Goal: Information Seeking & Learning: Learn about a topic

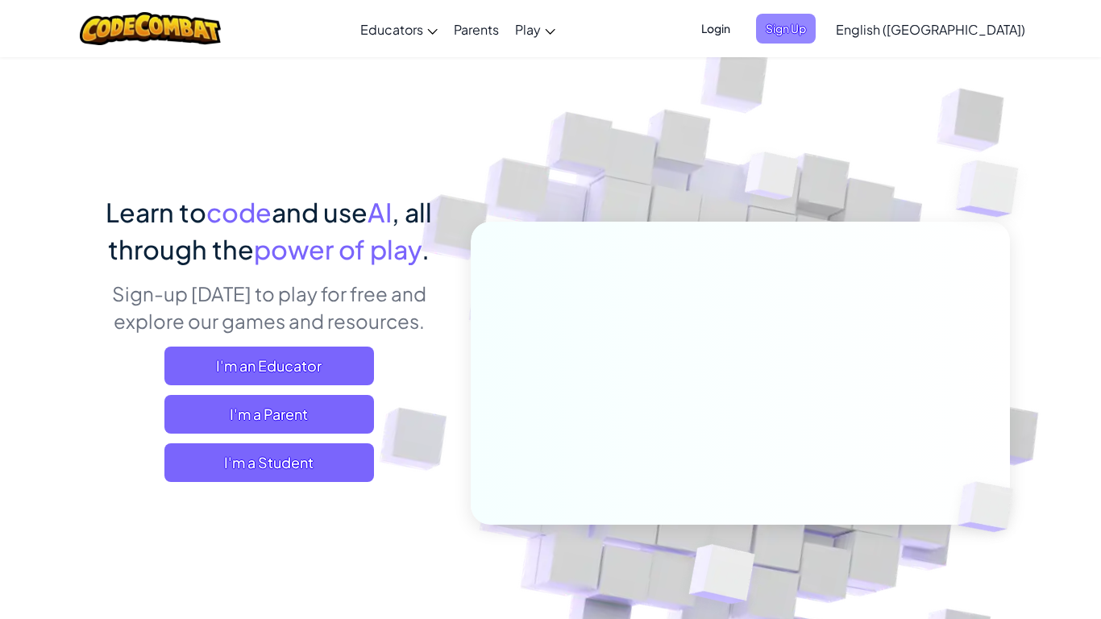
click at [816, 31] on span "Sign Up" at bounding box center [786, 29] width 60 height 30
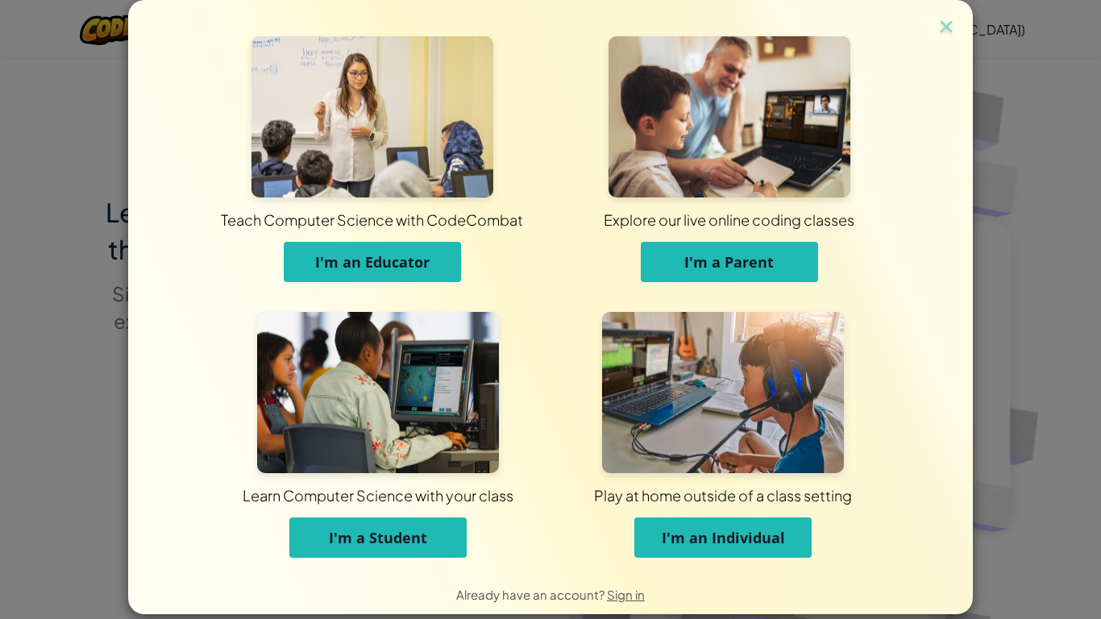
click at [396, 522] on button "I'm a Student" at bounding box center [377, 537] width 177 height 40
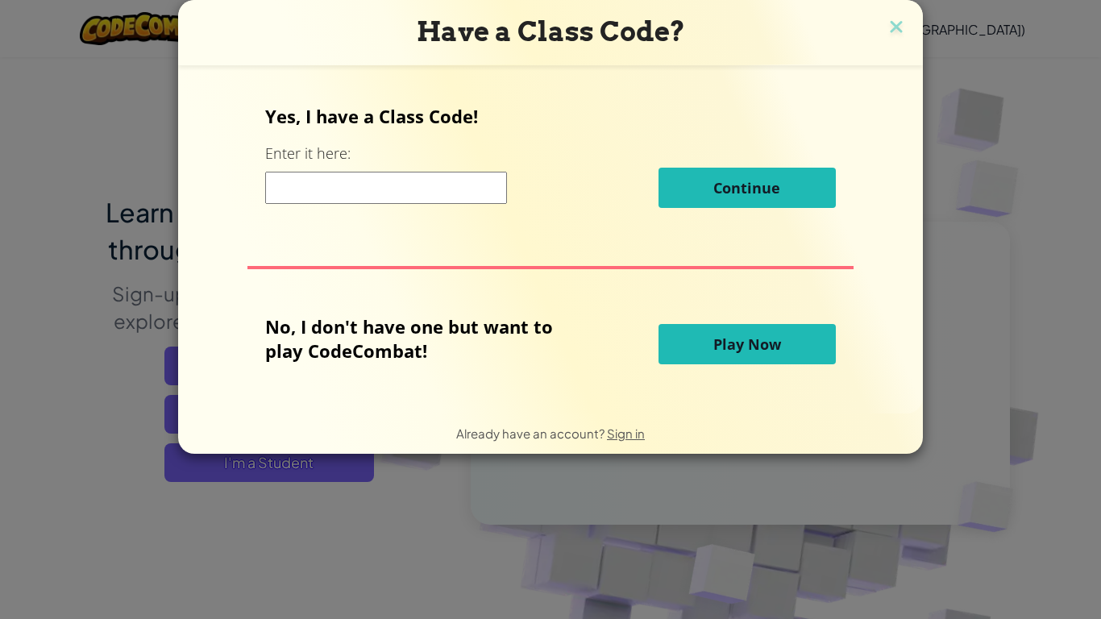
click at [431, 188] on input at bounding box center [386, 188] width 242 height 32
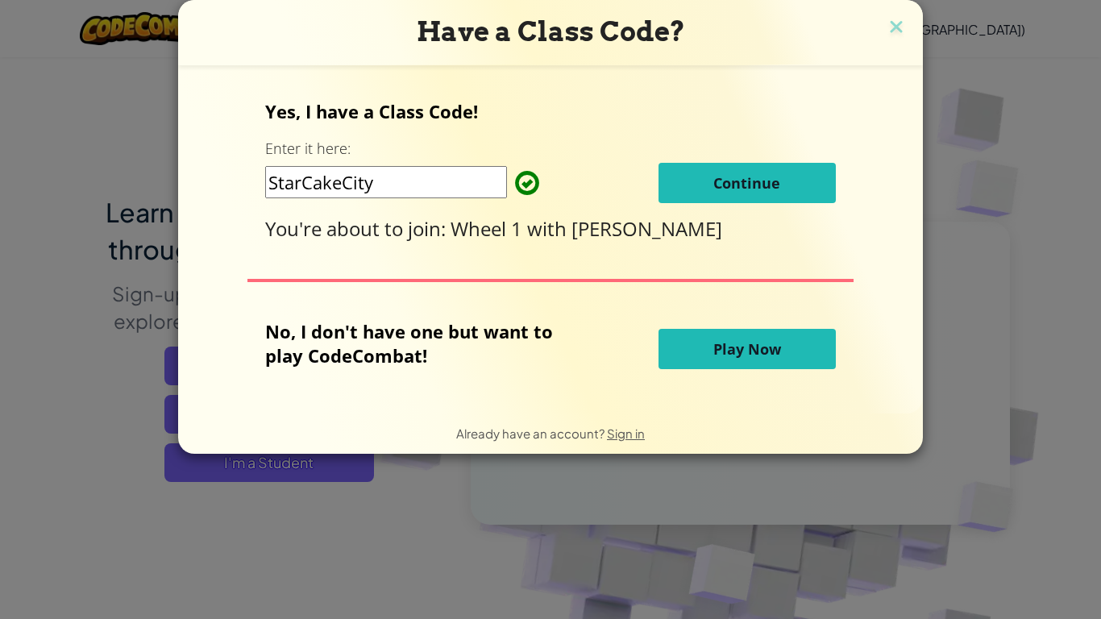
type input "StarCakeCity"
click at [724, 190] on span "Continue" at bounding box center [746, 182] width 67 height 19
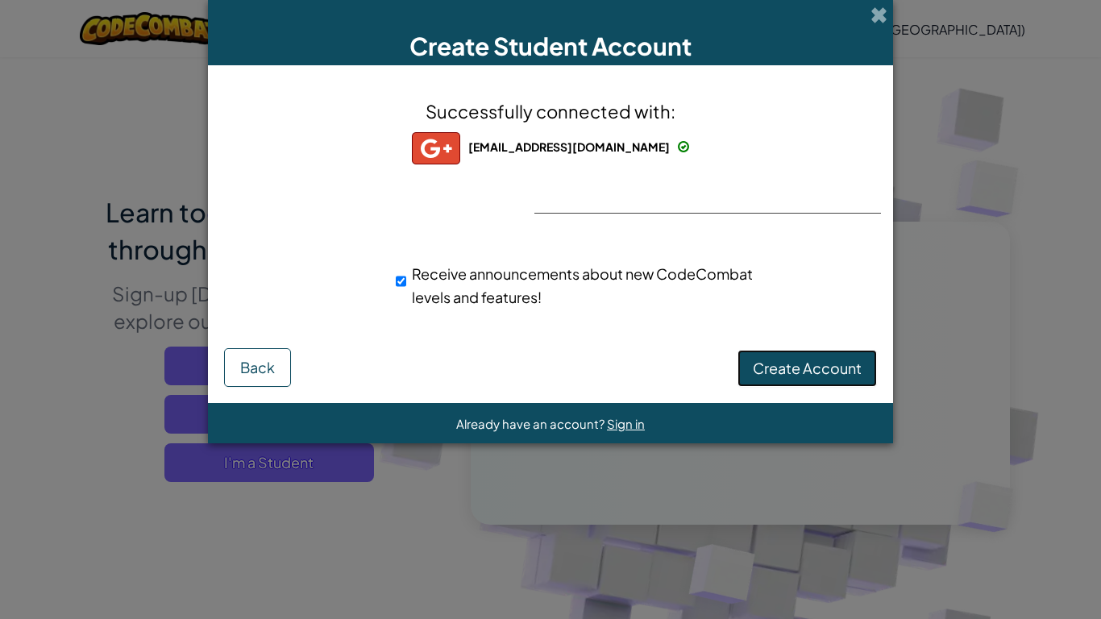
click at [821, 366] on span "Create Account" at bounding box center [807, 368] width 109 height 19
click at [820, 367] on button "Create Account" at bounding box center [806, 368] width 139 height 37
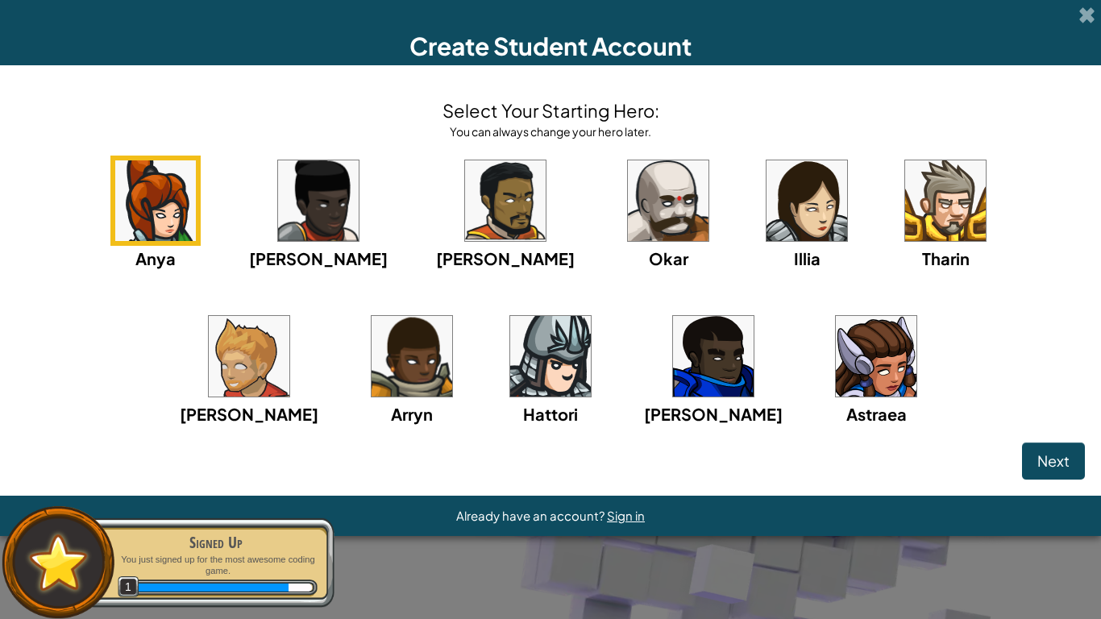
click at [673, 340] on img at bounding box center [713, 356] width 81 height 81
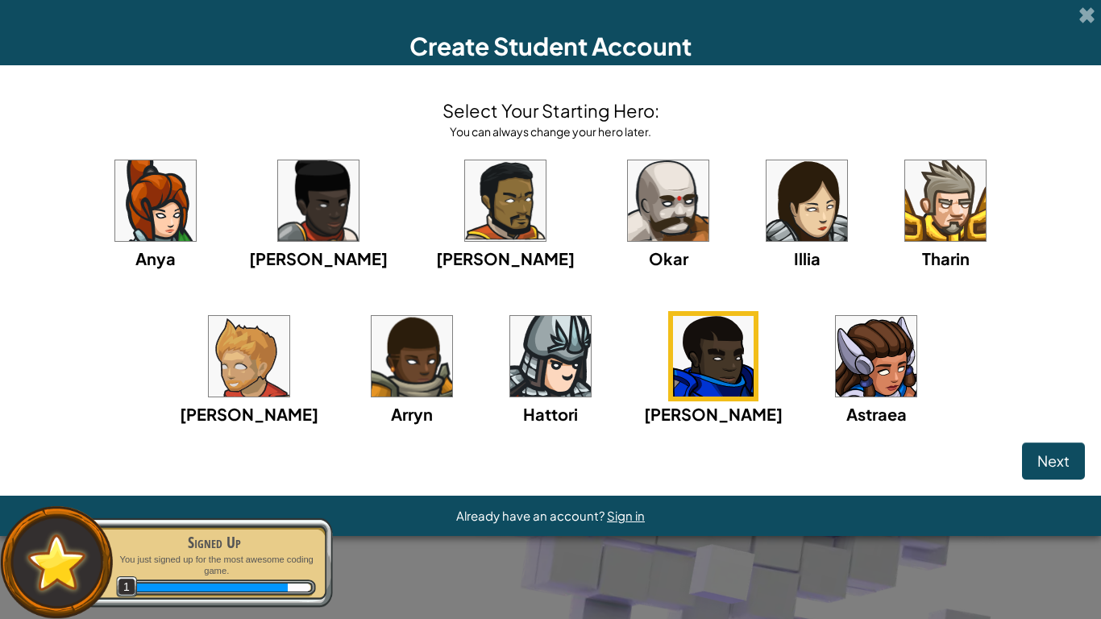
click at [628, 205] on img at bounding box center [668, 200] width 81 height 81
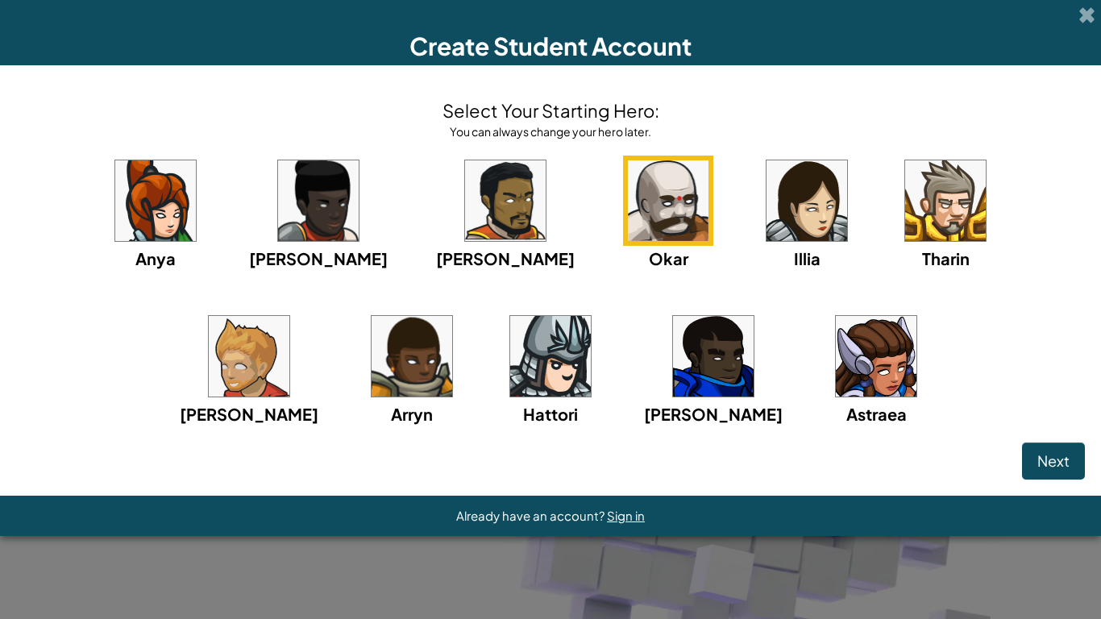
click at [905, 182] on img at bounding box center [945, 200] width 81 height 81
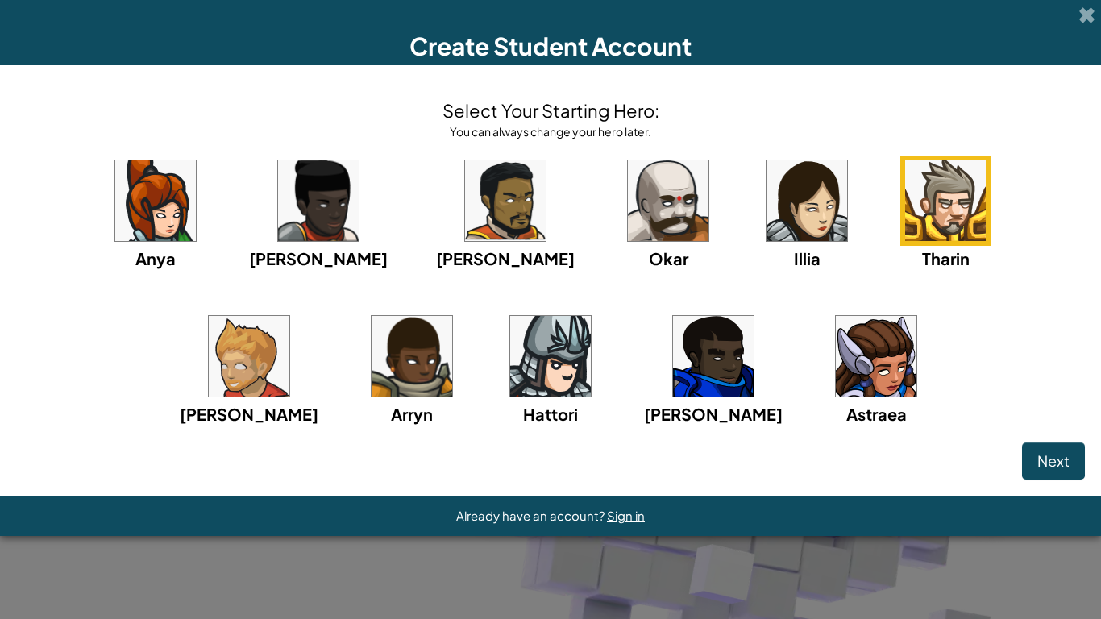
click at [905, 182] on img at bounding box center [945, 200] width 81 height 81
click at [510, 370] on img at bounding box center [550, 356] width 81 height 81
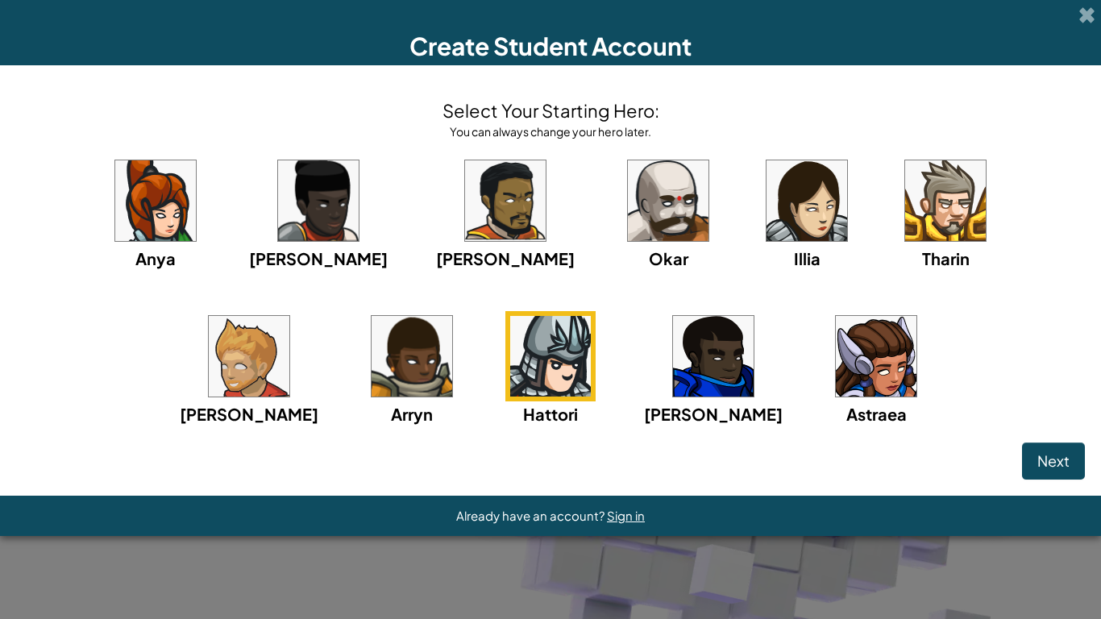
click at [905, 221] on img at bounding box center [945, 200] width 81 height 81
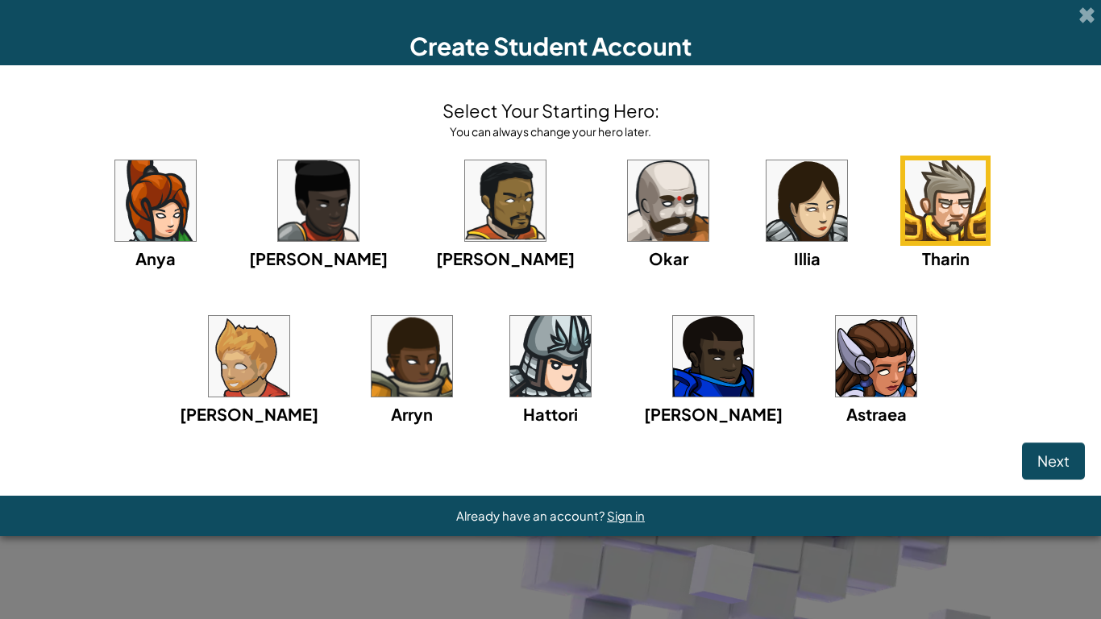
click at [673, 336] on img at bounding box center [713, 356] width 81 height 81
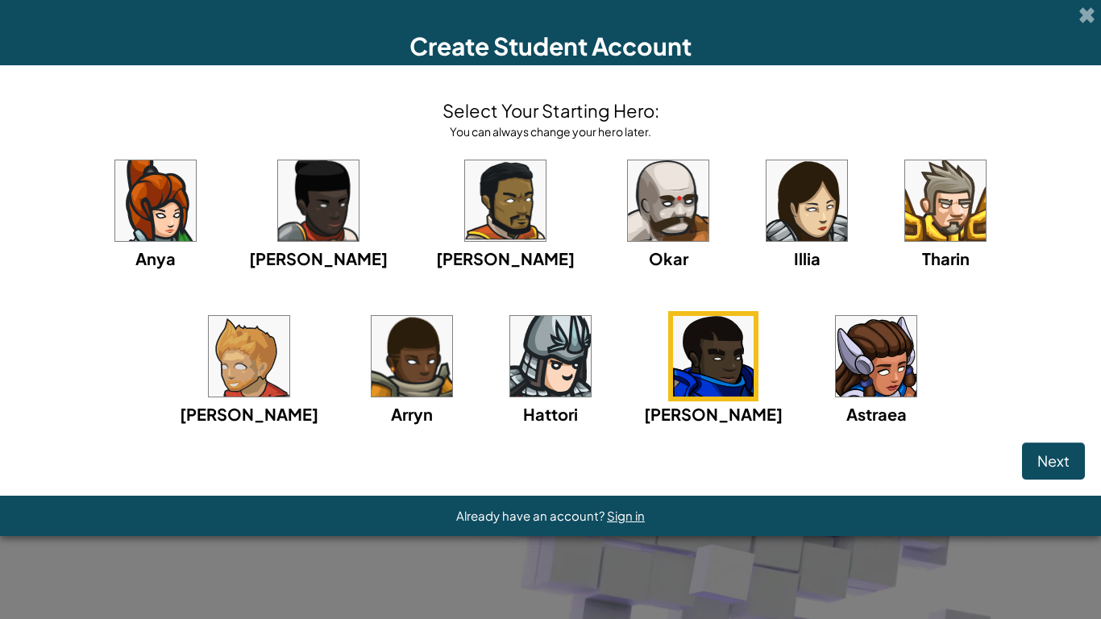
click at [628, 189] on img at bounding box center [668, 200] width 81 height 81
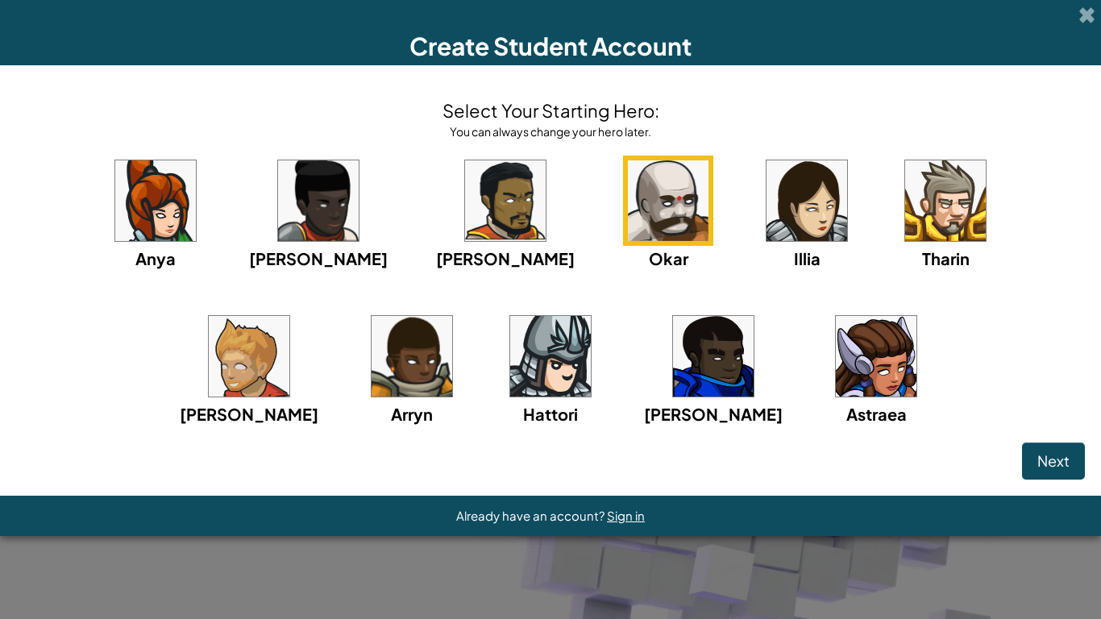
click at [1015, 451] on div "Next" at bounding box center [550, 460] width 1069 height 37
click at [1025, 453] on button "Next" at bounding box center [1053, 460] width 63 height 37
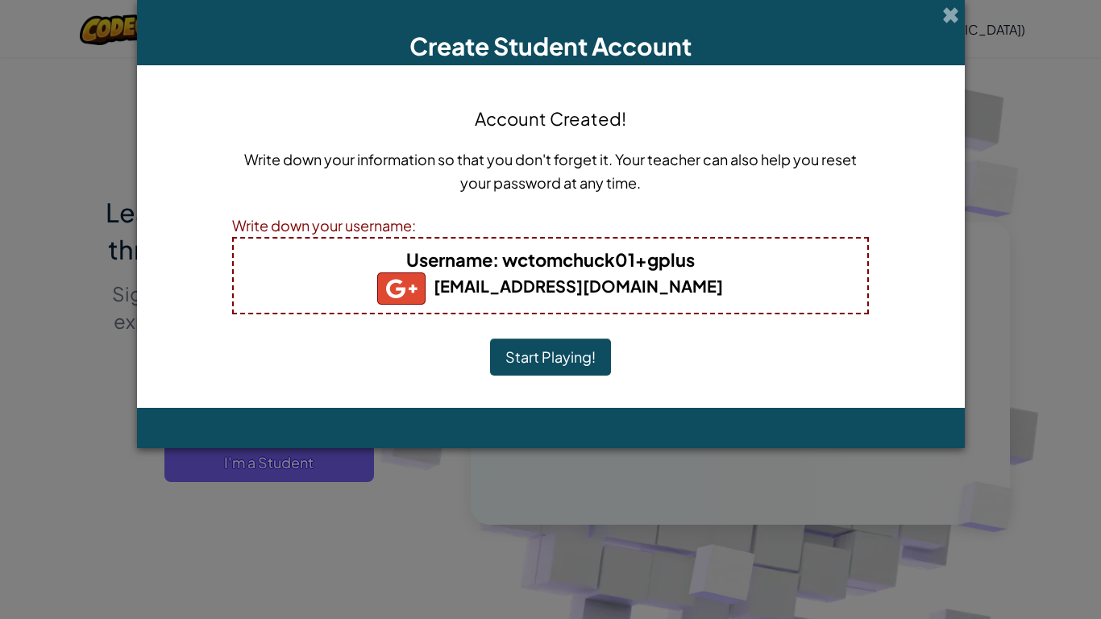
click at [552, 365] on button "Start Playing!" at bounding box center [550, 356] width 121 height 37
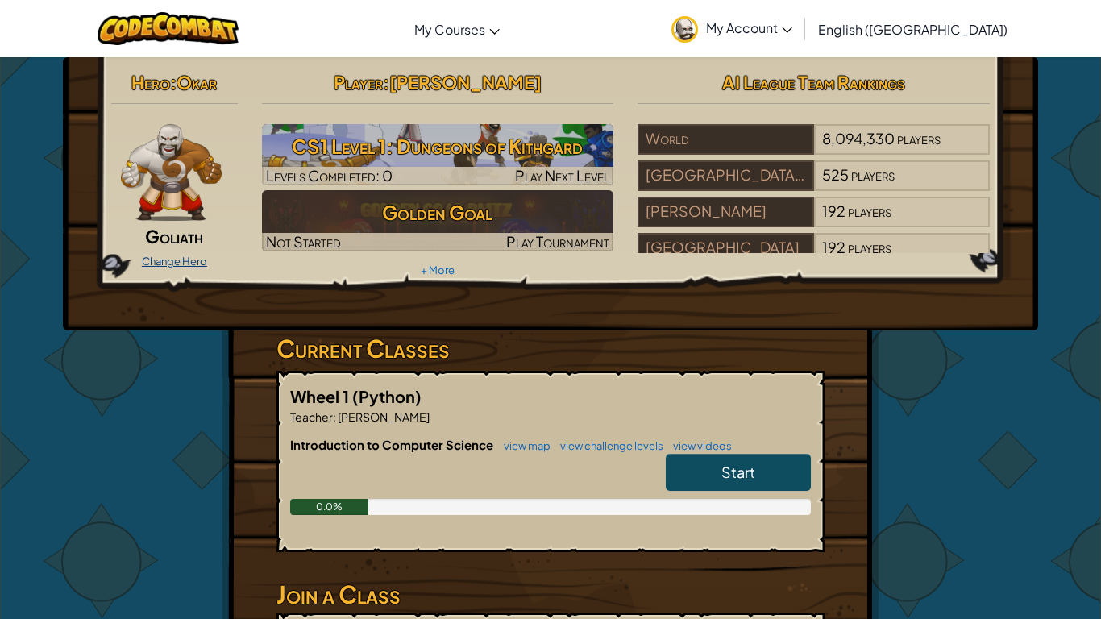
click at [198, 265] on link "Change Hero" at bounding box center [174, 261] width 65 height 13
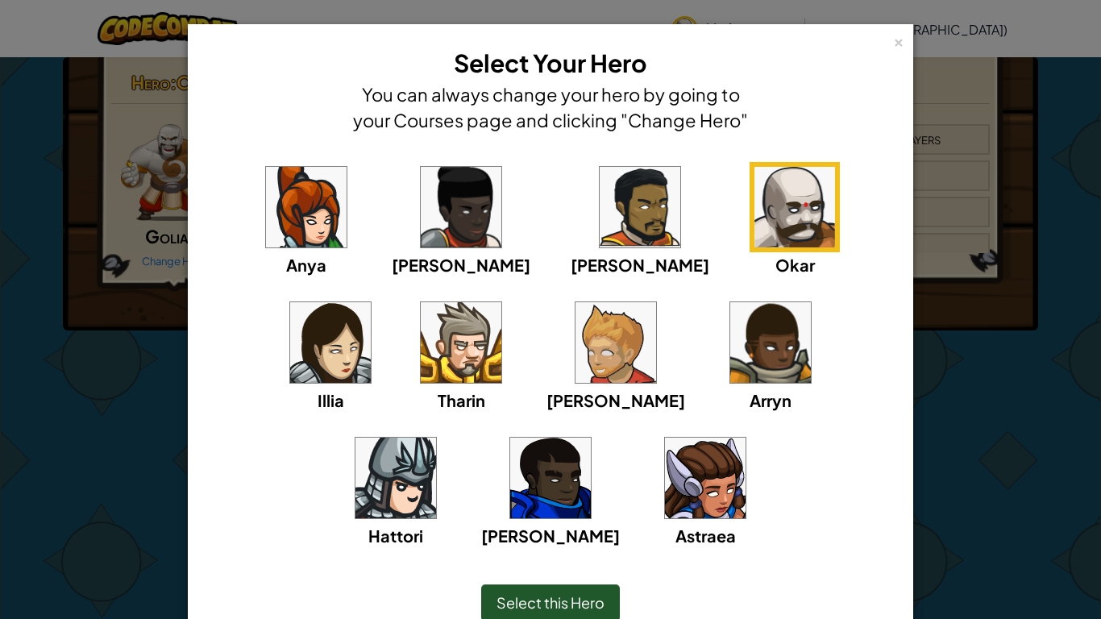
click at [571, 587] on div "Select this Hero" at bounding box center [550, 602] width 139 height 37
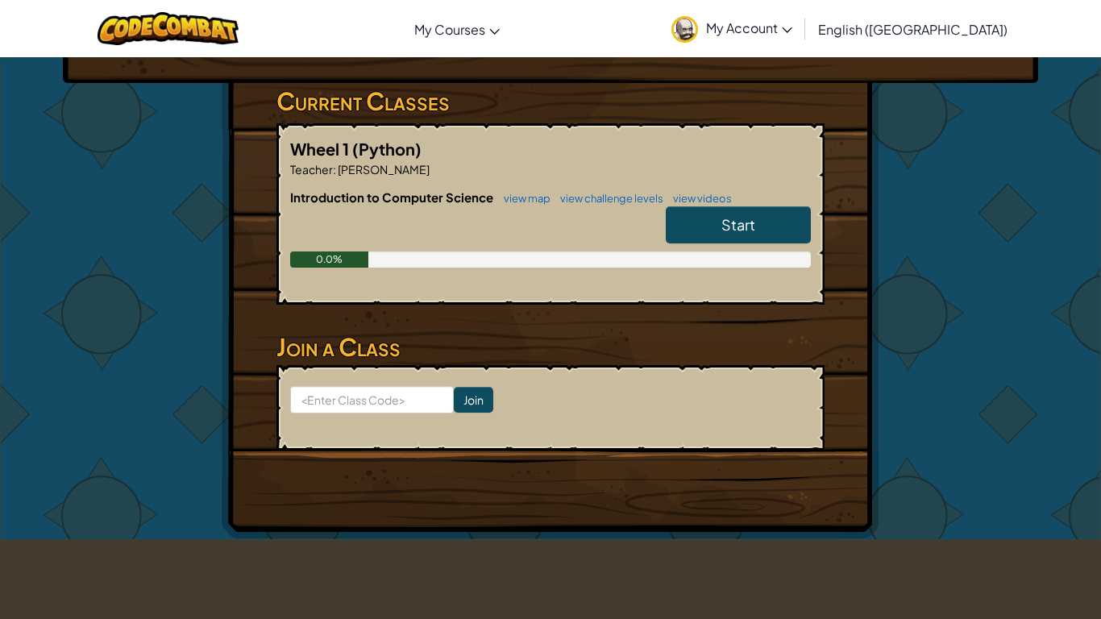
scroll to position [234, 0]
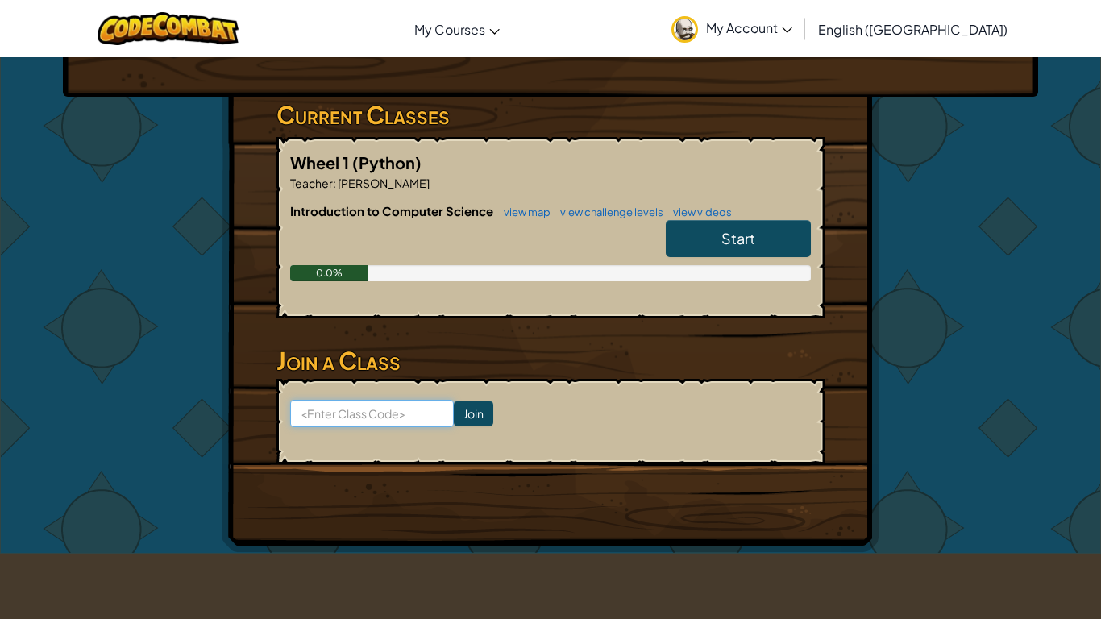
click at [367, 421] on input at bounding box center [372, 413] width 164 height 27
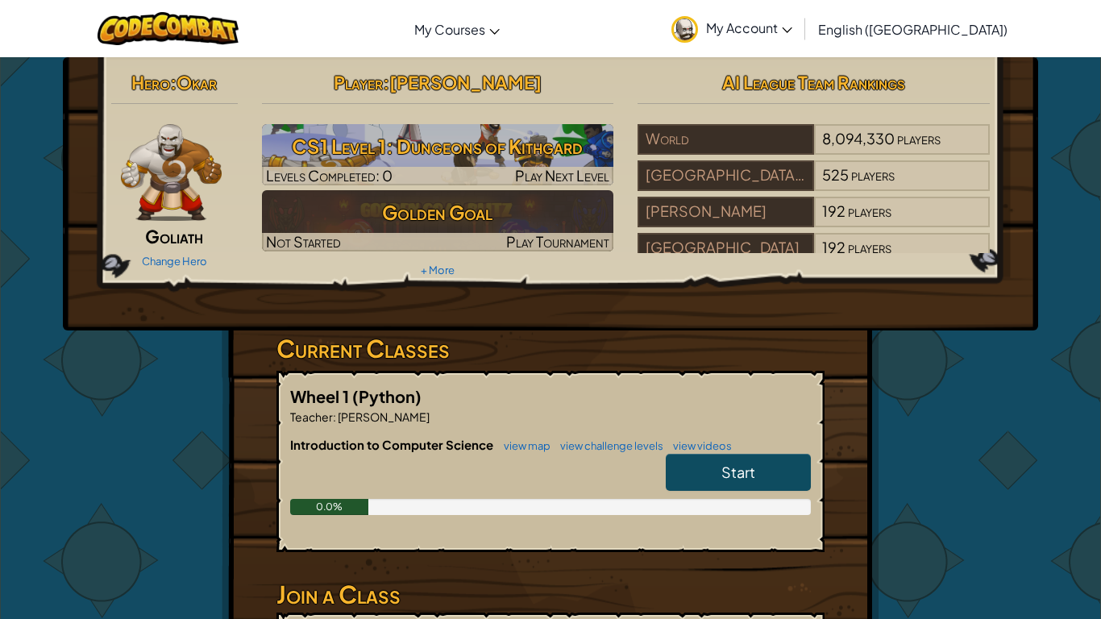
click at [367, 421] on span "[PERSON_NAME]" at bounding box center [382, 416] width 93 height 15
click at [400, 409] on span "[PERSON_NAME]" at bounding box center [382, 416] width 93 height 15
click at [181, 249] on div "Change Hero" at bounding box center [174, 260] width 127 height 26
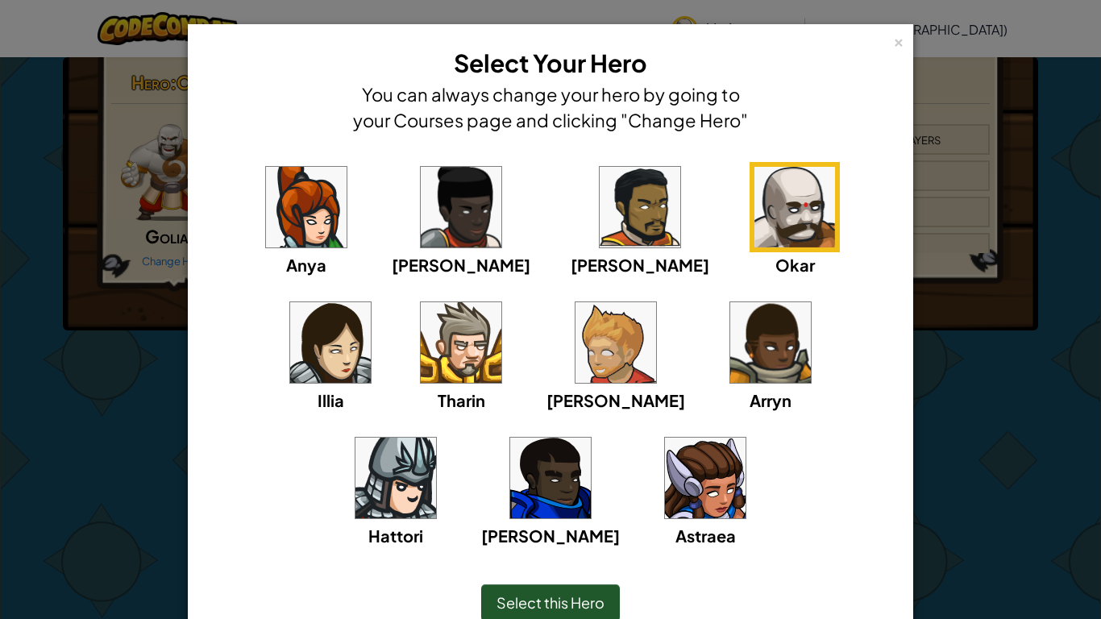
click at [318, 228] on img at bounding box center [306, 207] width 81 height 81
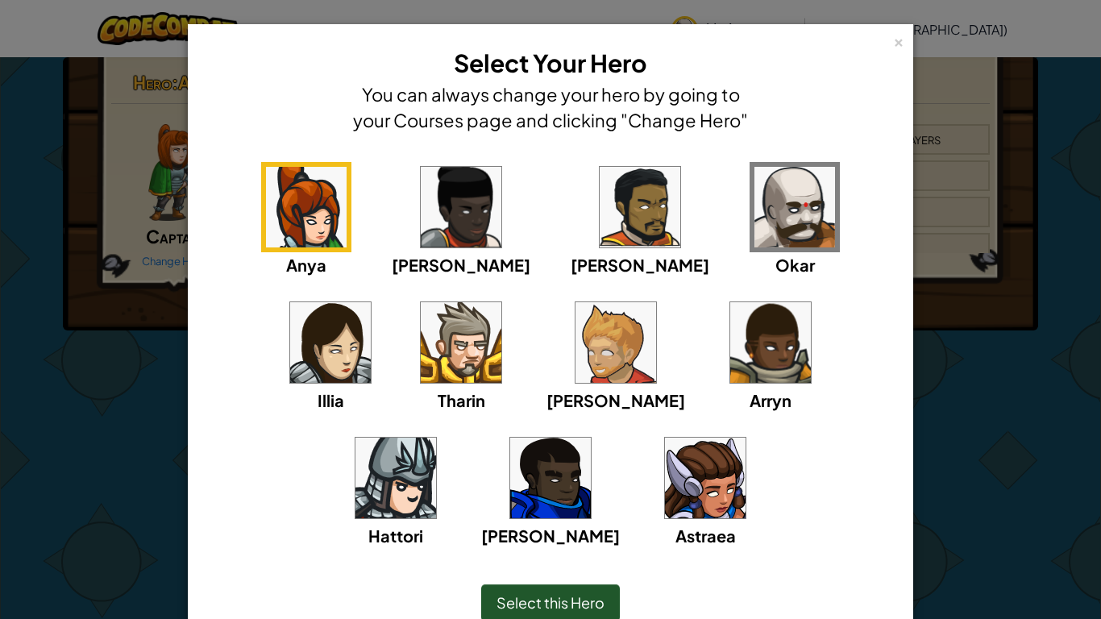
click at [393, 247] on div "[PERSON_NAME]" at bounding box center [461, 219] width 139 height 115
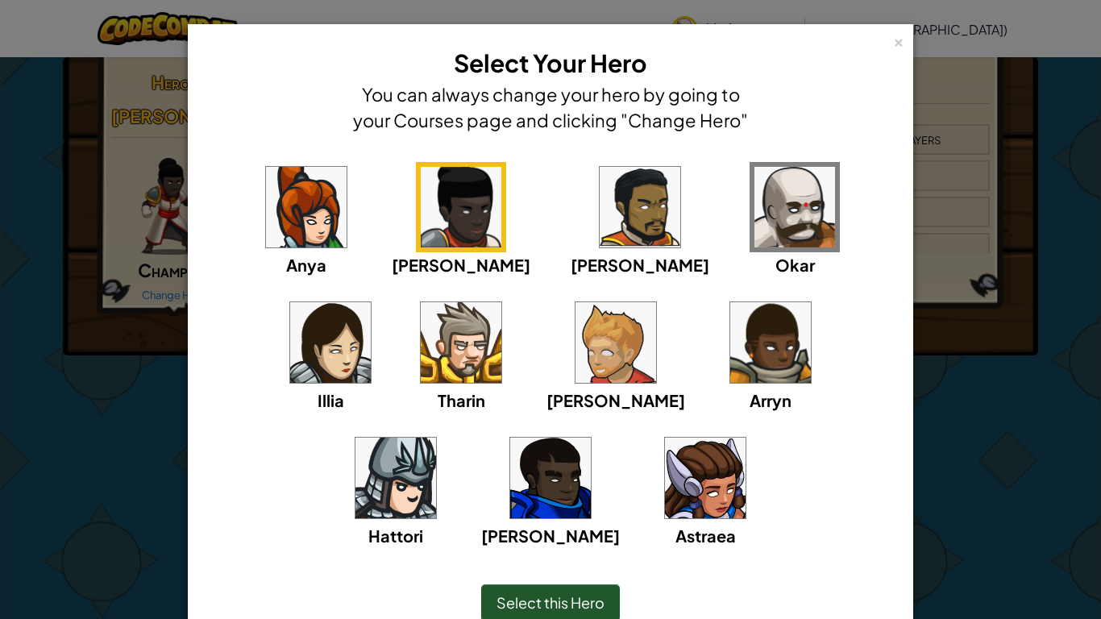
click at [326, 260] on div "Anya" at bounding box center [306, 219] width 90 height 115
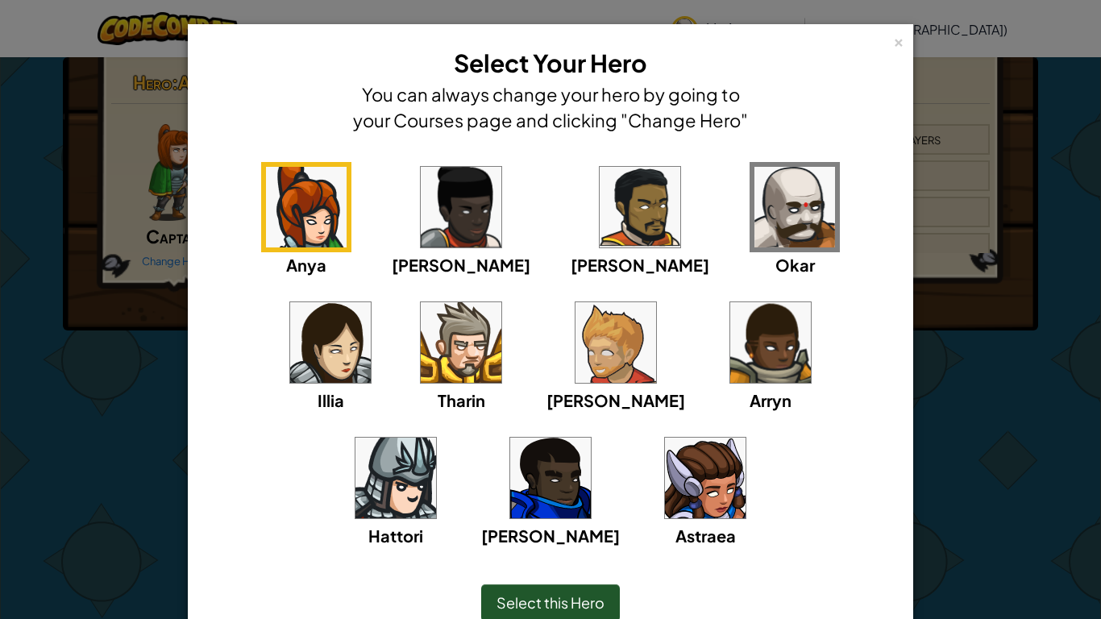
click at [421, 327] on img at bounding box center [461, 342] width 81 height 81
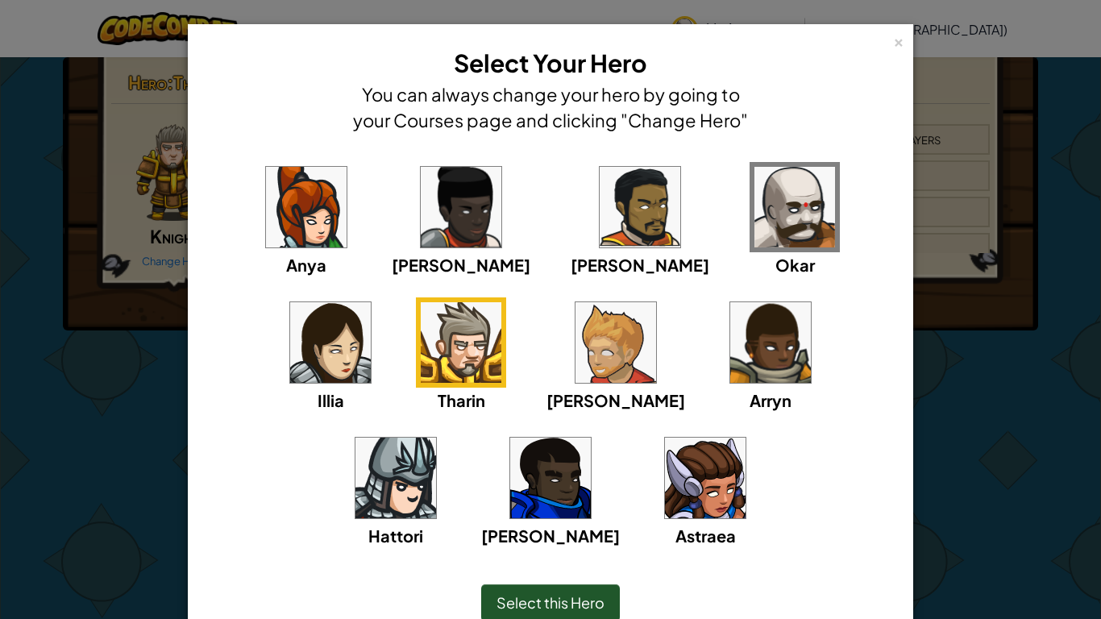
click at [575, 346] on img at bounding box center [615, 342] width 81 height 81
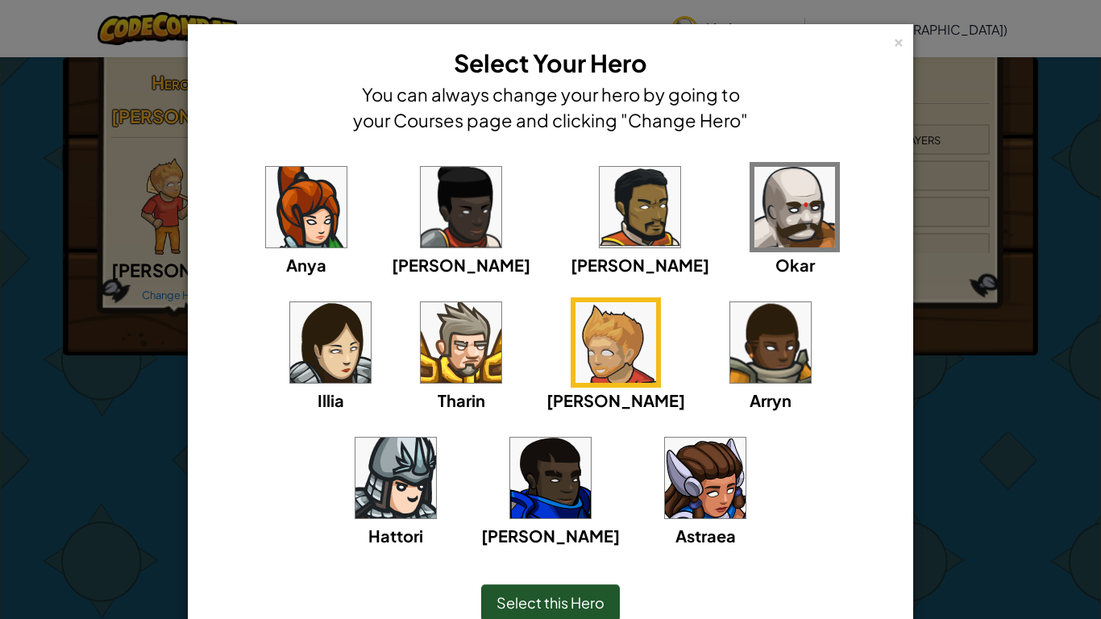
click at [730, 325] on img at bounding box center [770, 342] width 81 height 81
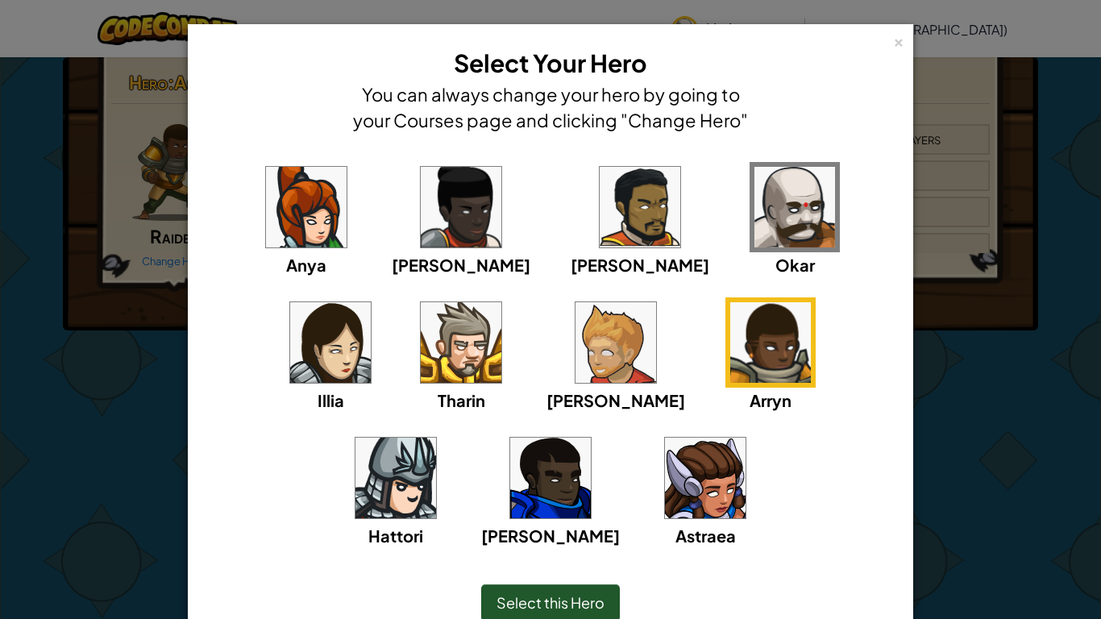
click at [436, 438] on img at bounding box center [395, 478] width 81 height 81
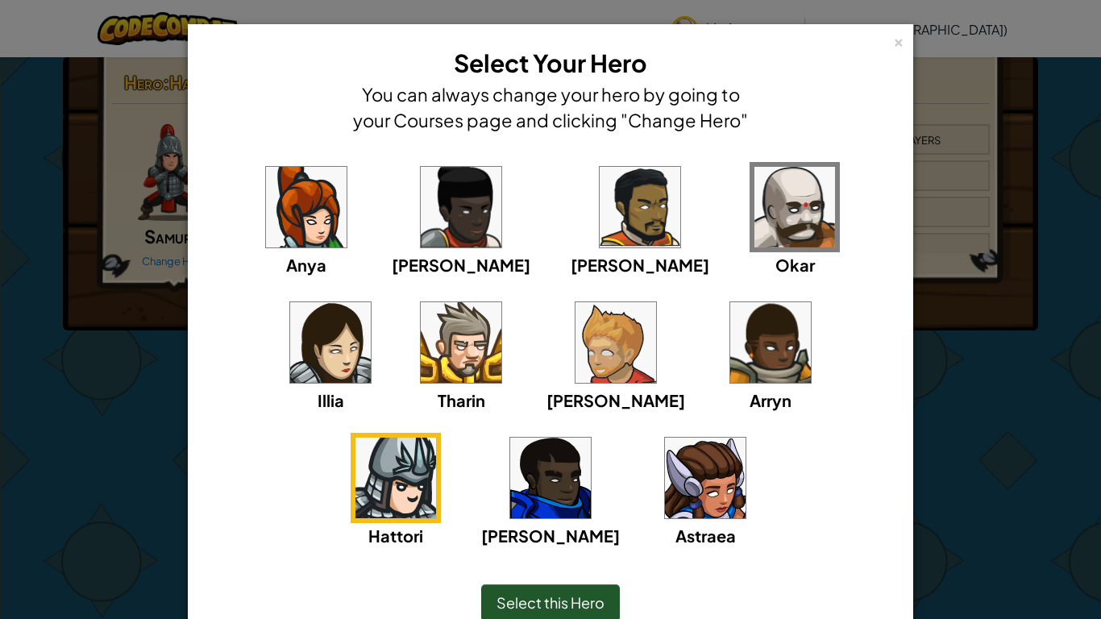
click at [591, 438] on img at bounding box center [550, 478] width 81 height 81
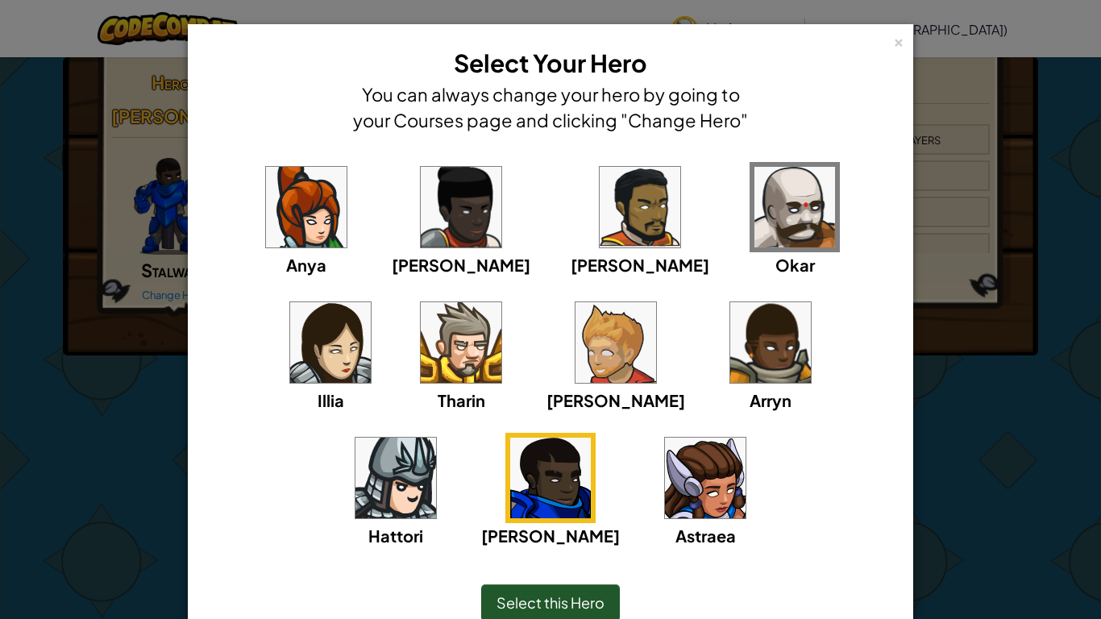
click at [371, 302] on img at bounding box center [330, 342] width 81 height 81
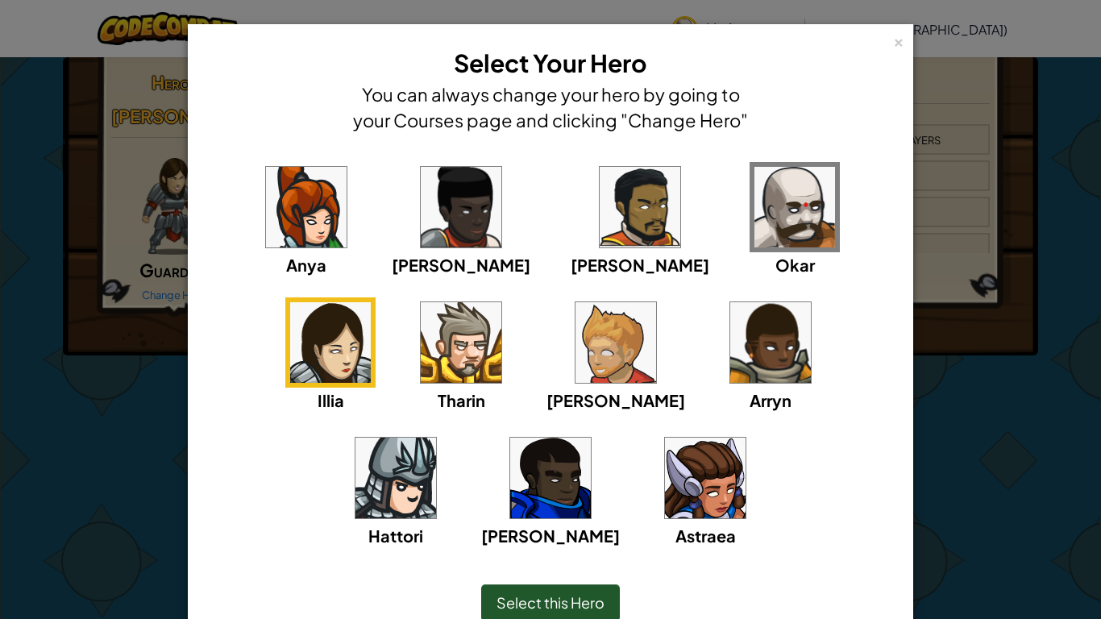
click at [754, 214] on img at bounding box center [794, 207] width 81 height 81
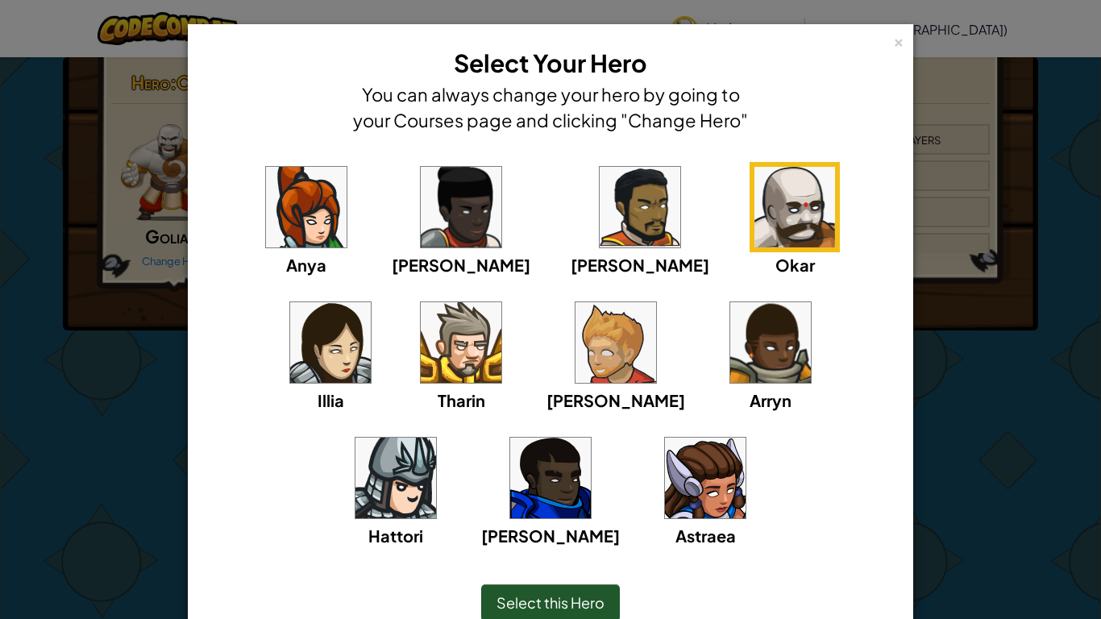
click at [600, 599] on span "Select this Hero" at bounding box center [550, 602] width 108 height 19
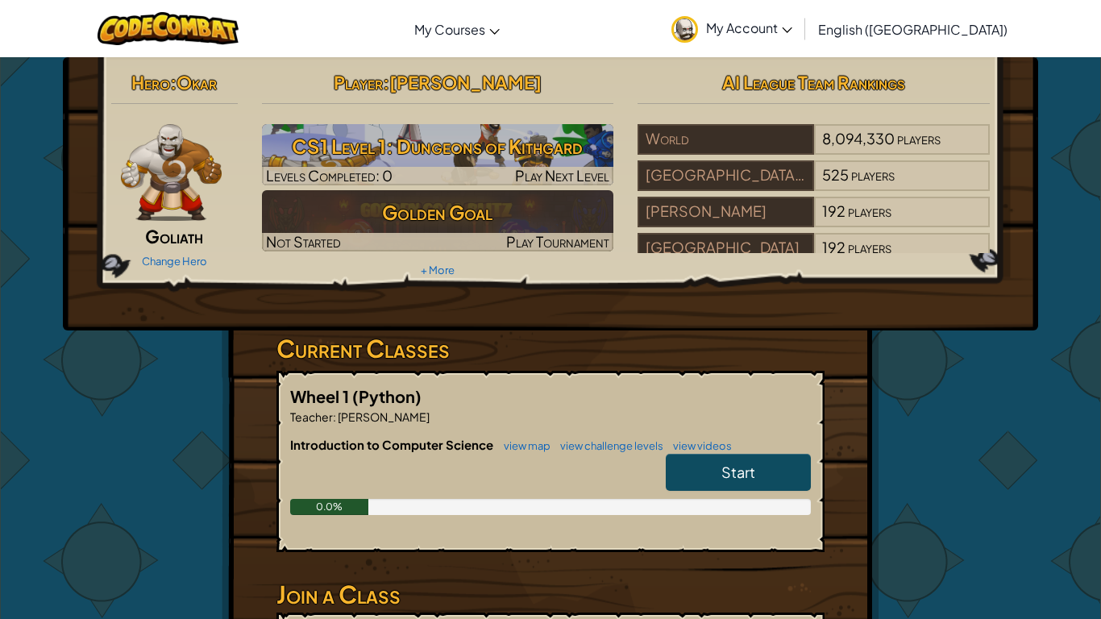
drag, startPoint x: 740, startPoint y: 479, endPoint x: 849, endPoint y: 476, distance: 109.6
click at [849, 476] on div "Hero : [PERSON_NAME] Change Hero Player : [PERSON_NAME] CS1 Level 1: Dungeons o…" at bounding box center [551, 421] width 658 height 729
click at [191, 251] on div "Change Hero" at bounding box center [174, 260] width 127 height 26
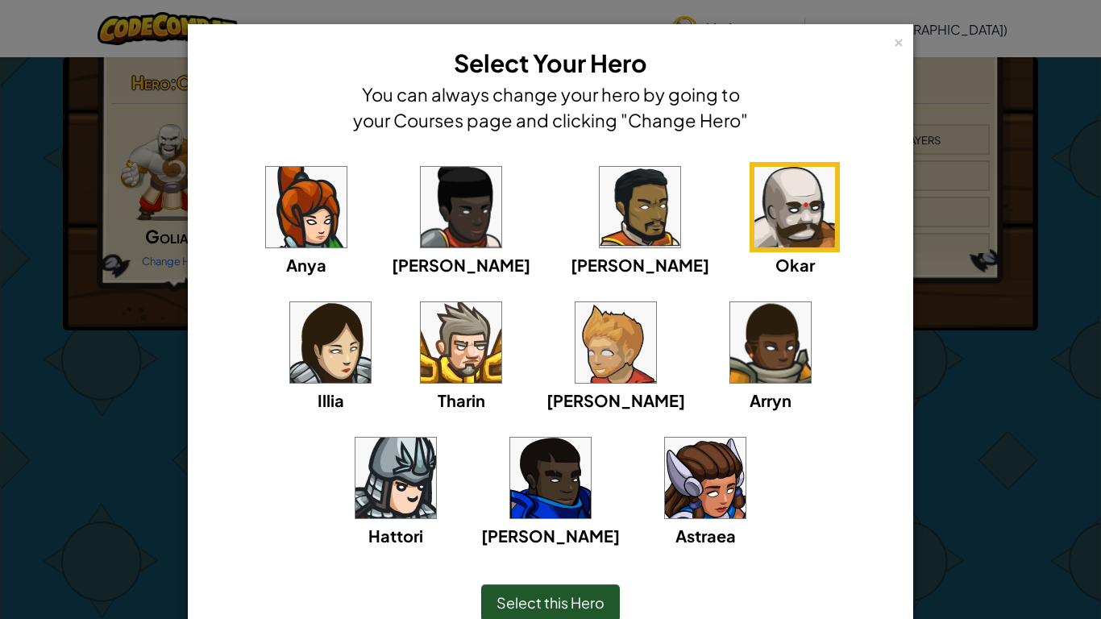
click at [436, 438] on img at bounding box center [395, 478] width 81 height 81
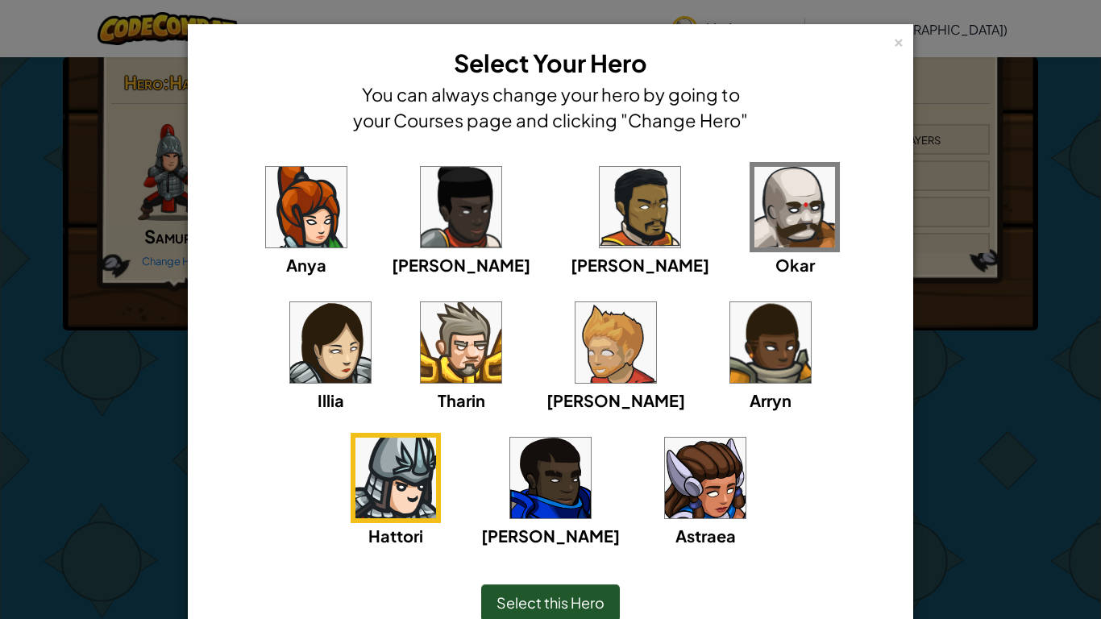
click at [754, 239] on img at bounding box center [794, 207] width 81 height 81
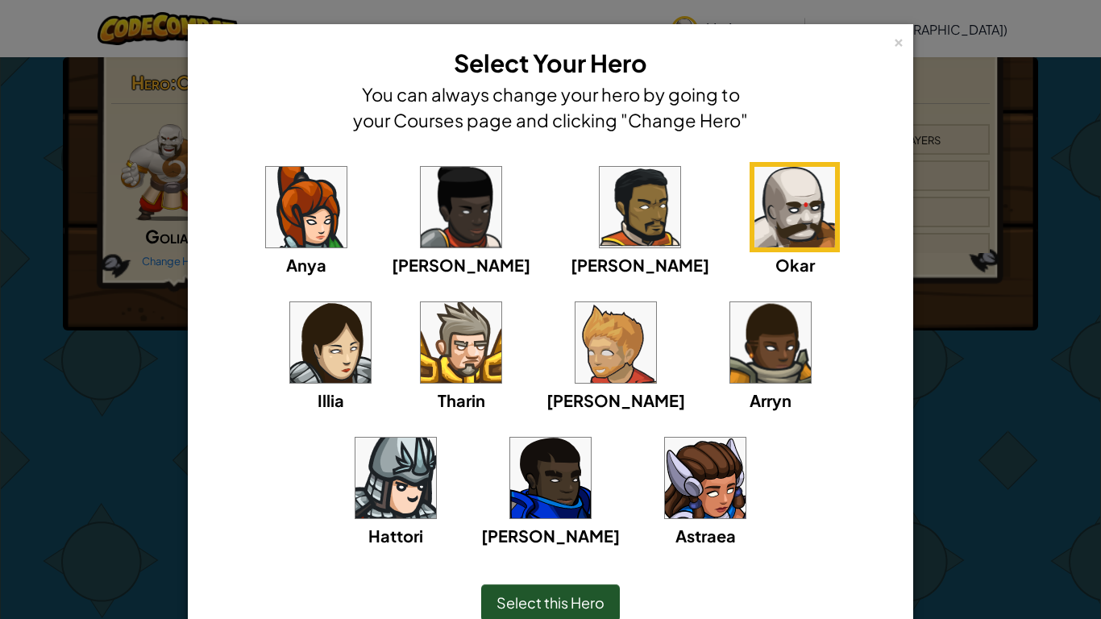
click at [535, 593] on span "Select this Hero" at bounding box center [550, 602] width 108 height 19
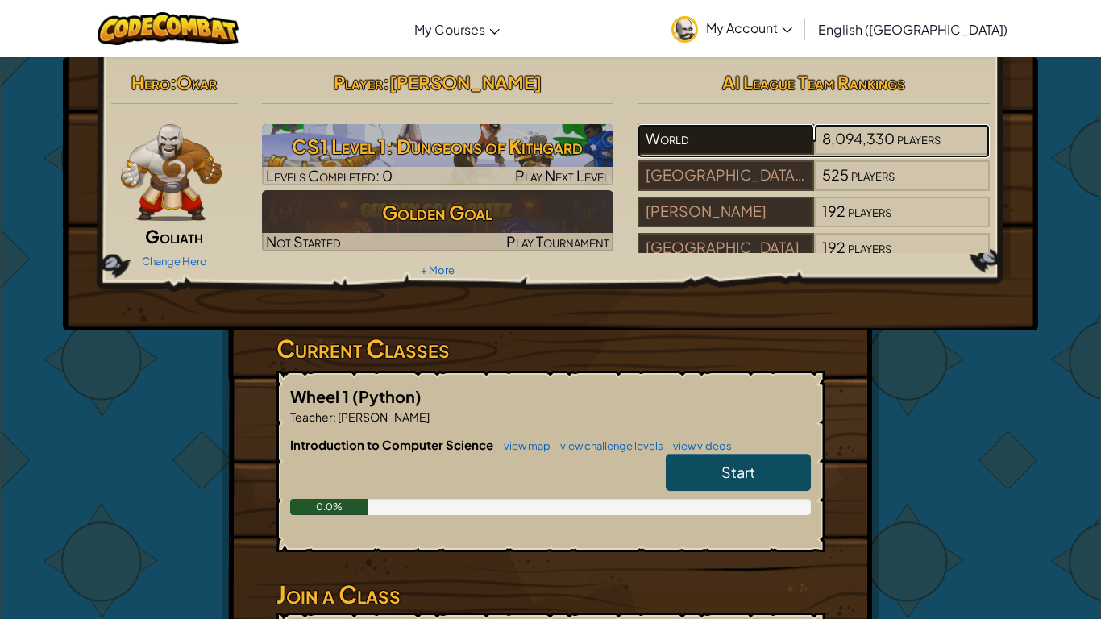
click at [716, 148] on div "World" at bounding box center [725, 139] width 176 height 31
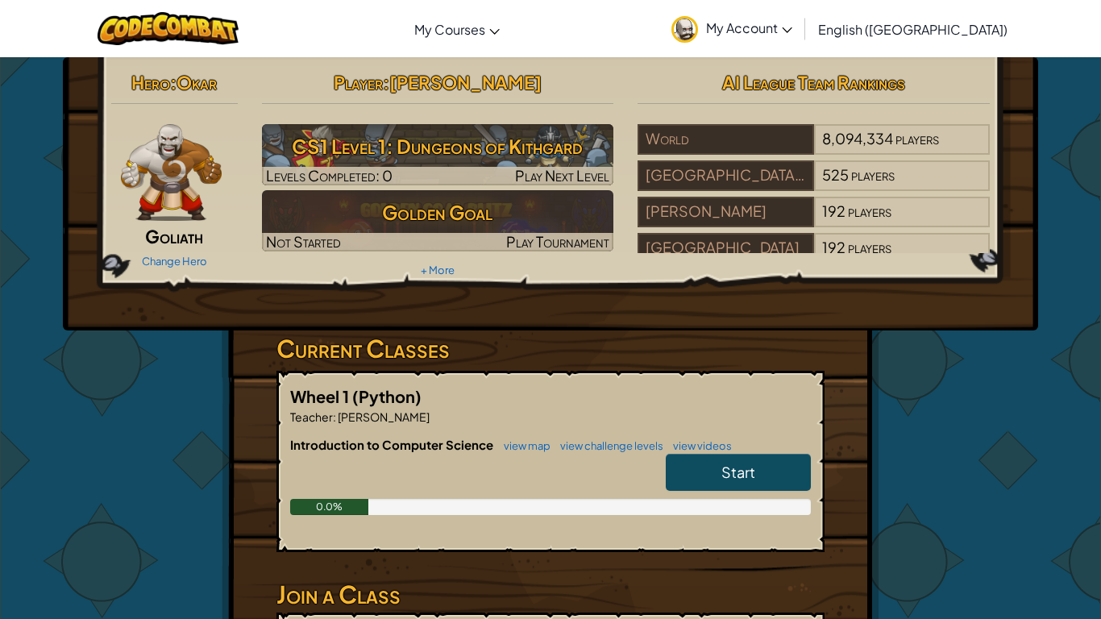
click at [686, 464] on link "Start" at bounding box center [738, 472] width 145 height 37
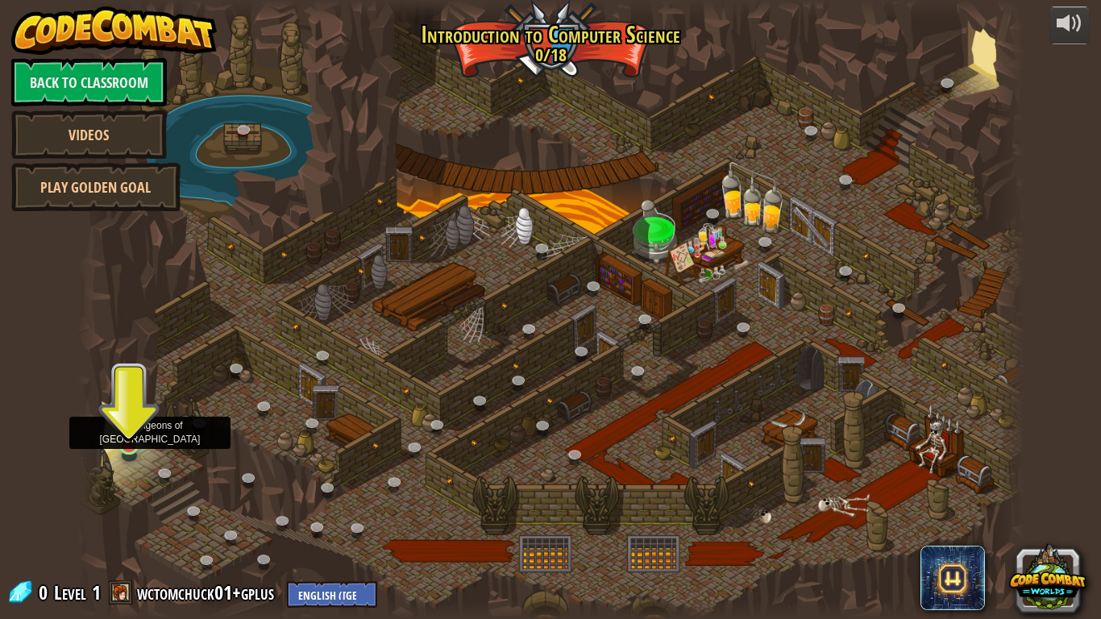
click at [135, 446] on img at bounding box center [129, 419] width 24 height 55
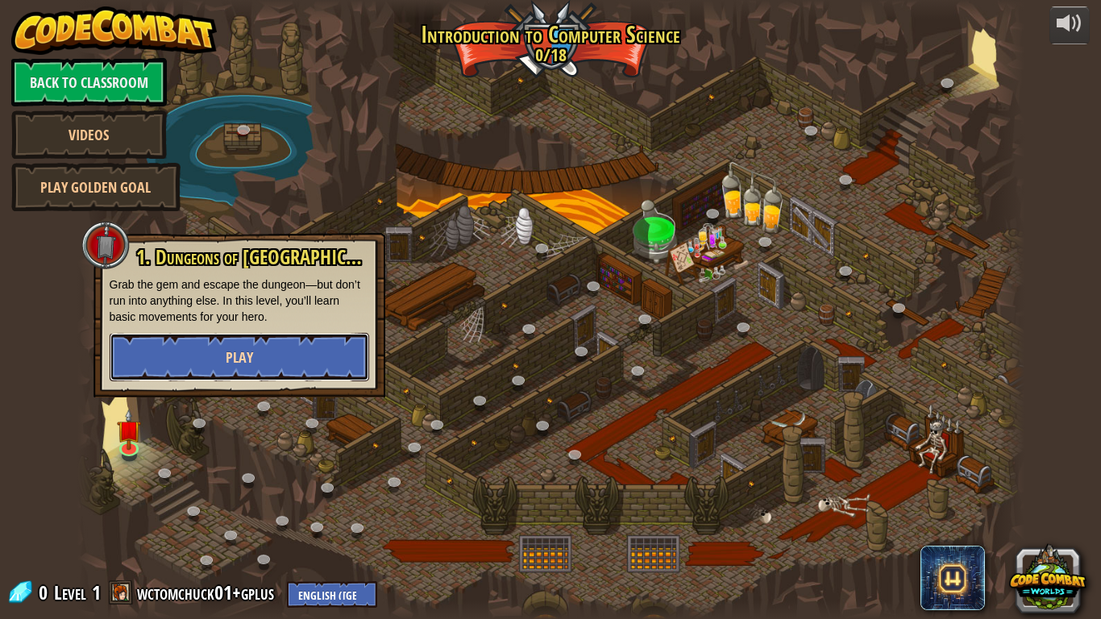
click at [270, 334] on button "Play" at bounding box center [239, 357] width 259 height 48
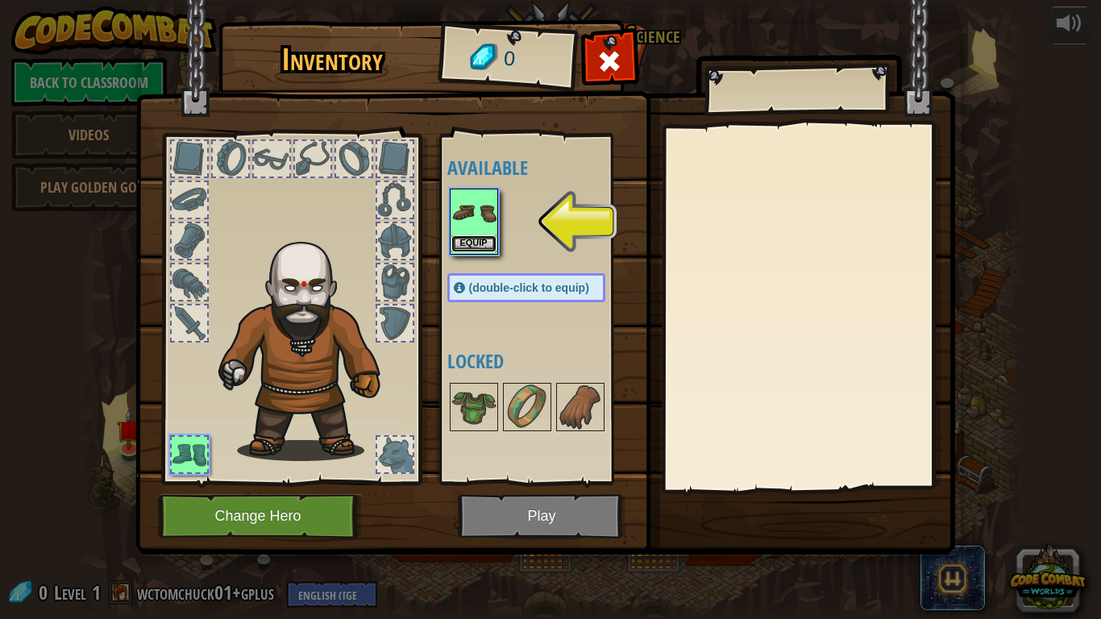
click at [479, 249] on button "Equip" at bounding box center [473, 243] width 45 height 17
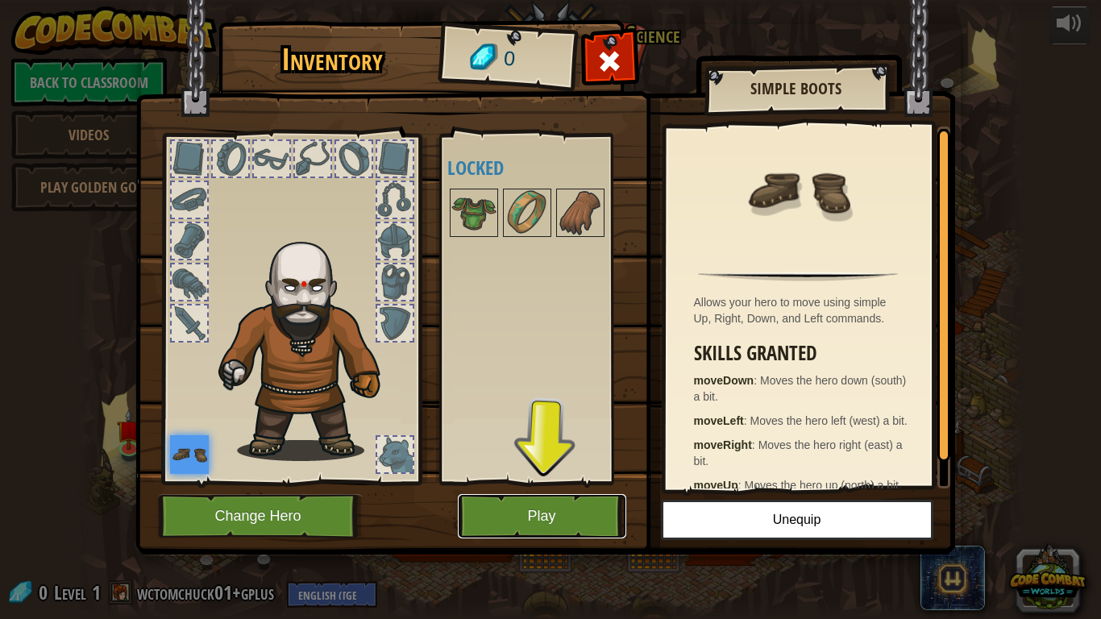
click at [554, 534] on button "Play" at bounding box center [542, 516] width 168 height 44
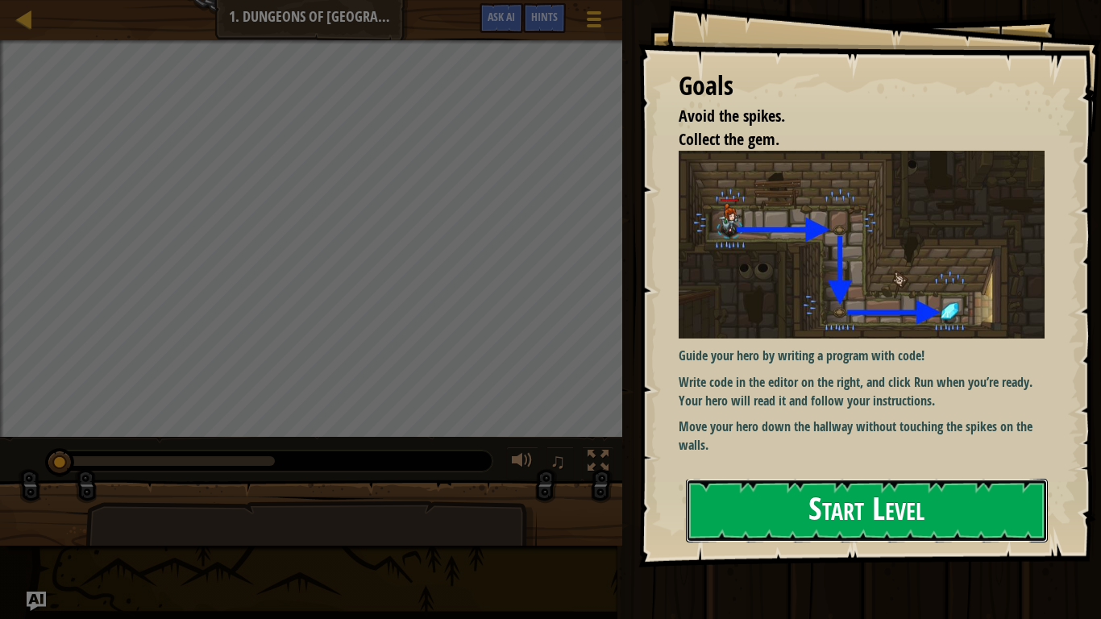
click at [758, 513] on button "Start Level" at bounding box center [867, 511] width 362 height 64
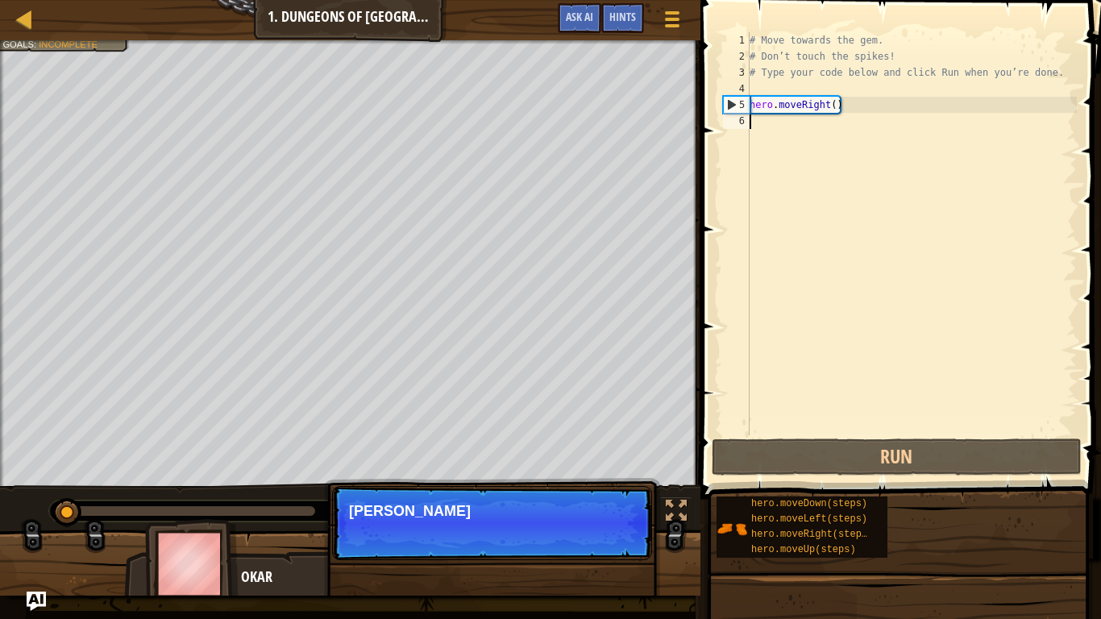
scroll to position [7, 1]
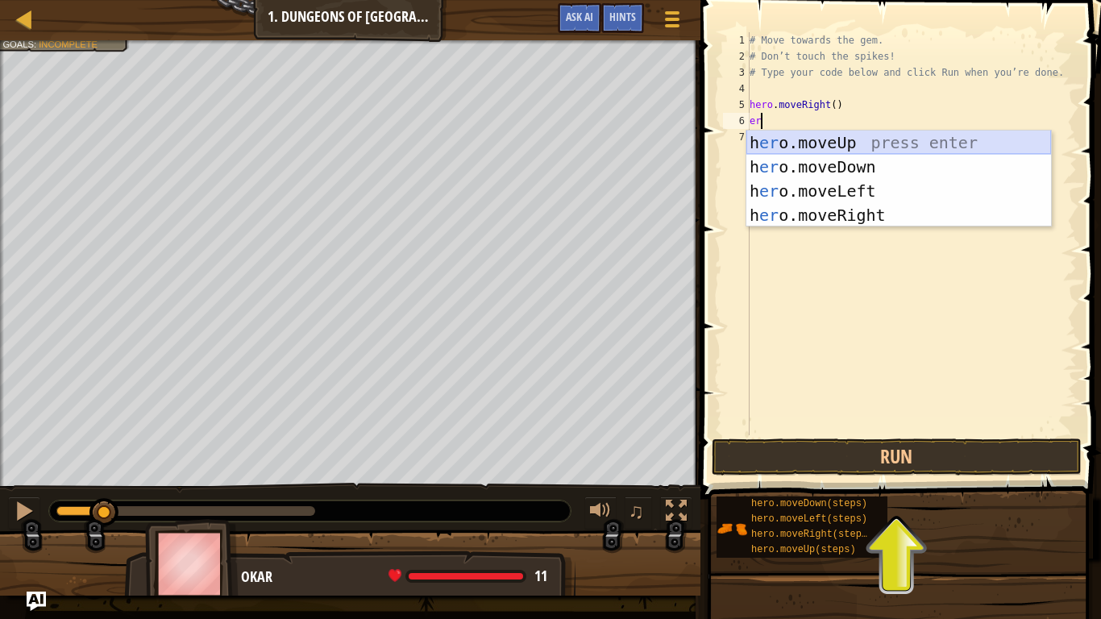
type textarea "e"
type textarea "her"
click at [848, 146] on div "her o.moveUp press enter her o.moveDown press enter her o.moveLeft press enter …" at bounding box center [898, 203] width 305 height 145
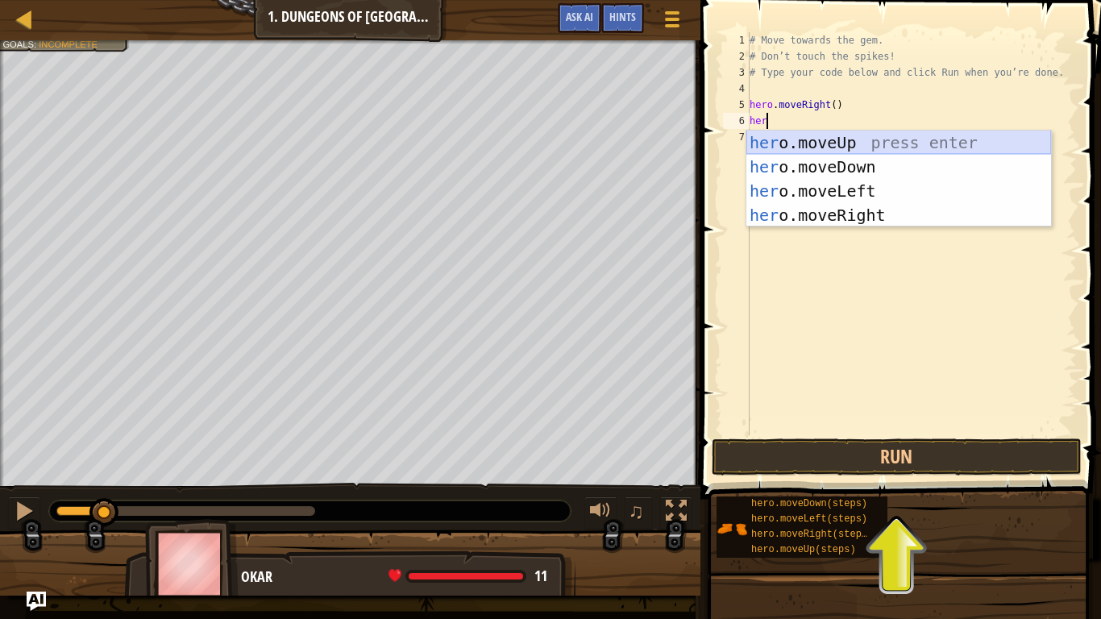
scroll to position [7, 0]
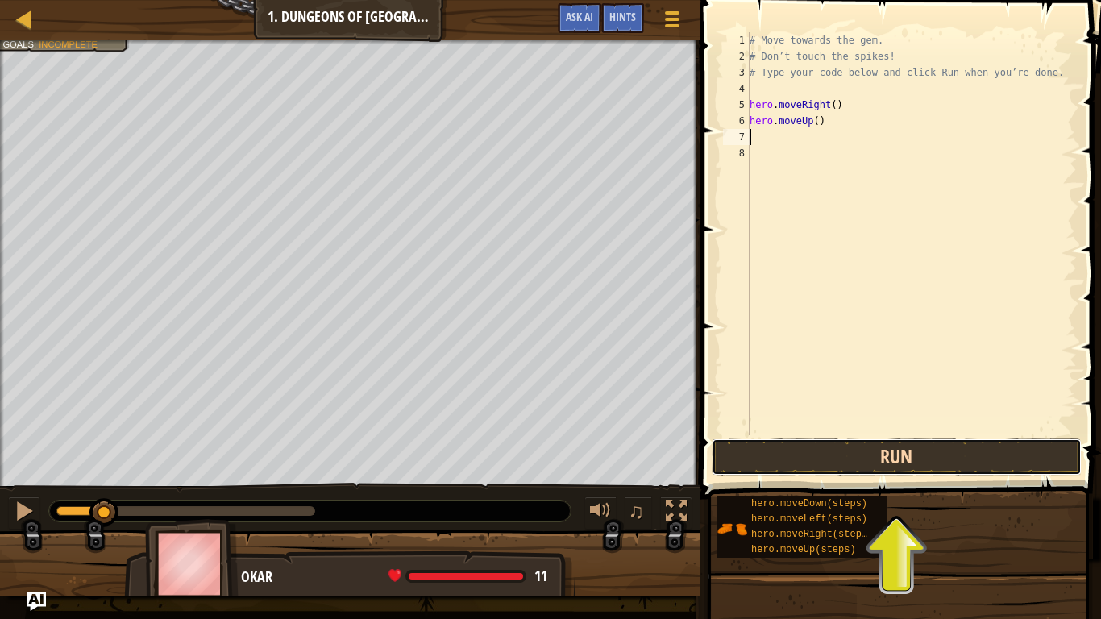
click at [791, 474] on button "Run" at bounding box center [897, 456] width 370 height 37
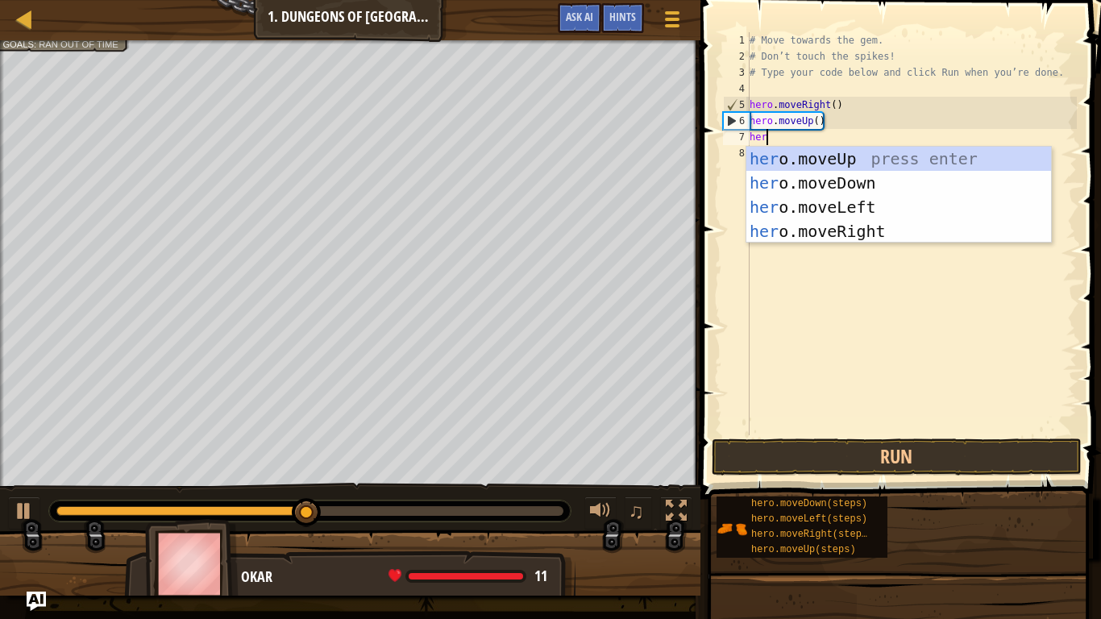
type textarea "hero"
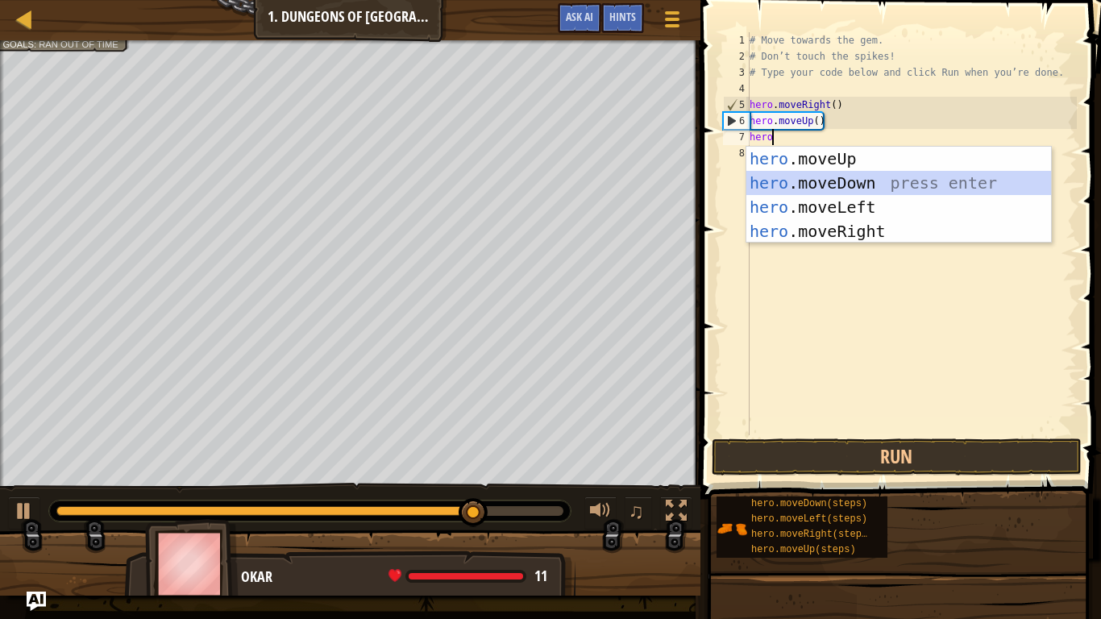
click at [813, 187] on div "hero .moveUp press enter hero .moveDown press enter hero .moveLeft press enter …" at bounding box center [898, 219] width 305 height 145
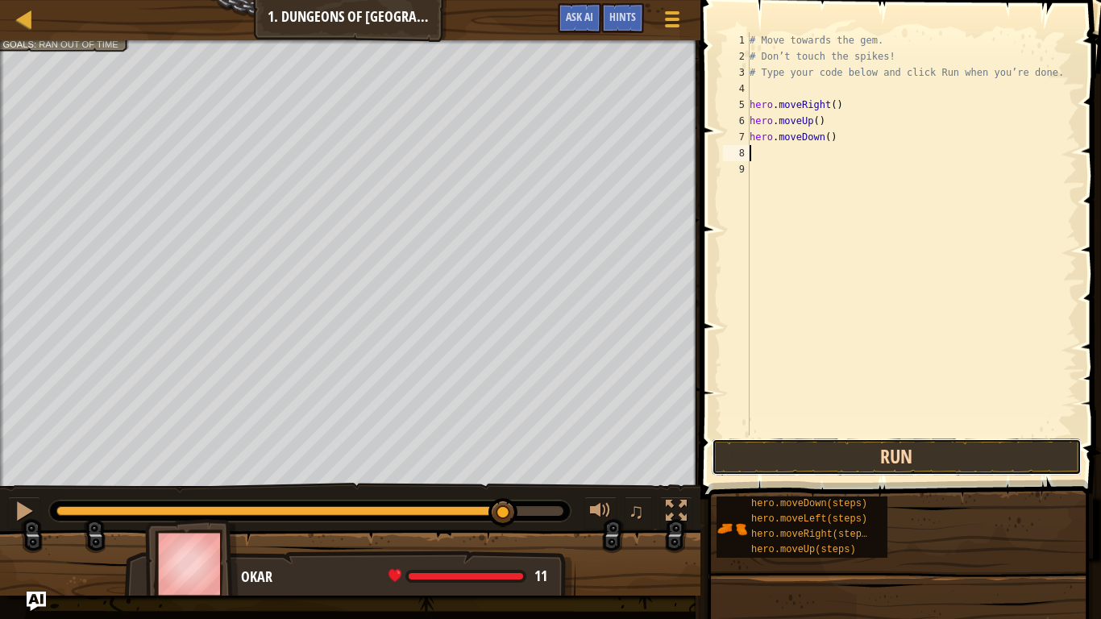
click at [808, 444] on button "Run" at bounding box center [897, 456] width 370 height 37
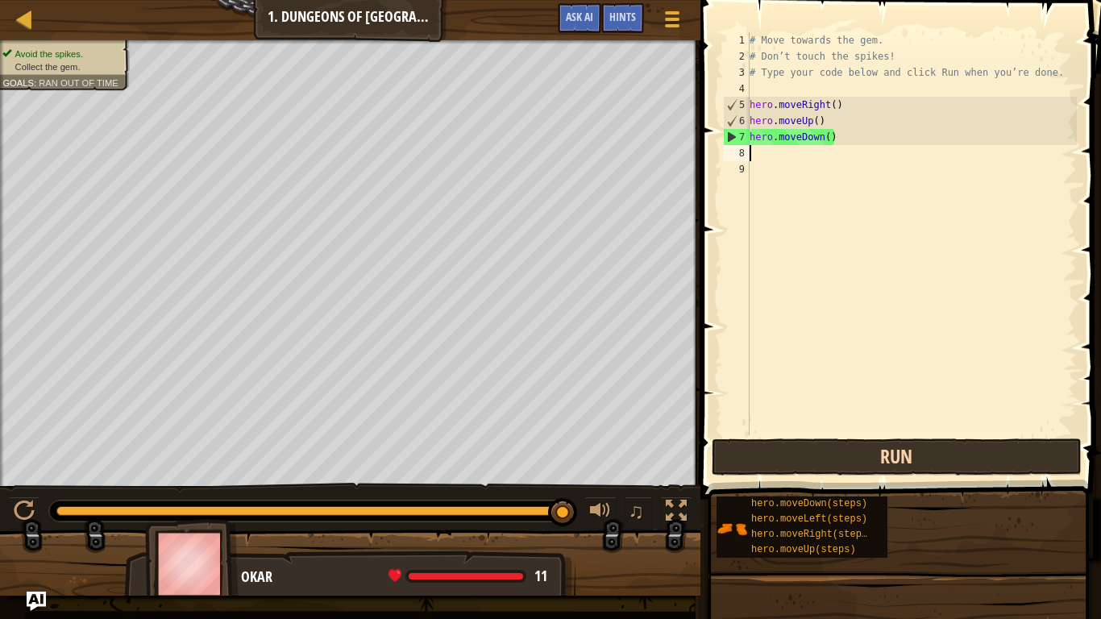
type textarea "h"
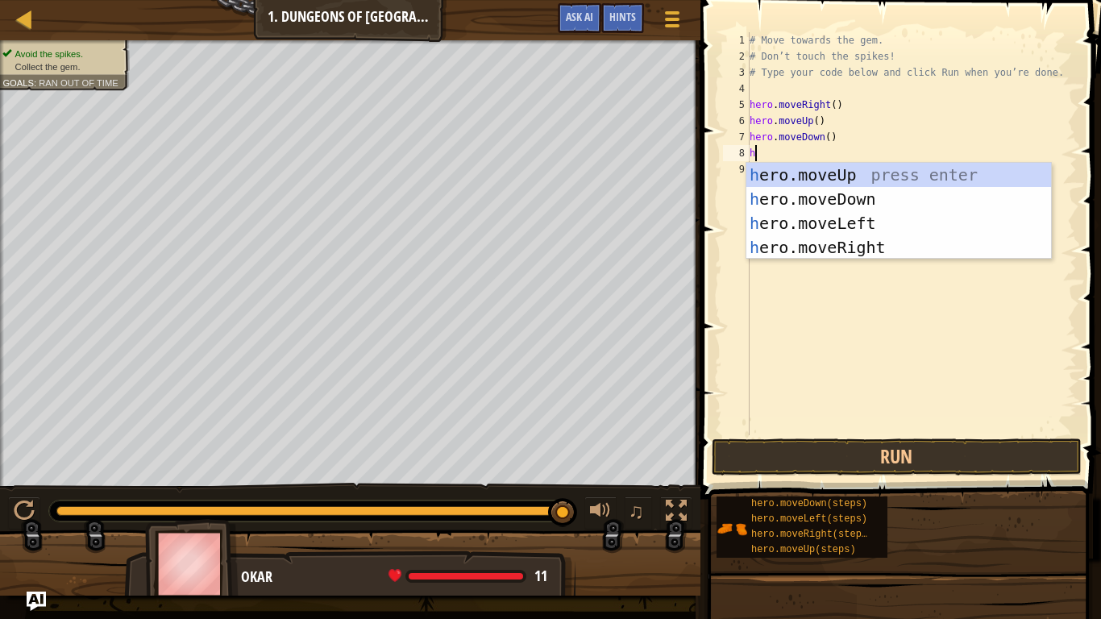
click at [874, 257] on div "h ero.moveUp press enter h ero.moveDown press enter h ero.moveLeft press enter …" at bounding box center [898, 235] width 305 height 145
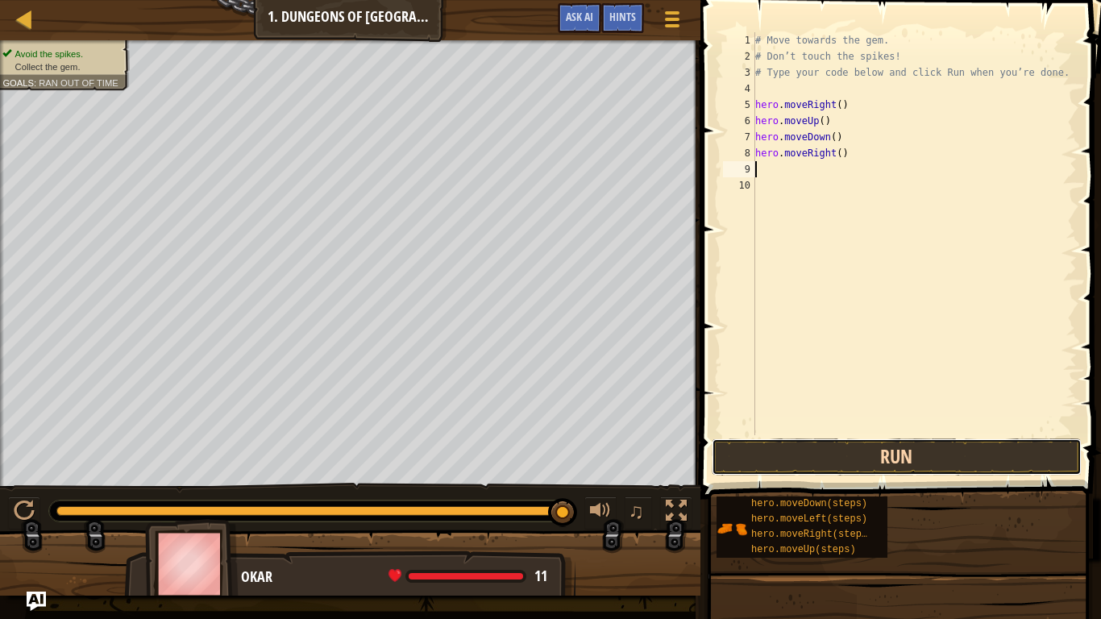
click at [854, 445] on button "Run" at bounding box center [897, 456] width 370 height 37
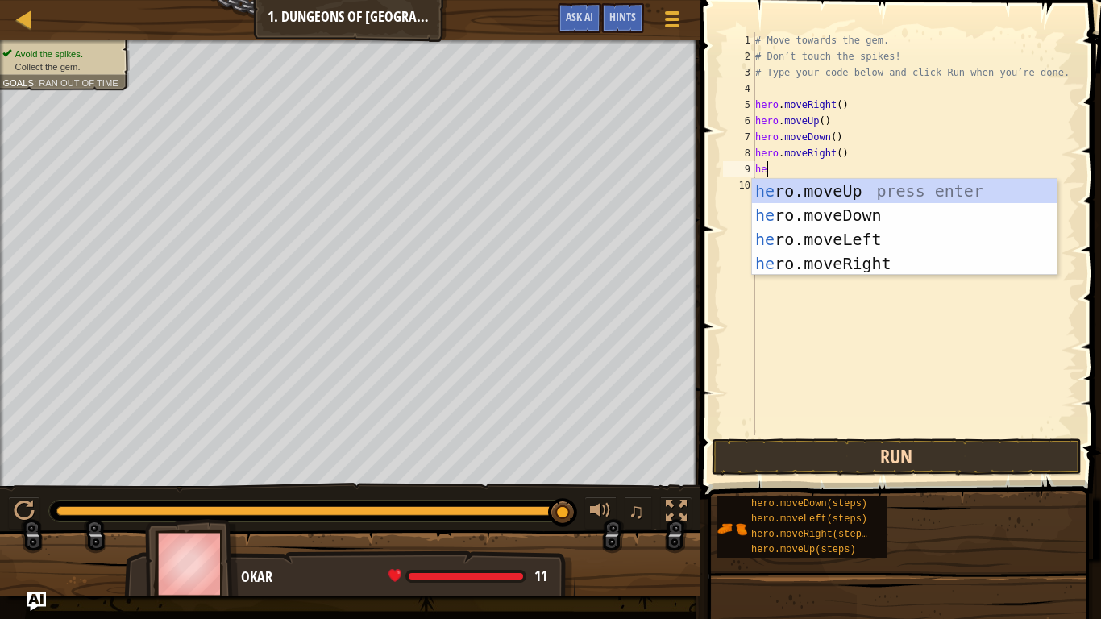
type textarea "her"
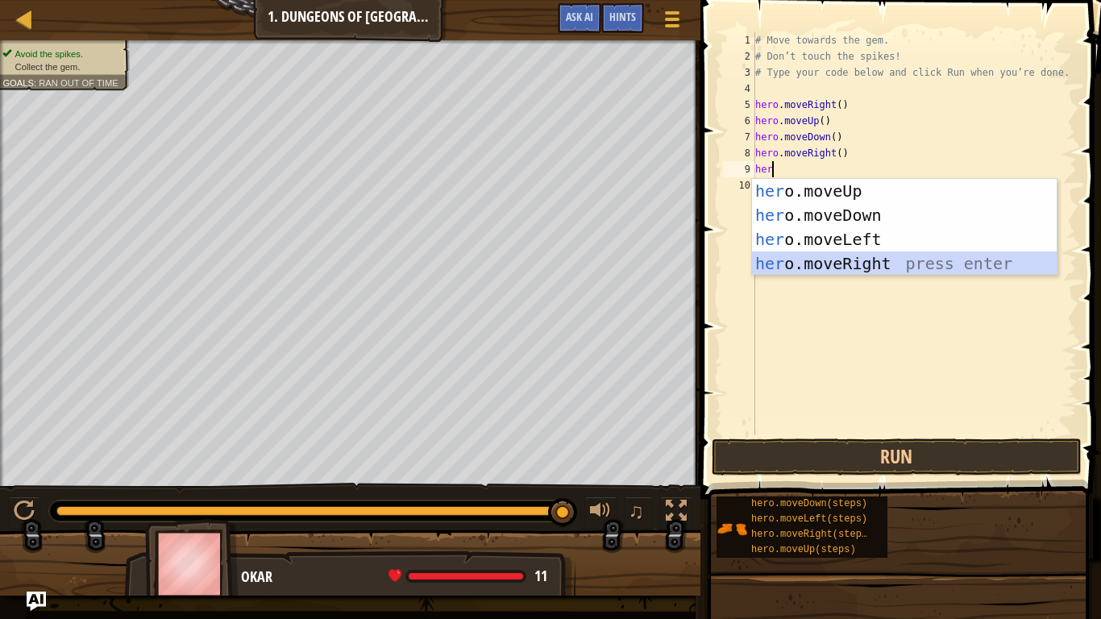
click at [878, 263] on div "her o.moveUp press enter her o.moveDown press enter her o.moveLeft press enter …" at bounding box center [904, 251] width 305 height 145
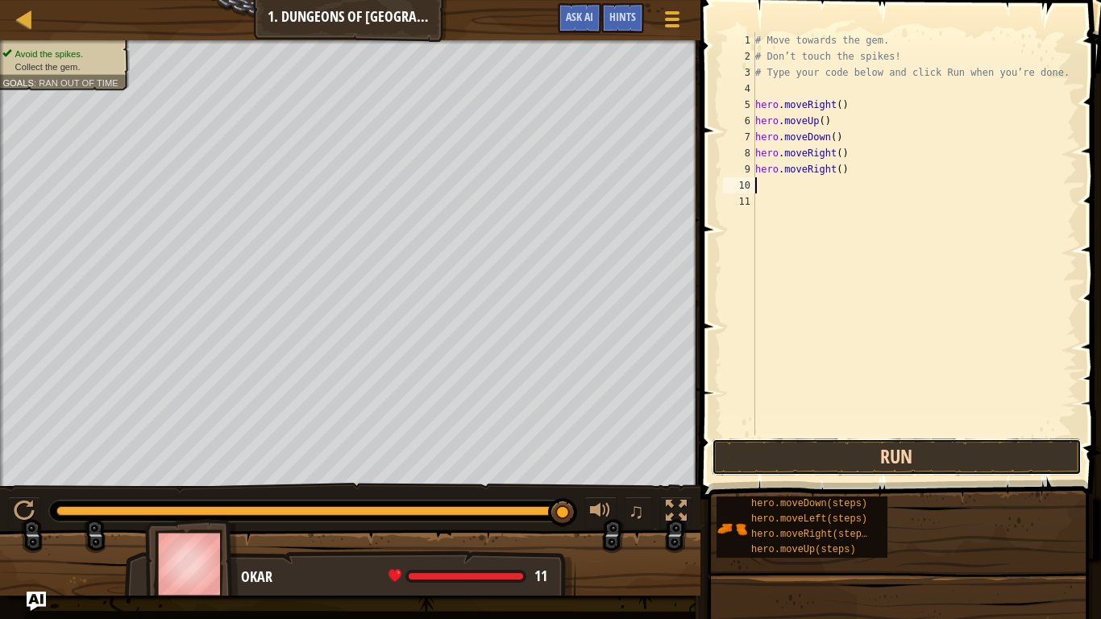
click at [830, 467] on button "Run" at bounding box center [897, 456] width 370 height 37
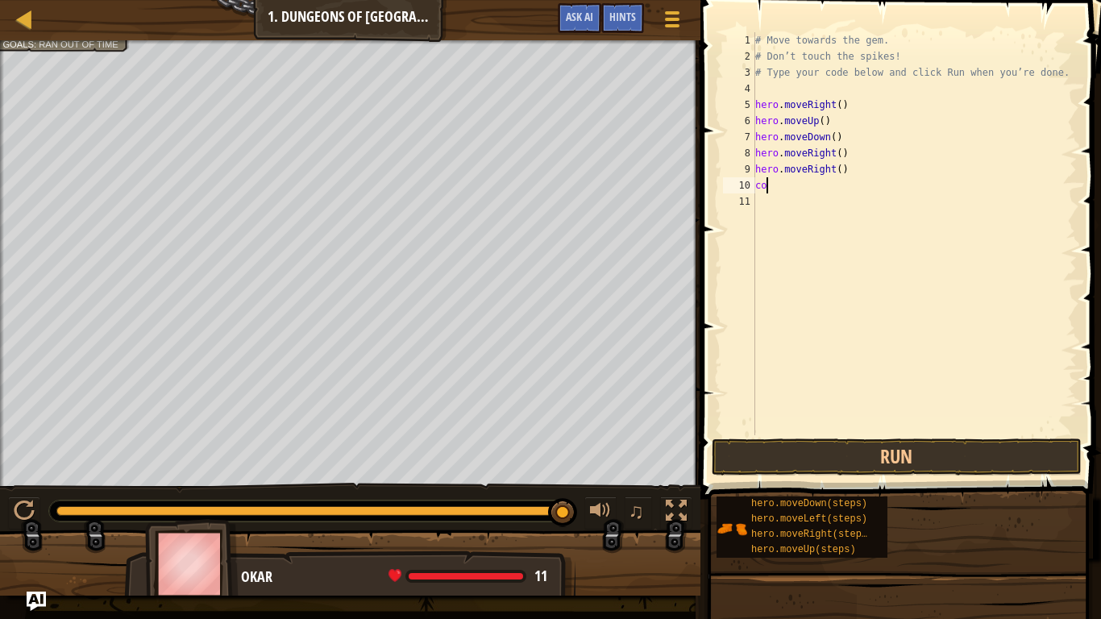
scroll to position [7, 1]
type textarea "c"
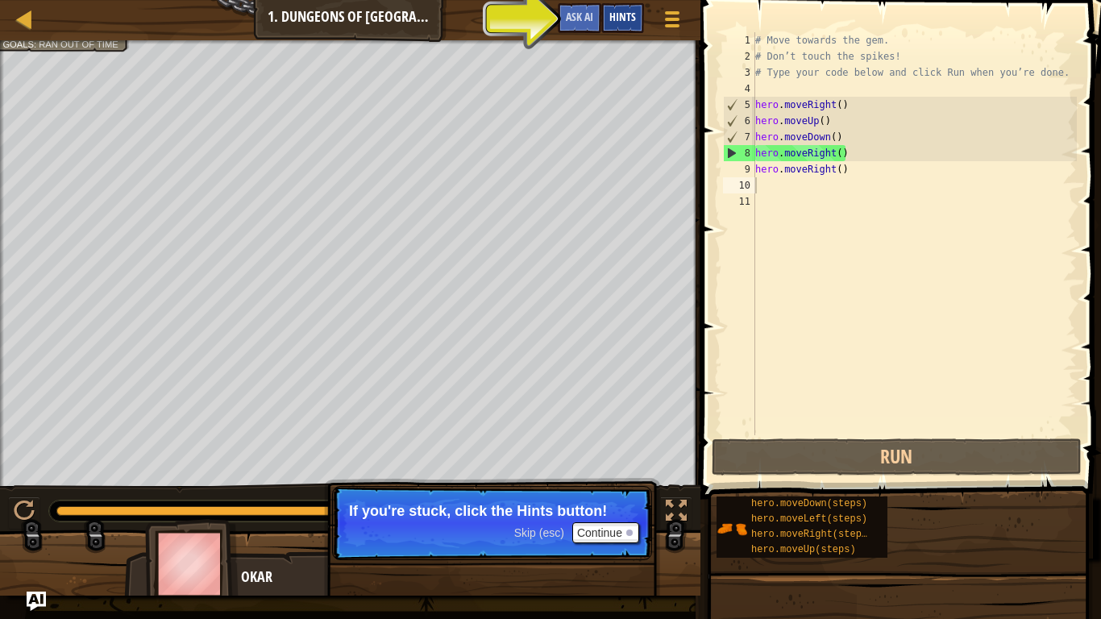
click at [632, 15] on span "Hints" at bounding box center [622, 16] width 27 height 15
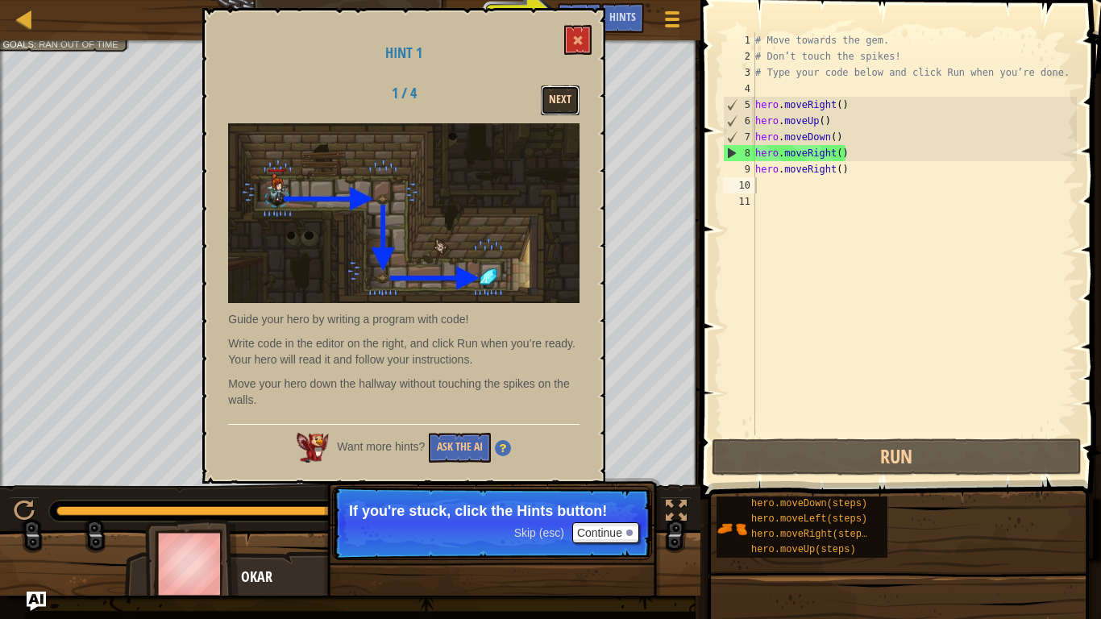
click at [558, 101] on button "Next" at bounding box center [560, 100] width 39 height 30
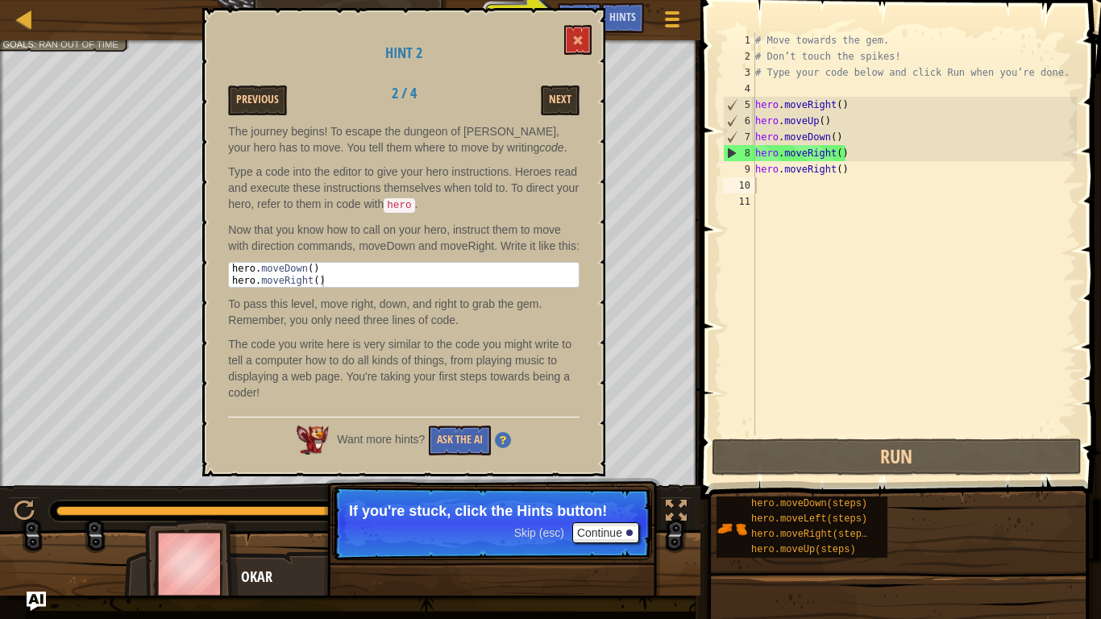
click at [538, 108] on div "Next" at bounding box center [529, 100] width 125 height 30
click at [576, 16] on div "Hint 2 Previous 2 / 4 Next The journey begins! To escape the dungeon of [PERSON…" at bounding box center [403, 242] width 403 height 468
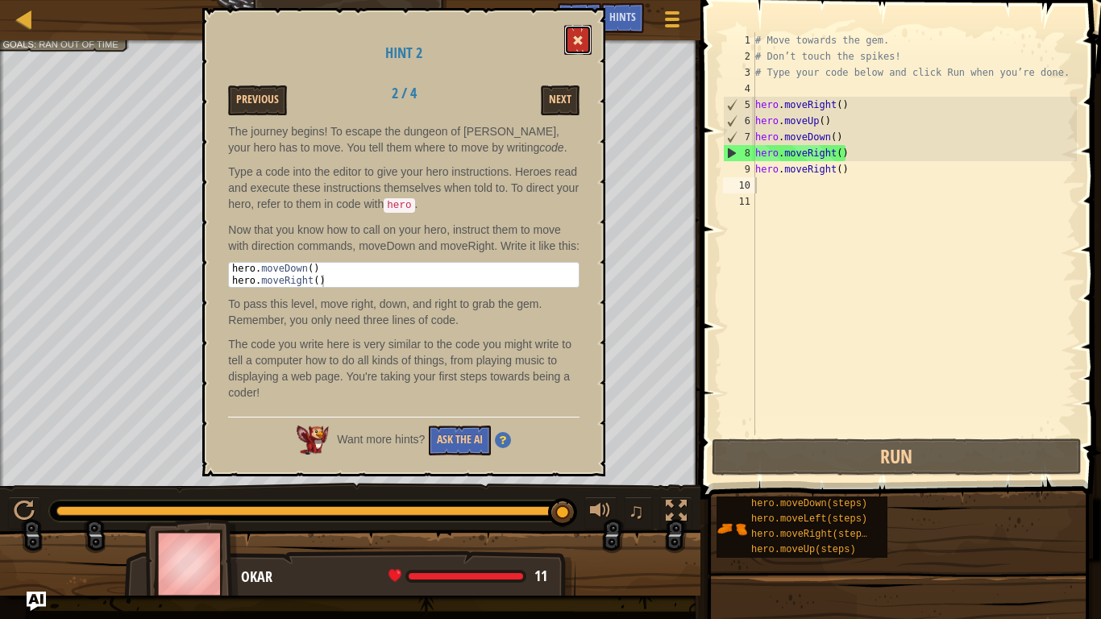
click at [576, 33] on button at bounding box center [577, 40] width 27 height 30
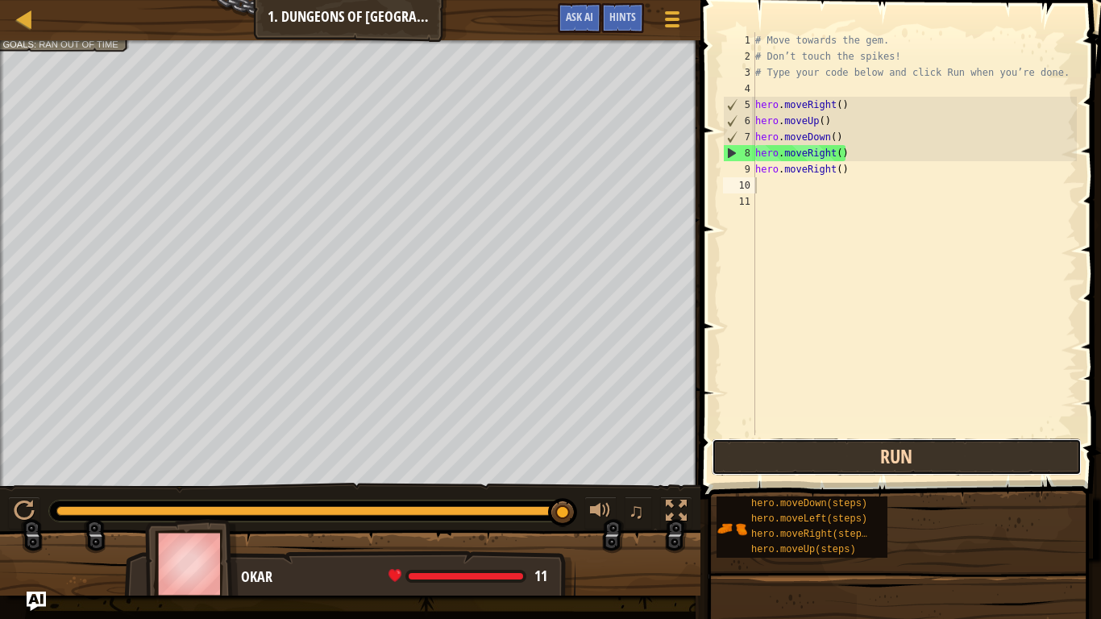
click at [867, 448] on button "Run" at bounding box center [897, 456] width 370 height 37
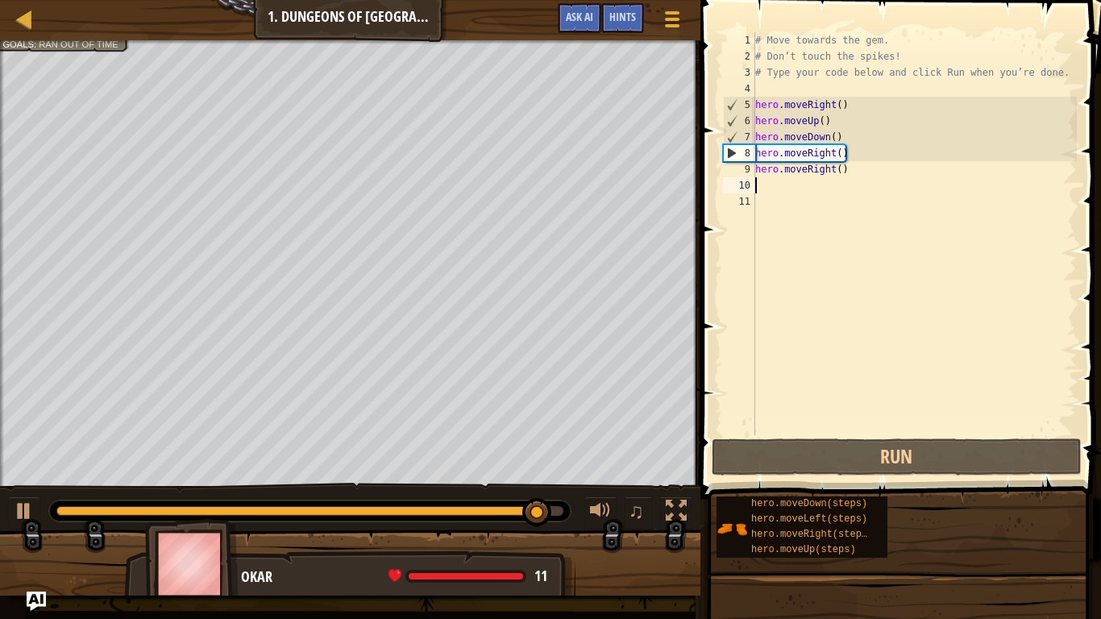
click at [882, 176] on div "# Move towards the gem. # Don’t touch the spikes! # Type your code below and cl…" at bounding box center [914, 249] width 325 height 435
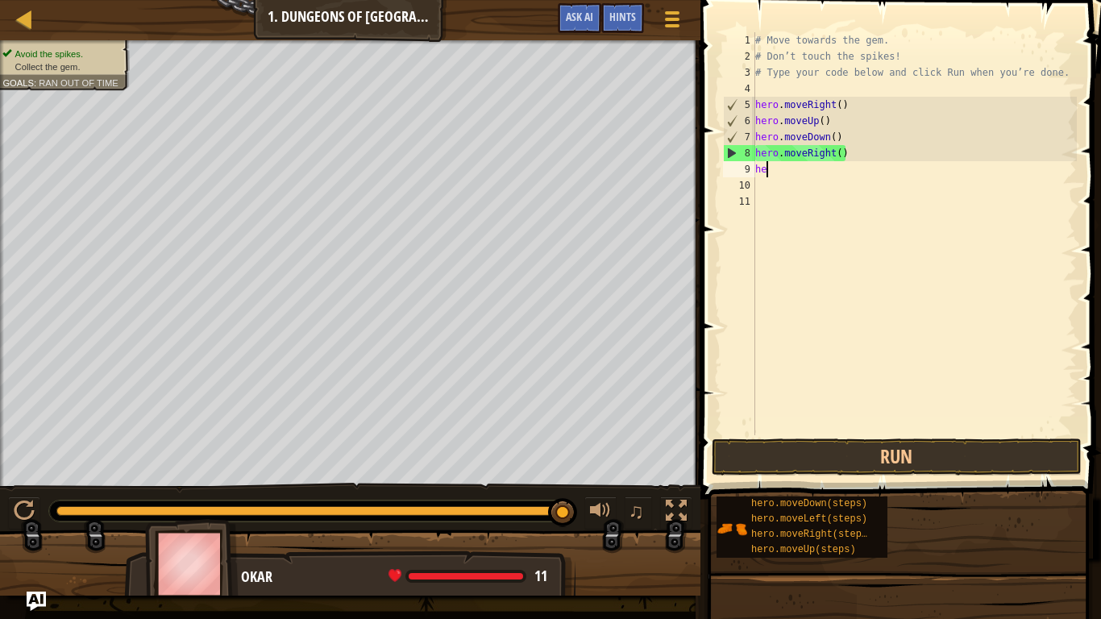
type textarea "h"
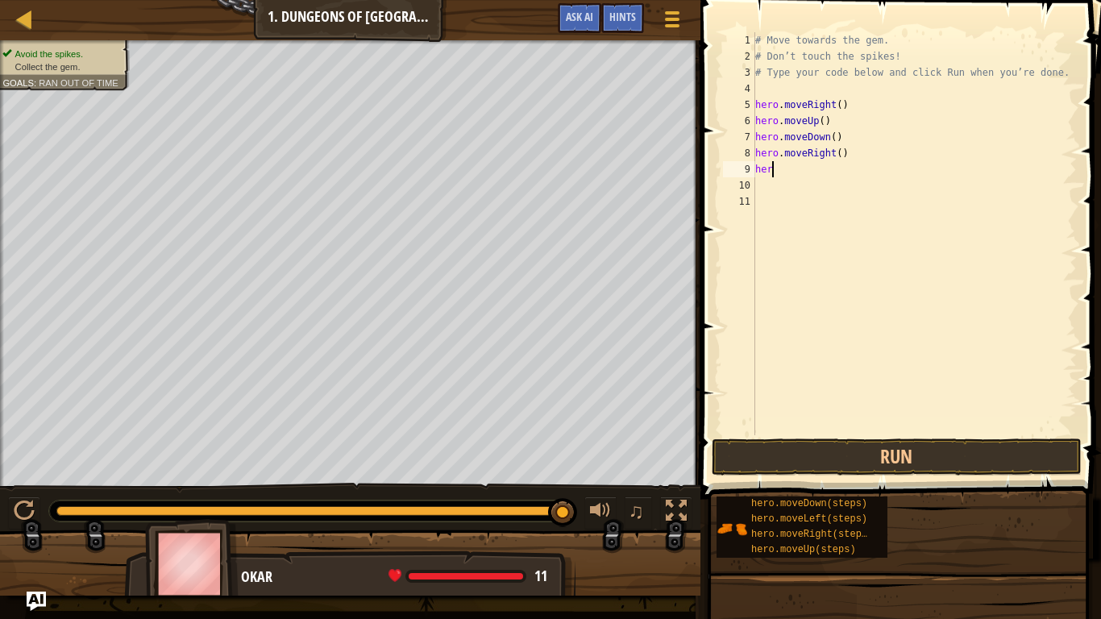
scroll to position [7, 1]
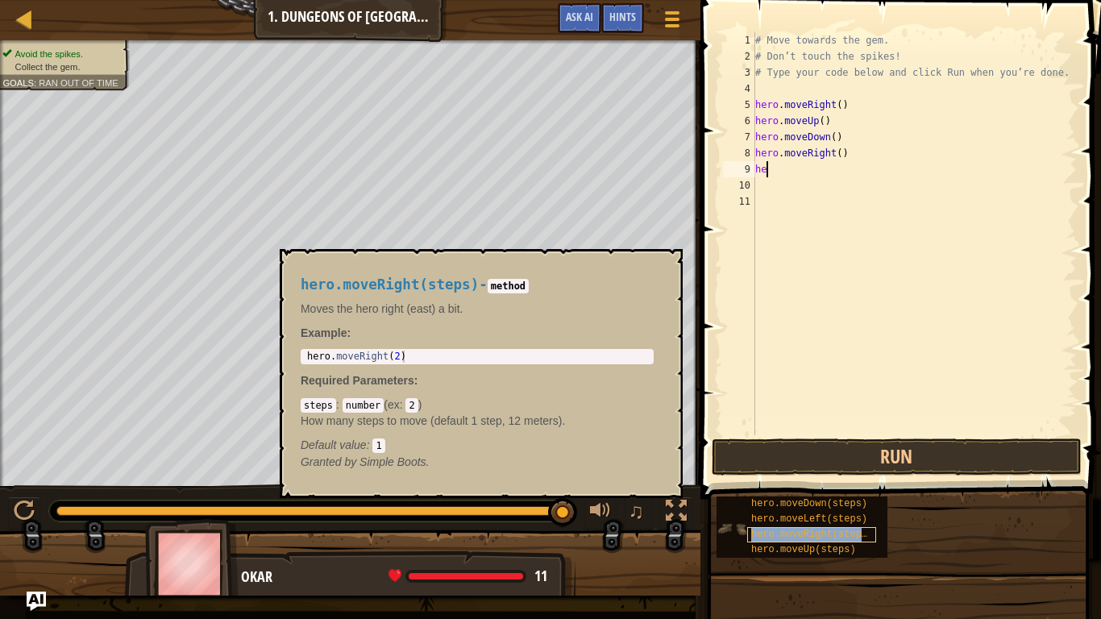
click at [837, 535] on span "hero.moveRight(steps)" at bounding box center [812, 534] width 122 height 11
click at [816, 533] on span "hero.moveRight(steps)" at bounding box center [812, 534] width 122 height 11
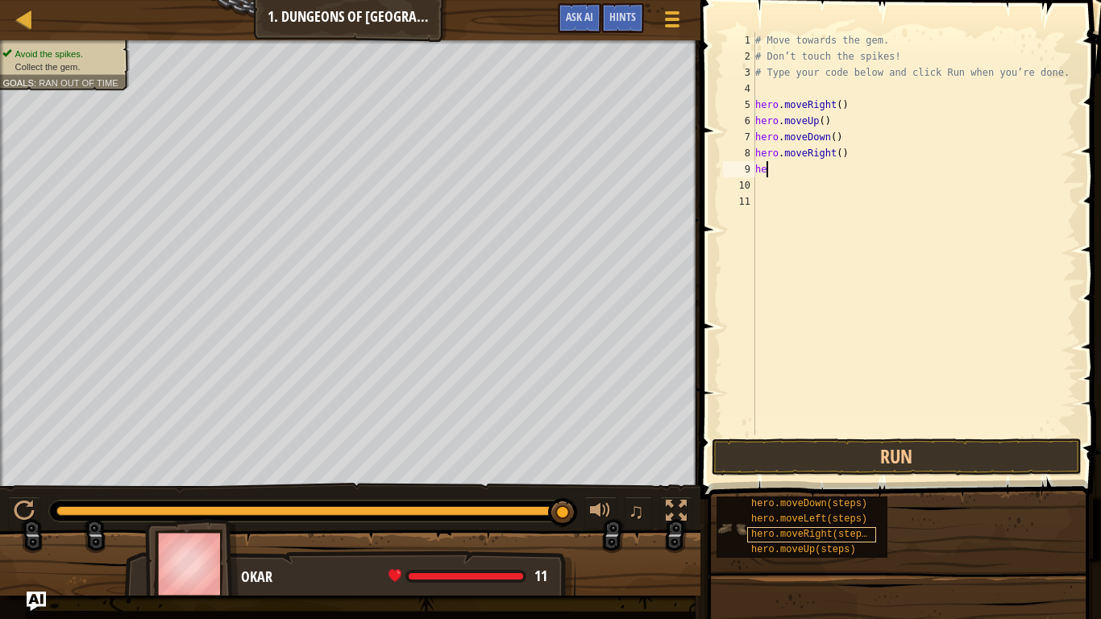
click at [816, 533] on span "hero.moveRight(steps)" at bounding box center [812, 534] width 122 height 11
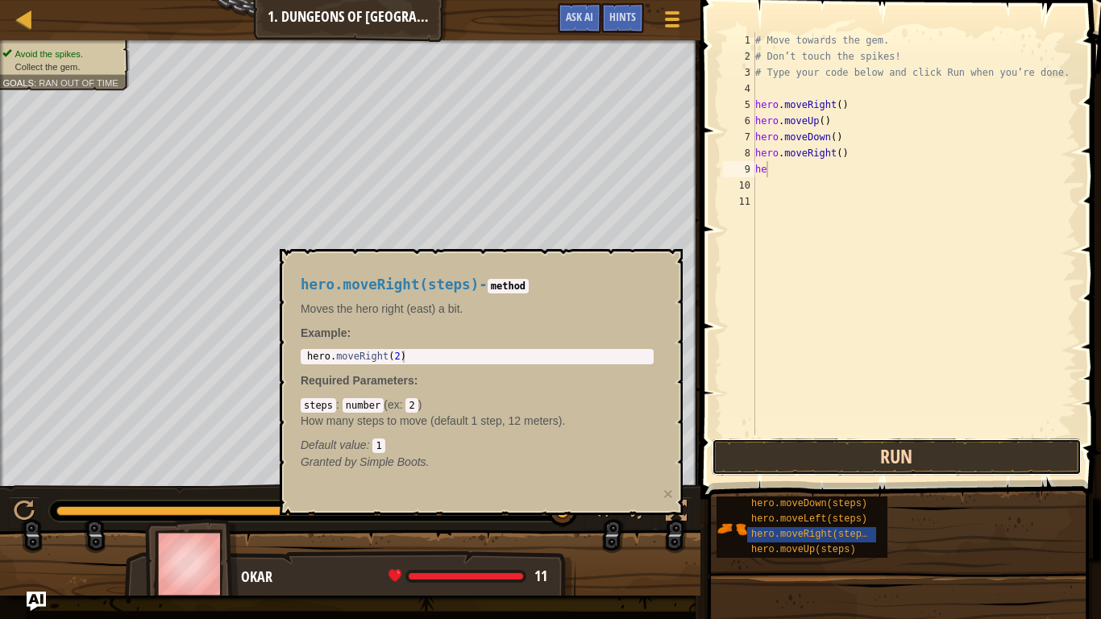
click at [834, 444] on button "Run" at bounding box center [897, 456] width 370 height 37
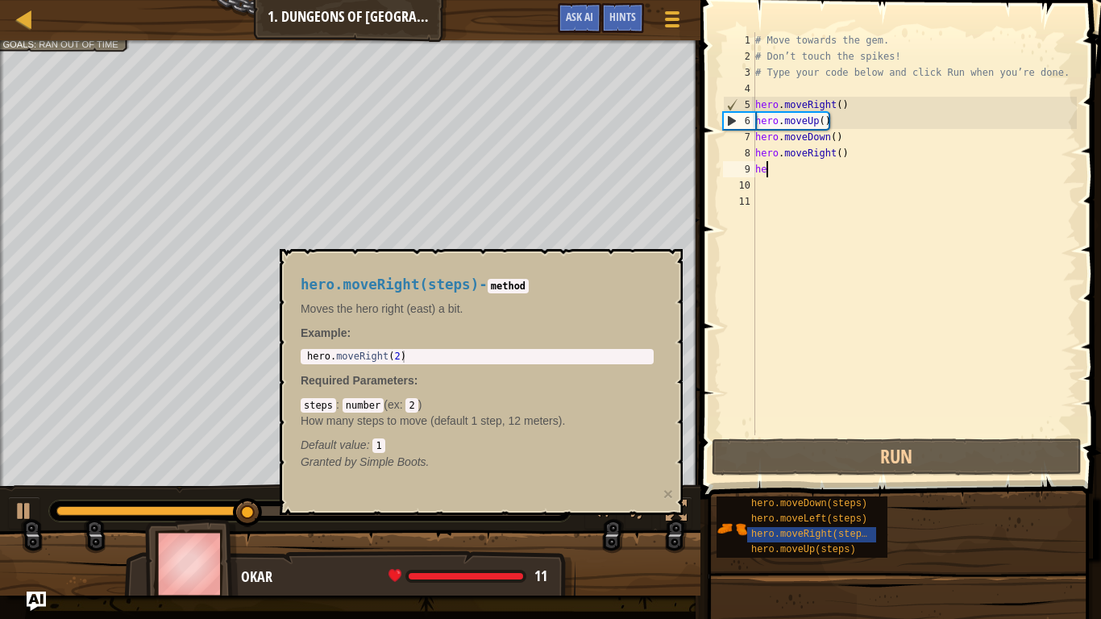
click at [600, 277] on h4 "hero.moveRight(steps) - method" at bounding box center [477, 284] width 353 height 15
click at [749, 533] on div "hero.moveRight(steps)" at bounding box center [811, 534] width 129 height 15
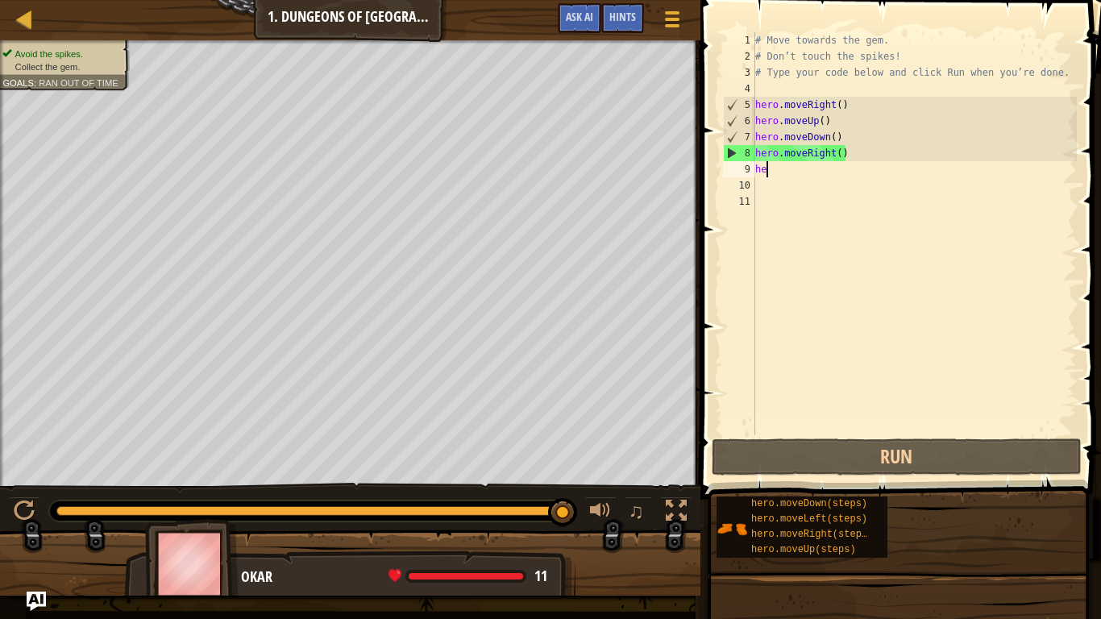
type textarea "h"
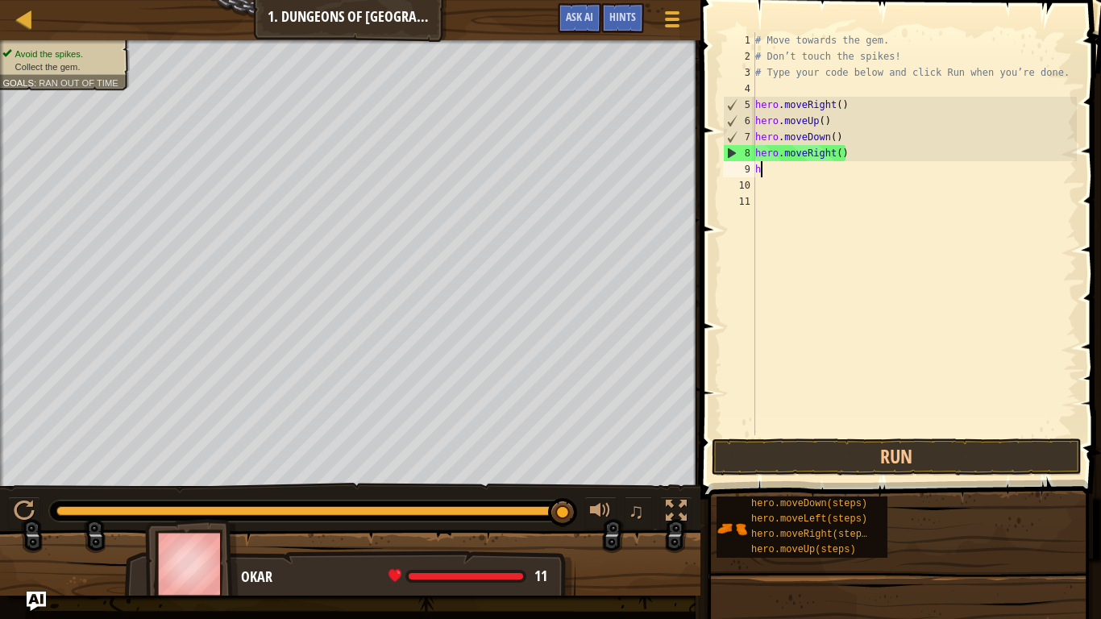
scroll to position [7, 0]
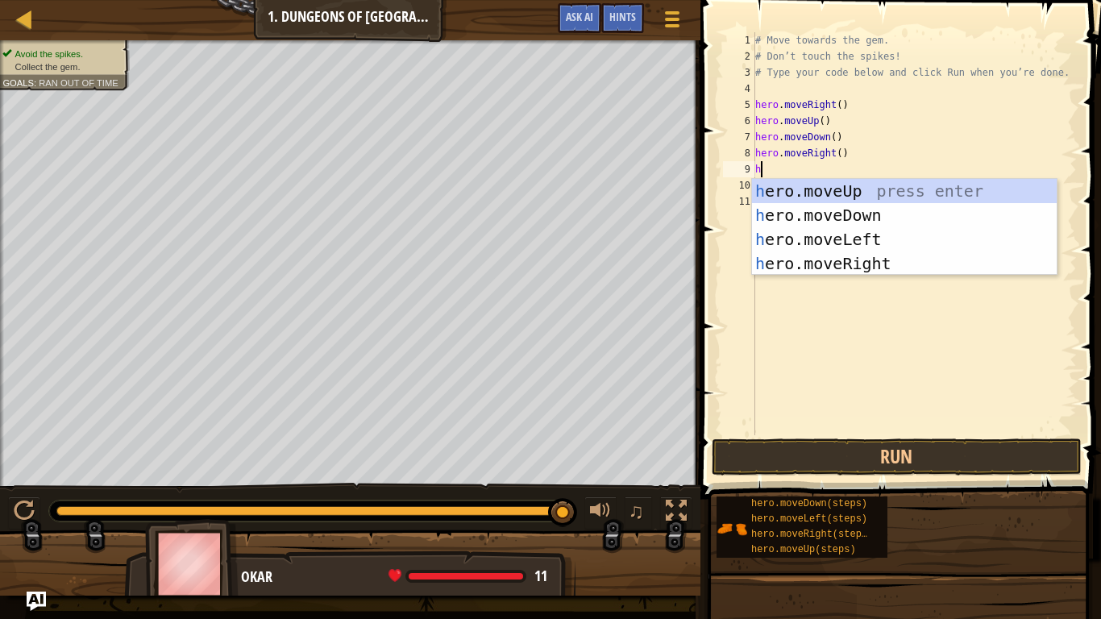
type textarea "her"
click at [857, 261] on div "her o.moveUp press enter her o.moveDown press enter her o.moveLeft press enter …" at bounding box center [904, 251] width 305 height 145
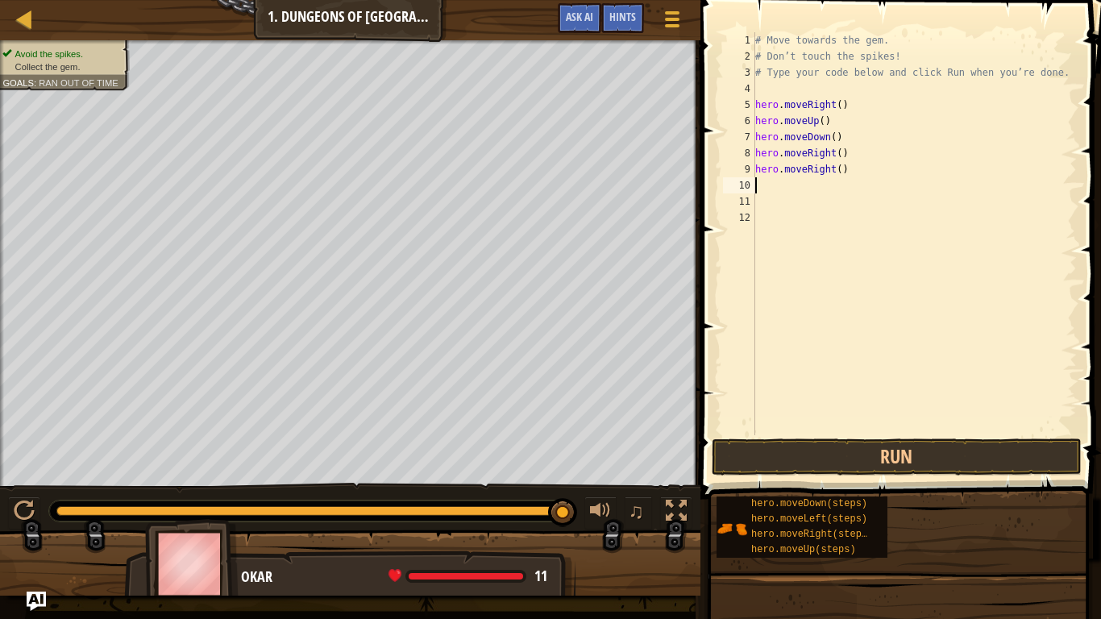
scroll to position [7, 0]
click at [833, 450] on button "Run" at bounding box center [897, 456] width 370 height 37
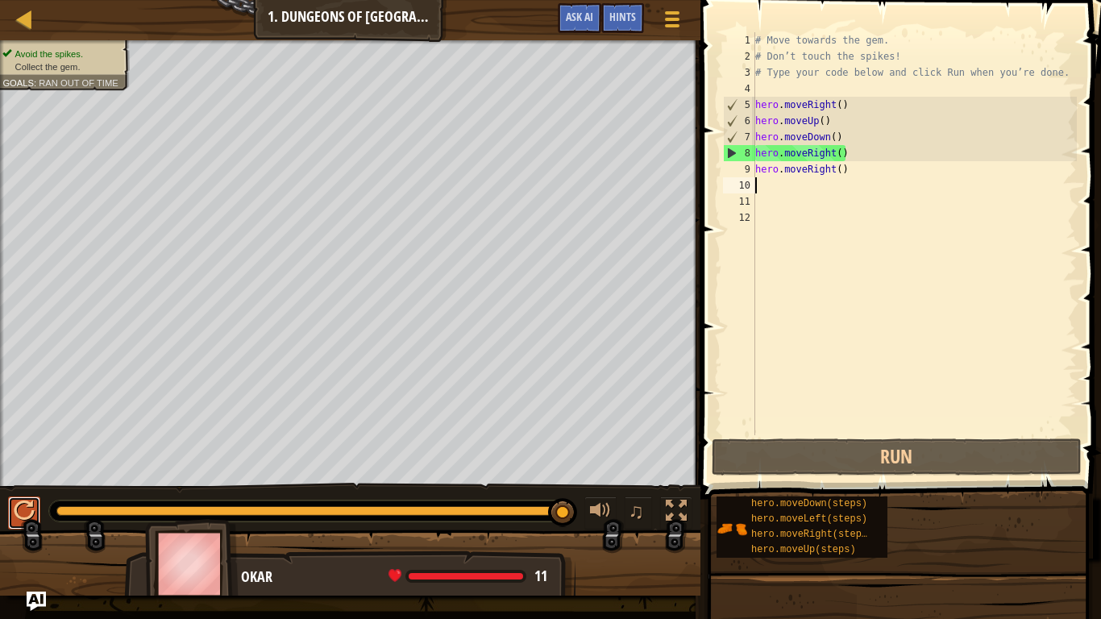
click at [27, 508] on div at bounding box center [24, 510] width 21 height 21
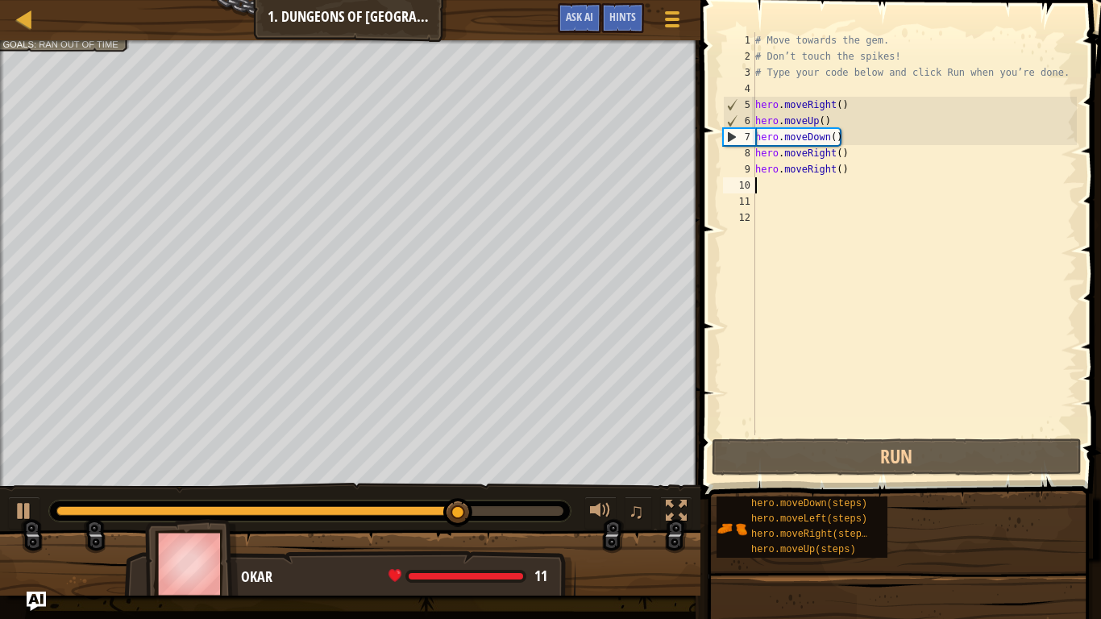
click at [832, 124] on div "# Move towards the gem. # Don’t touch the spikes! # Type your code below and cl…" at bounding box center [914, 249] width 325 height 435
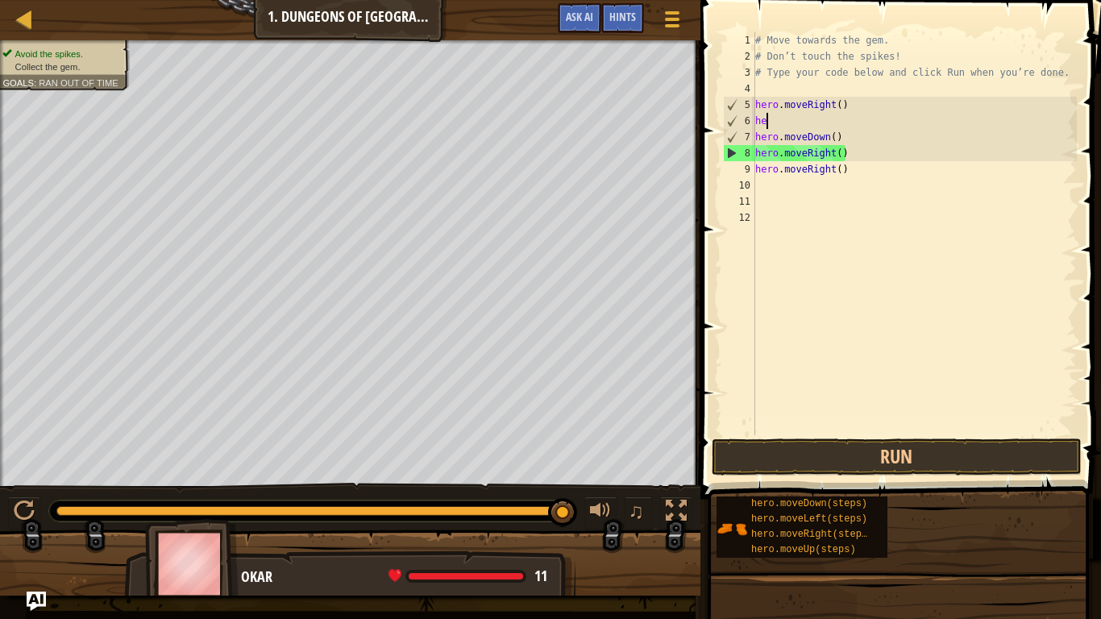
type textarea "h"
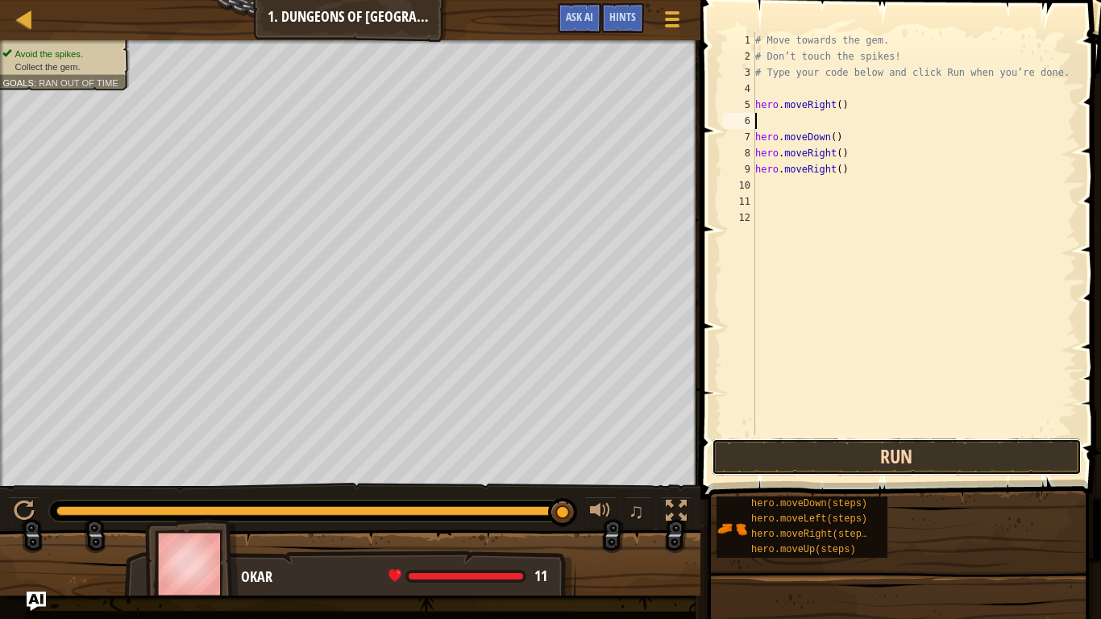
click at [720, 442] on button "Run" at bounding box center [897, 456] width 370 height 37
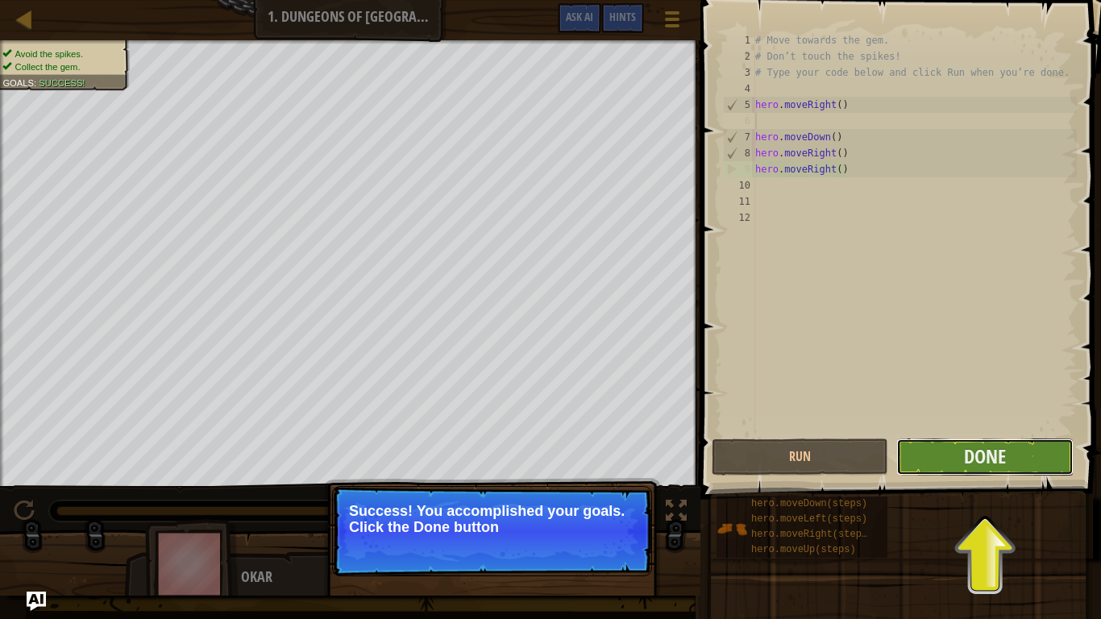
click at [948, 439] on button "Done" at bounding box center [984, 456] width 176 height 37
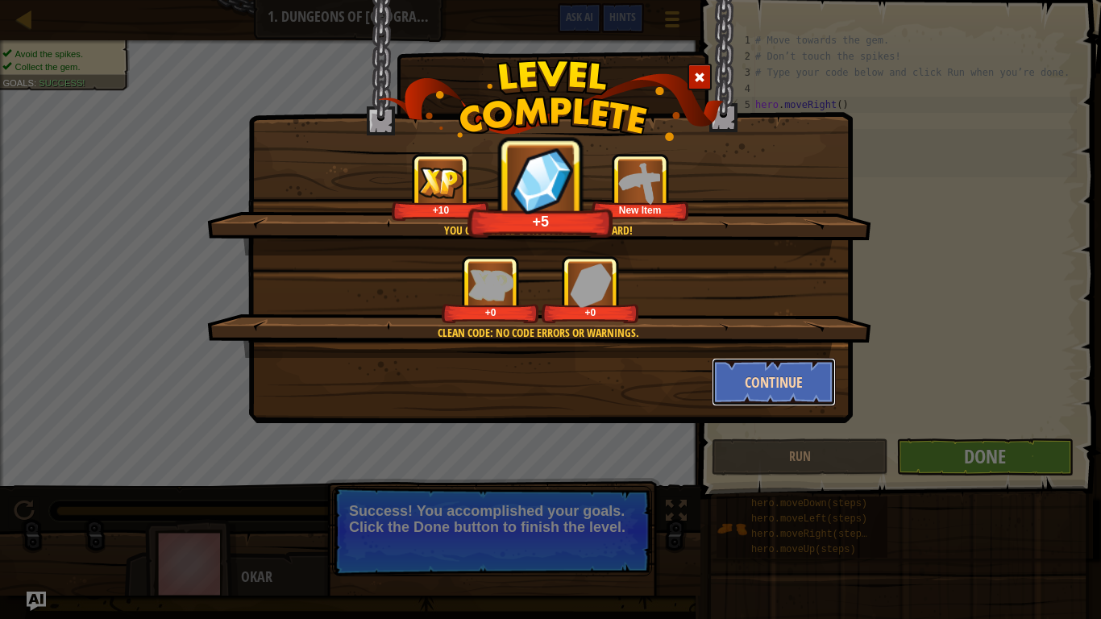
click at [774, 380] on button "Continue" at bounding box center [774, 382] width 125 height 48
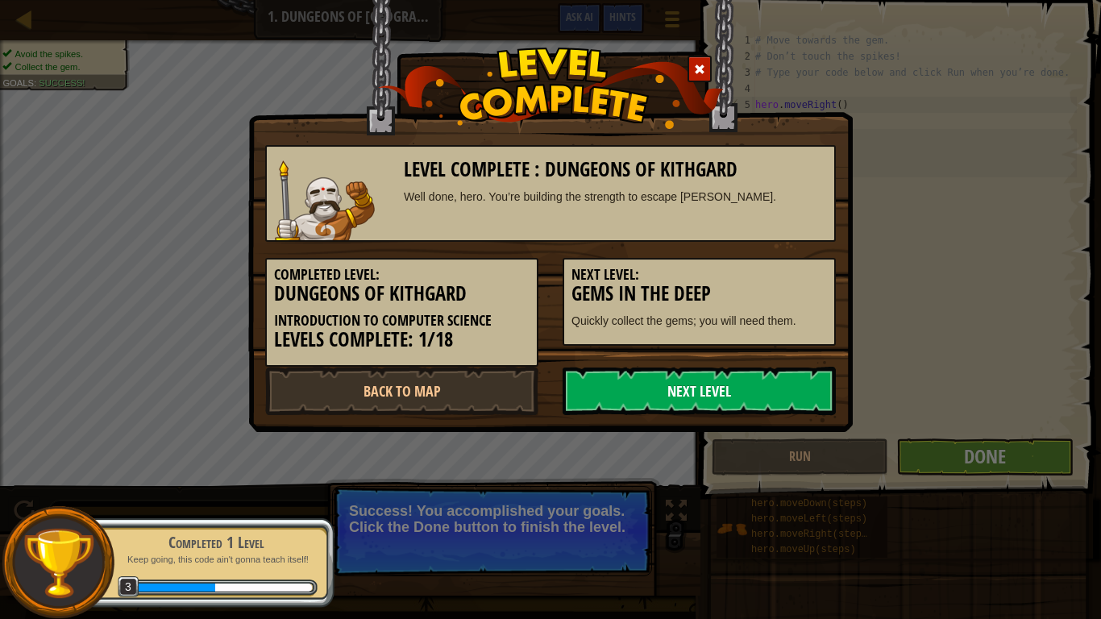
click at [714, 392] on link "Next Level" at bounding box center [698, 391] width 273 height 48
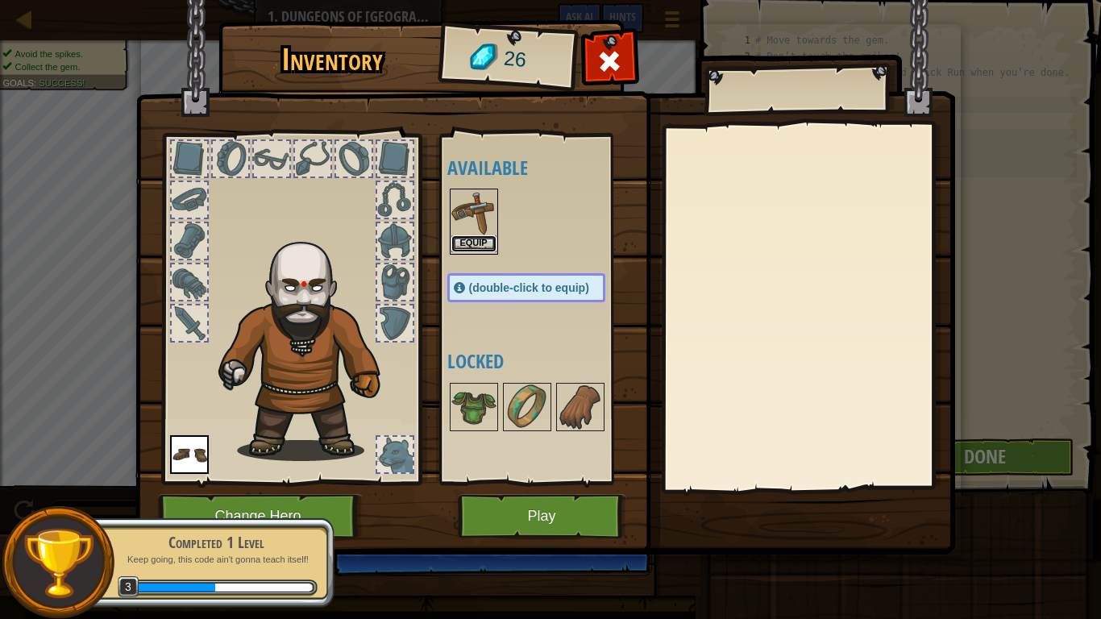
click at [483, 246] on button "Equip" at bounding box center [473, 243] width 45 height 17
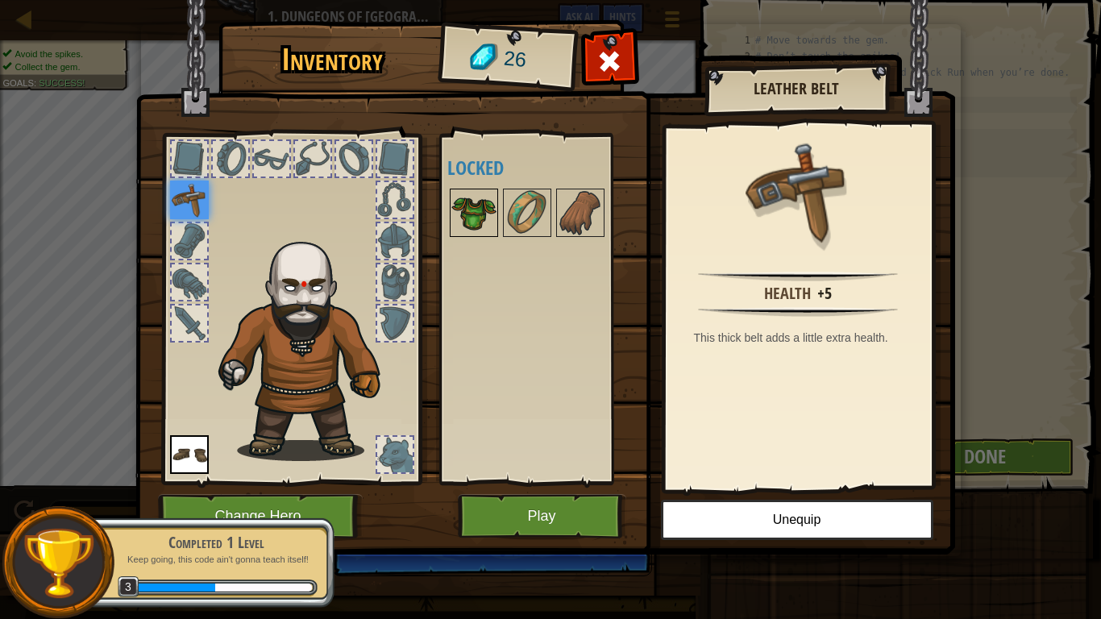
click at [488, 203] on img at bounding box center [473, 212] width 45 height 45
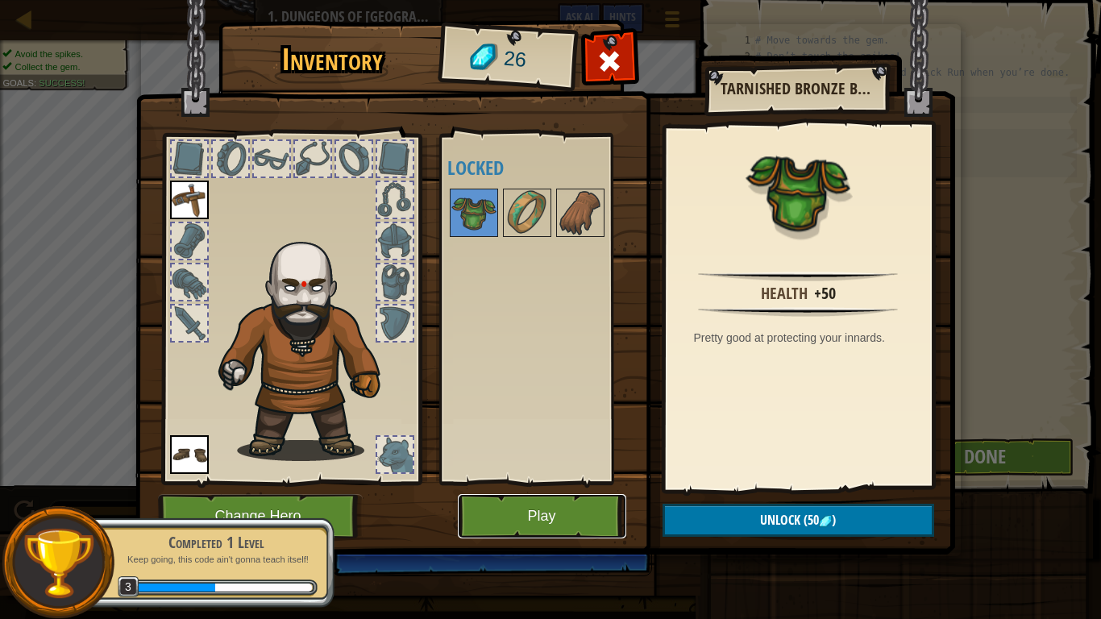
click at [526, 521] on button "Play" at bounding box center [542, 516] width 168 height 44
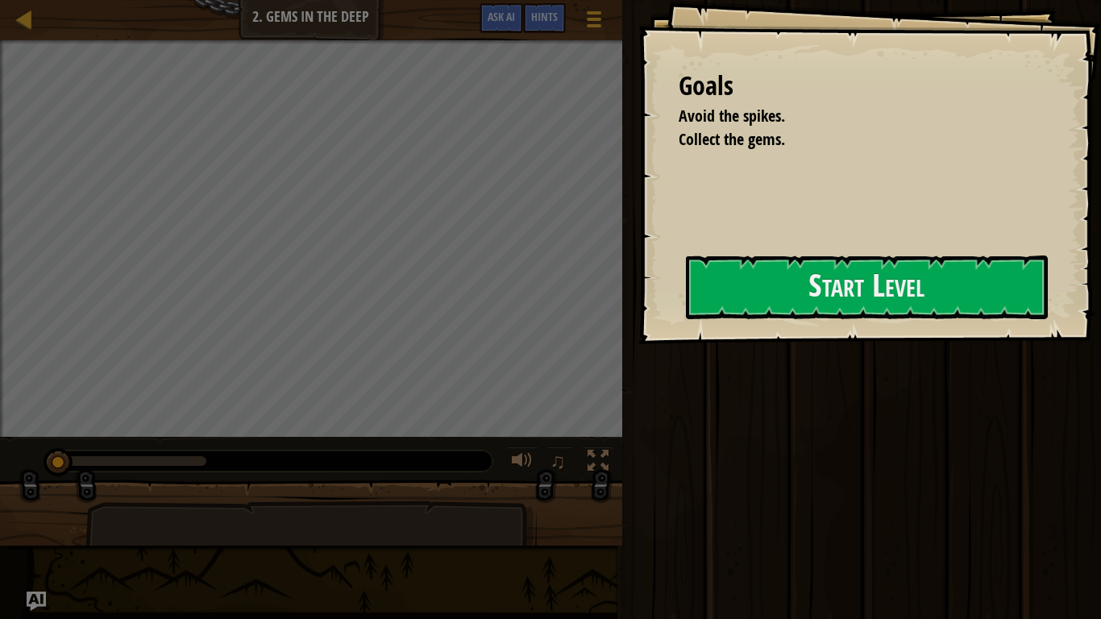
click at [617, 279] on div "Goals Avoid the spikes. Collect the gems. Start Level Error loading from server…" at bounding box center [550, 309] width 1101 height 619
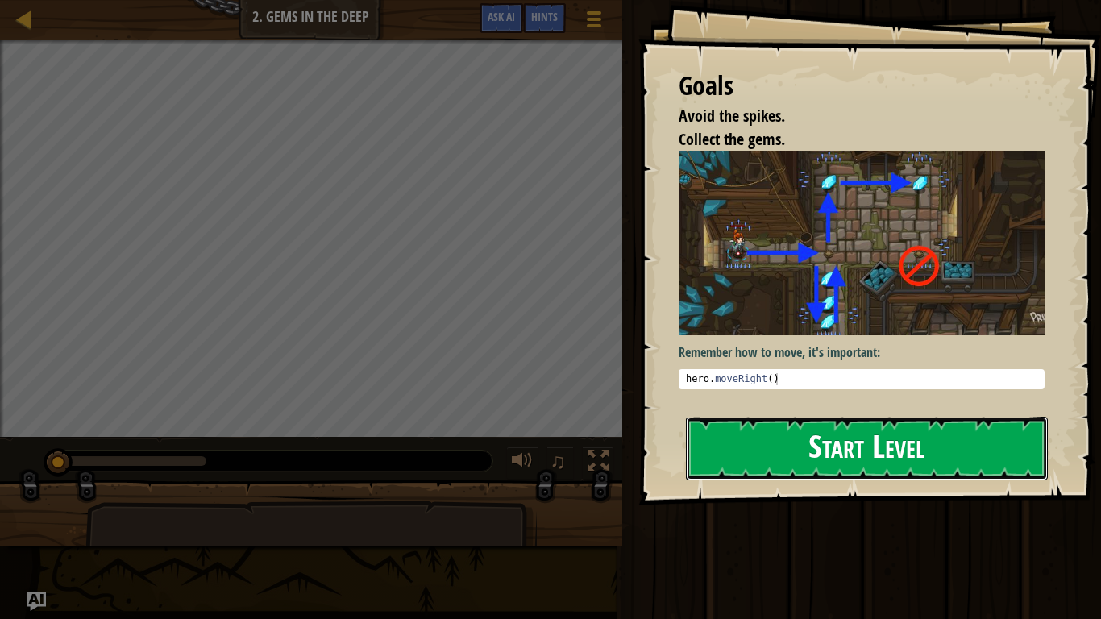
click at [694, 417] on button "Start Level" at bounding box center [867, 449] width 362 height 64
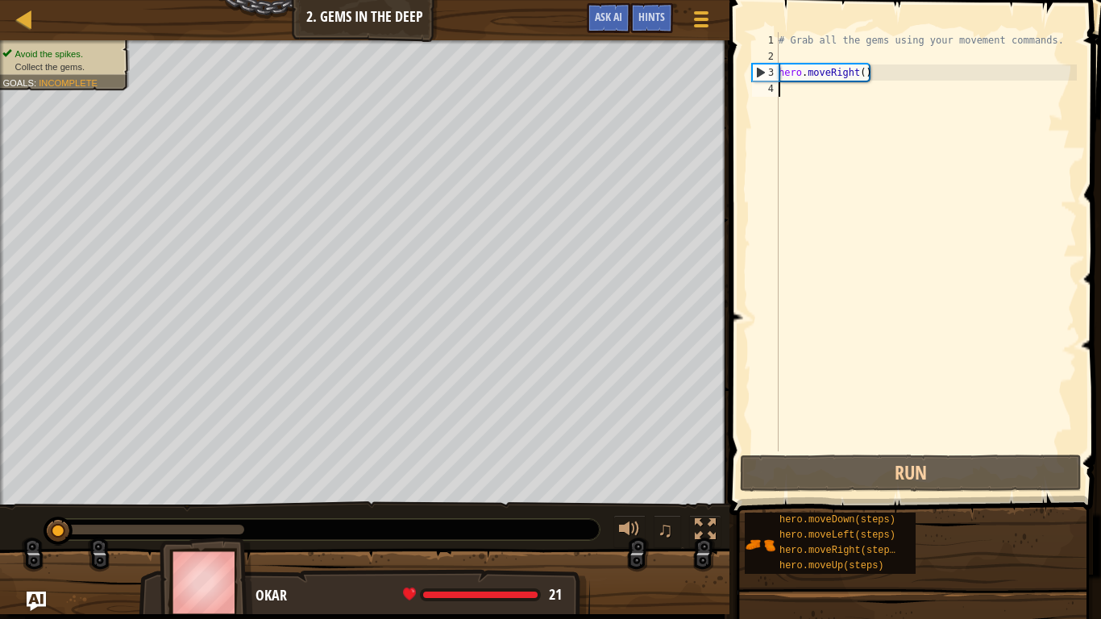
click at [795, 88] on div "# Grab all the gems using your movement commands. hero . moveRight ( )" at bounding box center [925, 257] width 301 height 451
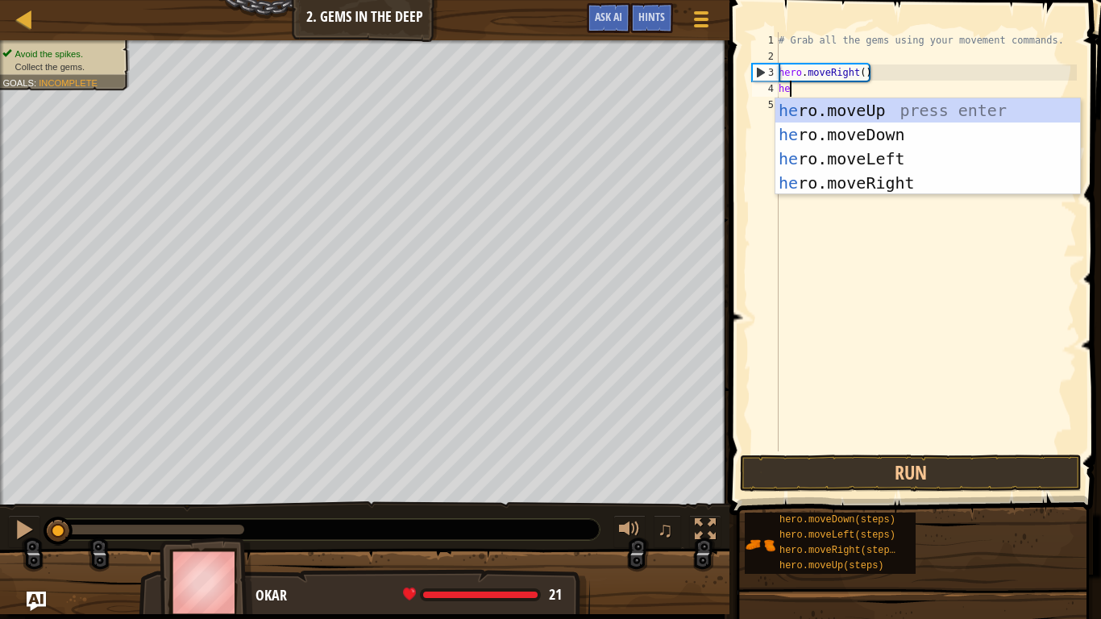
type textarea "her"
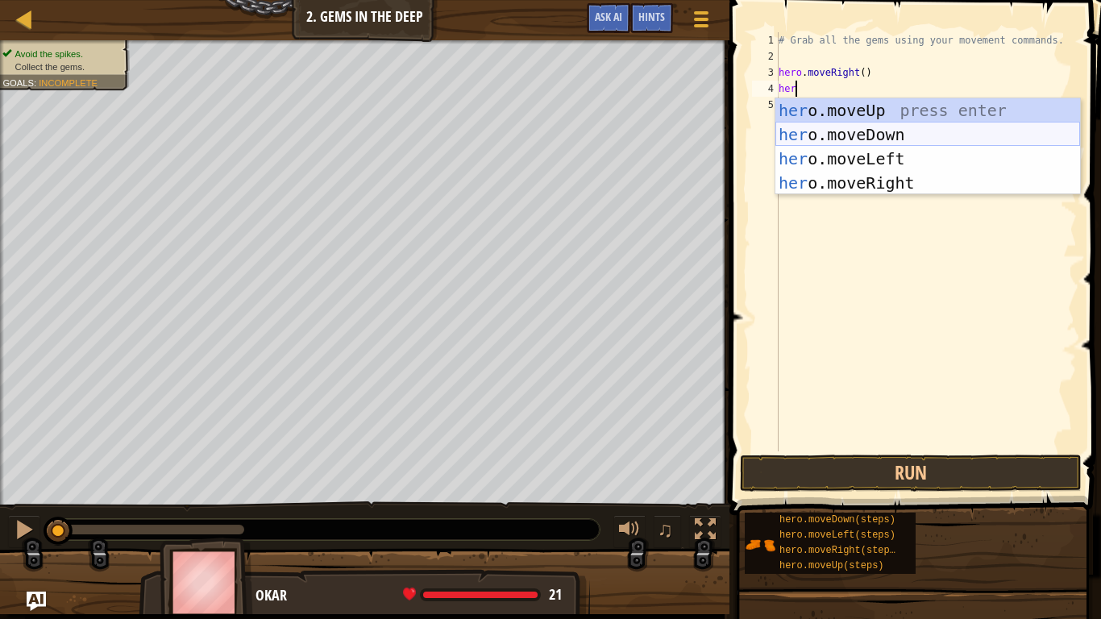
click at [820, 131] on div "her o.moveUp press enter her o.moveDown press enter her o.moveLeft press enter …" at bounding box center [927, 170] width 305 height 145
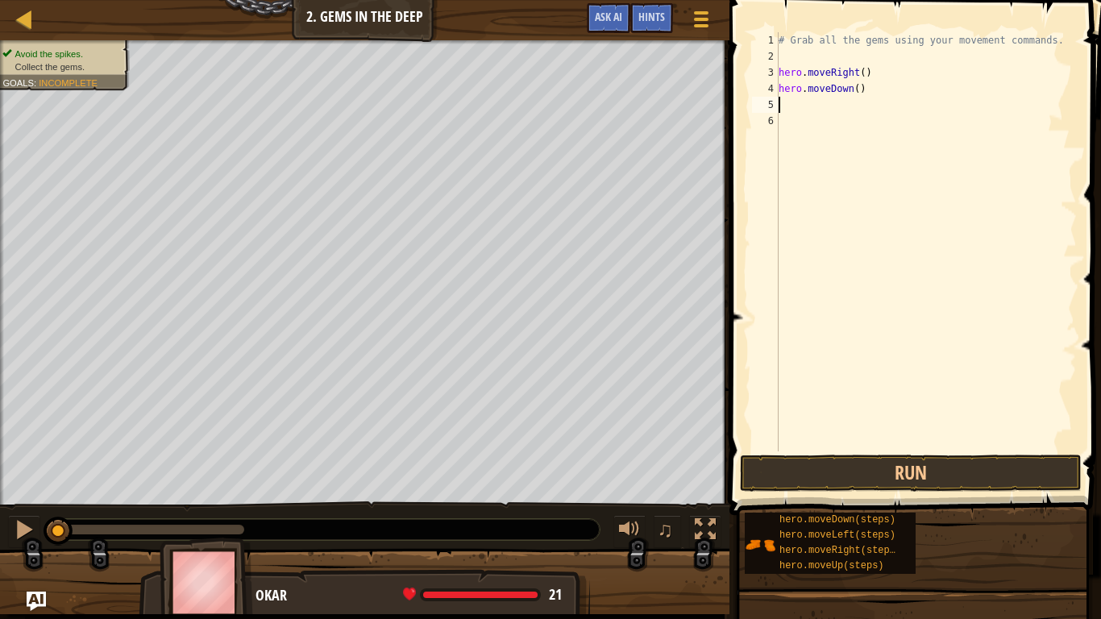
scroll to position [7, 0]
click at [819, 476] on button "Run" at bounding box center [911, 472] width 342 height 37
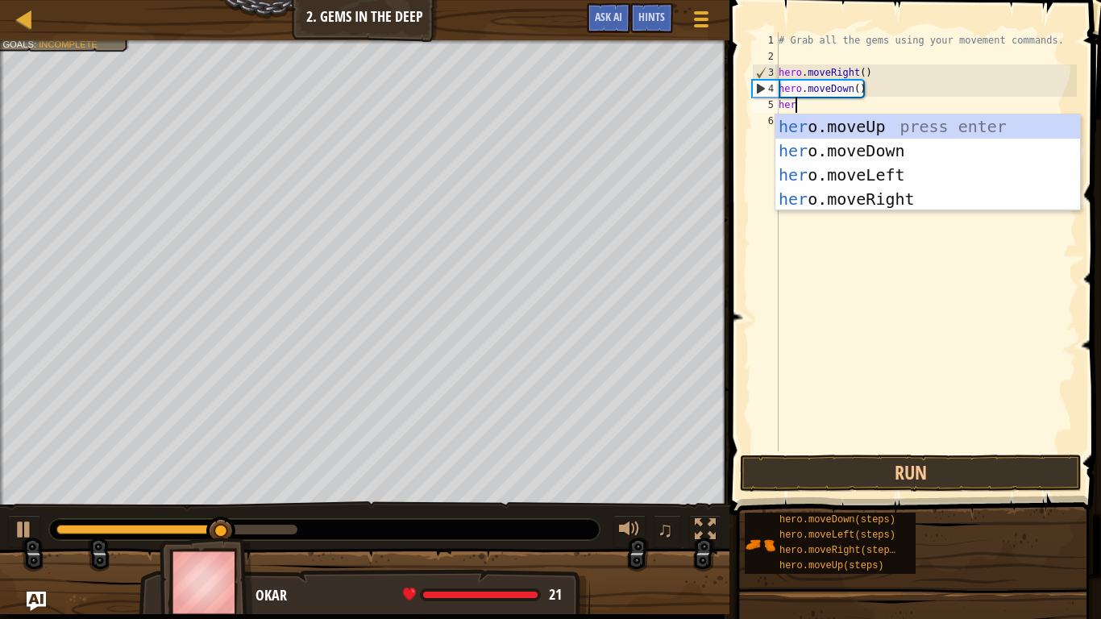
type textarea "hero"
click at [858, 122] on div "hero .moveUp press enter hero .moveDown press enter hero .moveLeft press enter …" at bounding box center [927, 186] width 305 height 145
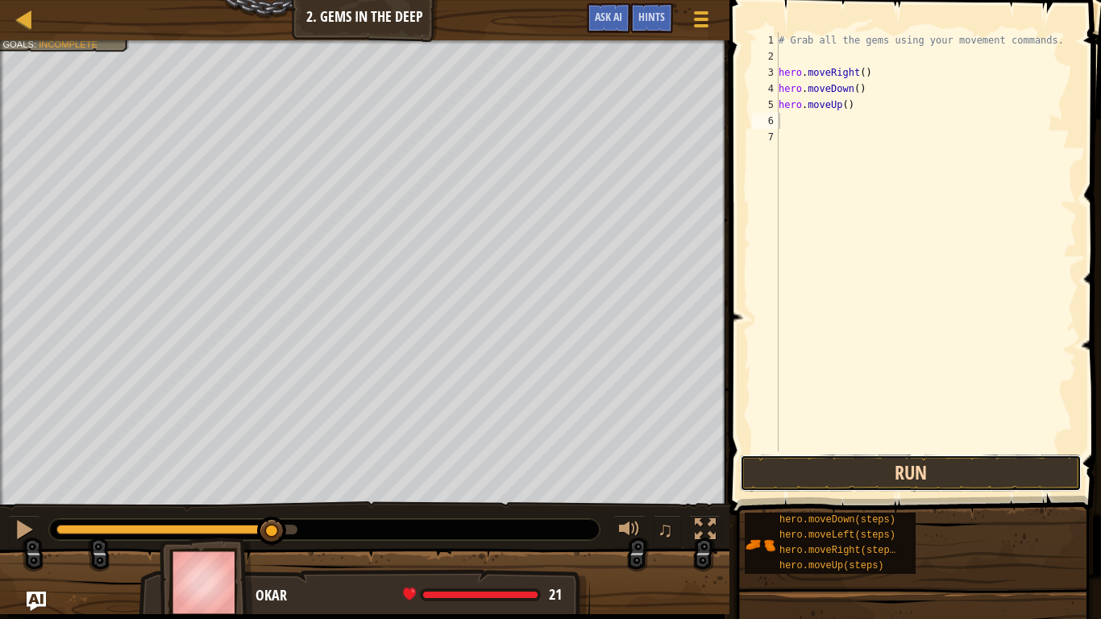
click at [853, 484] on button "Run" at bounding box center [911, 472] width 342 height 37
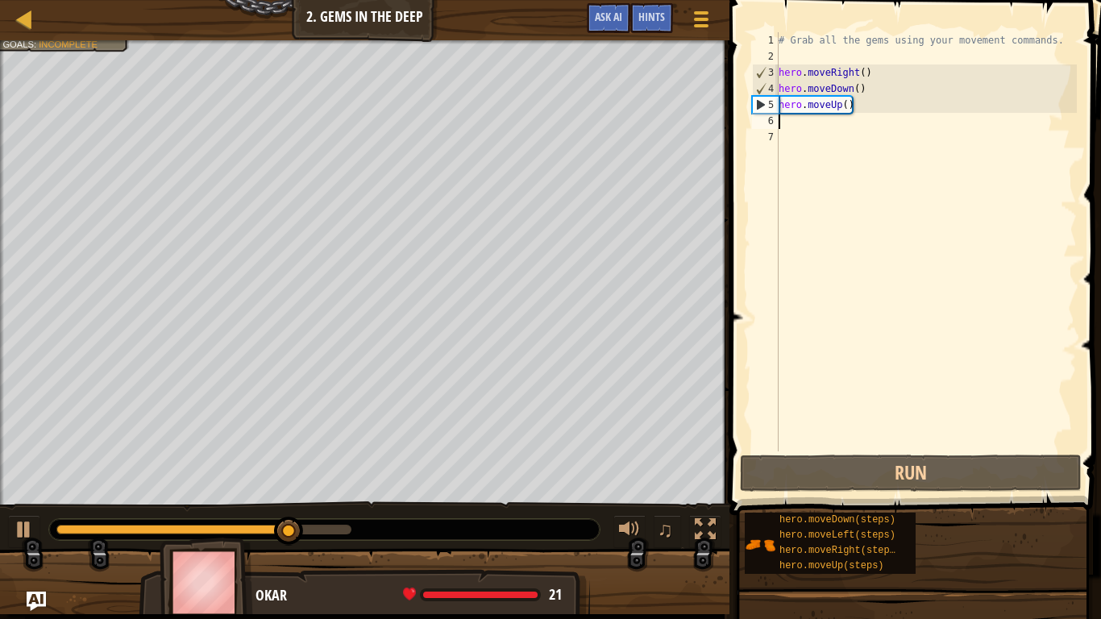
type textarea "h"
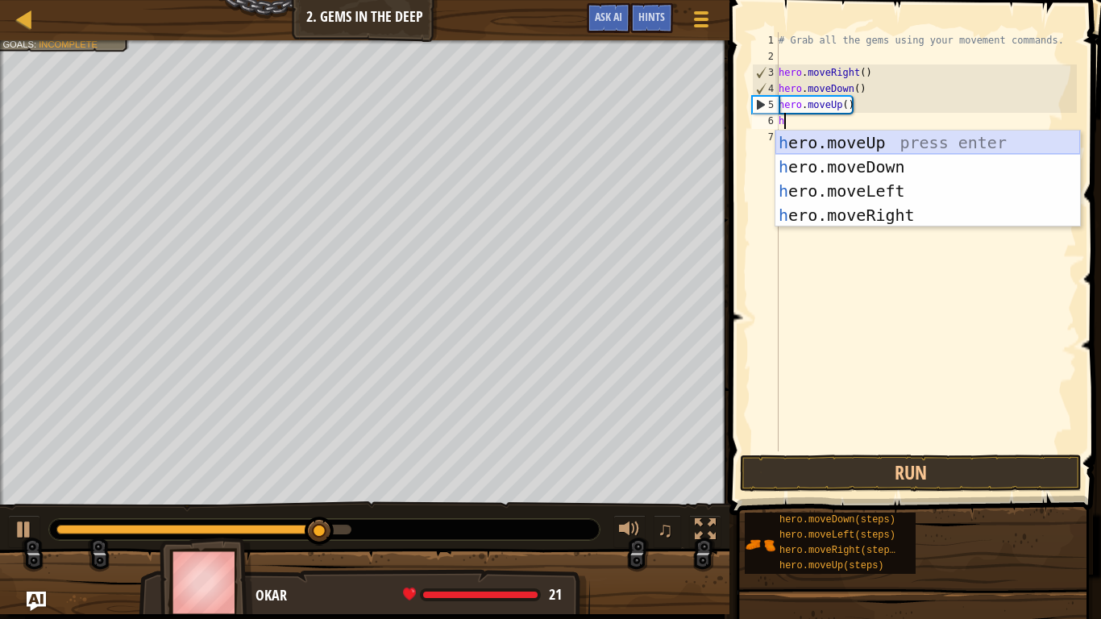
click at [828, 131] on div "h ero.moveUp press enter h ero.moveDown press enter h ero.moveLeft press enter …" at bounding box center [927, 203] width 305 height 145
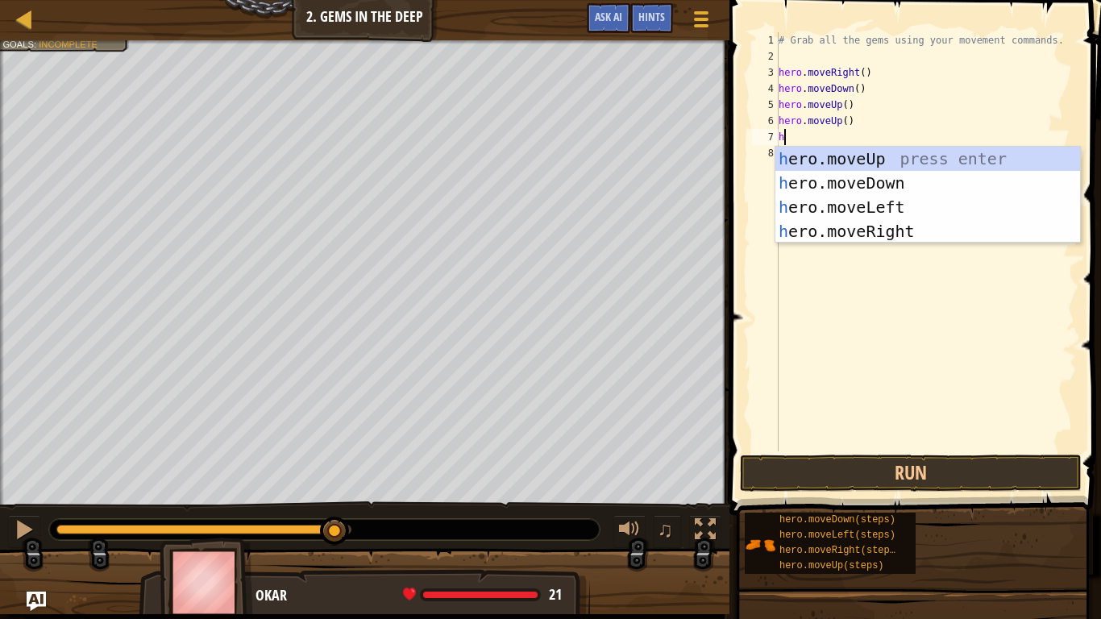
type textarea "her"
click at [832, 225] on div "her o.moveUp press enter her o.moveDown press enter her o.moveLeft press enter …" at bounding box center [927, 219] width 305 height 145
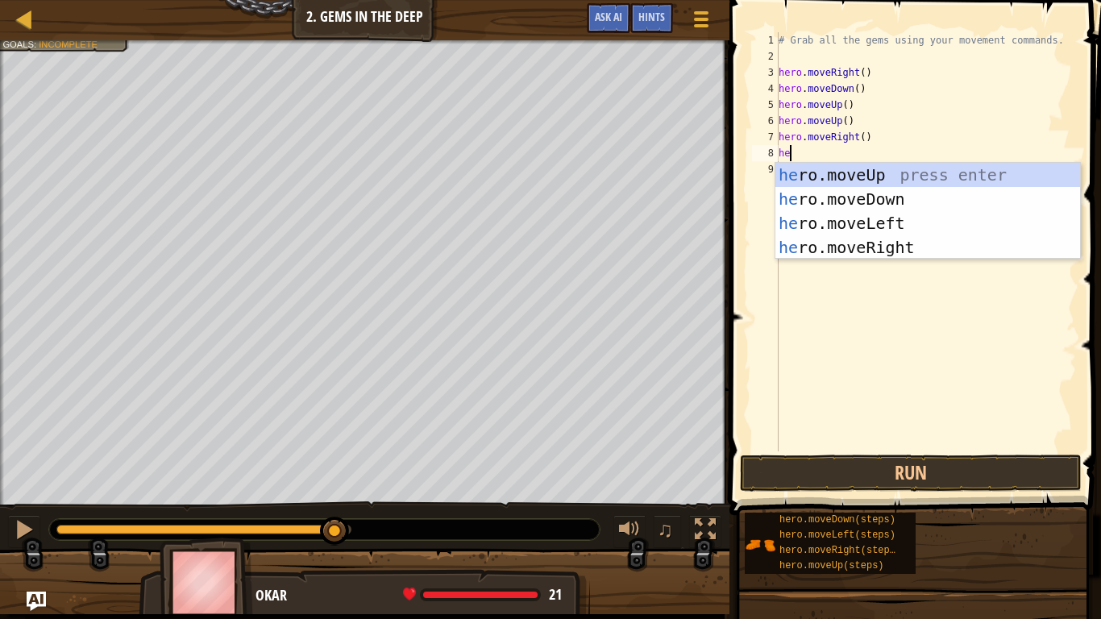
type textarea "her"
click at [899, 241] on div "her o.moveUp press enter her o.moveDown press enter her o.moveLeft press enter …" at bounding box center [927, 235] width 305 height 145
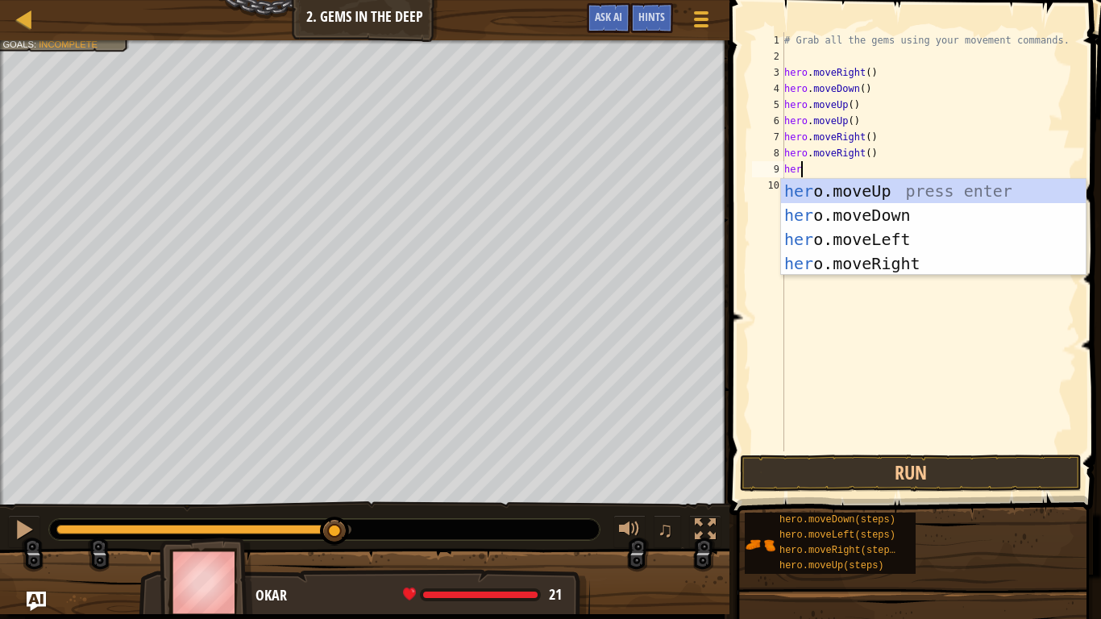
type textarea "hero"
click at [916, 208] on div "hero .moveUp press enter hero .moveDown press enter hero .moveLeft press enter …" at bounding box center [933, 251] width 305 height 145
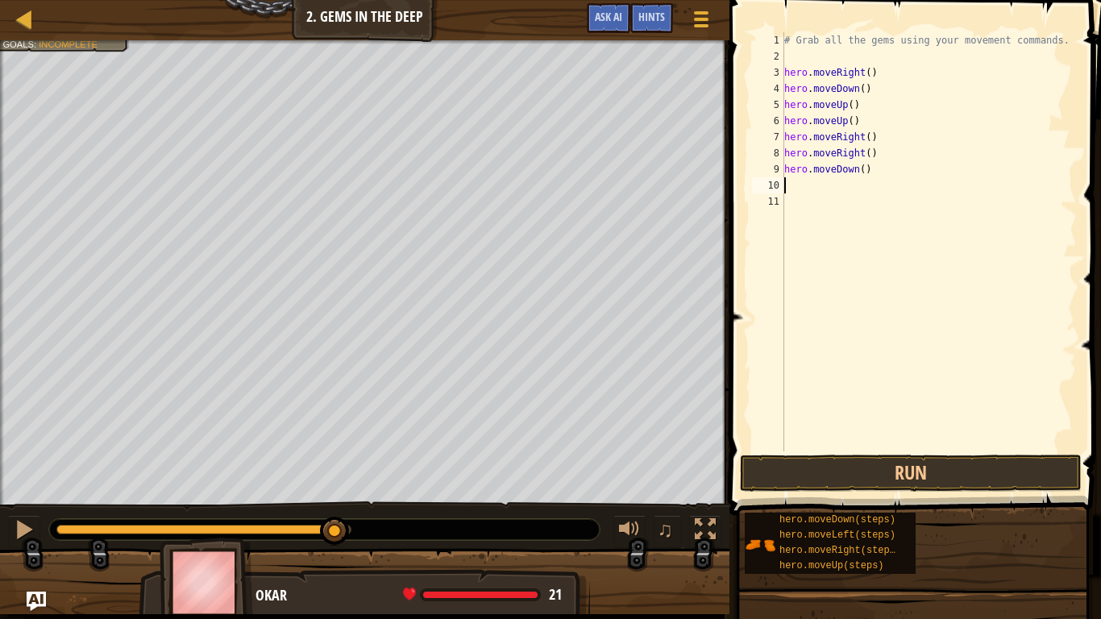
scroll to position [7, 0]
click at [891, 457] on button "Run" at bounding box center [911, 472] width 342 height 37
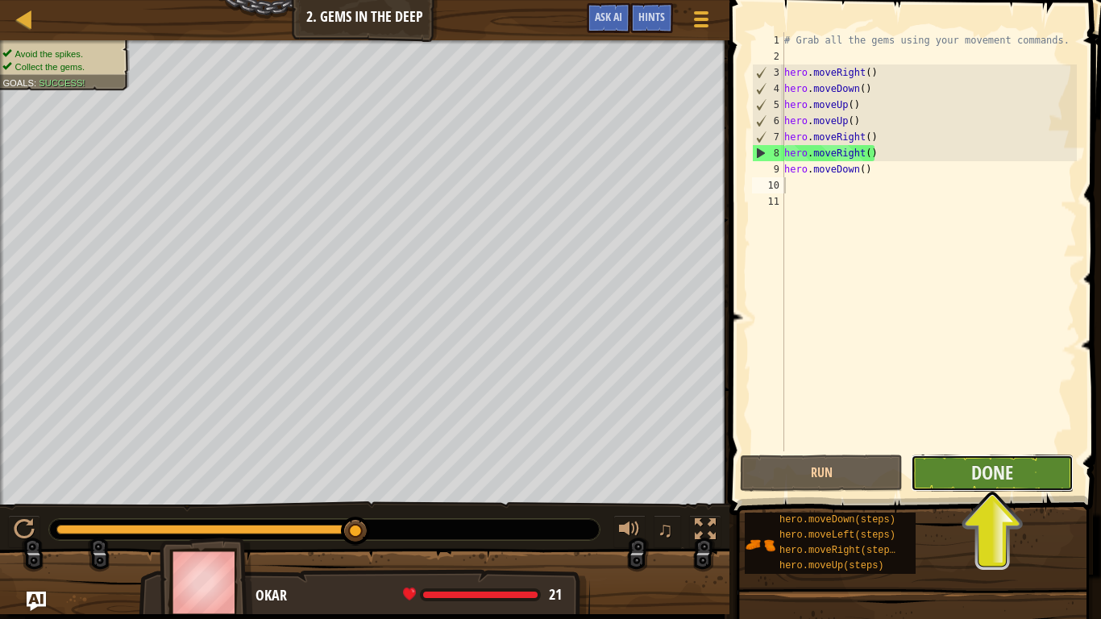
click at [1032, 461] on button "Done" at bounding box center [992, 472] width 163 height 37
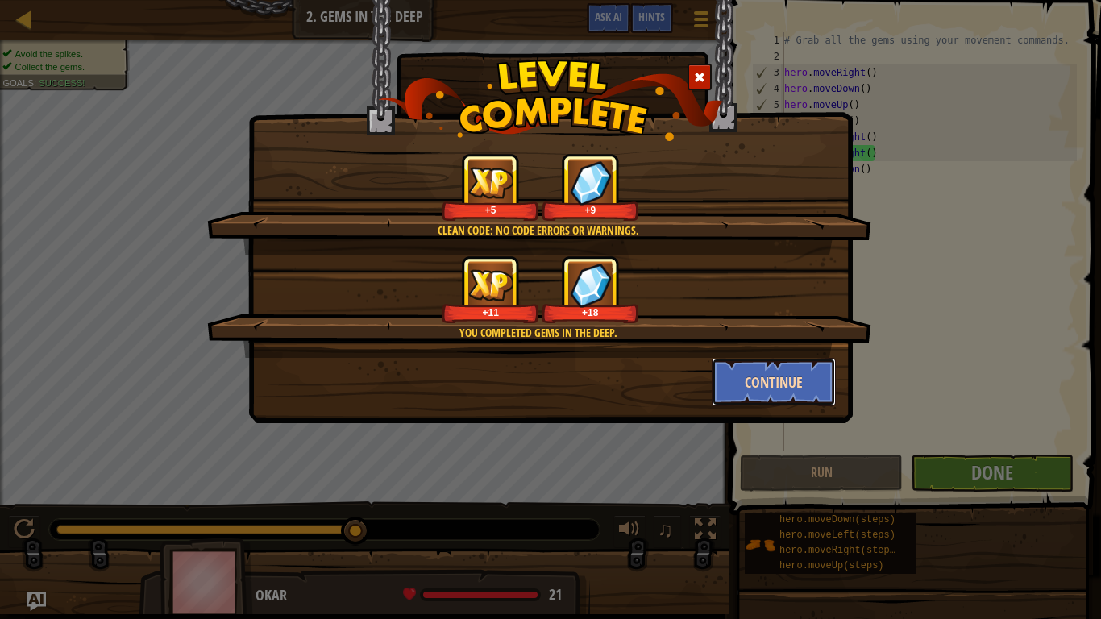
click at [759, 368] on button "Continue" at bounding box center [774, 382] width 125 height 48
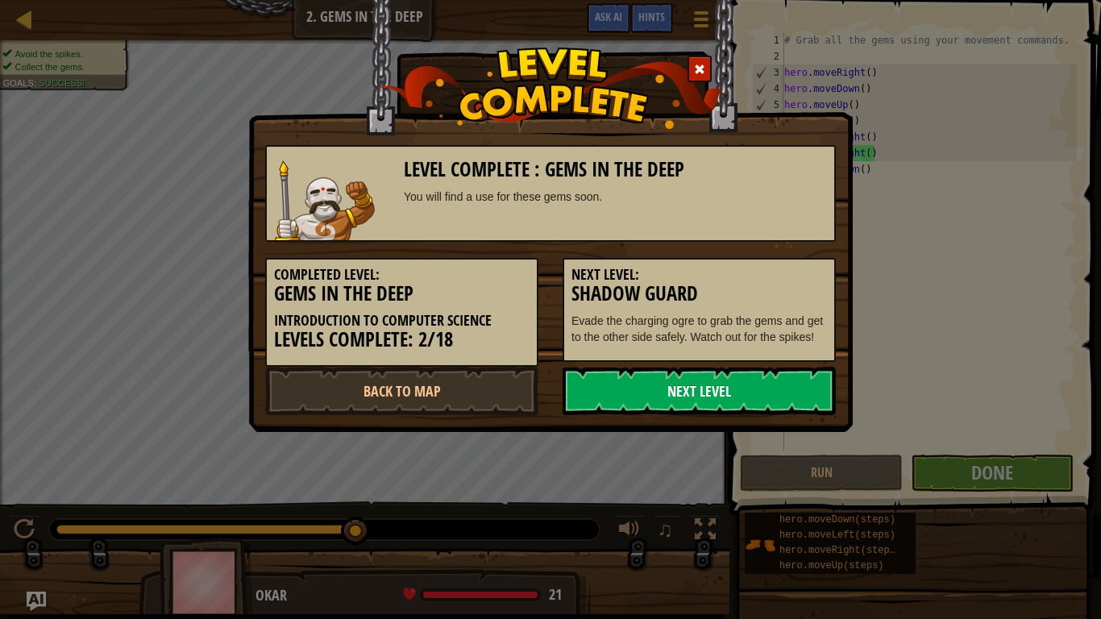
click at [683, 392] on link "Next Level" at bounding box center [698, 391] width 273 height 48
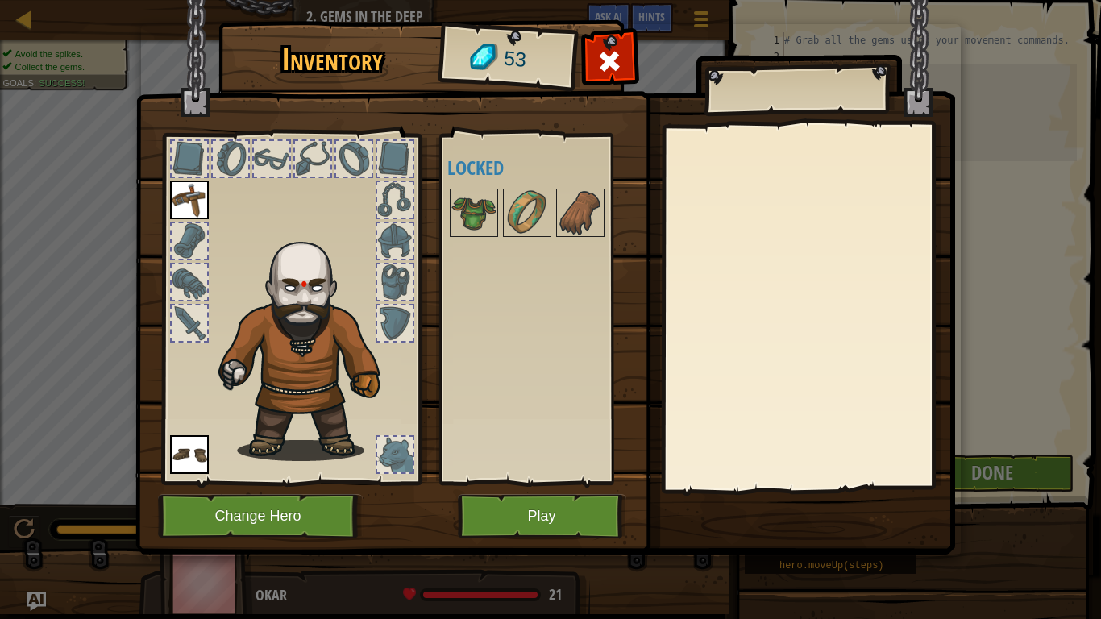
click at [201, 197] on img at bounding box center [189, 200] width 39 height 39
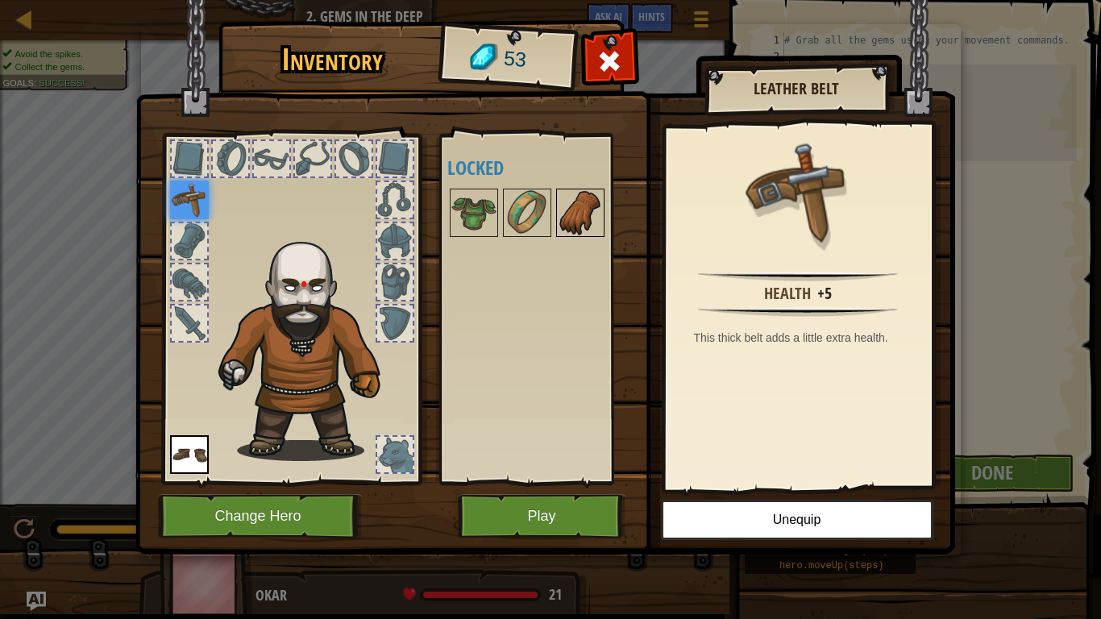
click at [584, 199] on img at bounding box center [580, 212] width 45 height 45
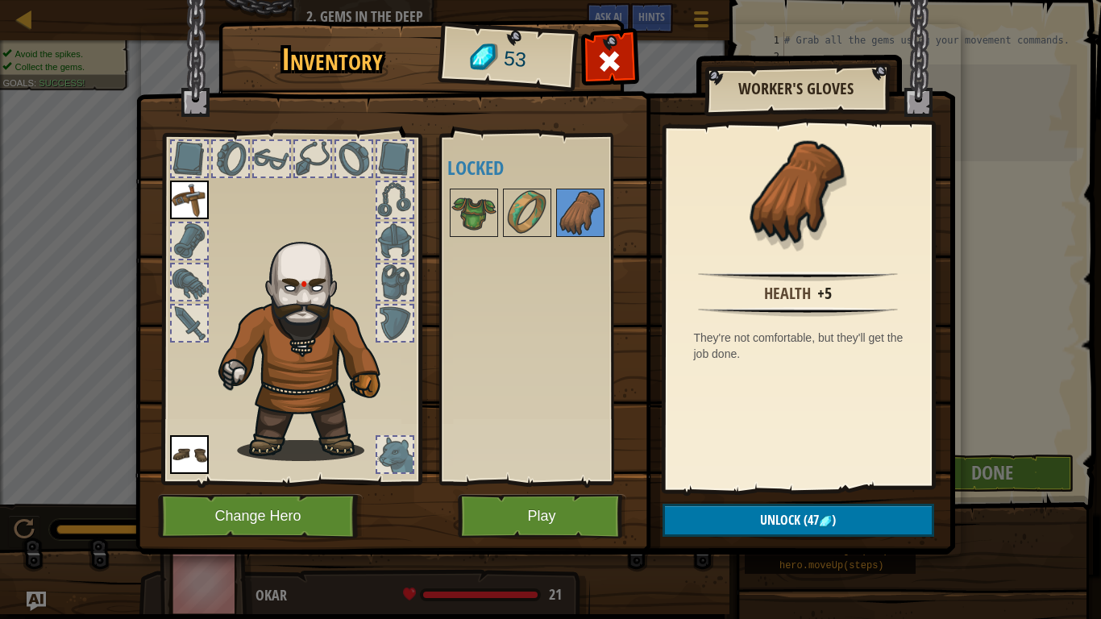
click at [554, 197] on div at bounding box center [542, 212] width 190 height 53
click at [521, 209] on img at bounding box center [526, 212] width 45 height 45
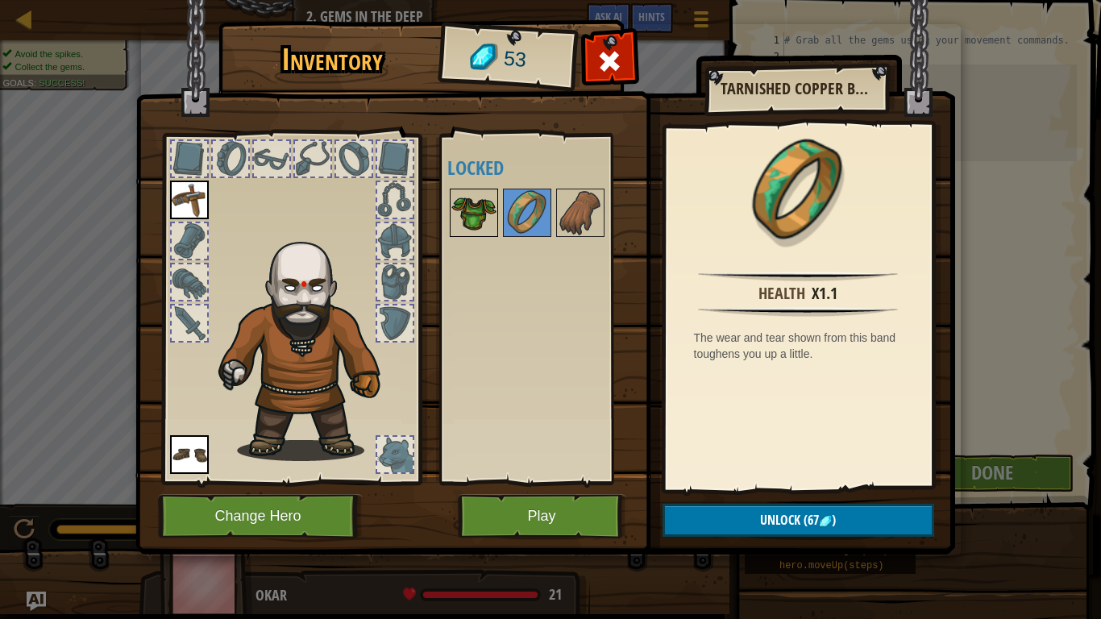
click at [489, 218] on img at bounding box center [473, 212] width 45 height 45
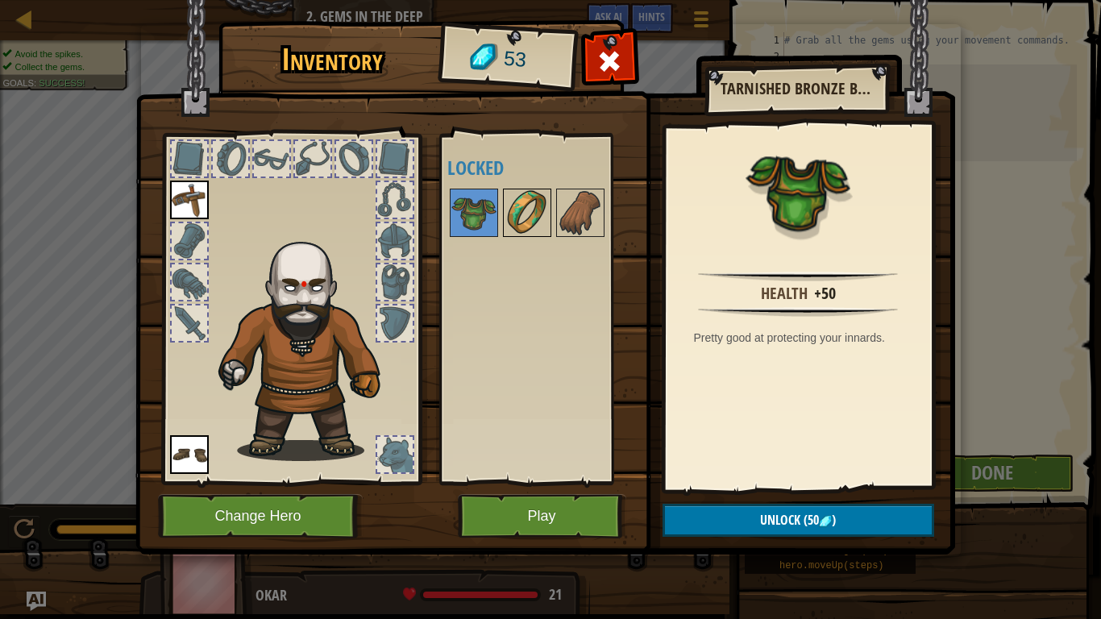
click at [539, 217] on img at bounding box center [526, 212] width 45 height 45
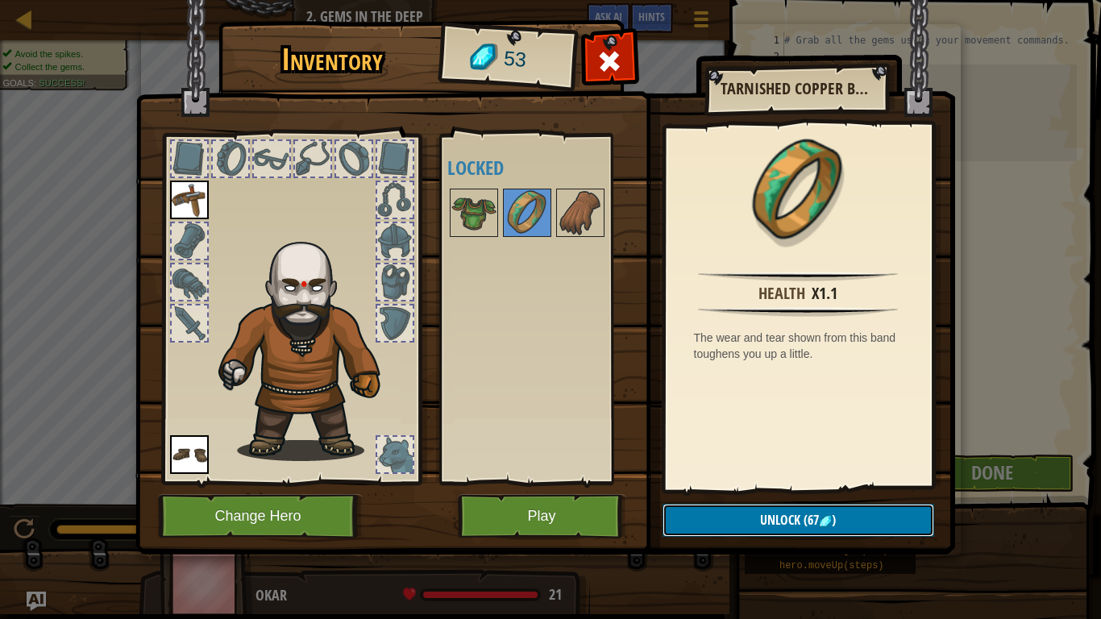
click at [728, 523] on button "Unlock (67 )" at bounding box center [798, 520] width 272 height 33
click at [575, 229] on img at bounding box center [580, 212] width 45 height 45
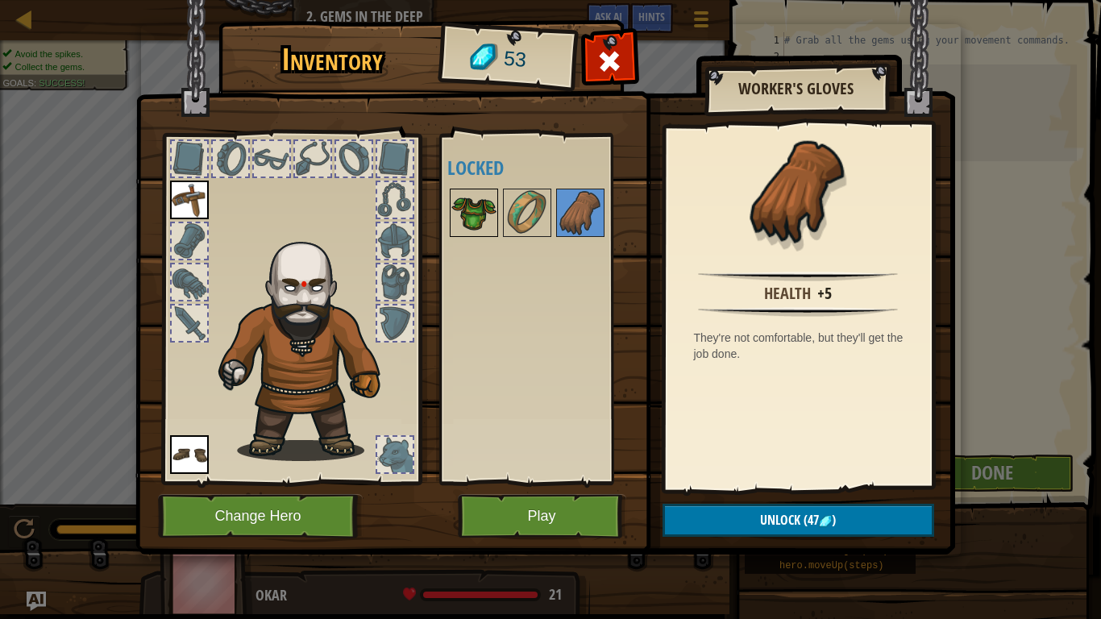
click at [490, 212] on img at bounding box center [473, 212] width 45 height 45
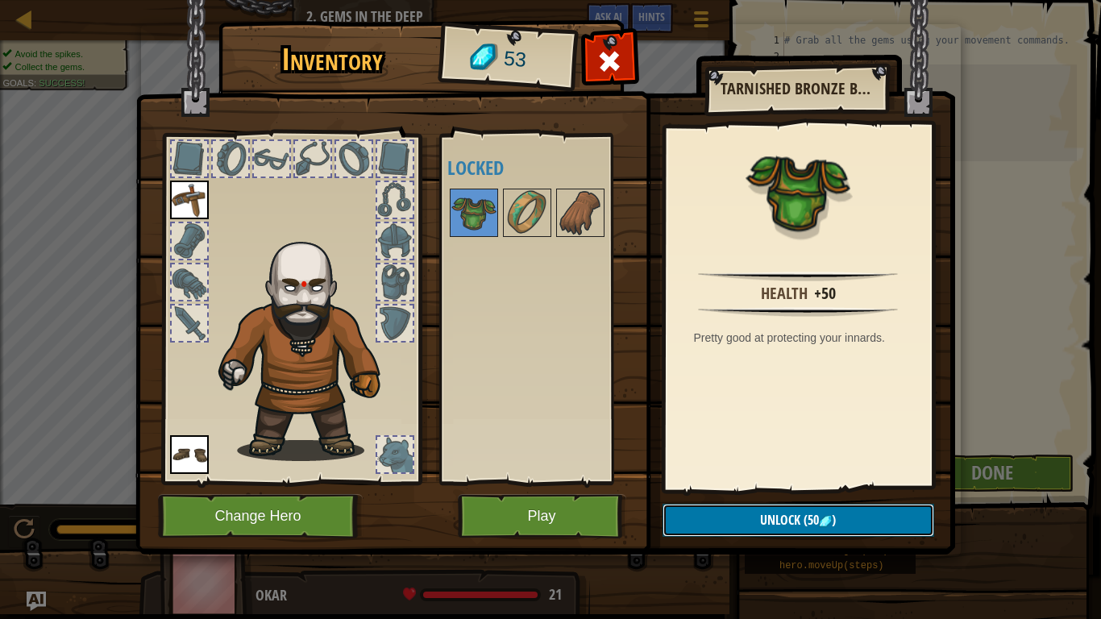
click at [712, 515] on button "Unlock (50 )" at bounding box center [798, 520] width 272 height 33
click at [705, 516] on button "Confirm" at bounding box center [798, 520] width 272 height 33
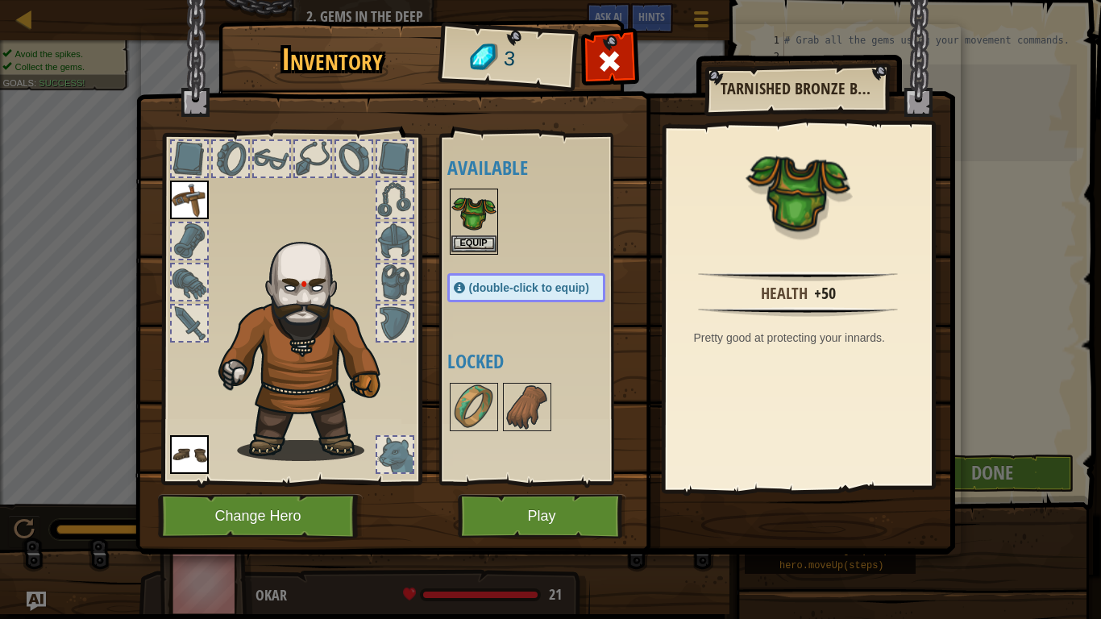
click at [479, 231] on img at bounding box center [473, 212] width 45 height 45
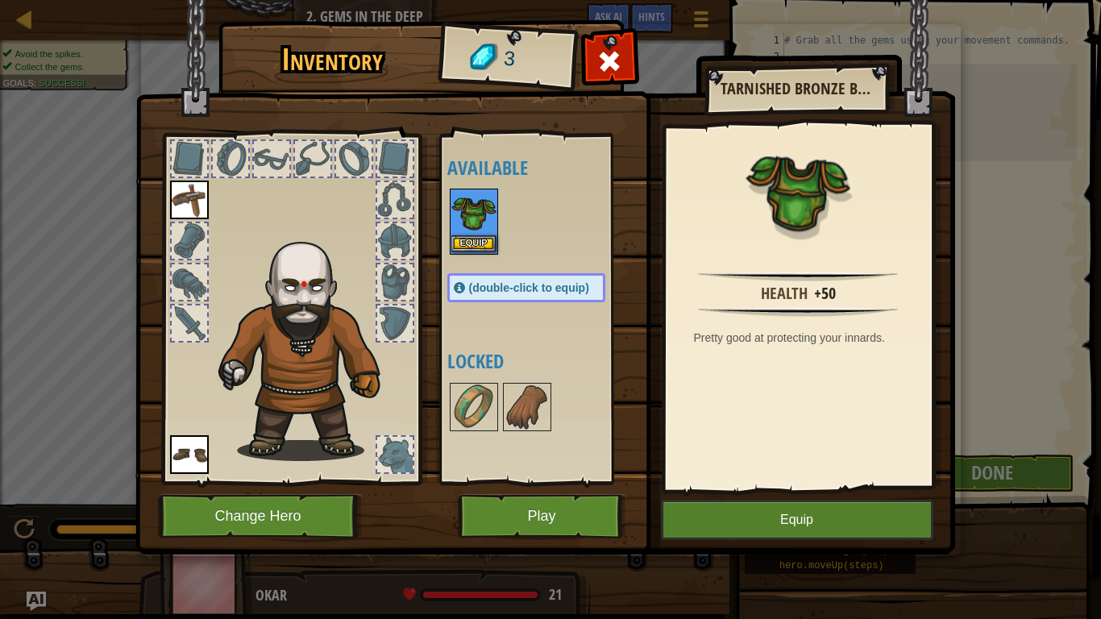
click at [479, 231] on img at bounding box center [473, 212] width 45 height 45
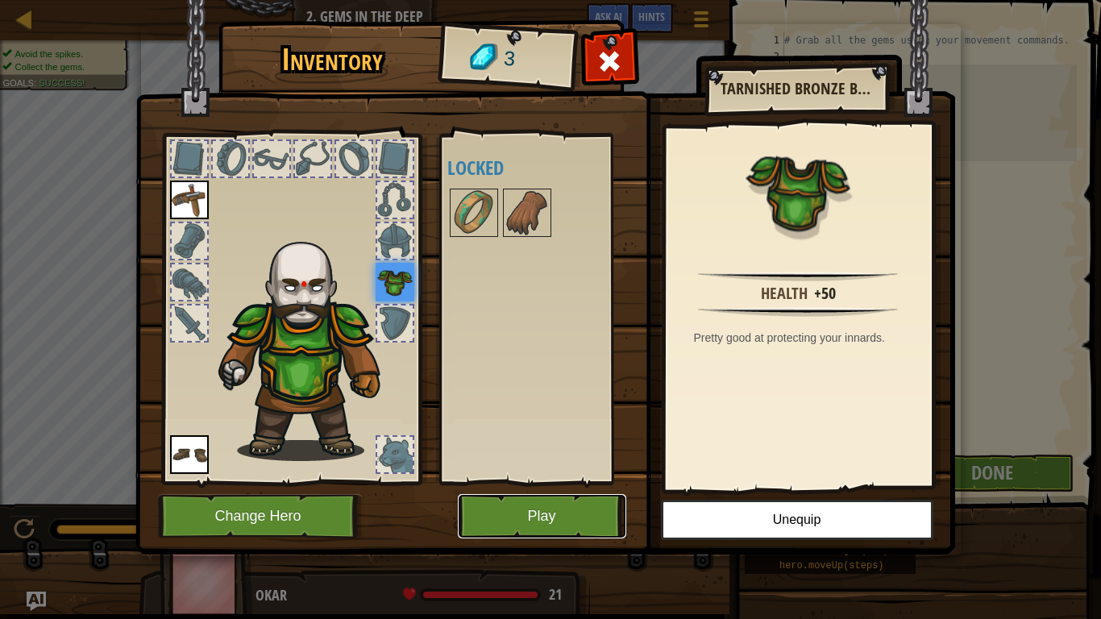
click at [612, 517] on button "Play" at bounding box center [542, 516] width 168 height 44
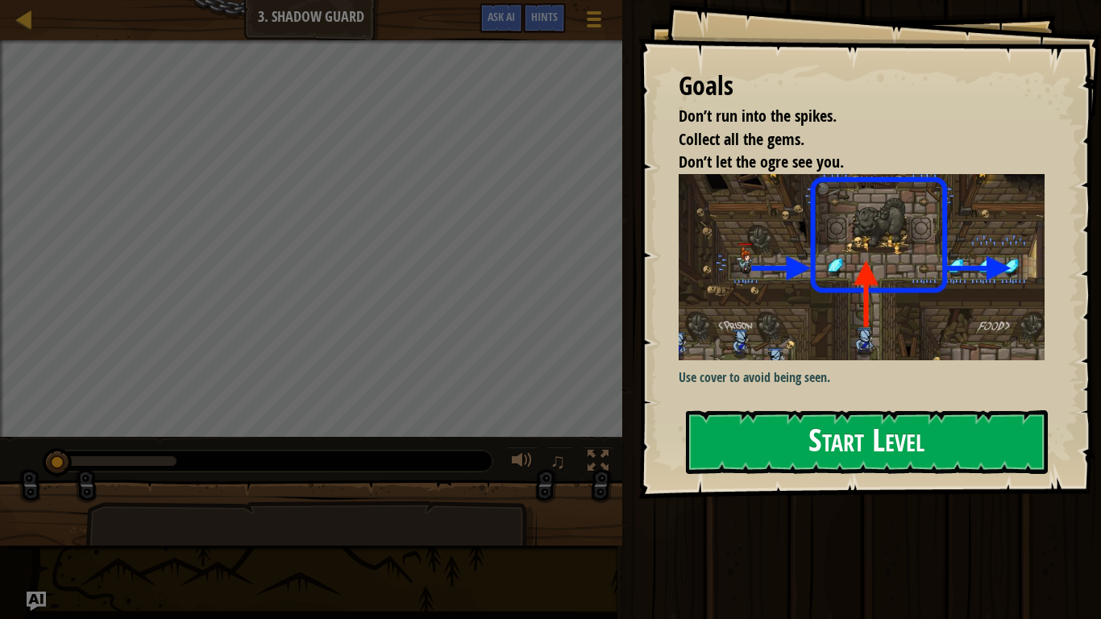
click at [756, 456] on button "Start Level" at bounding box center [867, 442] width 362 height 64
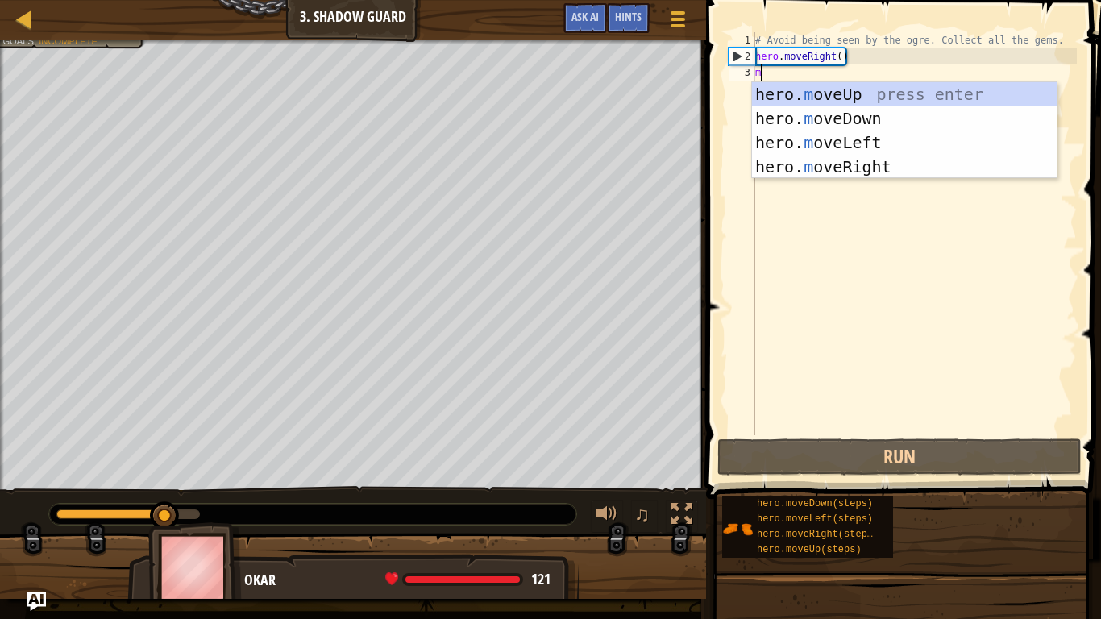
scroll to position [7, 0]
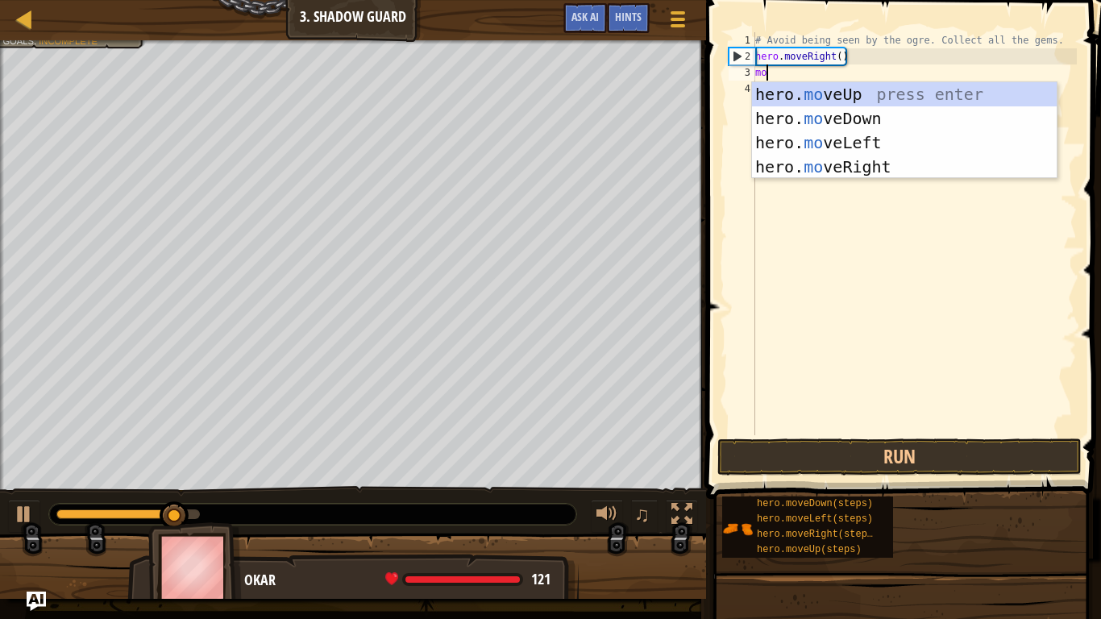
type textarea "mover"
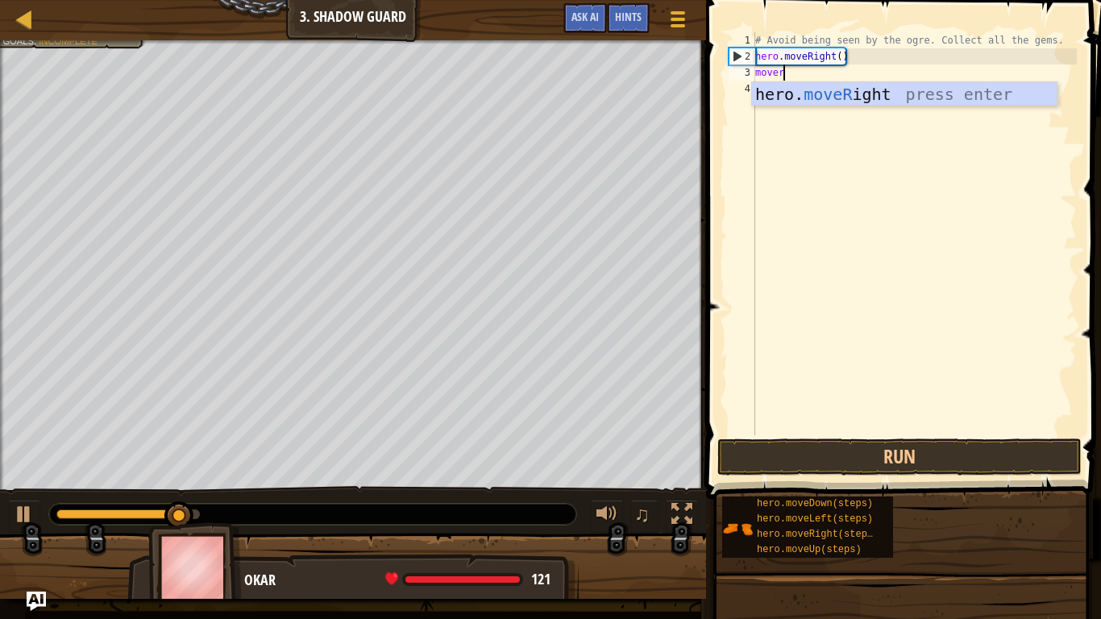
scroll to position [7, 3]
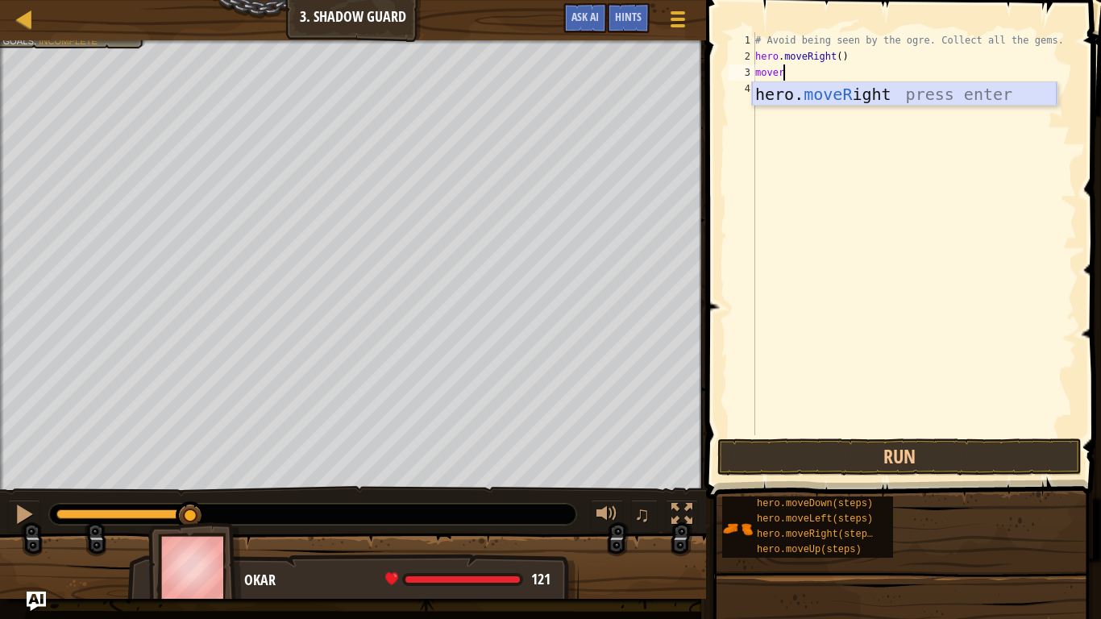
click at [819, 98] on div "hero. moveR ight press enter" at bounding box center [904, 118] width 305 height 73
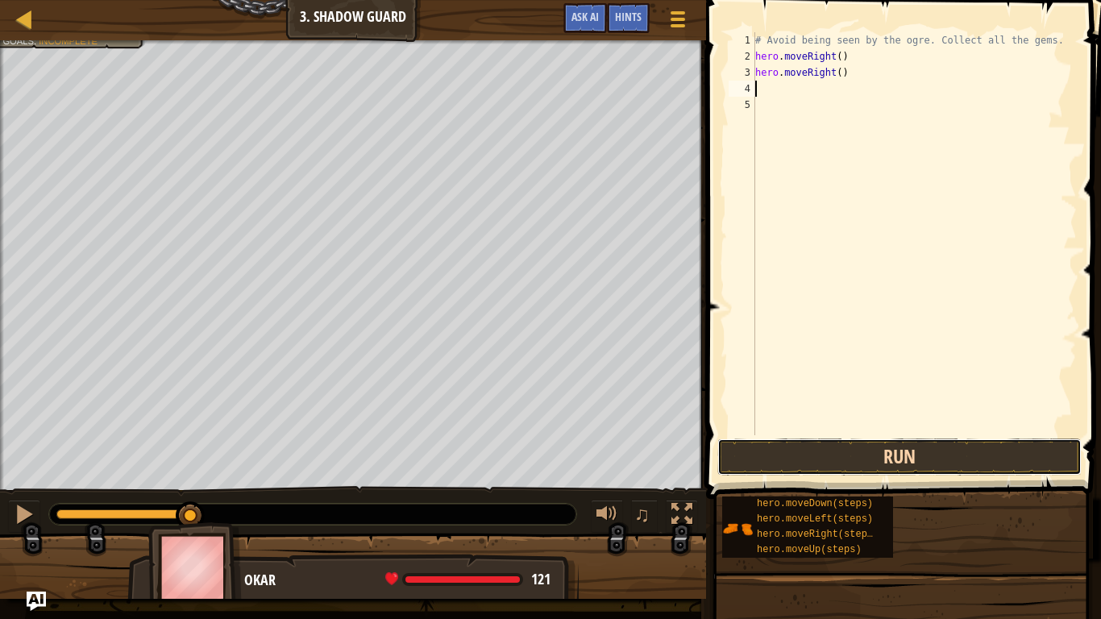
click at [876, 465] on button "Run" at bounding box center [899, 456] width 364 height 37
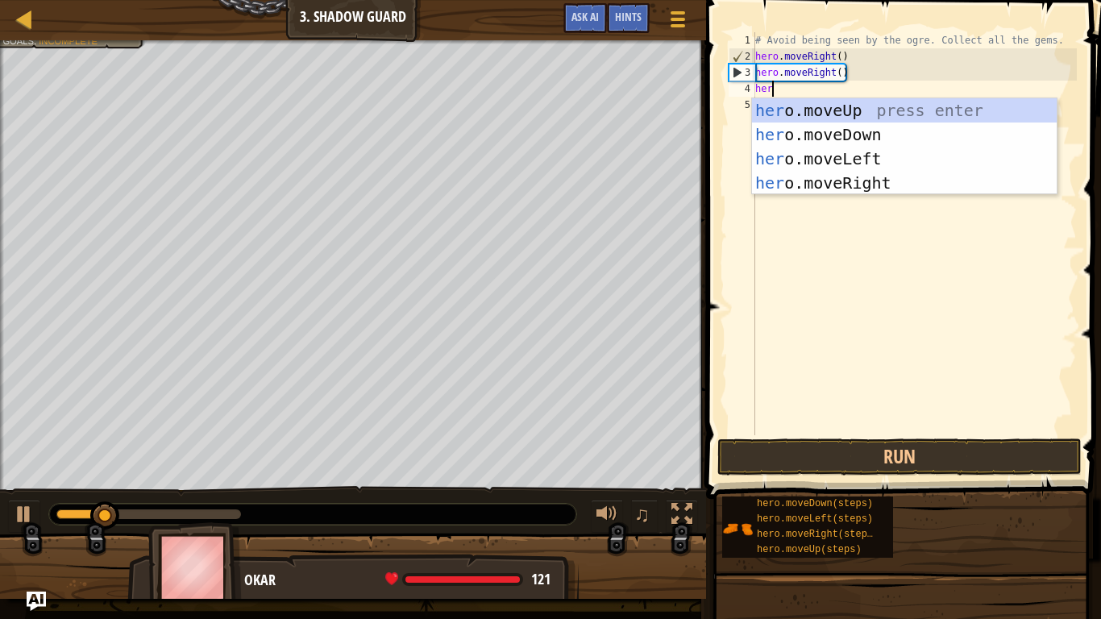
type textarea "hero"
click at [857, 181] on div "hero .moveUp press enter hero .moveDown press enter hero .moveLeft press enter …" at bounding box center [904, 170] width 305 height 145
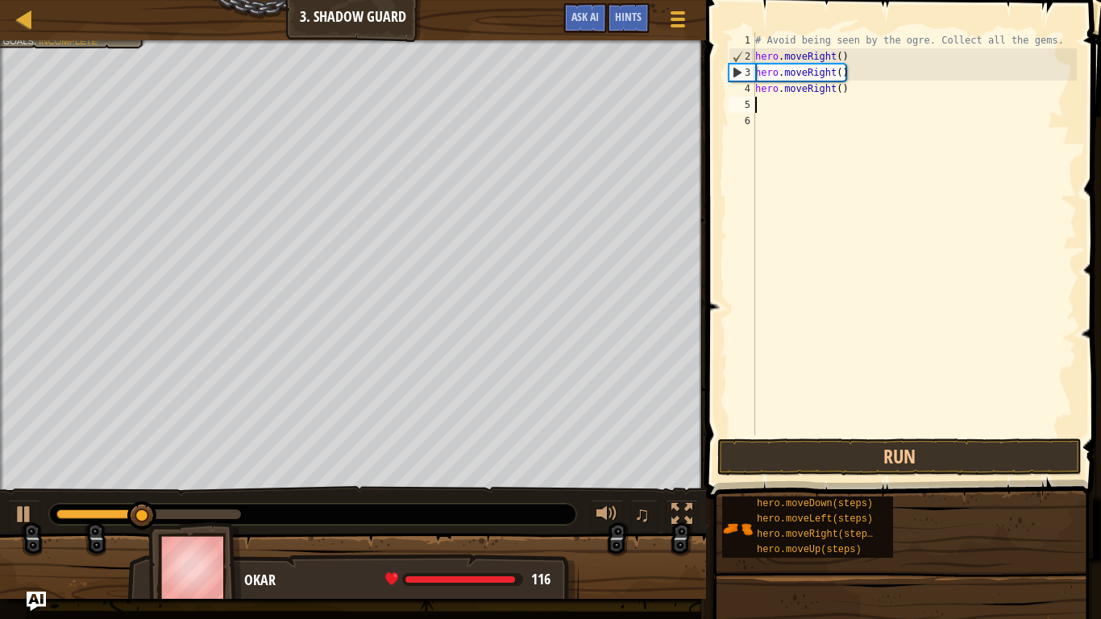
scroll to position [7, 0]
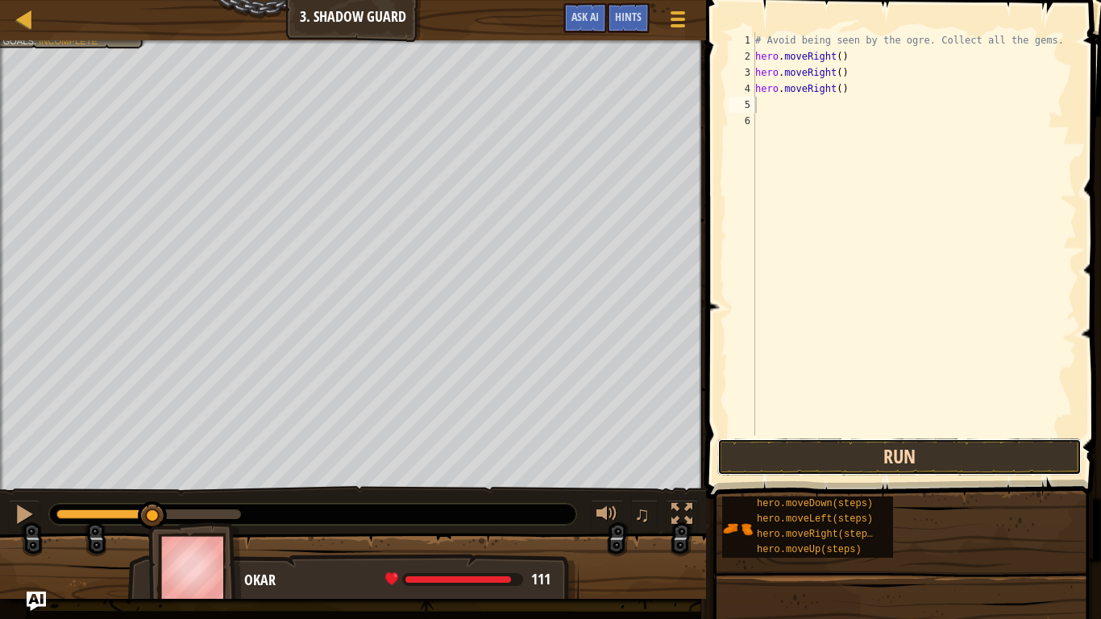
click at [745, 448] on button "Run" at bounding box center [899, 456] width 364 height 37
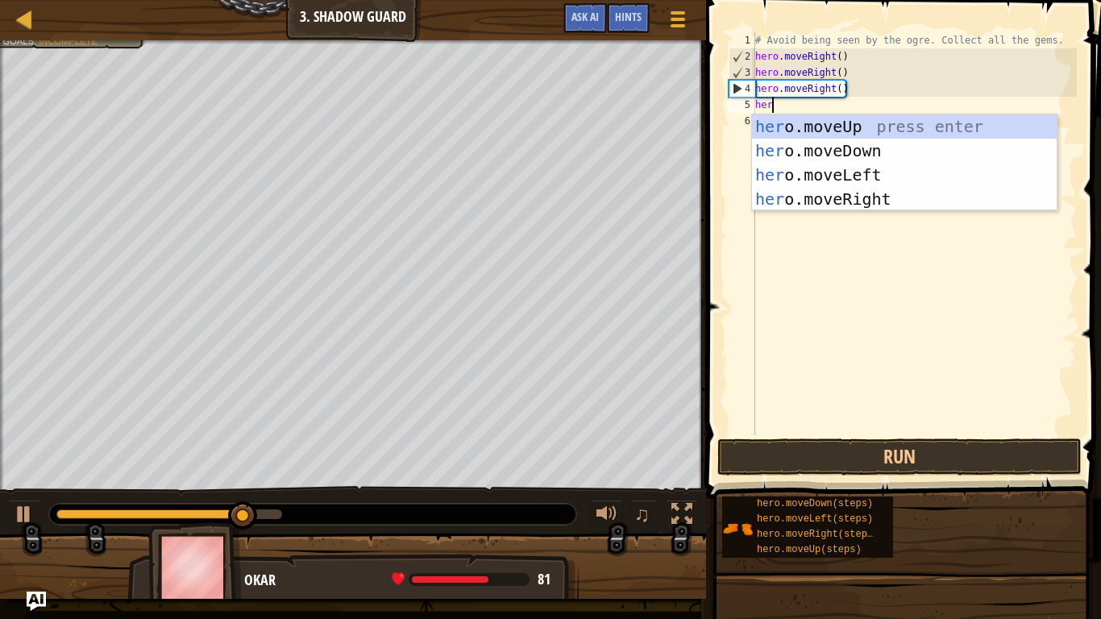
type textarea "hero"
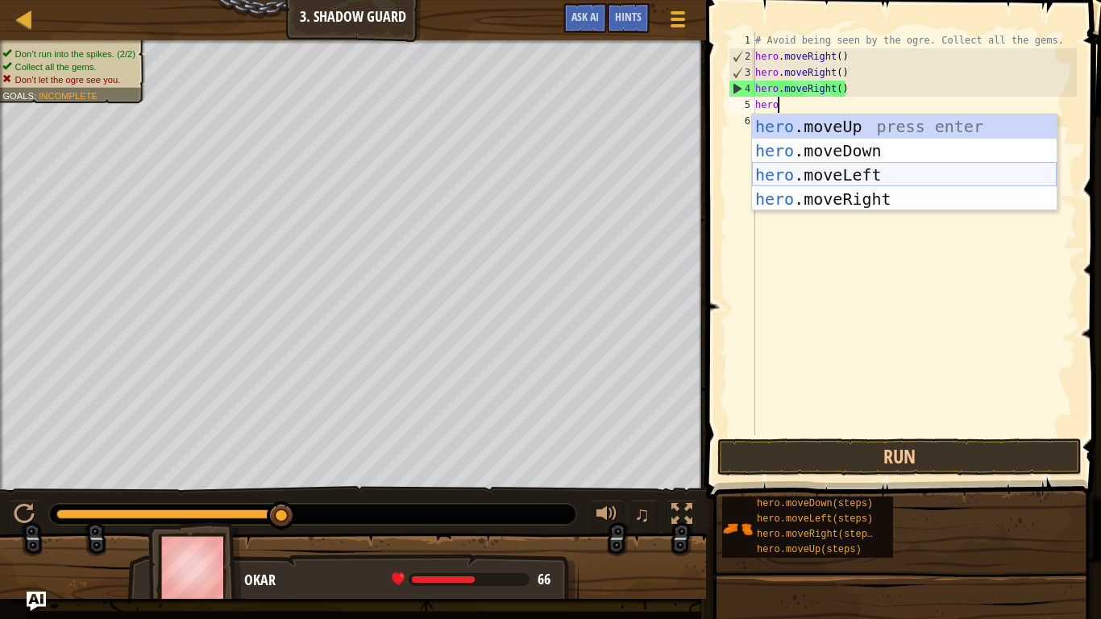
click at [809, 178] on div "hero .moveUp press enter hero .moveDown press enter hero .moveLeft press enter …" at bounding box center [904, 186] width 305 height 145
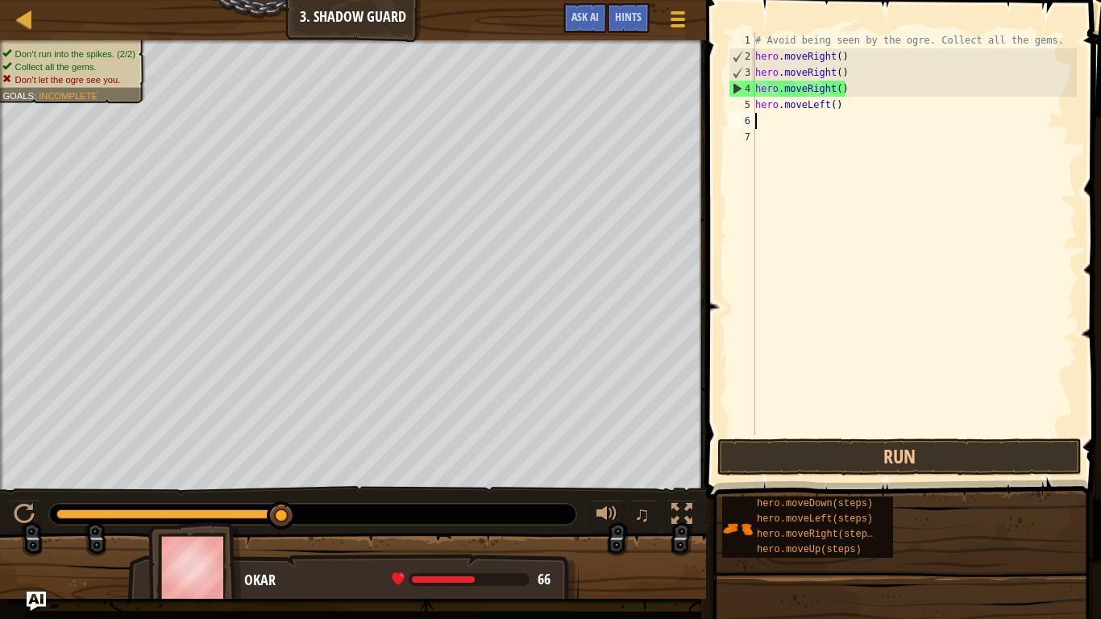
scroll to position [7, 0]
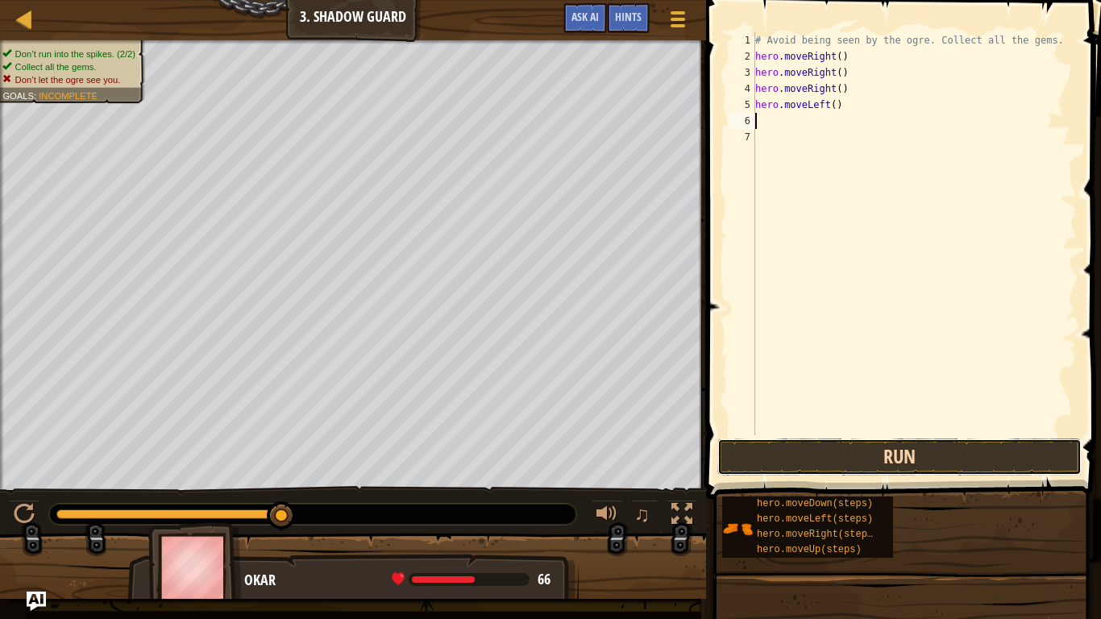
click at [803, 454] on button "Run" at bounding box center [899, 456] width 364 height 37
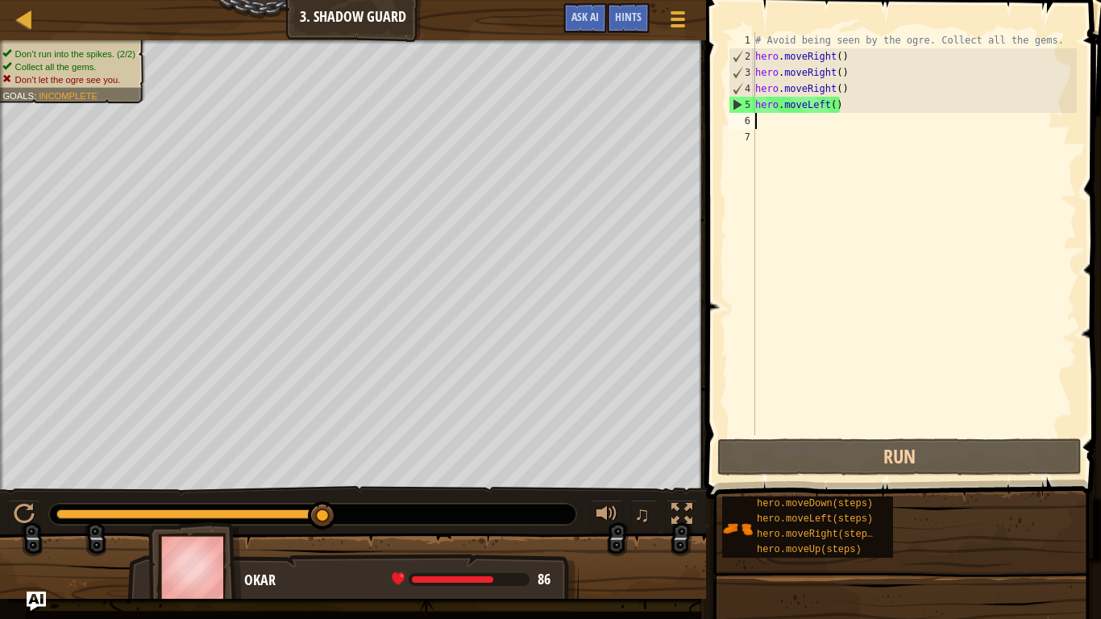
click at [889, 124] on div "# Avoid being seen by the ogre. Collect all the gems. hero . moveRight ( ) hero…" at bounding box center [914, 249] width 325 height 435
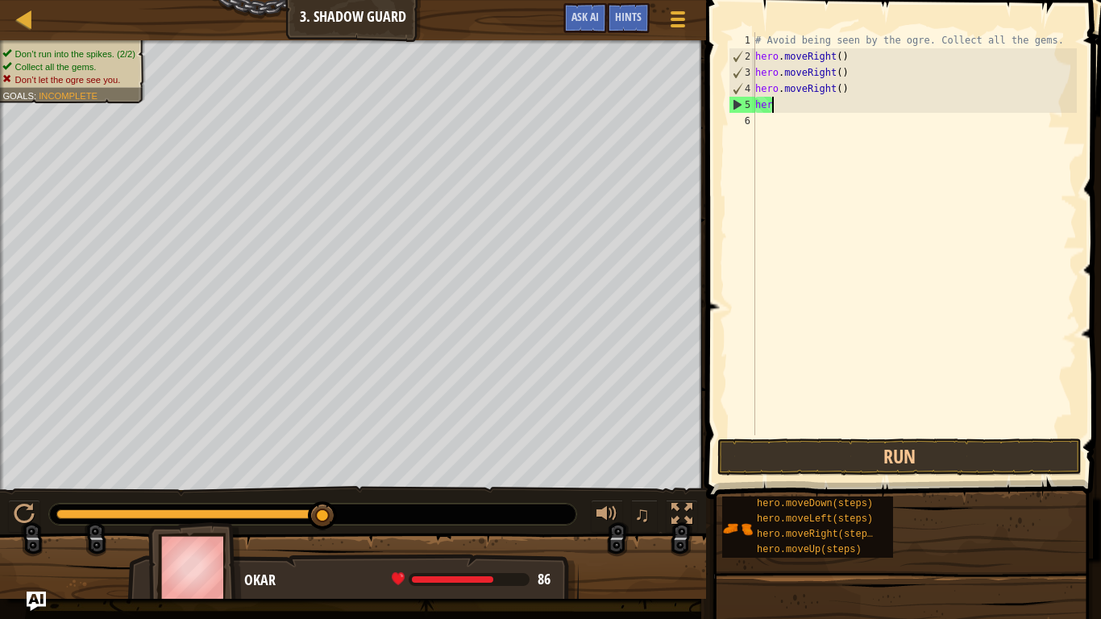
type textarea "h"
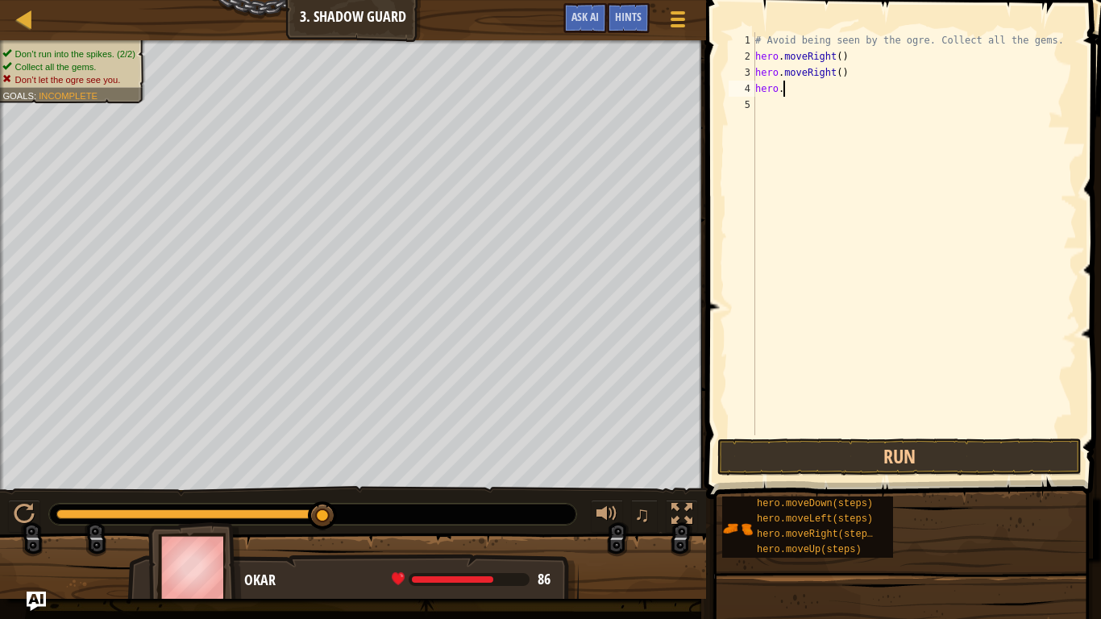
type textarea "h"
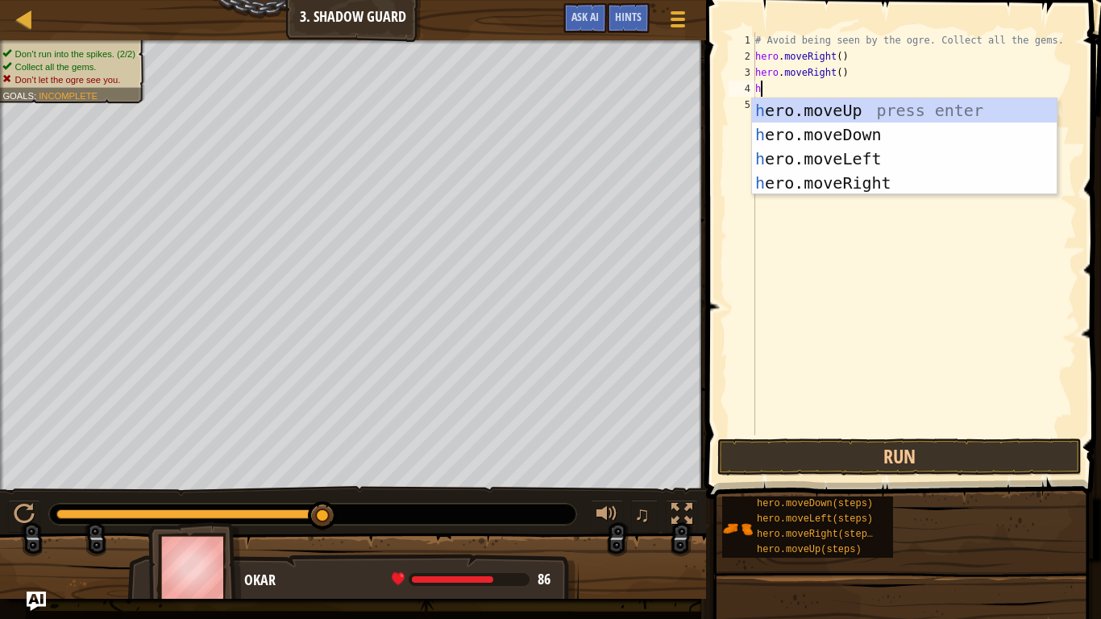
type textarea "he"
click at [839, 106] on div "he ro.moveUp press enter he ro.moveDown press enter he ro.moveLeft press enter …" at bounding box center [904, 170] width 305 height 145
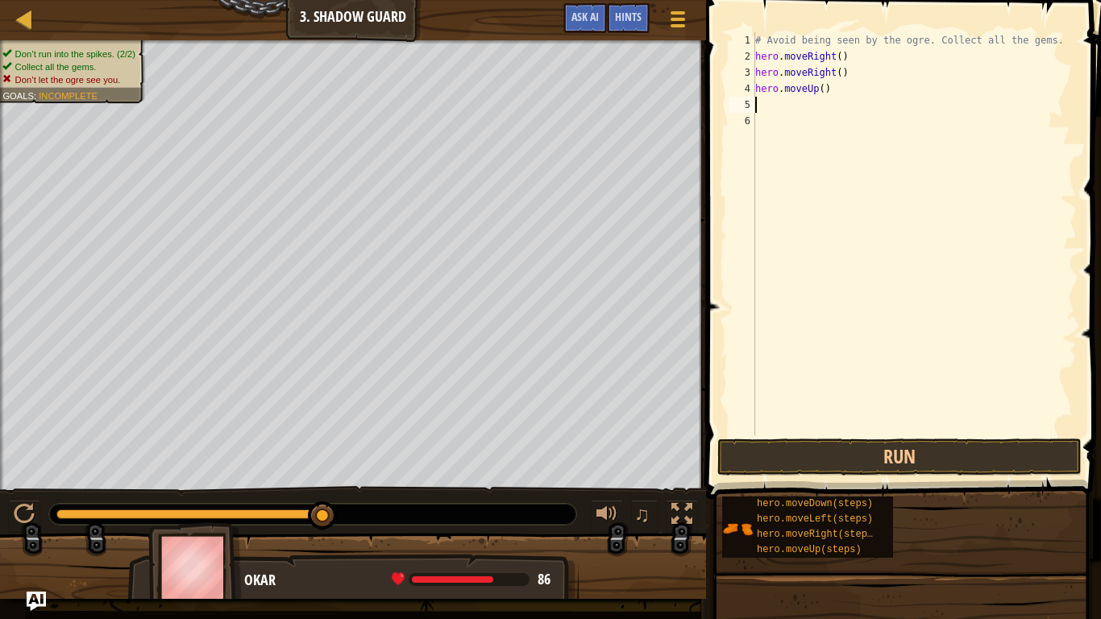
scroll to position [7, 0]
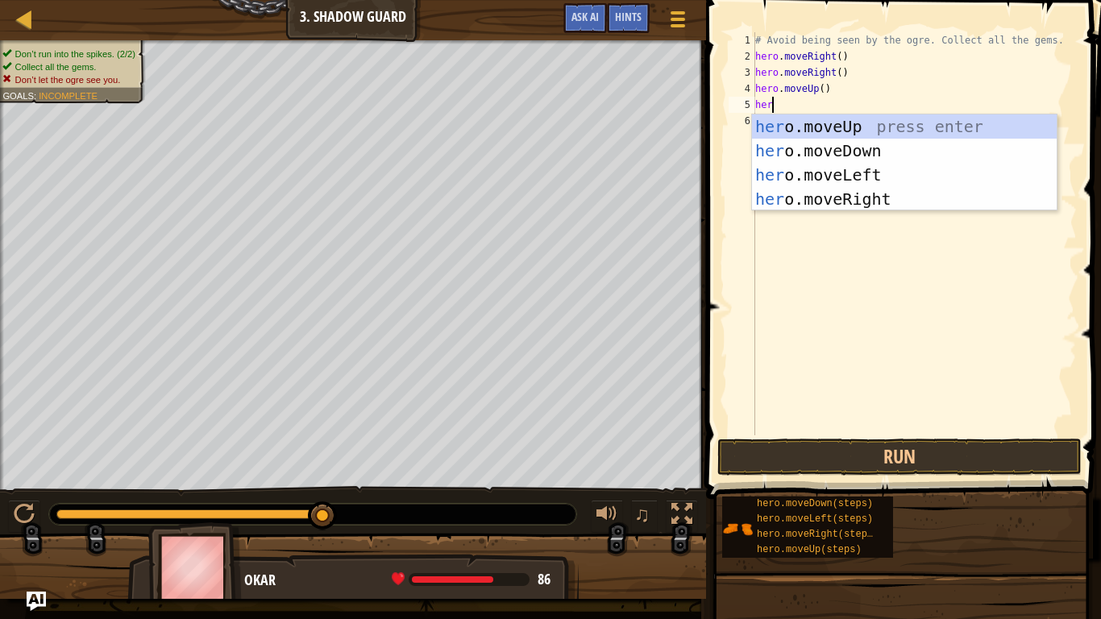
type textarea "hero"
click at [813, 196] on div "hero .moveUp press enter hero .moveDown press enter hero .moveLeft press enter …" at bounding box center [904, 186] width 305 height 145
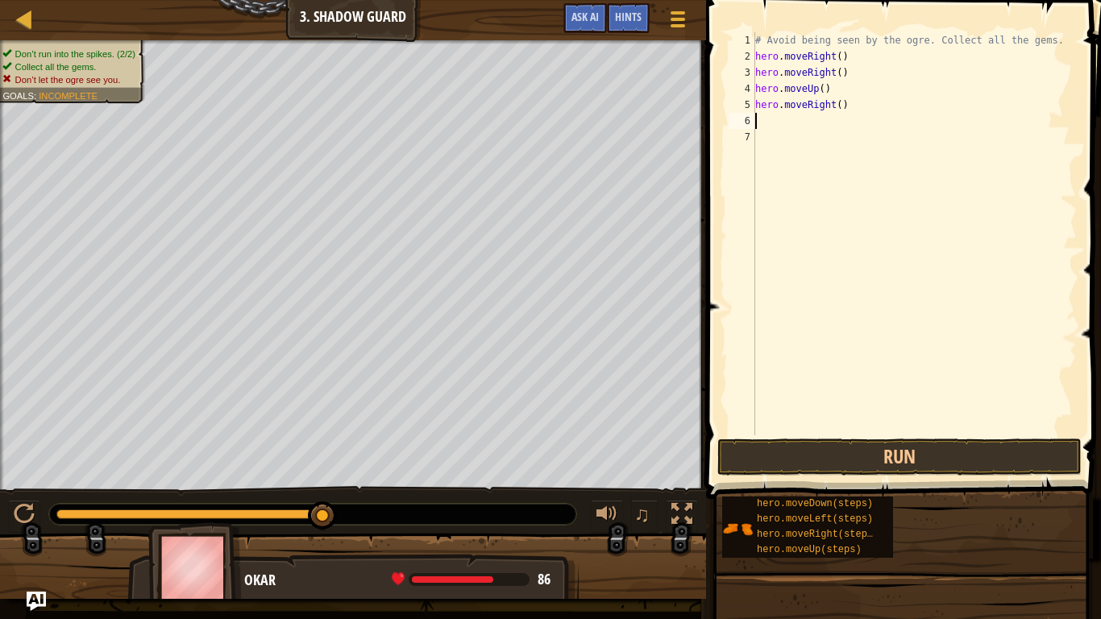
scroll to position [7, 0]
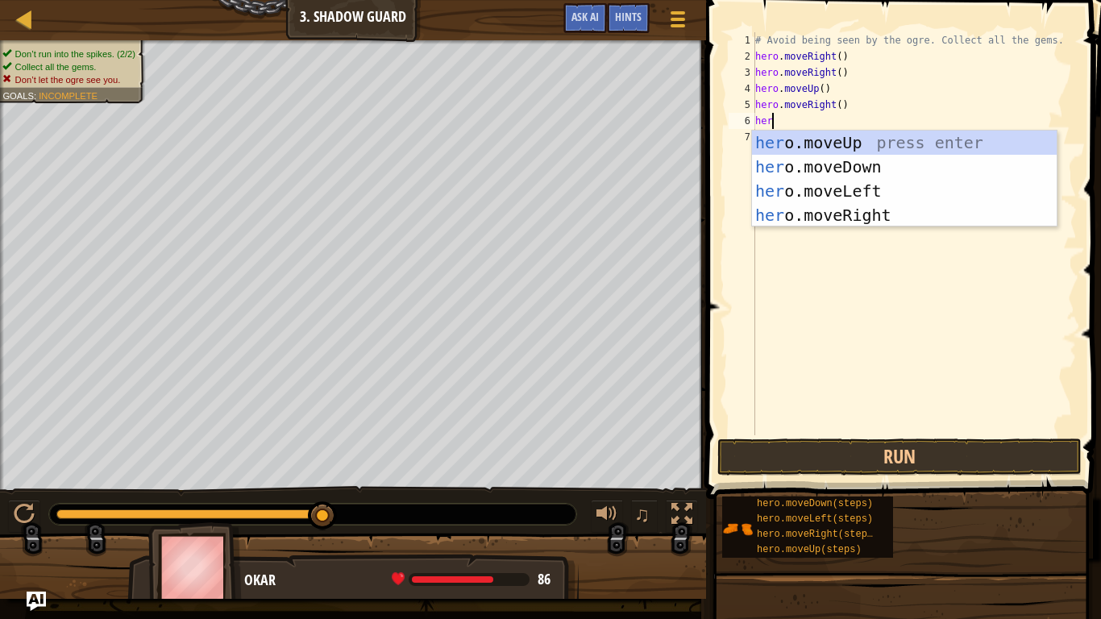
type textarea "hero"
click at [811, 165] on div "hero .moveUp press enter hero .moveDown press enter hero .moveLeft press enter …" at bounding box center [904, 203] width 305 height 145
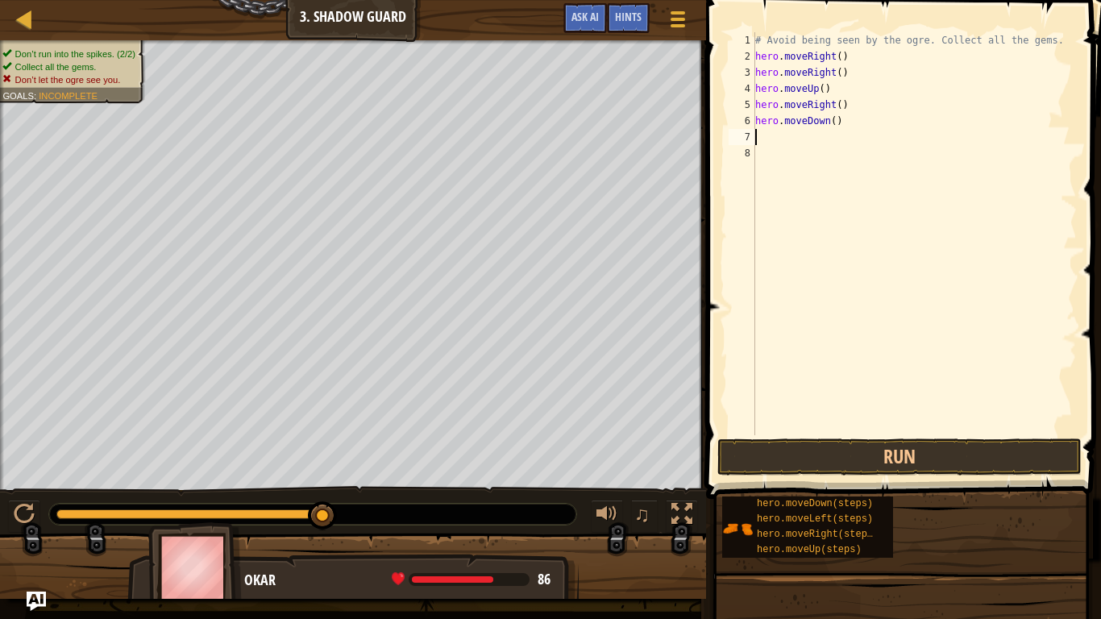
scroll to position [7, 0]
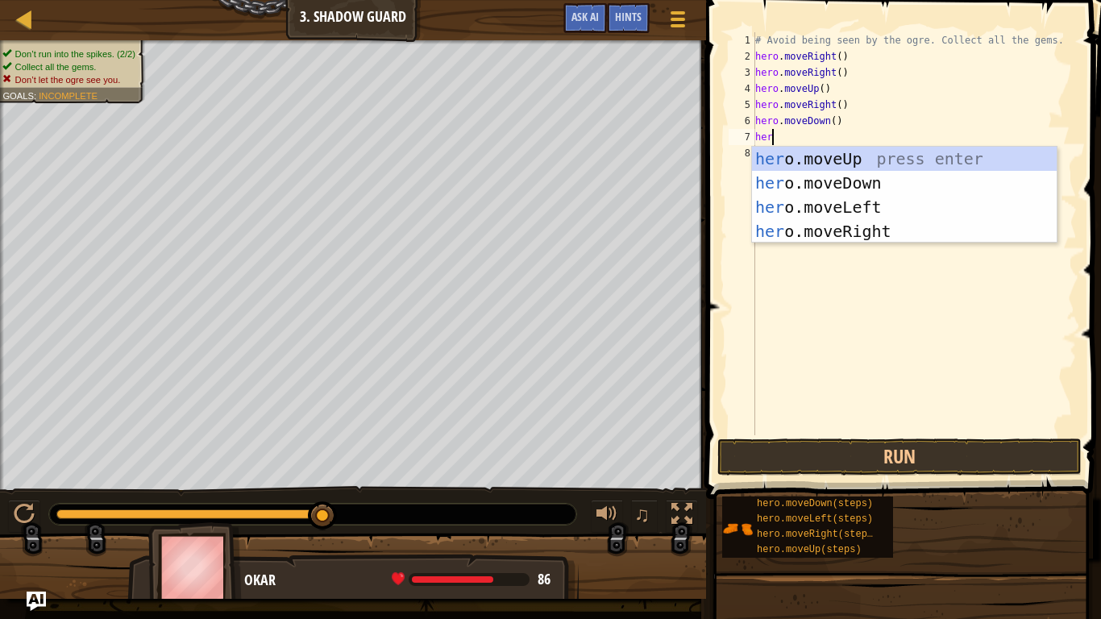
type textarea "hero"
click at [814, 227] on div "hero .moveUp press enter hero .moveDown press enter hero .moveLeft press enter …" at bounding box center [904, 219] width 305 height 145
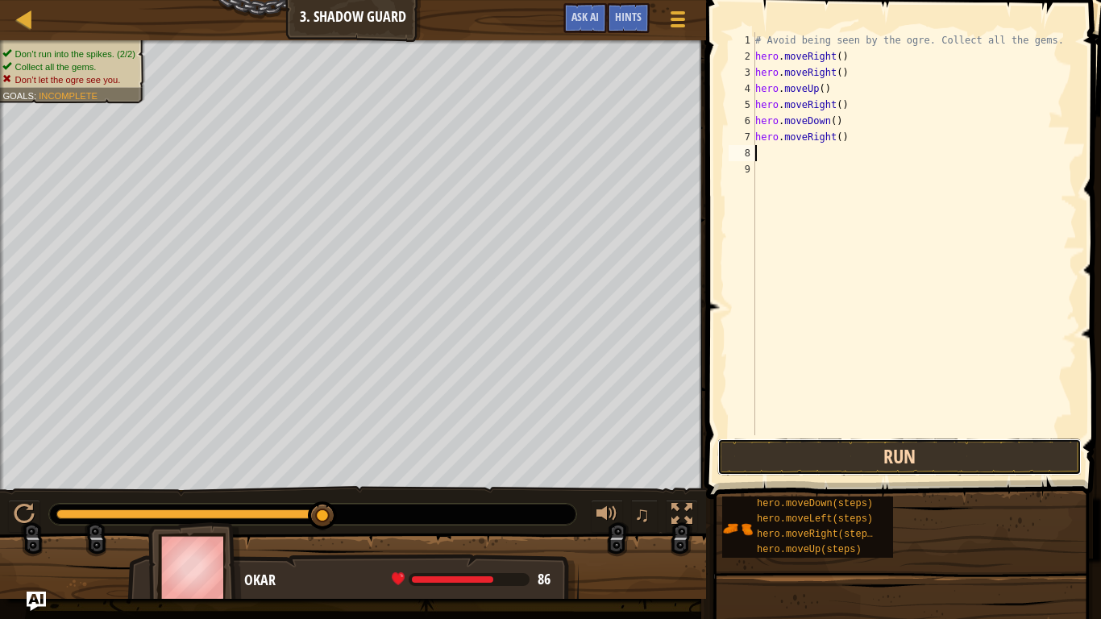
click at [811, 460] on button "Run" at bounding box center [899, 456] width 364 height 37
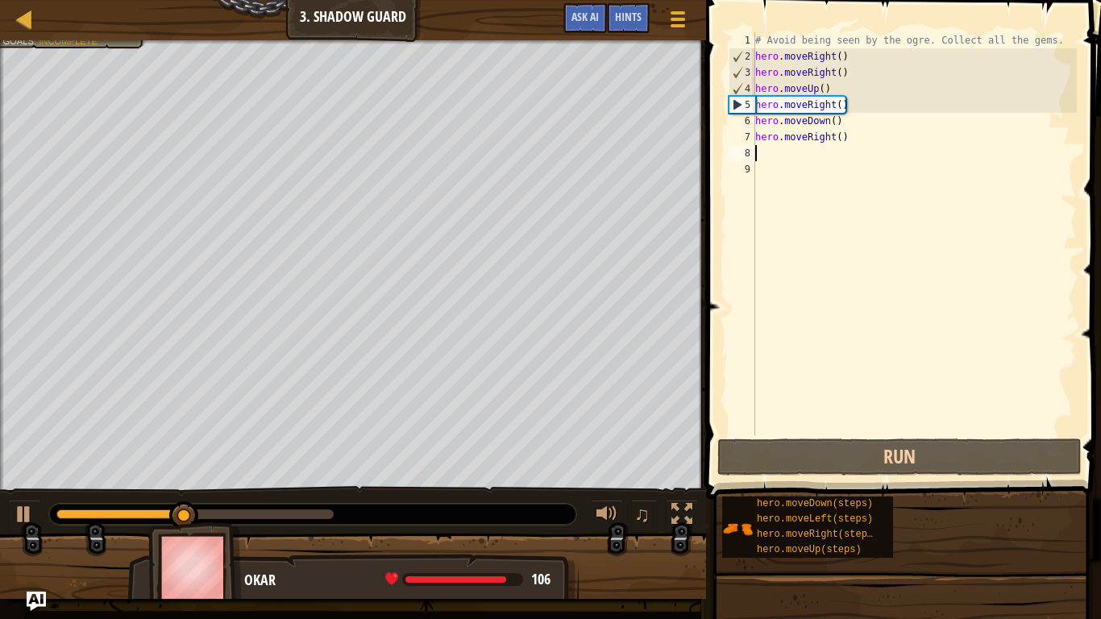
click at [838, 74] on div "# Avoid being seen by the ogre. Collect all the gems. hero . moveRight ( ) hero…" at bounding box center [914, 249] width 325 height 435
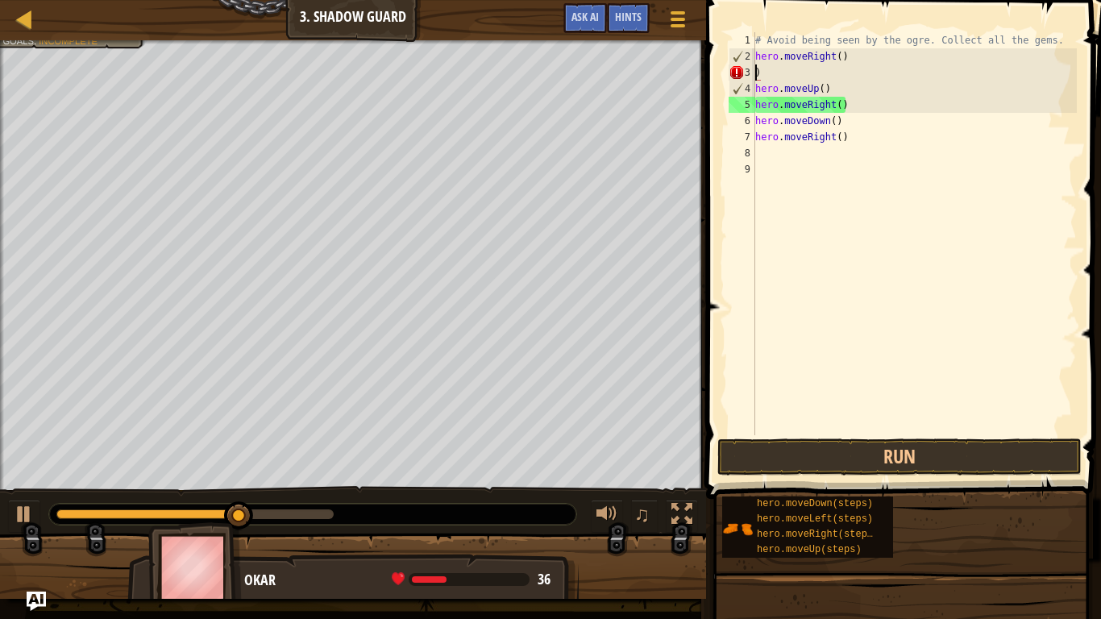
click at [817, 81] on div "# Avoid being seen by the ogre. Collect all the gems. hero . moveRight ( ) ) he…" at bounding box center [914, 249] width 325 height 435
click at [775, 70] on div "# Avoid being seen by the ogre. Collect all the gems. hero . moveRight ( ) ) he…" at bounding box center [914, 249] width 325 height 435
type textarea ")"
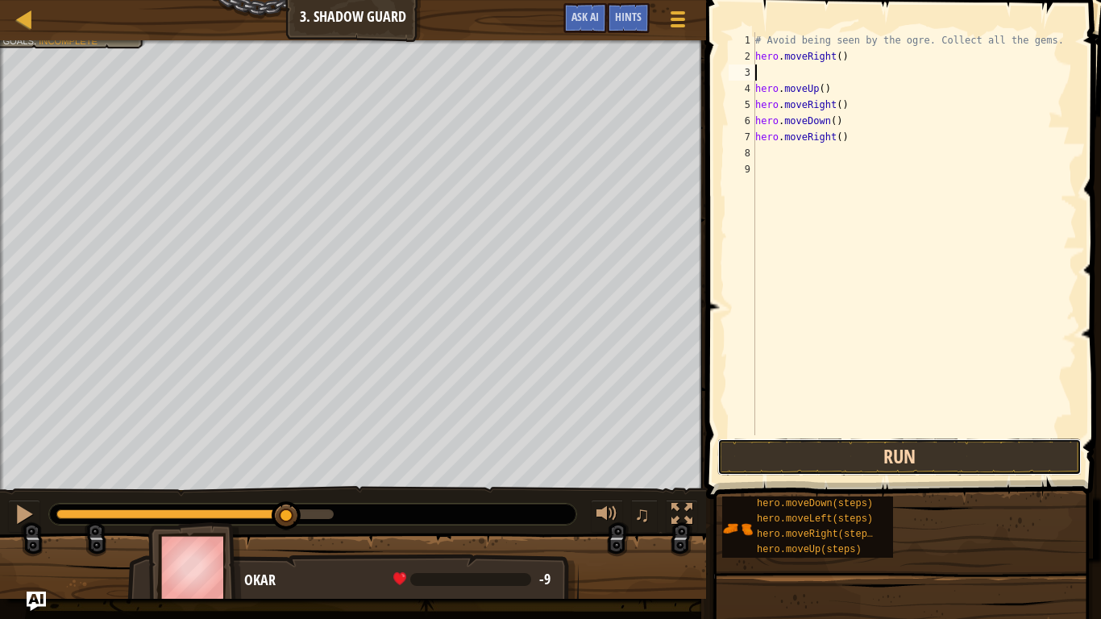
click at [754, 453] on button "Run" at bounding box center [899, 456] width 364 height 37
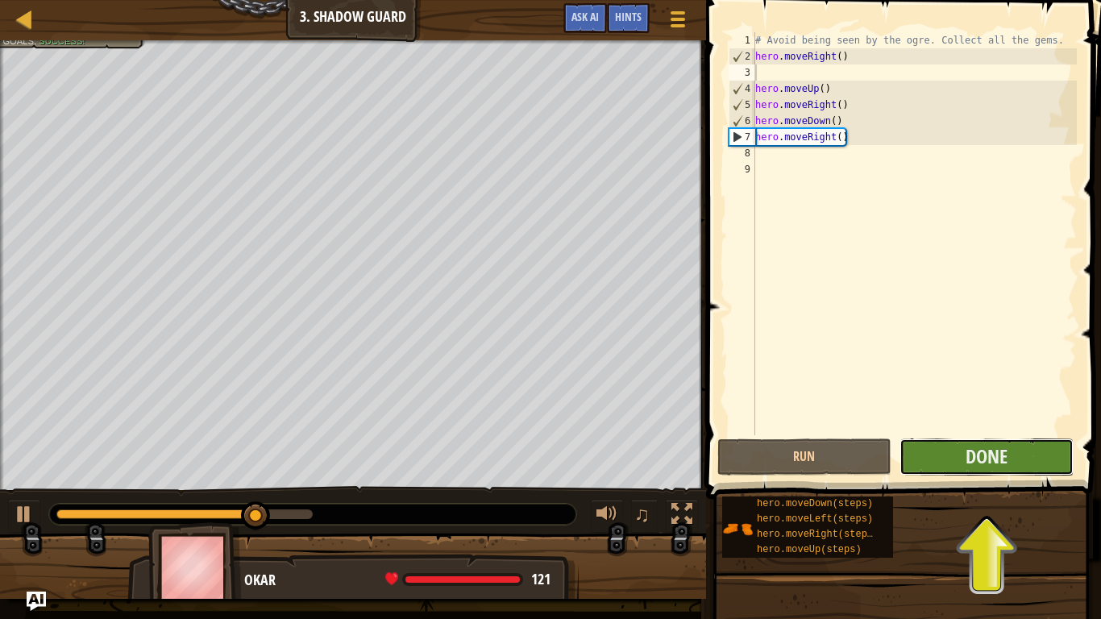
click at [959, 457] on button "Done" at bounding box center [986, 456] width 174 height 37
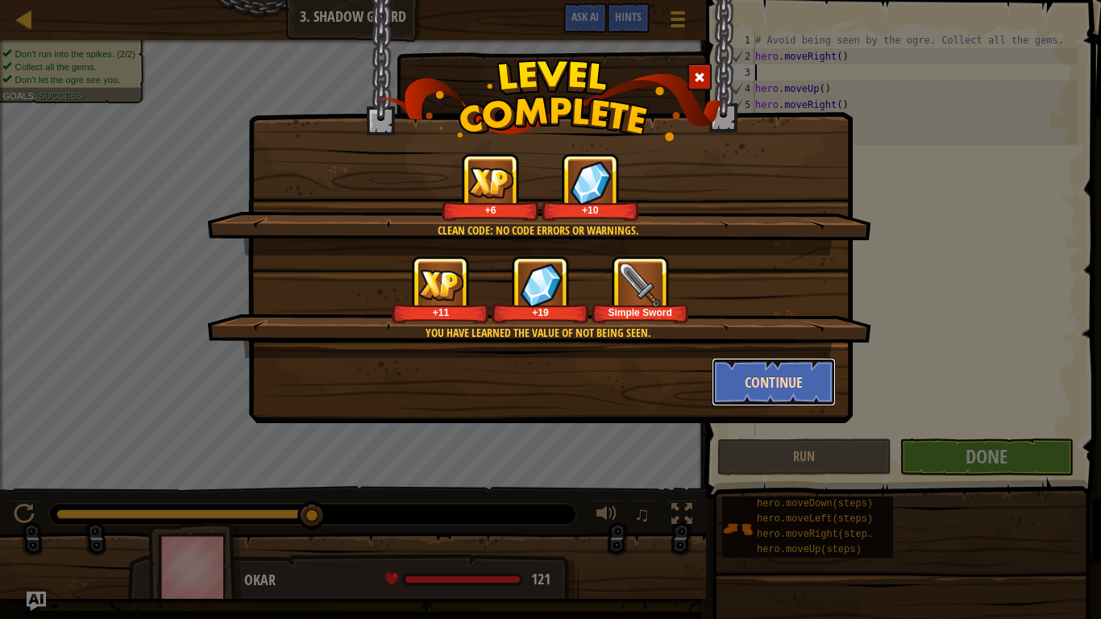
click at [761, 375] on button "Continue" at bounding box center [774, 382] width 125 height 48
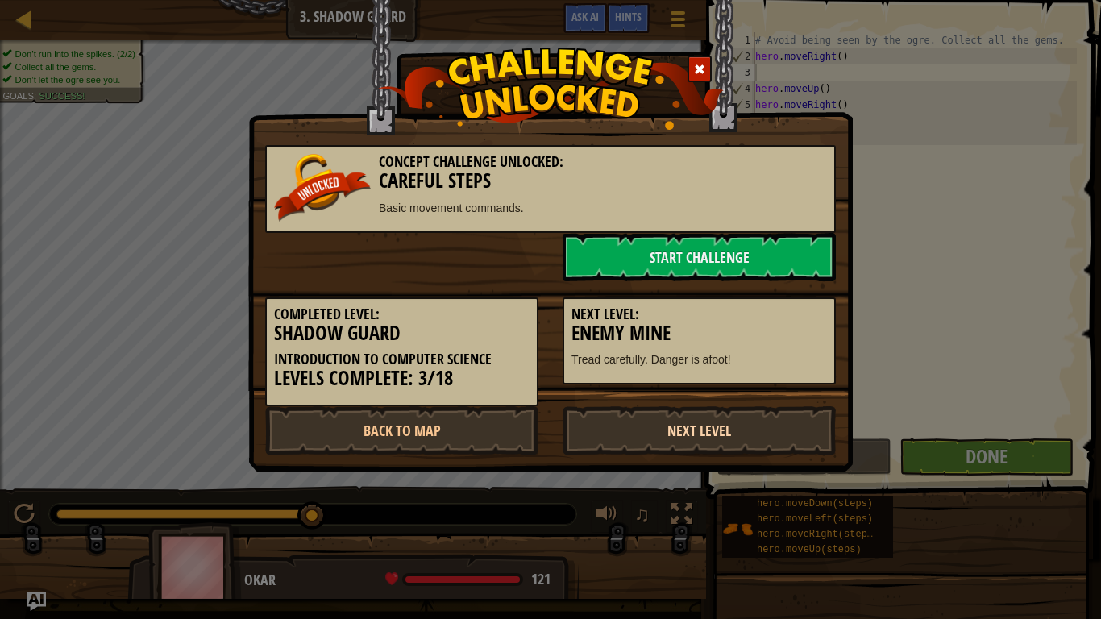
click at [721, 414] on link "Next Level" at bounding box center [698, 430] width 273 height 48
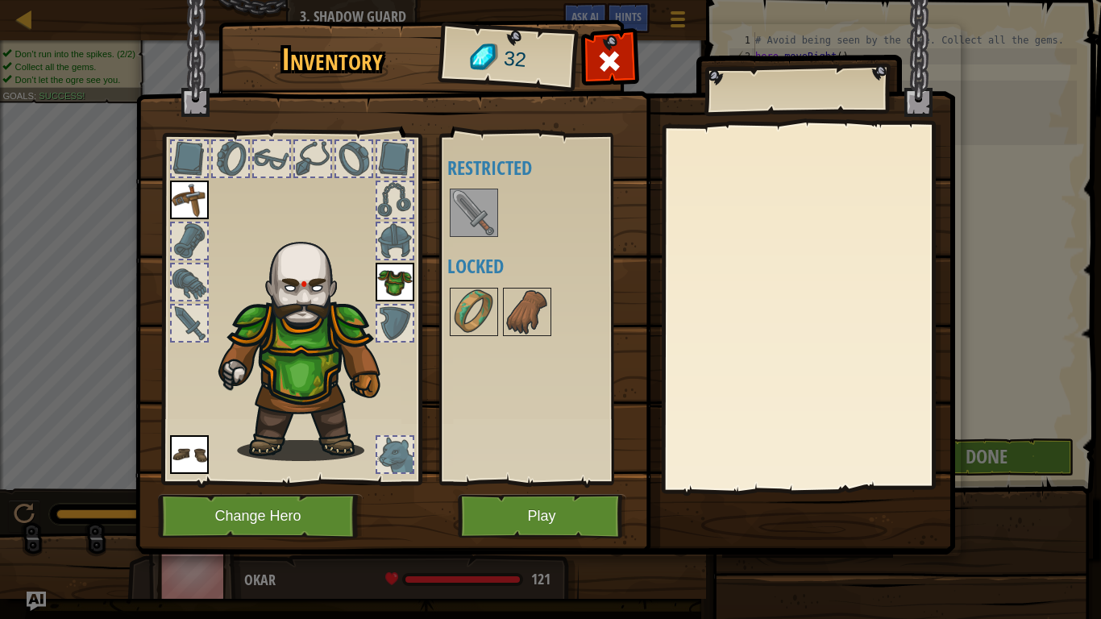
click at [464, 227] on img at bounding box center [473, 212] width 45 height 45
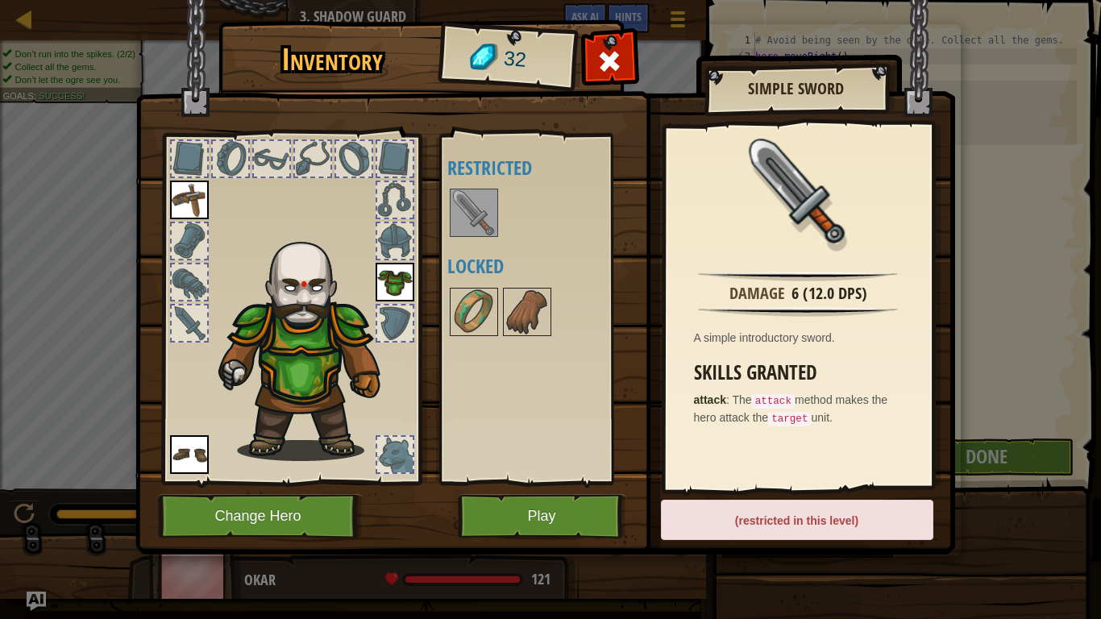
click at [465, 218] on img at bounding box center [473, 212] width 45 height 45
click at [529, 510] on button "Play" at bounding box center [542, 516] width 168 height 44
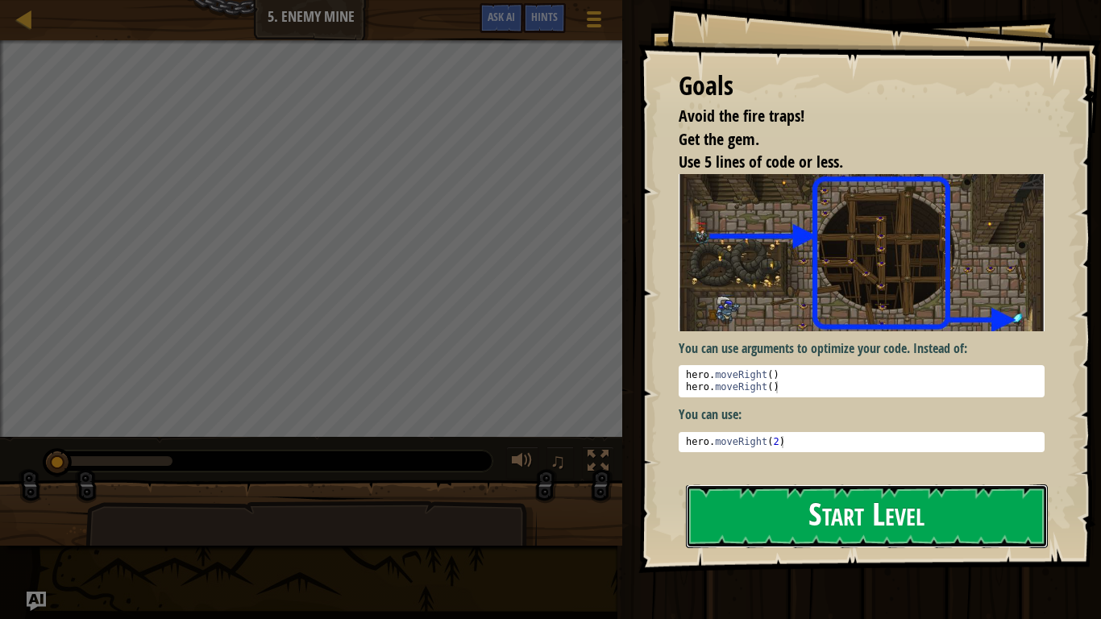
click at [716, 491] on button "Start Level" at bounding box center [867, 516] width 362 height 64
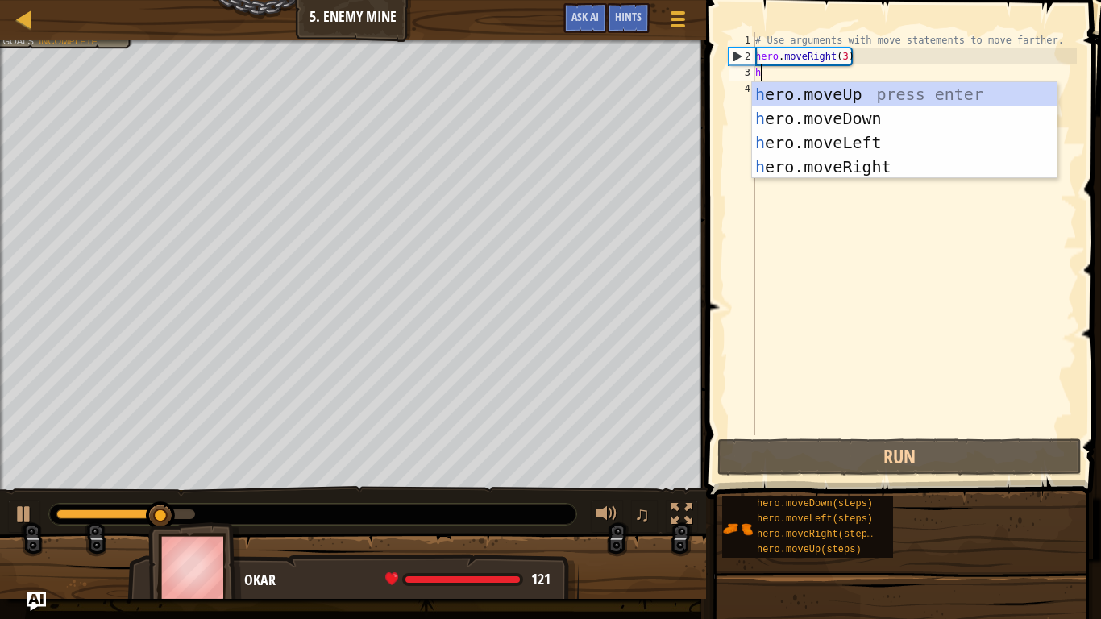
scroll to position [7, 0]
type textarea "her"
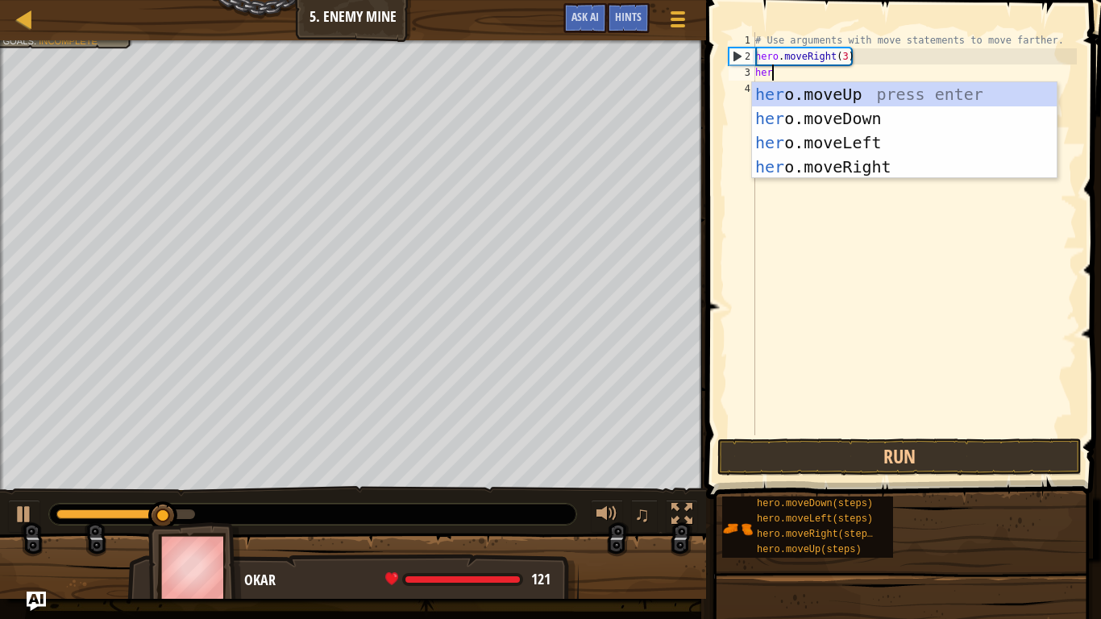
scroll to position [7, 2]
click at [808, 89] on div "her o.moveUp press enter her o.moveDown press enter her o.moveLeft press enter …" at bounding box center [904, 154] width 305 height 145
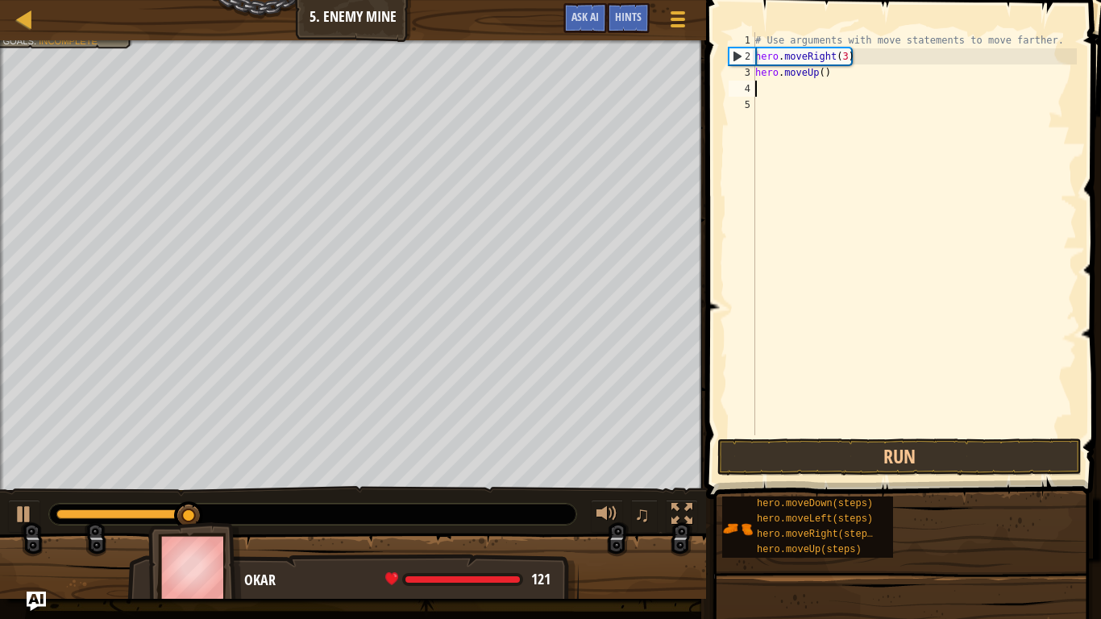
scroll to position [7, 0]
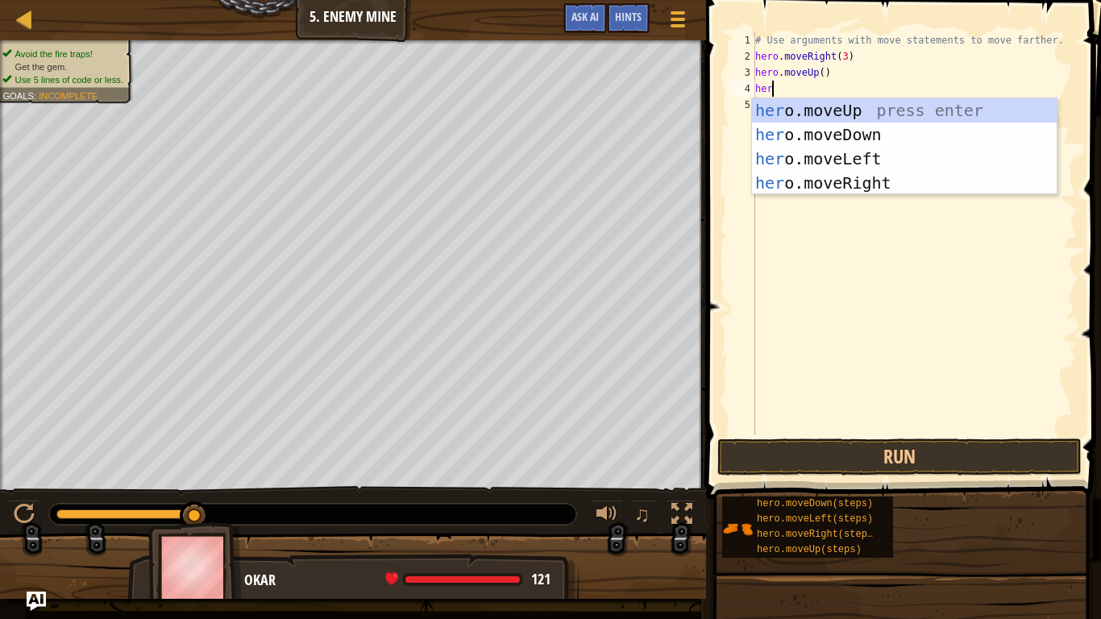
type textarea "hero"
click at [838, 181] on div "hero .moveUp press enter hero .moveDown press enter hero .moveLeft press enter …" at bounding box center [904, 170] width 305 height 145
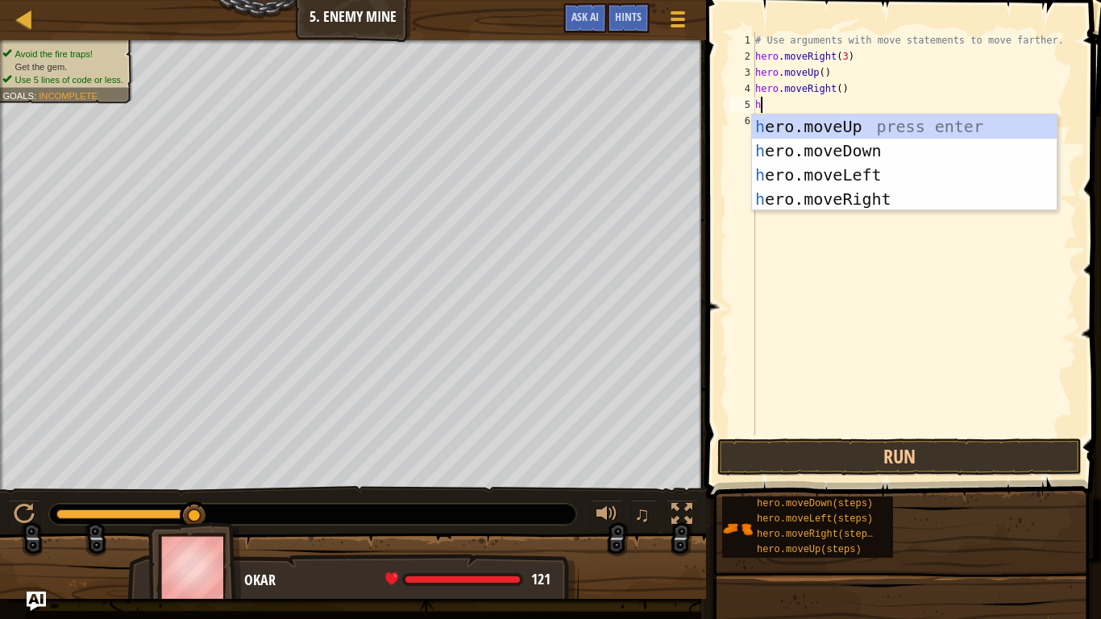
scroll to position [7, 2]
type textarea "her"
click at [858, 146] on div "her o.moveUp press enter her o.moveDown press enter her o.moveLeft press enter …" at bounding box center [904, 186] width 305 height 145
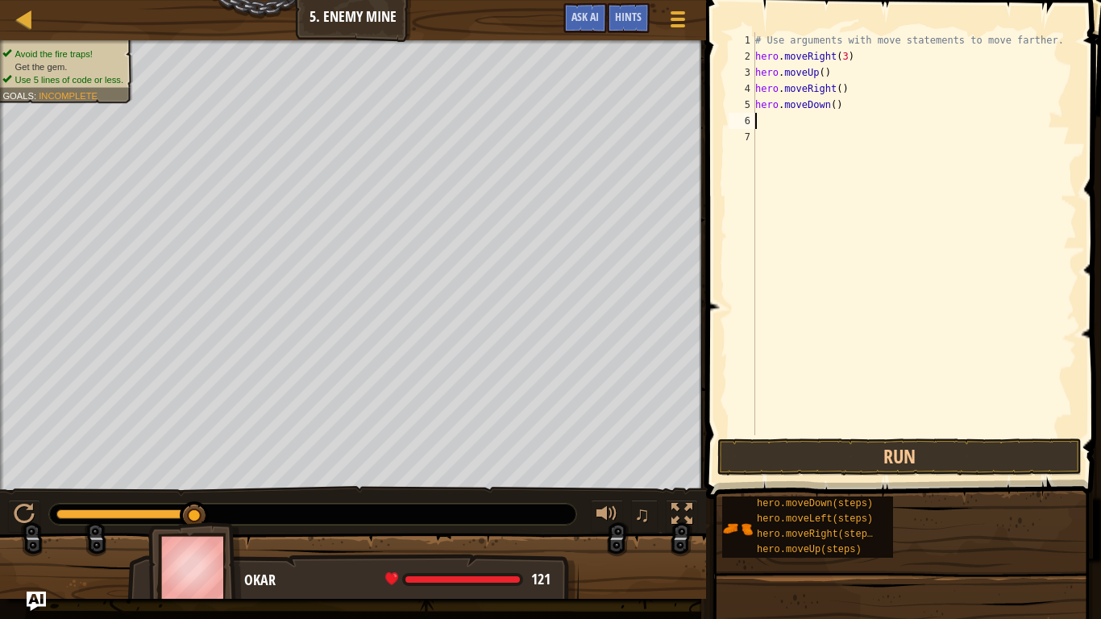
scroll to position [7, 0]
type textarea "he"
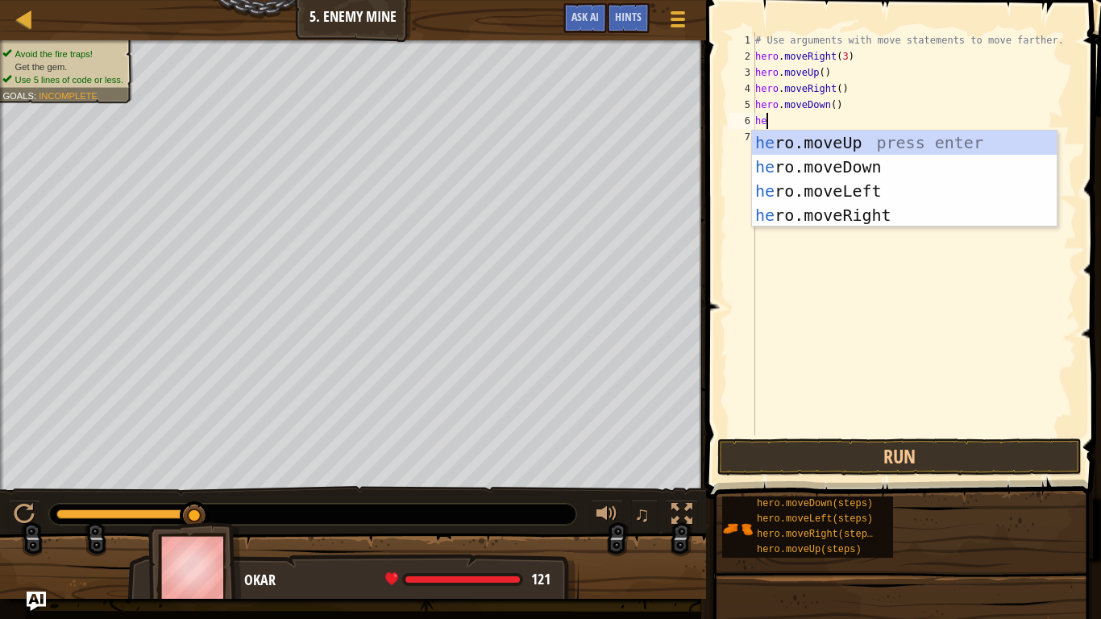
scroll to position [7, 1]
click at [855, 165] on div "he ro.moveUp press enter he ro.moveDown press enter he ro.moveLeft press enter …" at bounding box center [904, 203] width 305 height 145
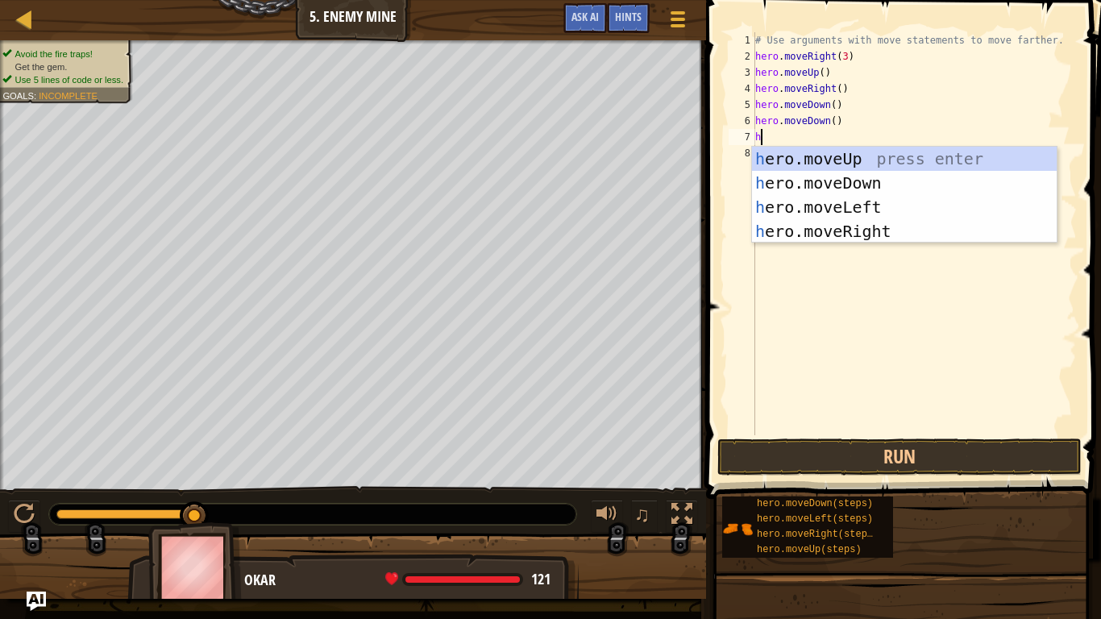
type textarea "her"
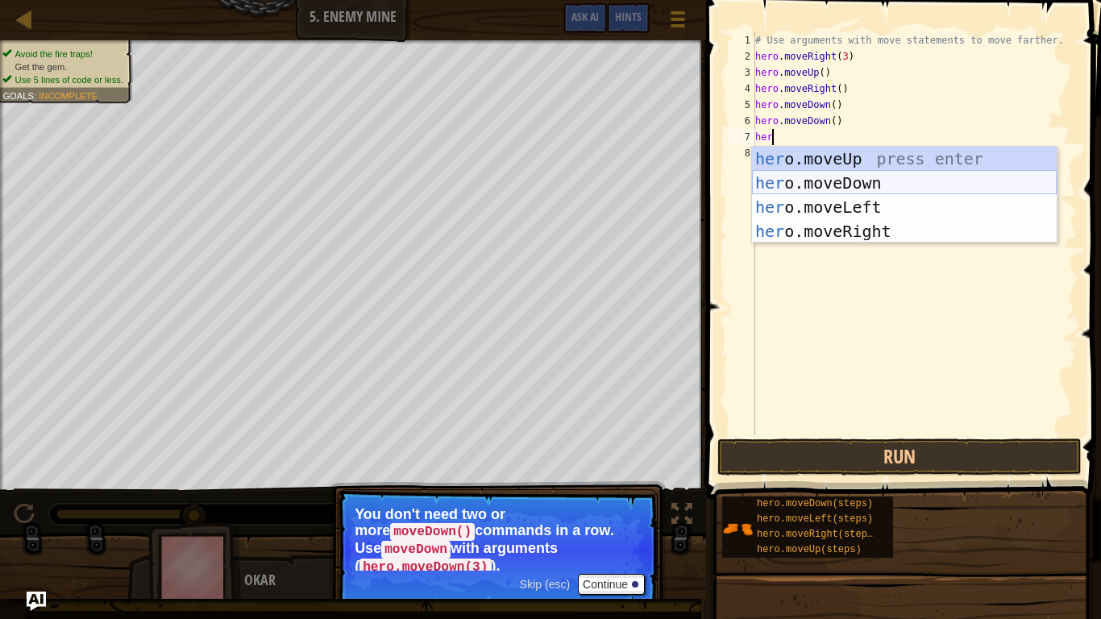
click at [824, 182] on div "her o.moveUp press enter her o.moveDown press enter her o.moveLeft press enter …" at bounding box center [904, 219] width 305 height 145
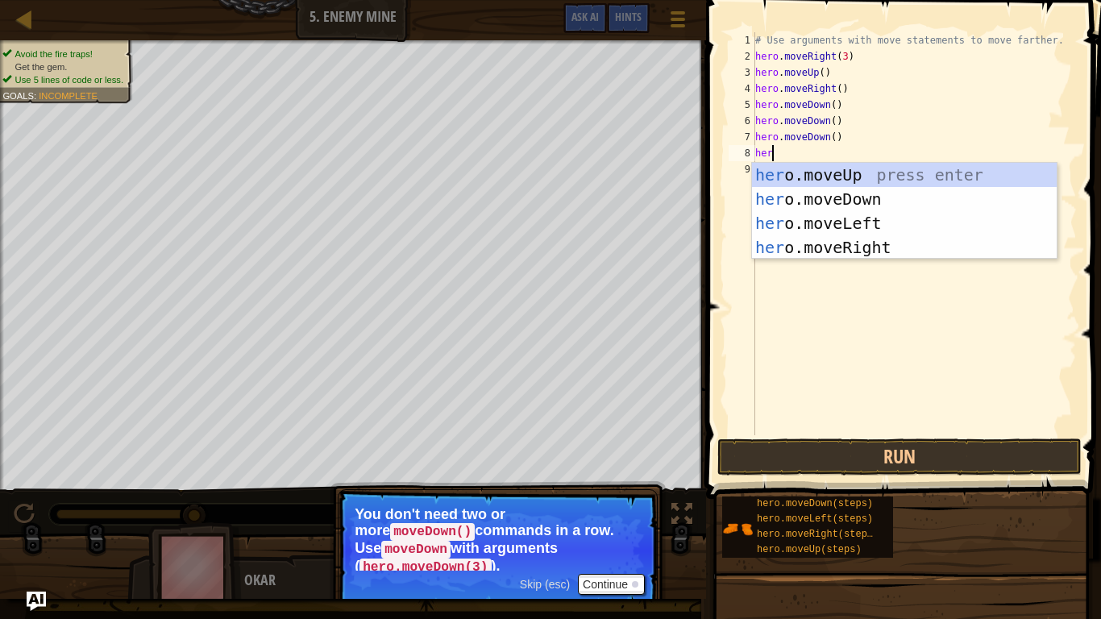
type textarea "hero"
click at [807, 237] on div "hero .moveUp press enter hero .moveDown press enter hero .moveLeft press enter …" at bounding box center [904, 235] width 305 height 145
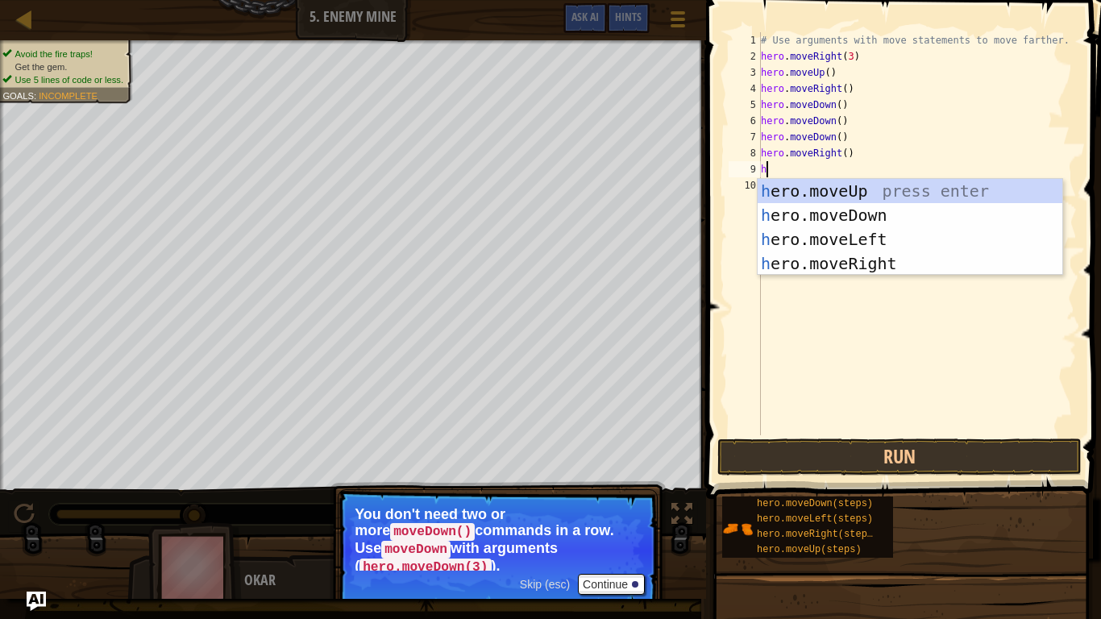
type textarea "her"
click at [809, 272] on div "her o.moveUp press enter her o.moveDown press enter her o.moveLeft press enter …" at bounding box center [909, 251] width 305 height 145
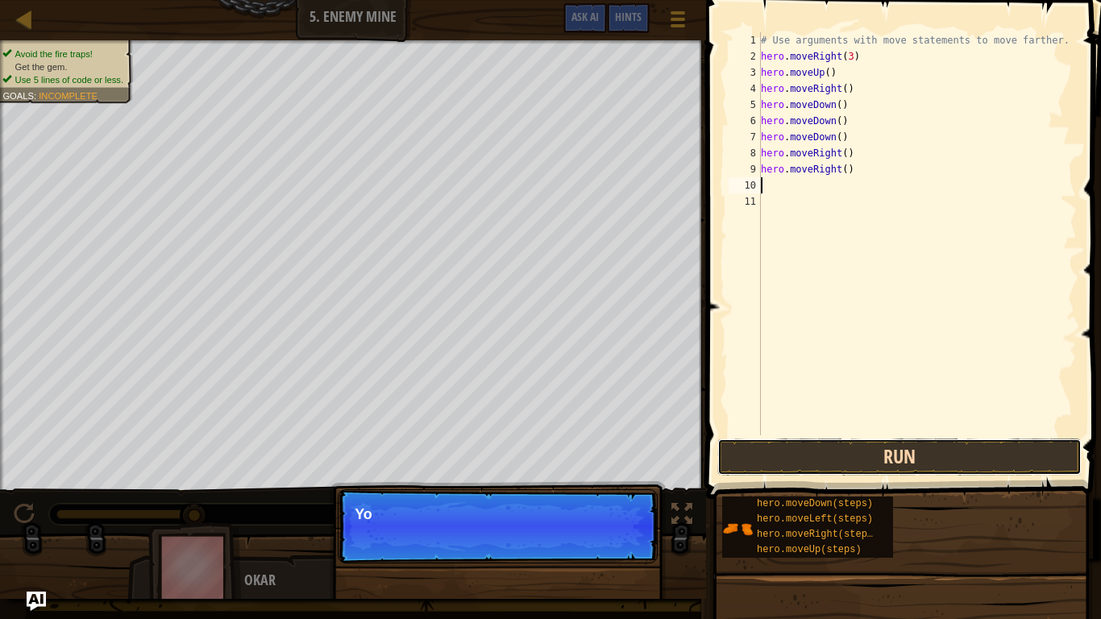
click at [806, 467] on button "Run" at bounding box center [899, 456] width 364 height 37
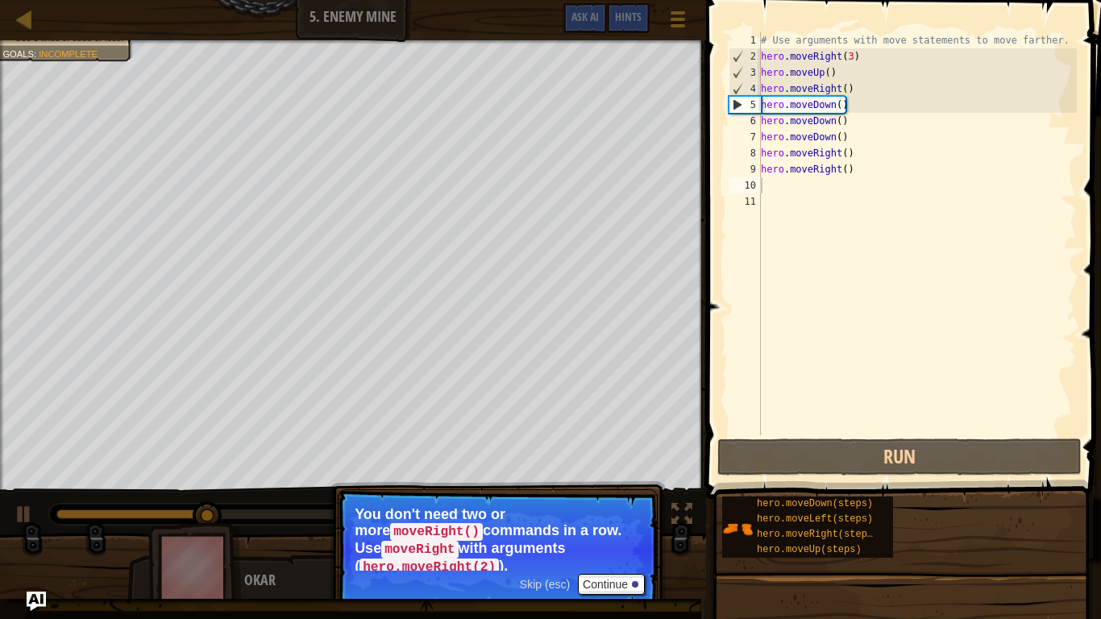
click at [531, 590] on span "Skip (esc)" at bounding box center [545, 584] width 50 height 13
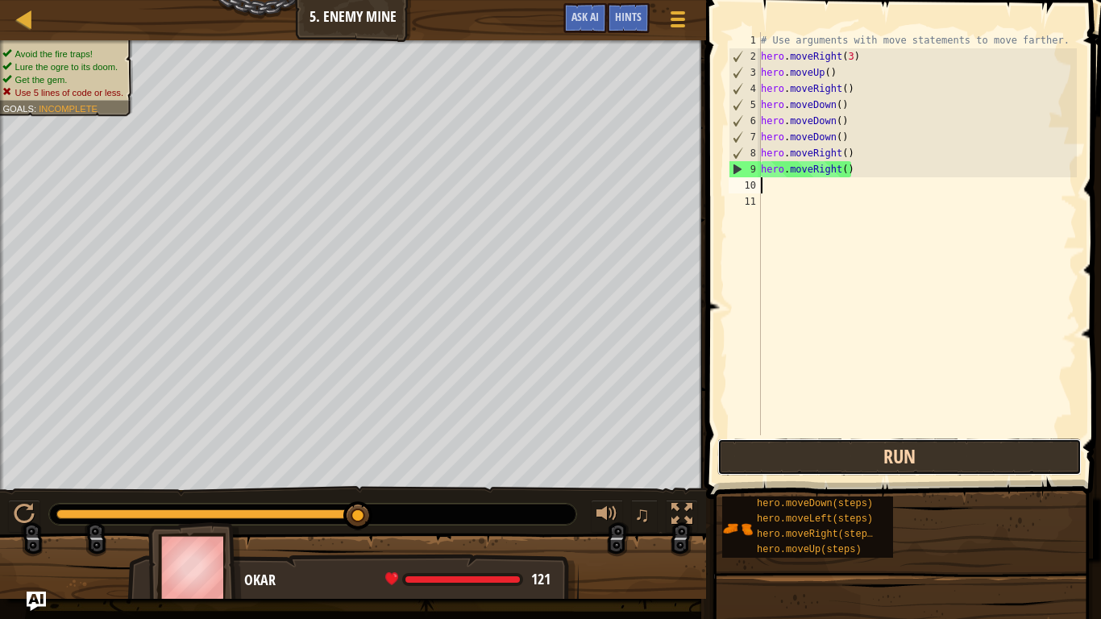
click at [792, 463] on button "Run" at bounding box center [899, 456] width 364 height 37
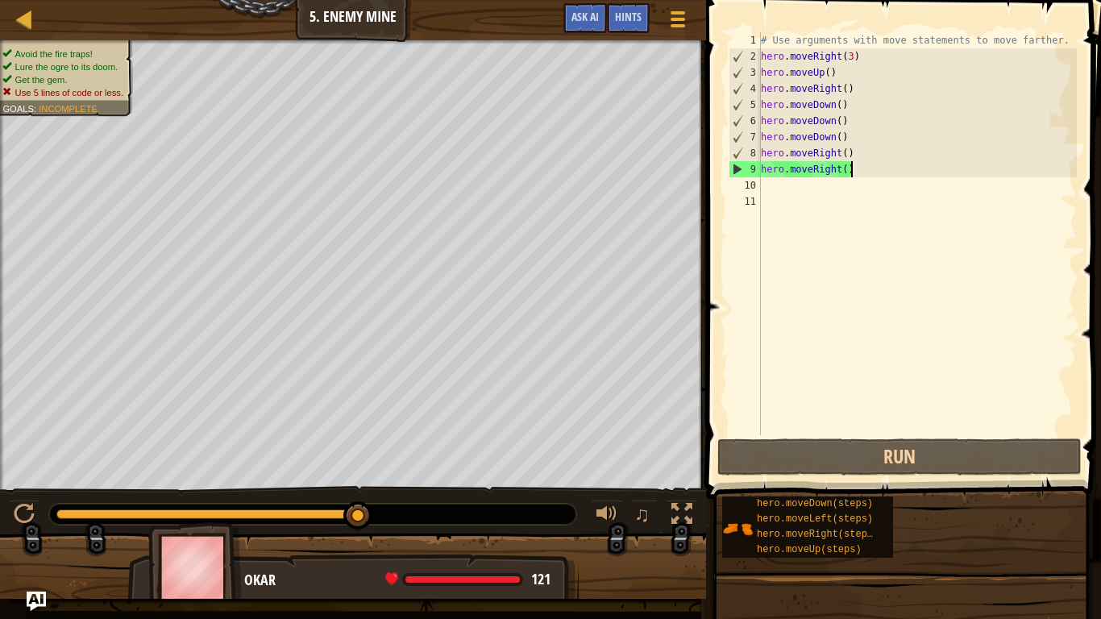
click at [857, 169] on div "# Use arguments with move statements to move farther. hero . moveRight ( 3 ) he…" at bounding box center [916, 249] width 319 height 435
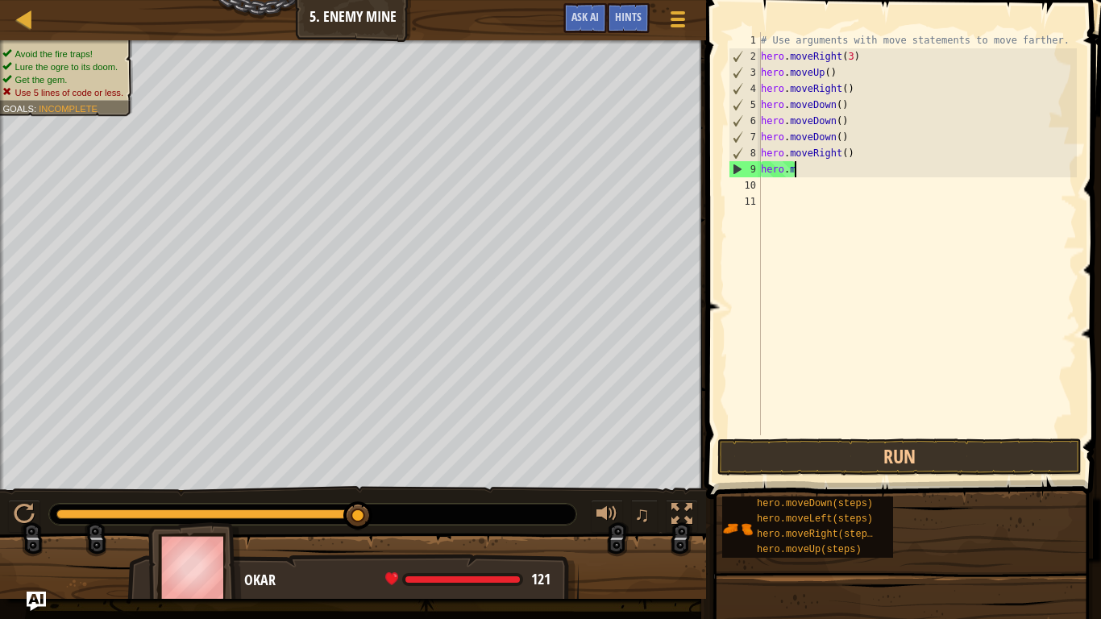
type textarea "h"
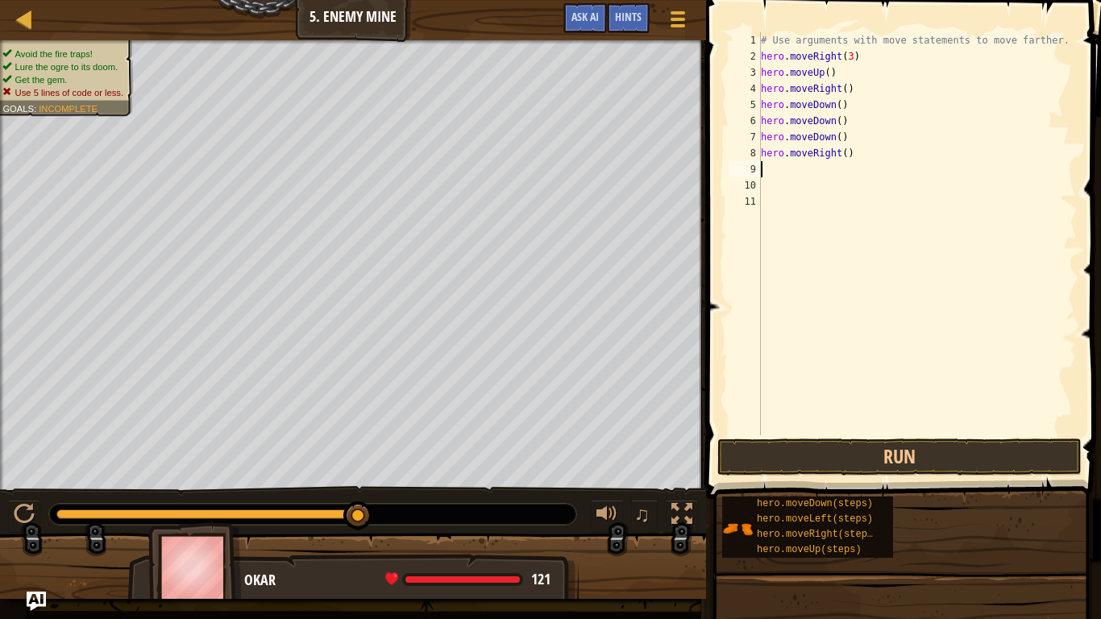
click at [845, 137] on div "# Use arguments with move statements to move farther. hero . moveRight ( 3 ) he…" at bounding box center [916, 249] width 319 height 435
type textarea "h"
click at [840, 102] on div "# Use arguments with move statements to move farther. hero . moveRight ( 3 ) he…" at bounding box center [916, 249] width 319 height 435
type textarea ")"
click at [840, 102] on div "# Use arguments with move statements to move farther. hero . moveRight ( 3 ) he…" at bounding box center [916, 249] width 319 height 435
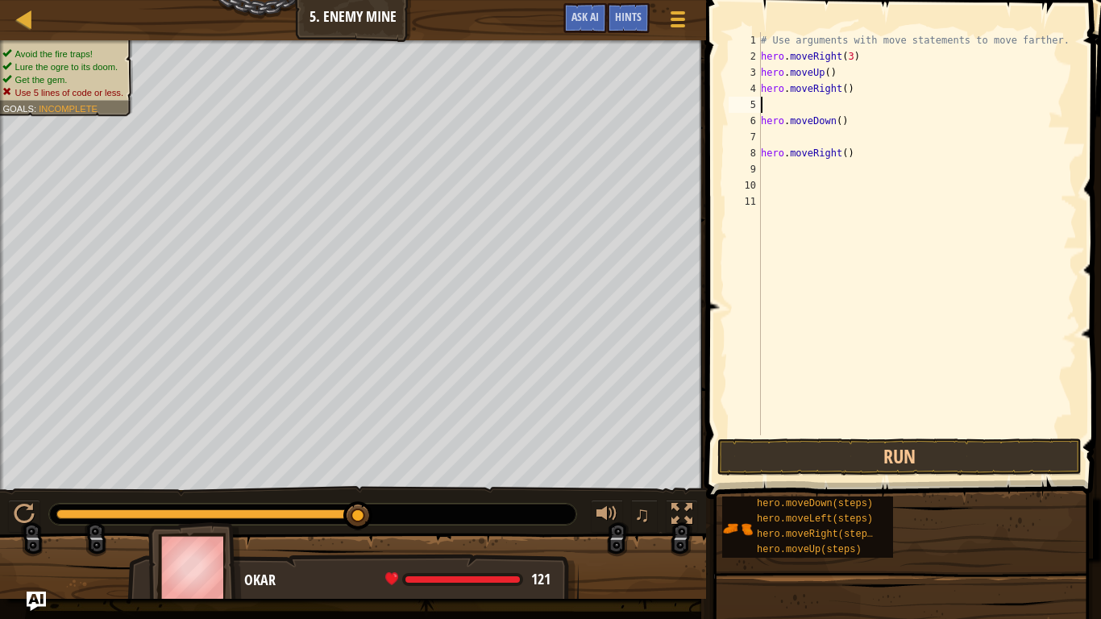
click at [776, 431] on div "# Use arguments with move statements to move farther. hero . moveRight ( 3 ) he…" at bounding box center [916, 249] width 319 height 435
click at [778, 445] on button "Run" at bounding box center [899, 456] width 364 height 37
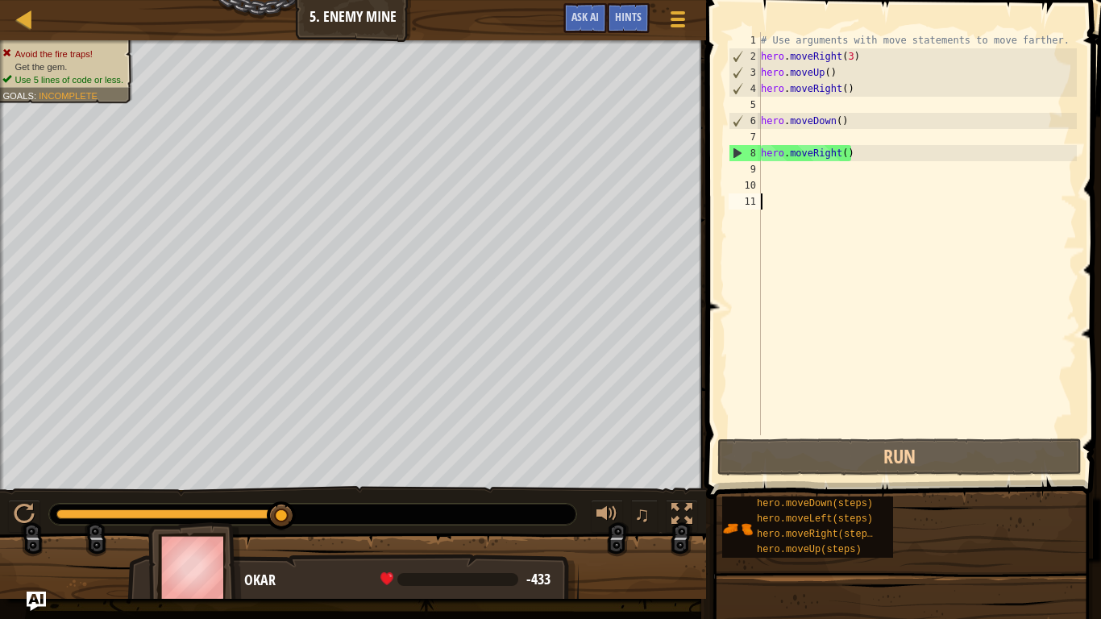
click at [855, 149] on div "# Use arguments with move statements to move farther. hero . moveRight ( 3 ) he…" at bounding box center [916, 249] width 319 height 435
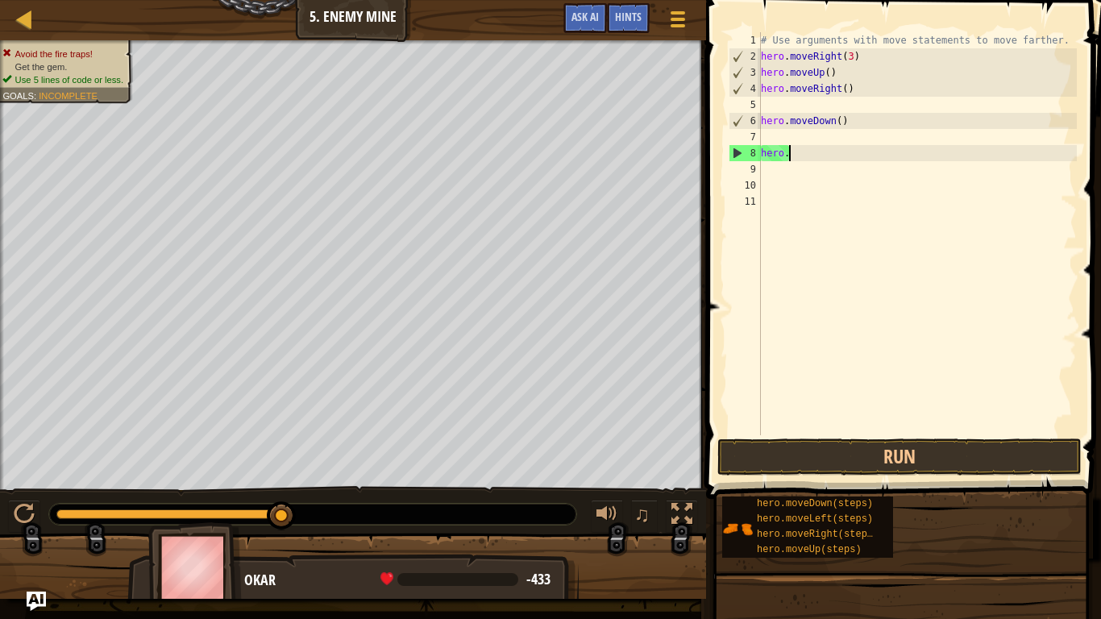
type textarea "h"
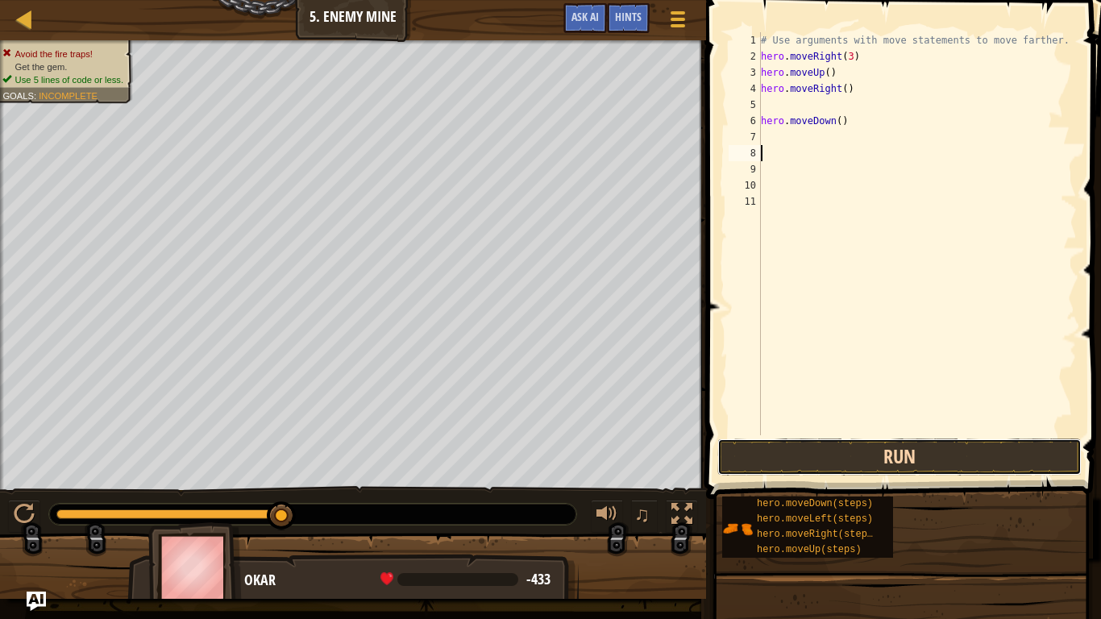
click at [803, 447] on button "Run" at bounding box center [899, 456] width 364 height 37
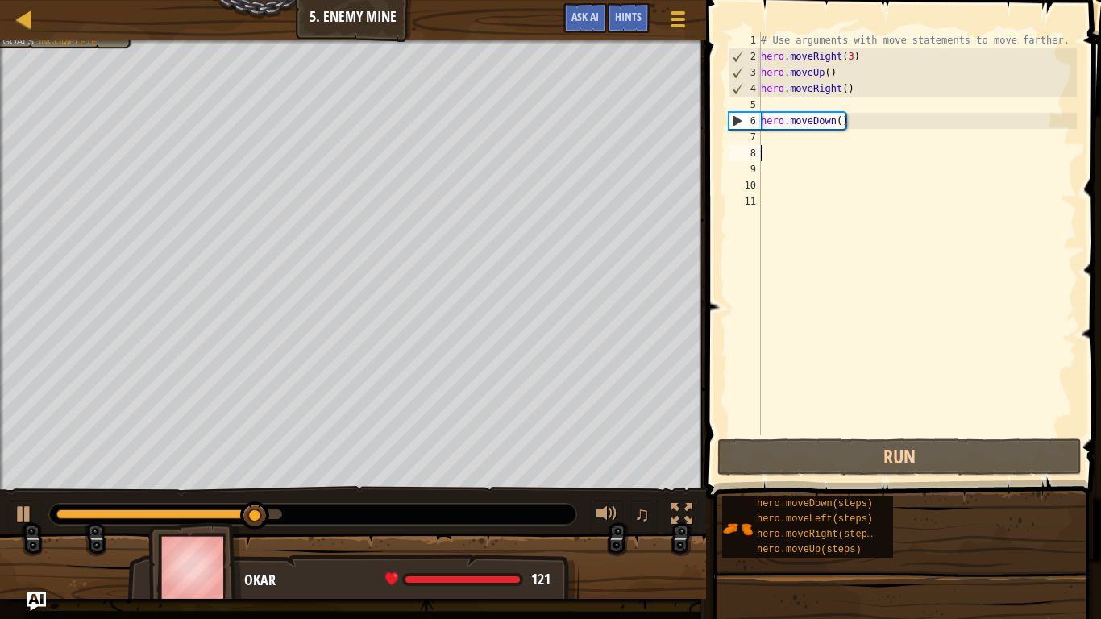
type textarea "do"
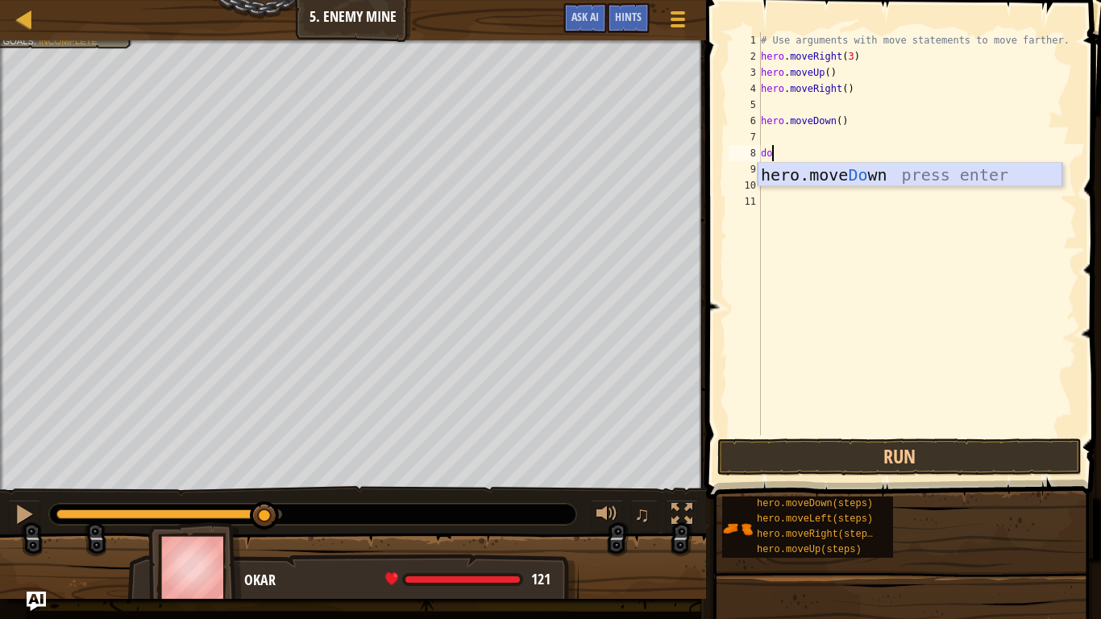
click at [835, 180] on div "hero.move Do wn press enter" at bounding box center [909, 199] width 305 height 73
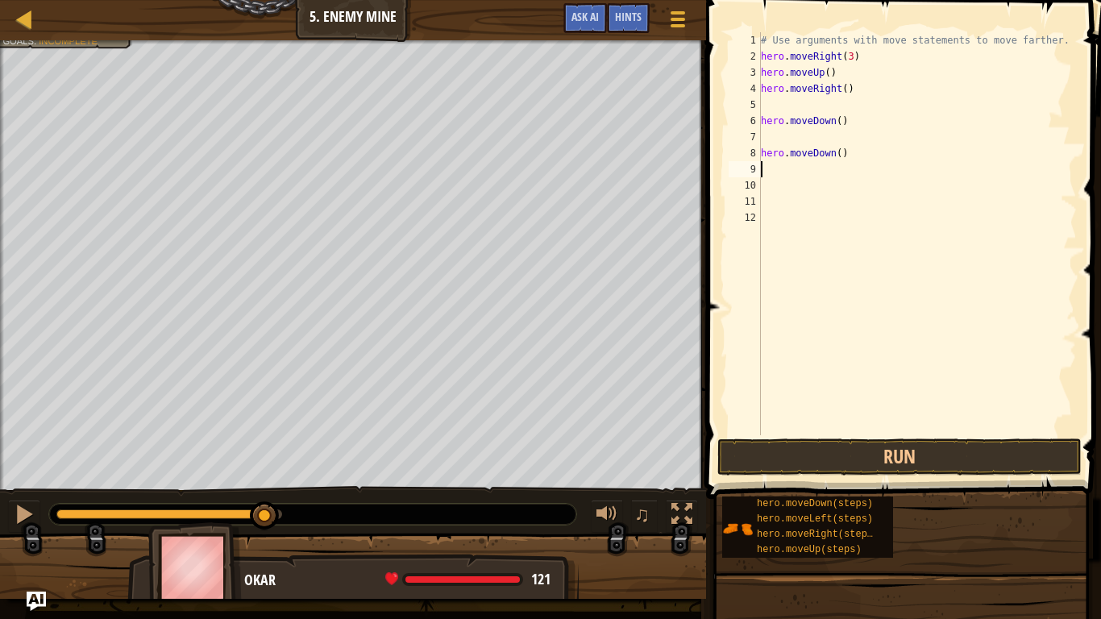
scroll to position [7, 0]
type textarea "d"
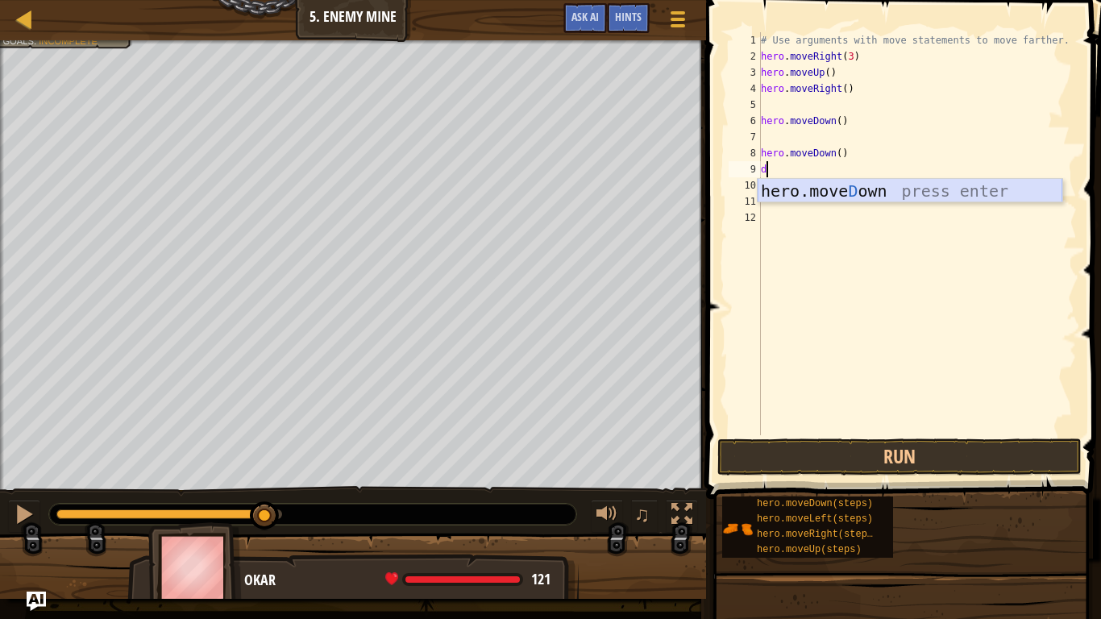
click at [835, 191] on div "hero.[PERSON_NAME] own press enter" at bounding box center [909, 215] width 305 height 73
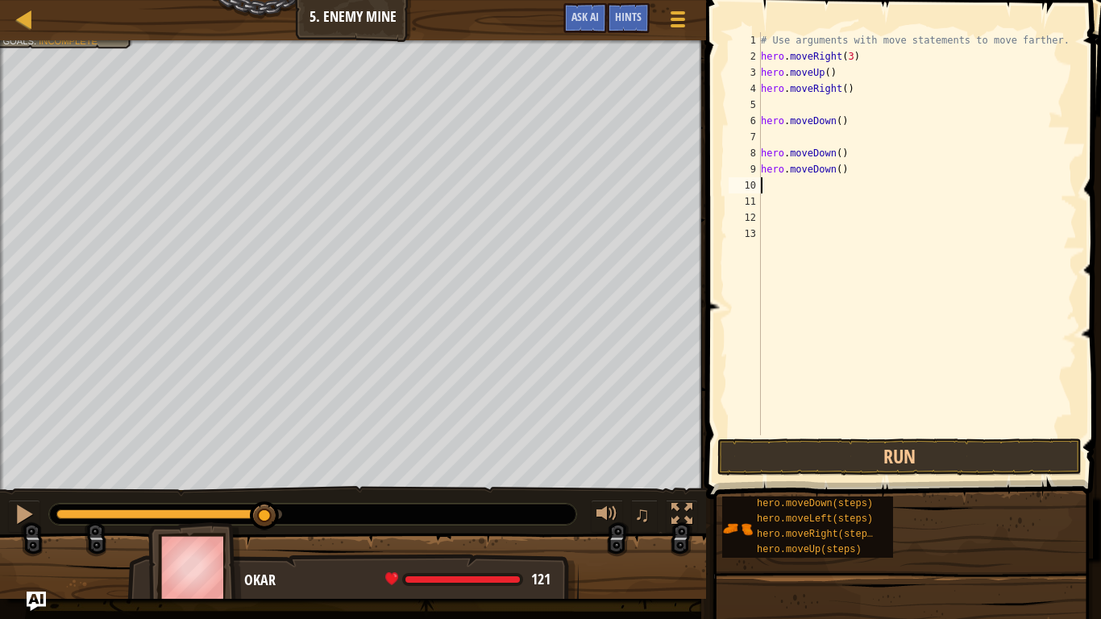
type textarea "r"
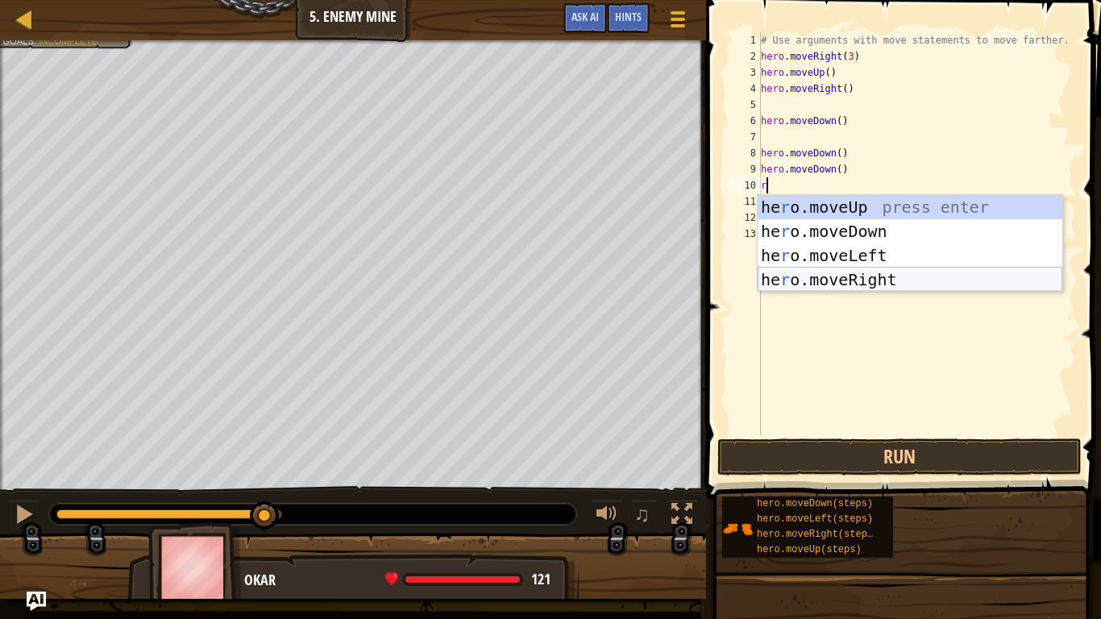
click at [831, 279] on div "he r o.moveUp press enter he r o.moveDown press enter he r o.moveLeft press ent…" at bounding box center [909, 267] width 305 height 145
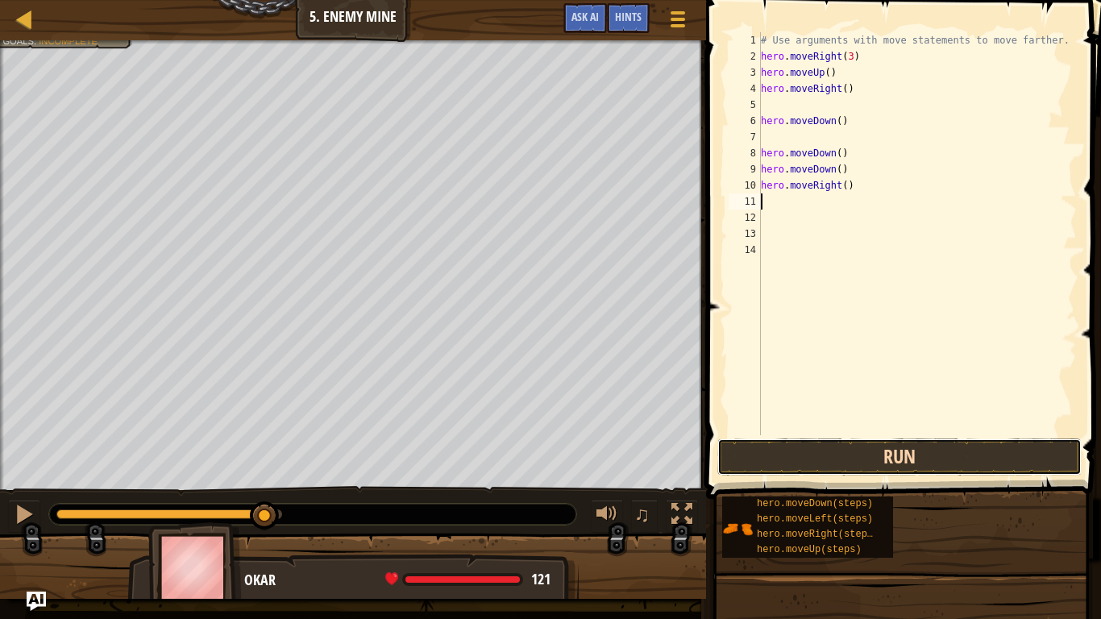
click at [819, 462] on button "Run" at bounding box center [899, 456] width 364 height 37
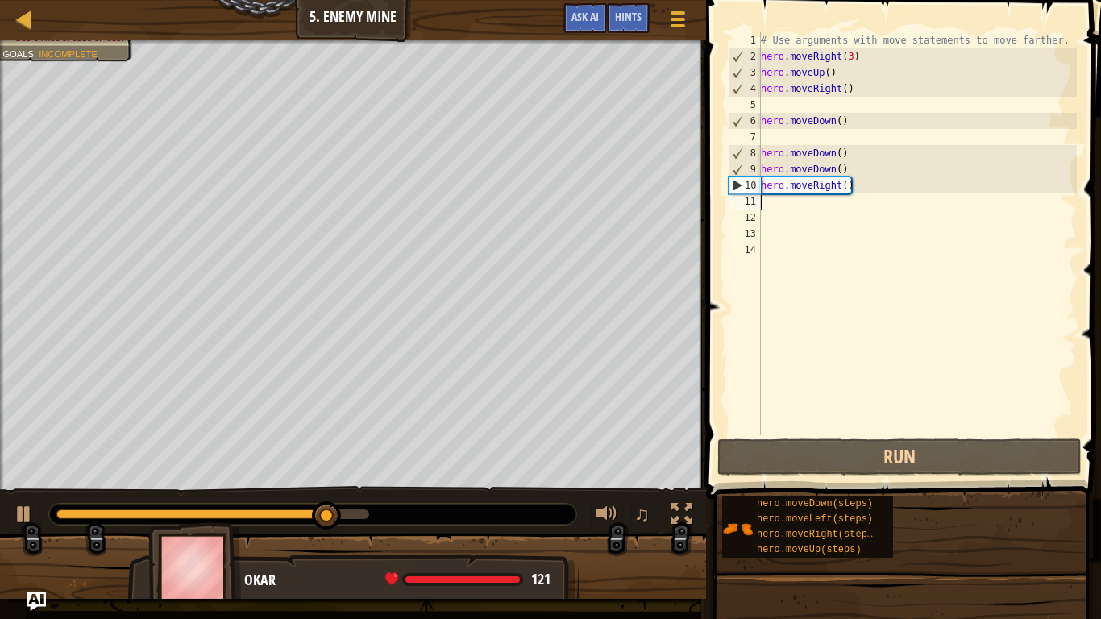
type textarea "r"
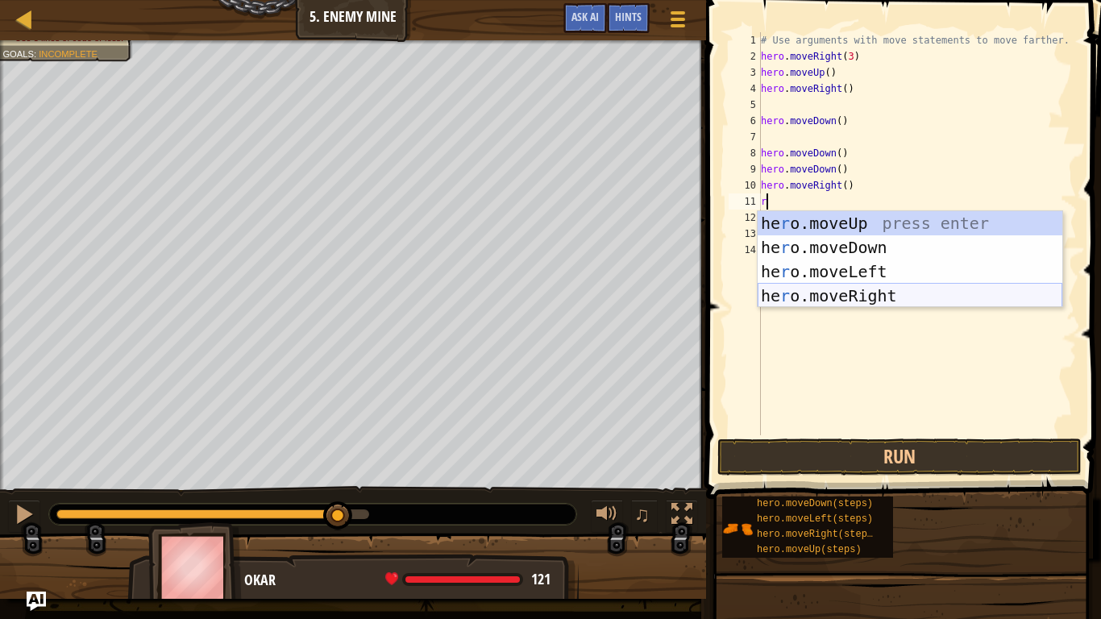
click at [843, 293] on div "he r o.moveUp press enter he r o.moveDown press enter he r o.moveLeft press ent…" at bounding box center [909, 283] width 305 height 145
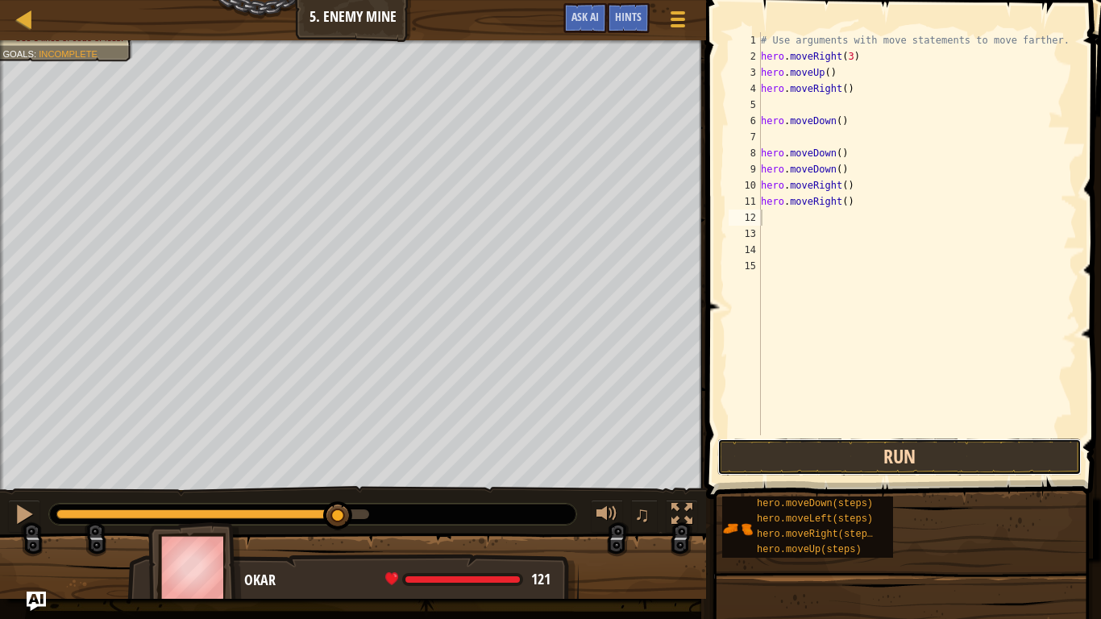
click at [792, 472] on button "Run" at bounding box center [899, 456] width 364 height 37
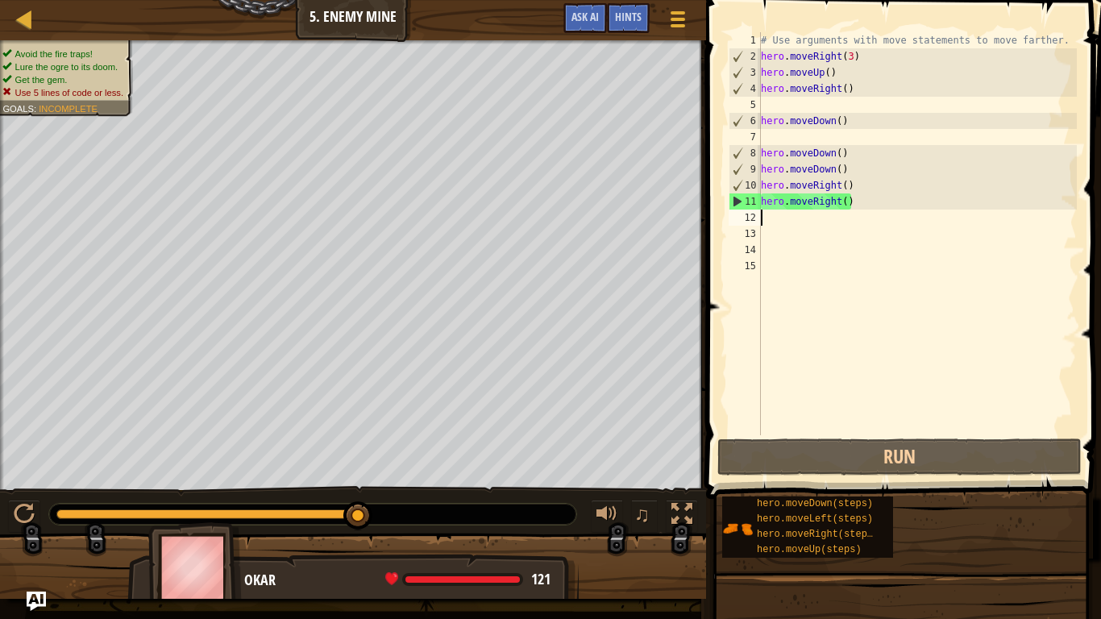
click at [854, 202] on div "# Use arguments with move statements to move farther. hero . moveRight ( 3 ) he…" at bounding box center [916, 249] width 319 height 435
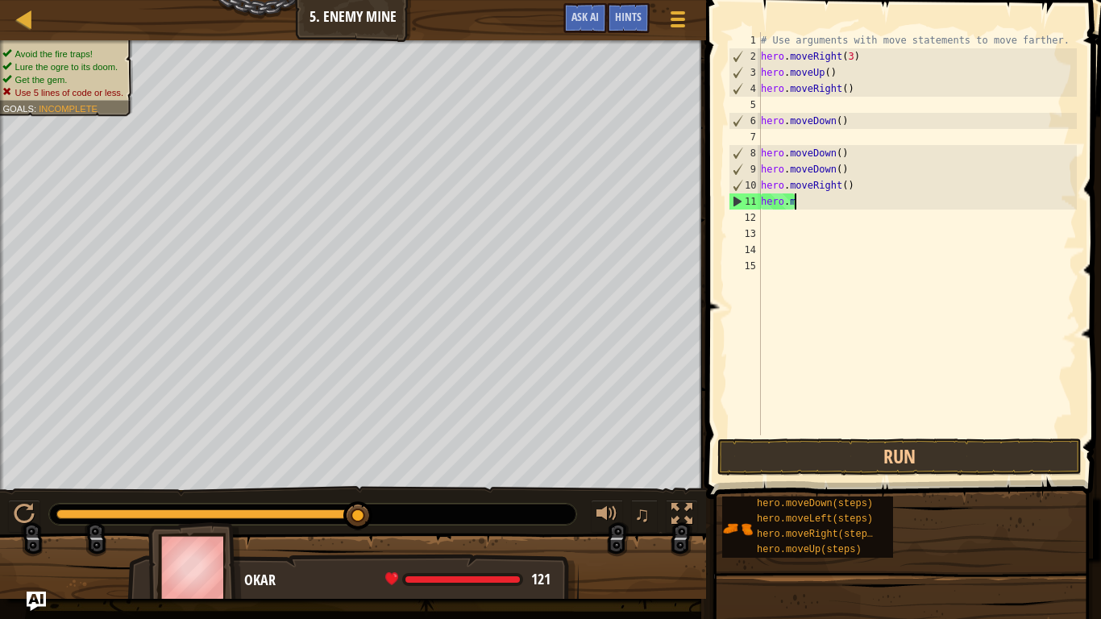
type textarea "h"
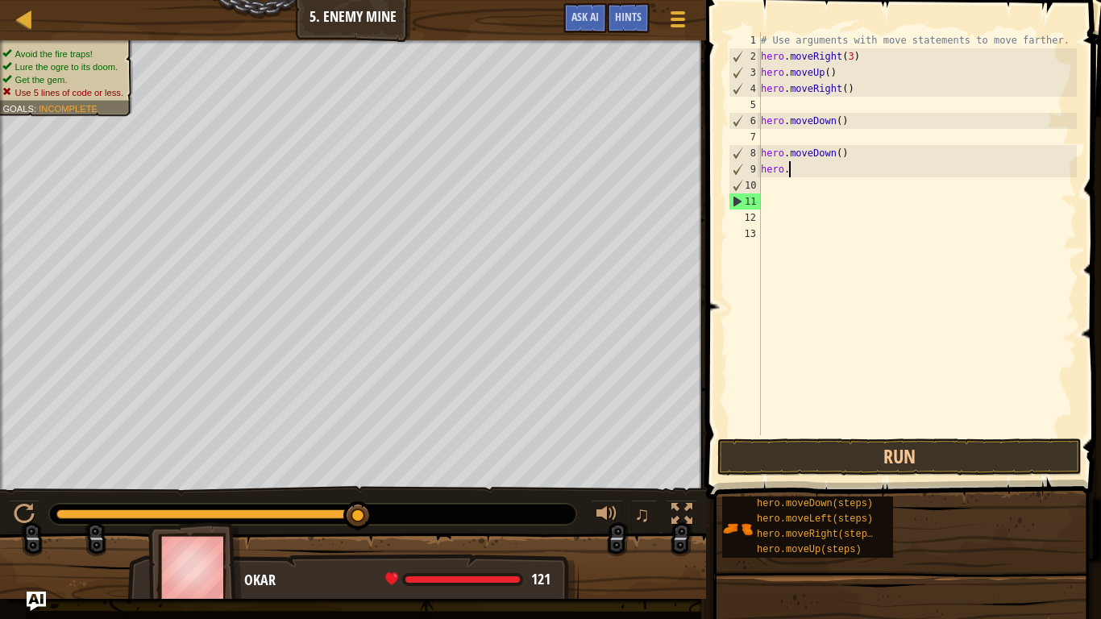
type textarea "h"
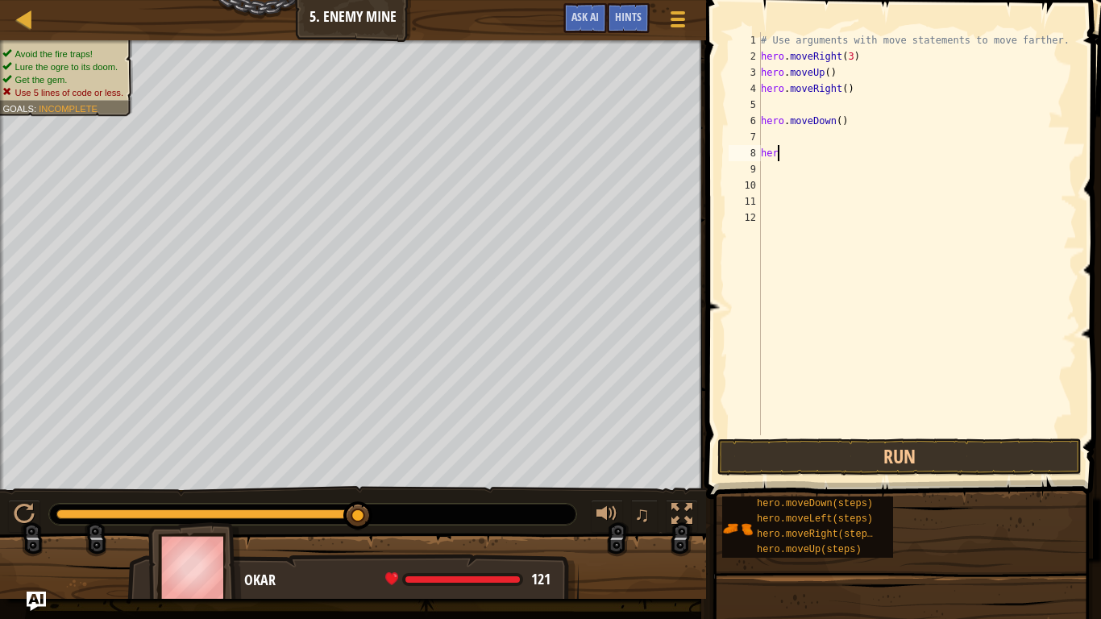
type textarea "h"
click at [852, 57] on div "# Use arguments with move statements to move farther. hero . moveRight ( 3 ) he…" at bounding box center [916, 249] width 319 height 435
click at [853, 60] on div "# Use arguments with move statements to move farther. hero . moveRight ( ) hero…" at bounding box center [916, 249] width 319 height 435
click at [839, 446] on button "Run" at bounding box center [899, 456] width 364 height 37
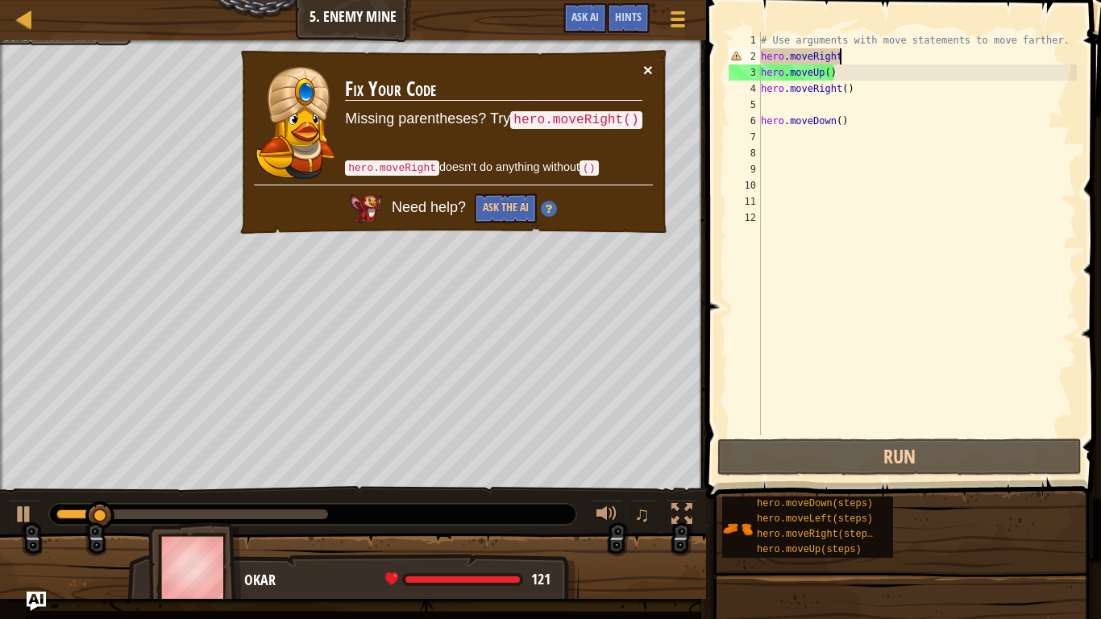
click at [645, 70] on button "×" at bounding box center [648, 69] width 10 height 17
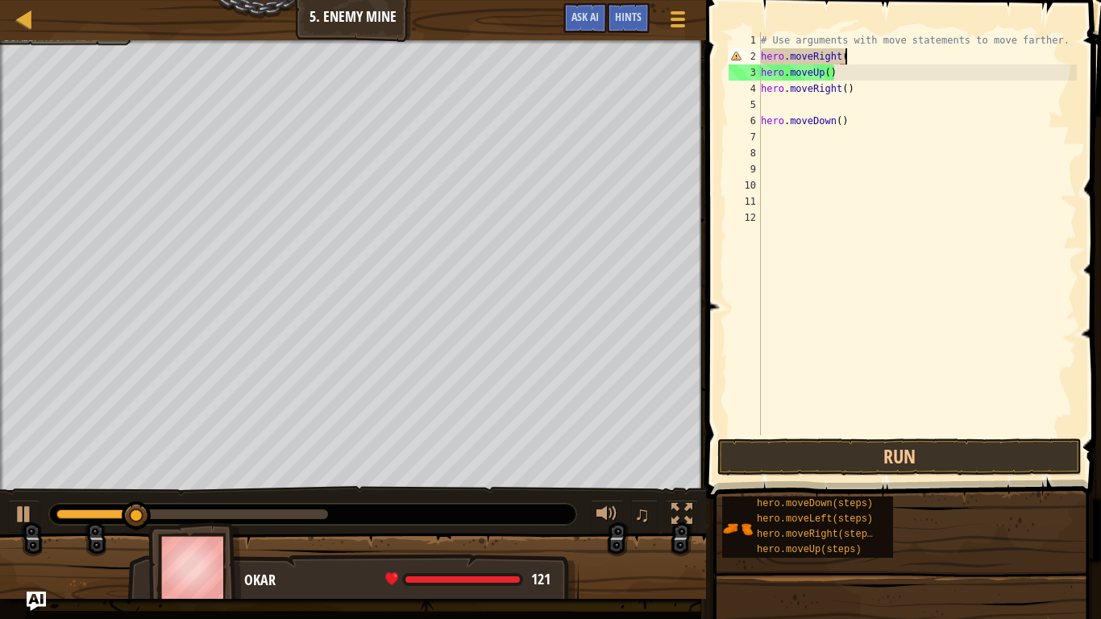
type textarea "hero.moveRight()"
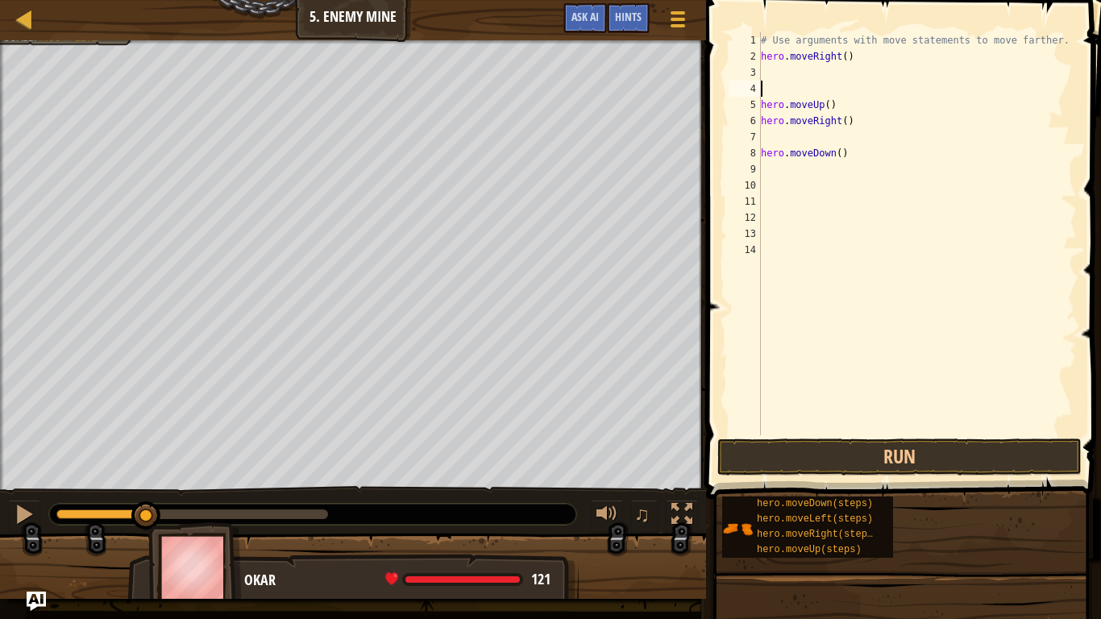
type textarea "]"
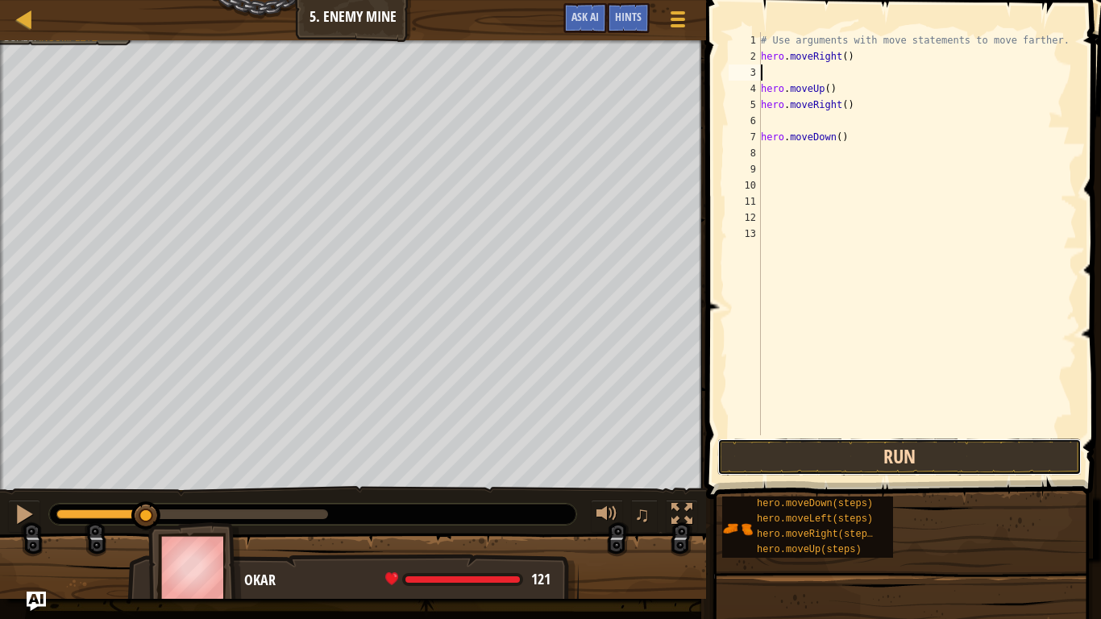
click at [737, 463] on button "Run" at bounding box center [899, 456] width 364 height 37
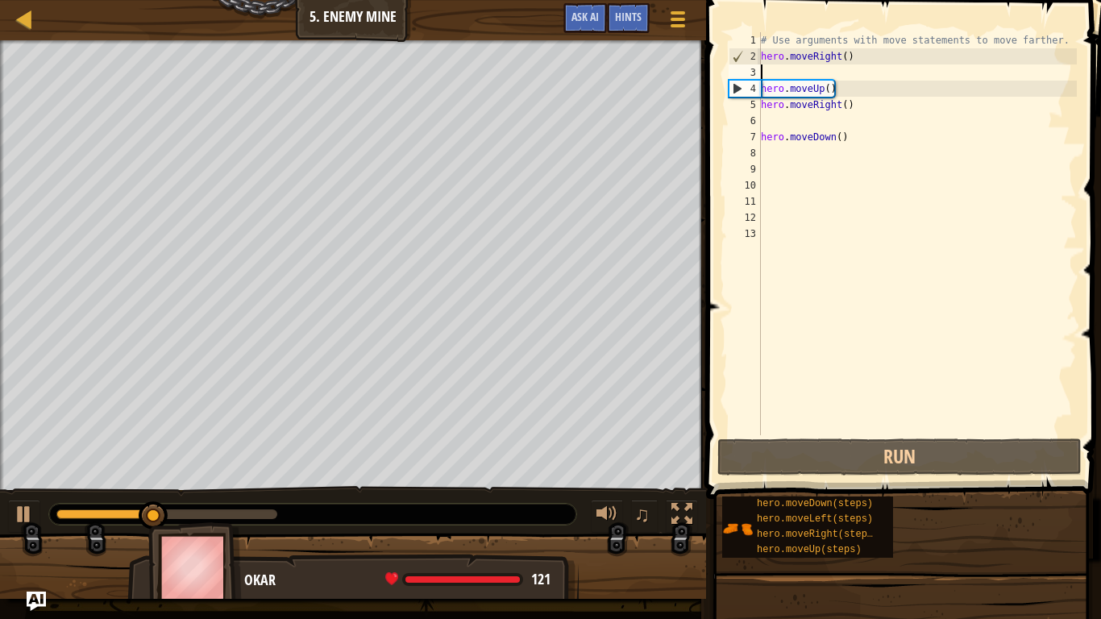
click at [859, 149] on div "# Use arguments with move statements to move farther. hero . moveRight ( ) hero…" at bounding box center [916, 249] width 319 height 435
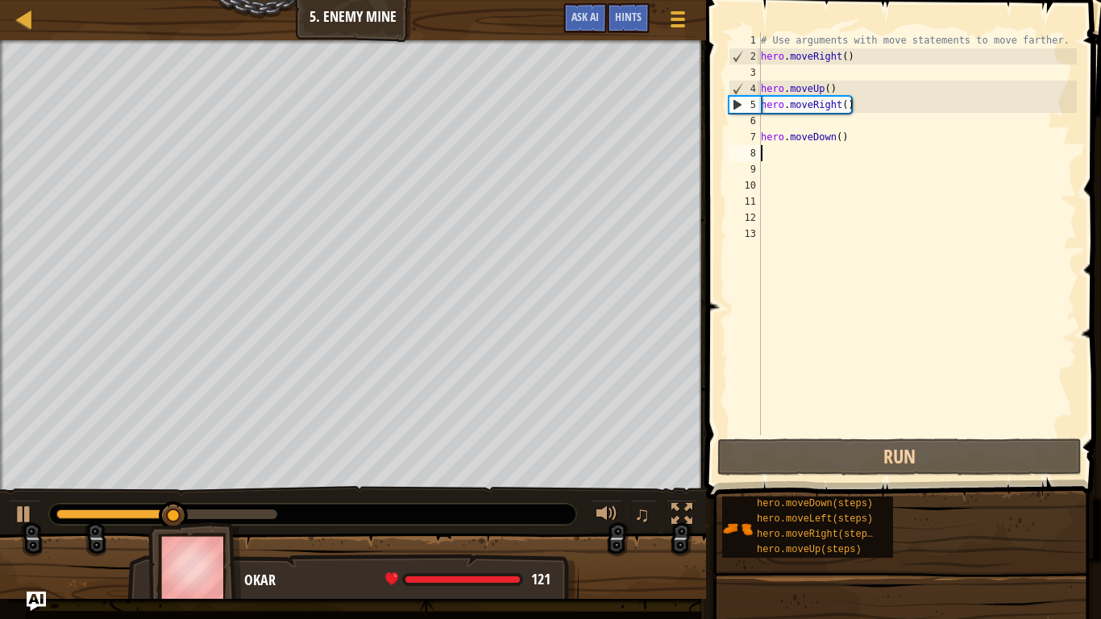
click at [845, 56] on div "# Use arguments with move statements to move farther. hero . moveRight ( ) hero…" at bounding box center [916, 249] width 319 height 435
click at [821, 90] on div "# Use arguments with move statements to move farther. hero . moveRight ( ) hero…" at bounding box center [916, 249] width 319 height 435
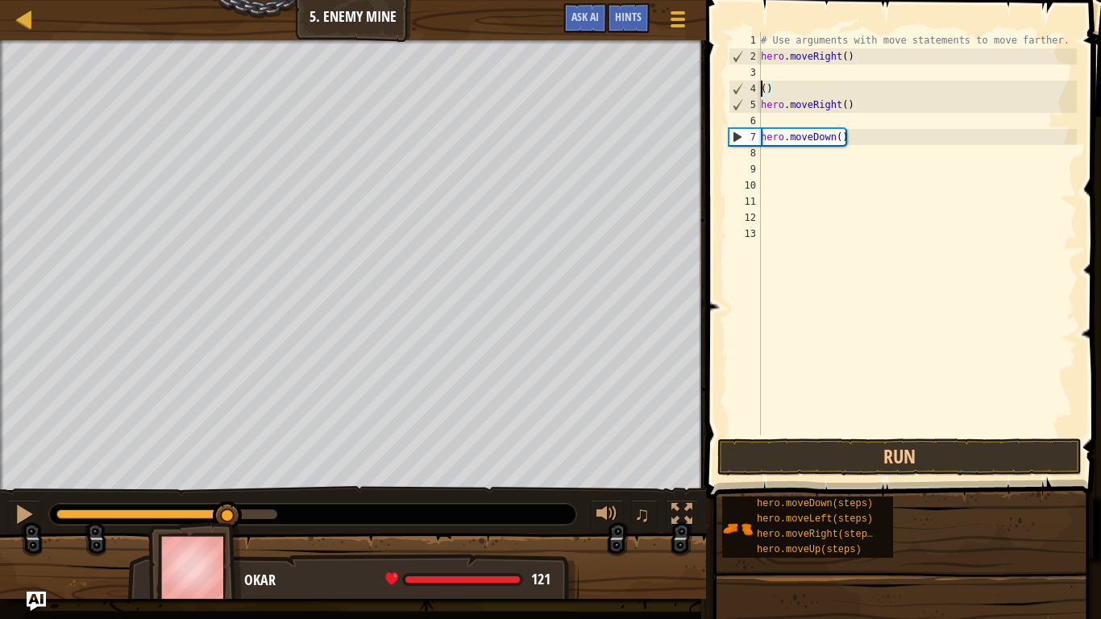
click at [803, 92] on div "# Use arguments with move statements to move farther. hero . moveRight ( ) ( ) …" at bounding box center [916, 249] width 319 height 435
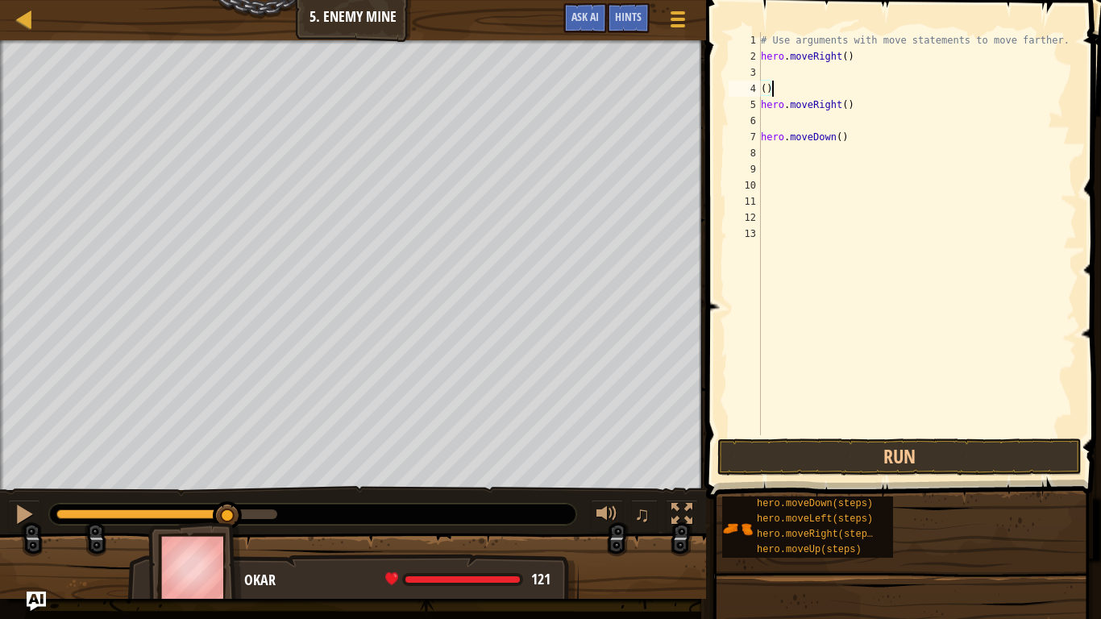
type textarea "("
click at [780, 68] on div "# Use arguments with move statements to move farther. hero . moveRight ( ) hero…" at bounding box center [916, 249] width 319 height 435
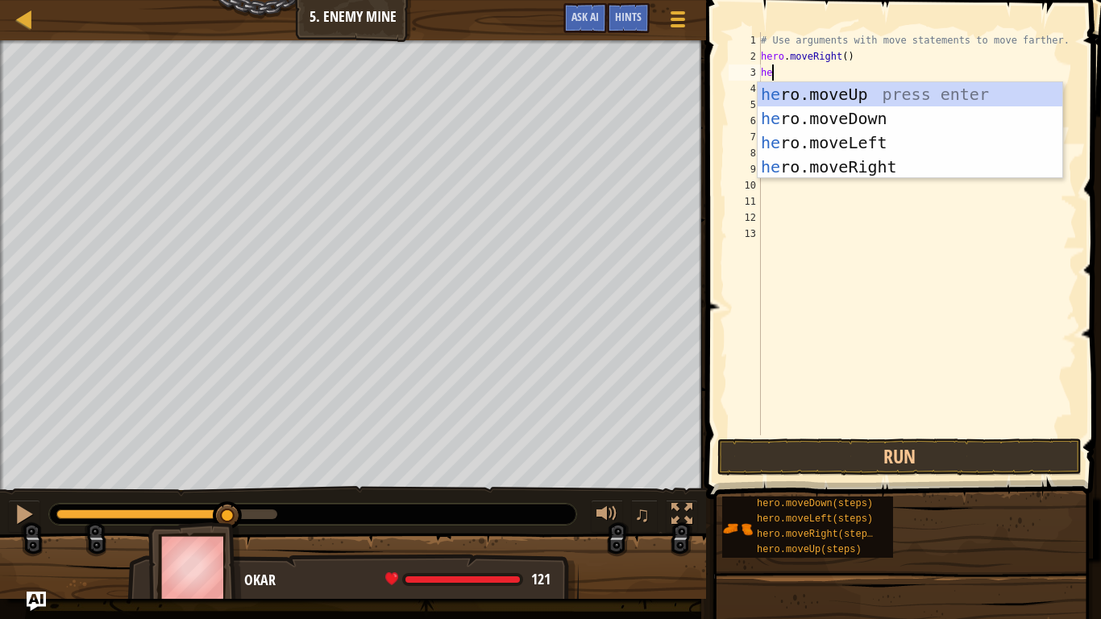
type textarea "hee"
click at [858, 167] on div "he ro.mov e Up press enter he ro.mov e Down press enter he ro.mov e Left press …" at bounding box center [909, 154] width 305 height 145
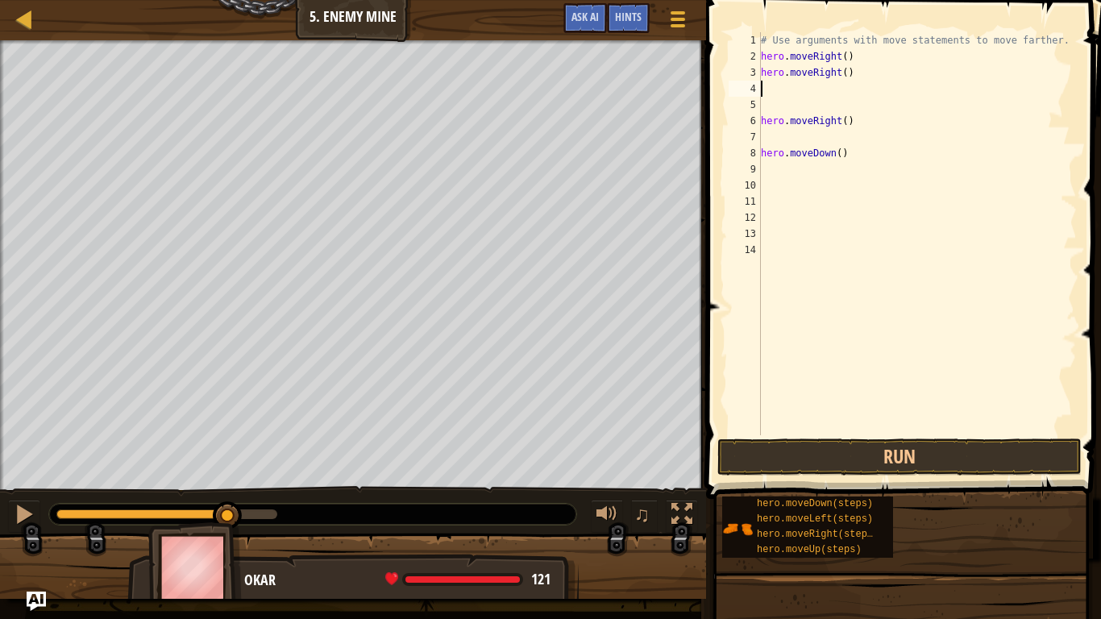
scroll to position [7, 0]
click at [855, 425] on div "# Use arguments with move statements to move farther. hero . moveRight ( ) hero…" at bounding box center [916, 249] width 319 height 435
click at [841, 450] on button "Run" at bounding box center [899, 456] width 364 height 37
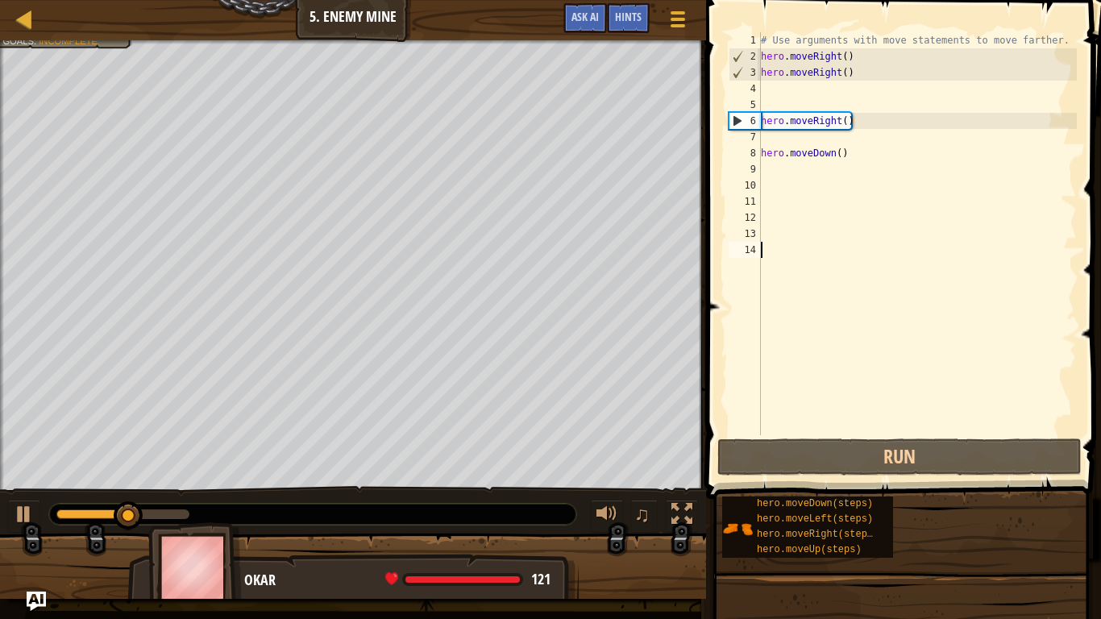
click at [847, 159] on div "# Use arguments with move statements to move farther. hero . moveRight ( ) hero…" at bounding box center [916, 249] width 319 height 435
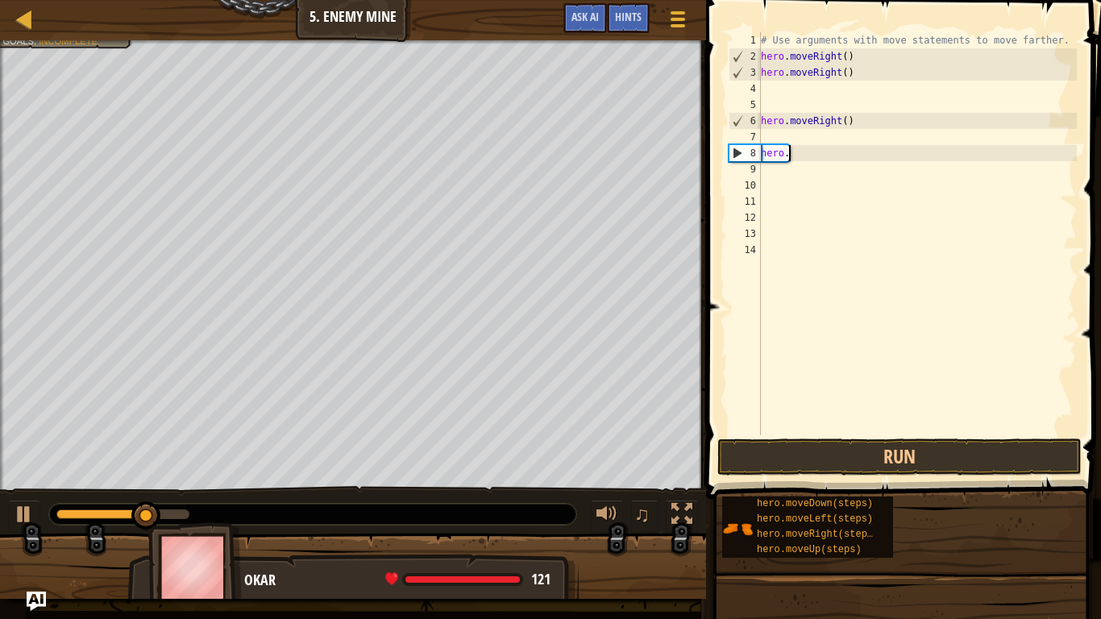
type textarea "h"
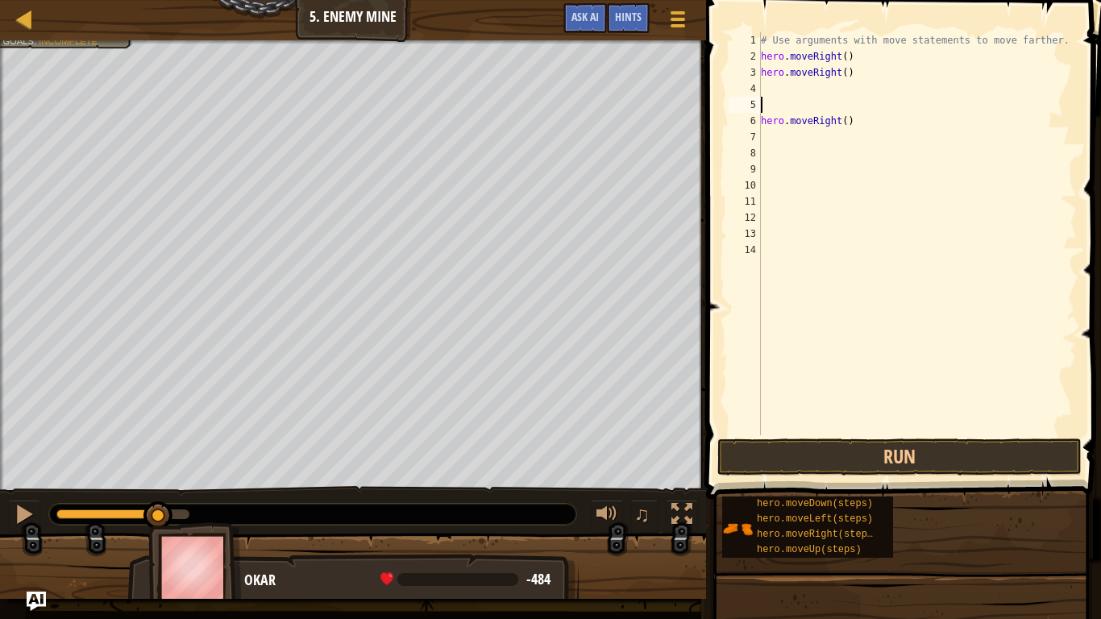
click at [800, 102] on div "# Use arguments with move statements to move farther. hero . moveRight ( ) hero…" at bounding box center [916, 249] width 319 height 435
click at [789, 83] on div "# Use arguments with move statements to move farther. hero . moveRight ( ) hero…" at bounding box center [916, 249] width 319 height 435
click at [882, 116] on div "# Use arguments with move statements to move farther. hero . moveRight ( ) hero…" at bounding box center [916, 249] width 319 height 435
type textarea "h"
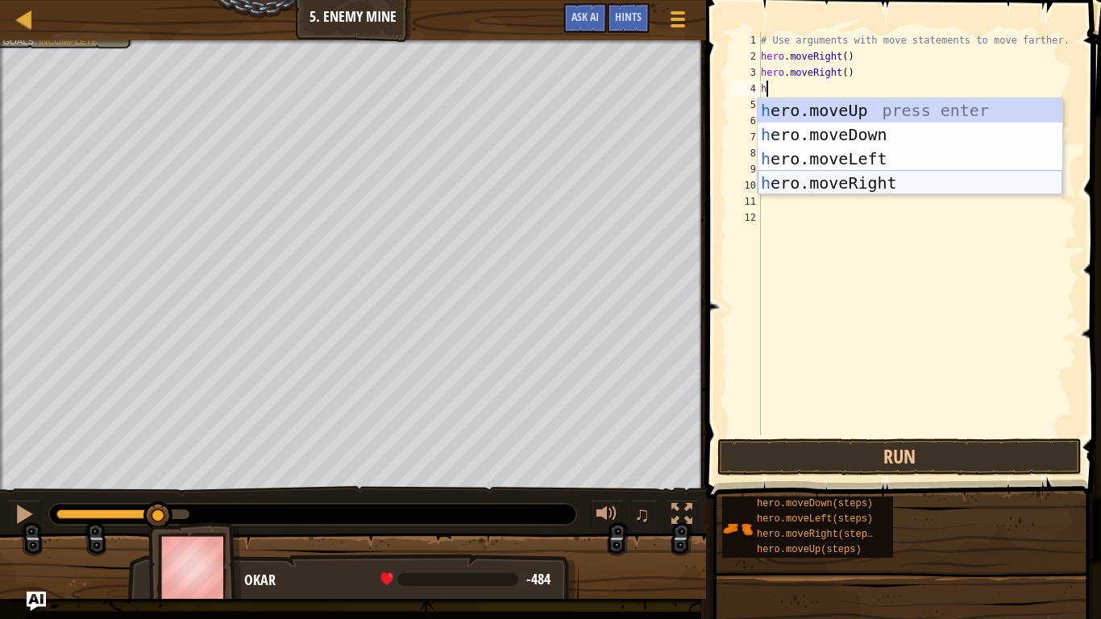
click at [874, 175] on div "h ero.moveUp press enter h ero.moveDown press enter h ero.moveLeft press enter …" at bounding box center [909, 170] width 305 height 145
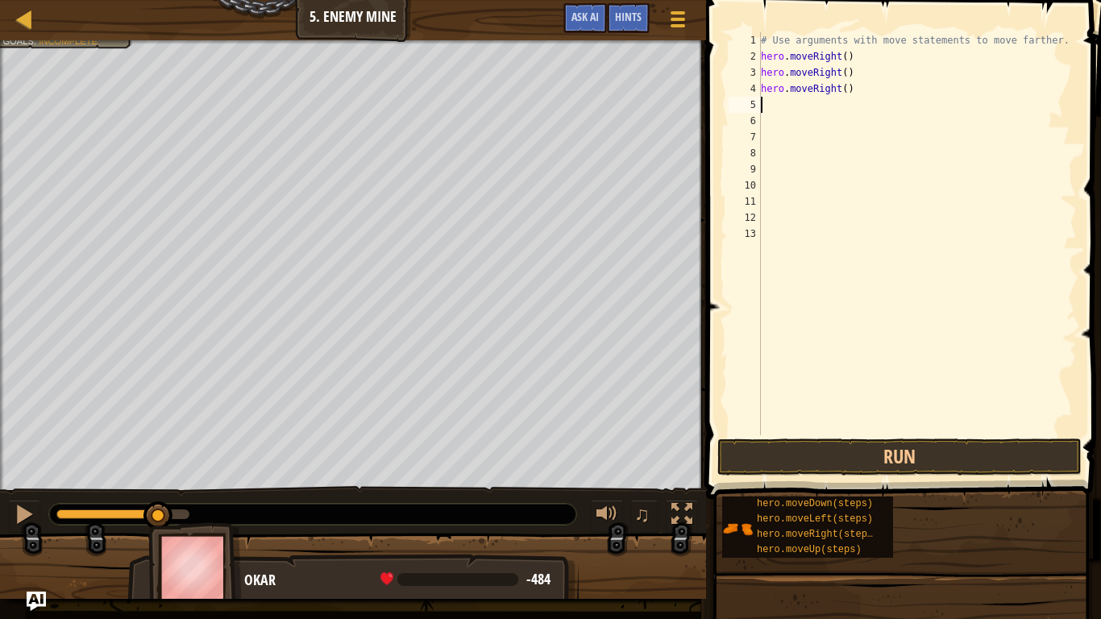
type textarea "h"
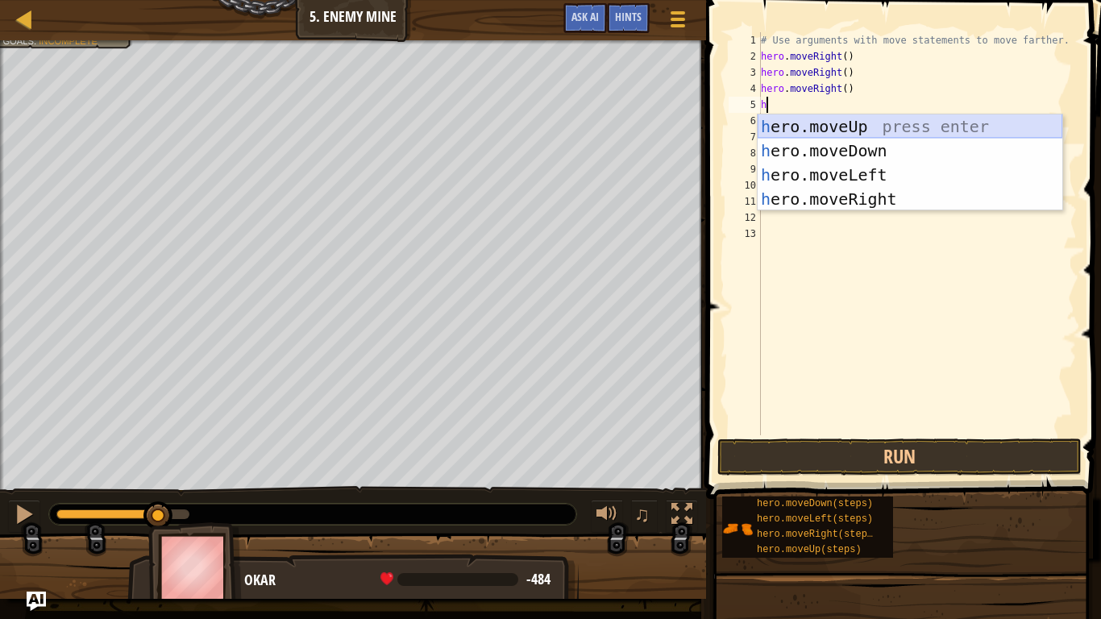
click at [865, 125] on div "h ero.moveUp press enter h ero.moveDown press enter h ero.moveLeft press enter …" at bounding box center [909, 186] width 305 height 145
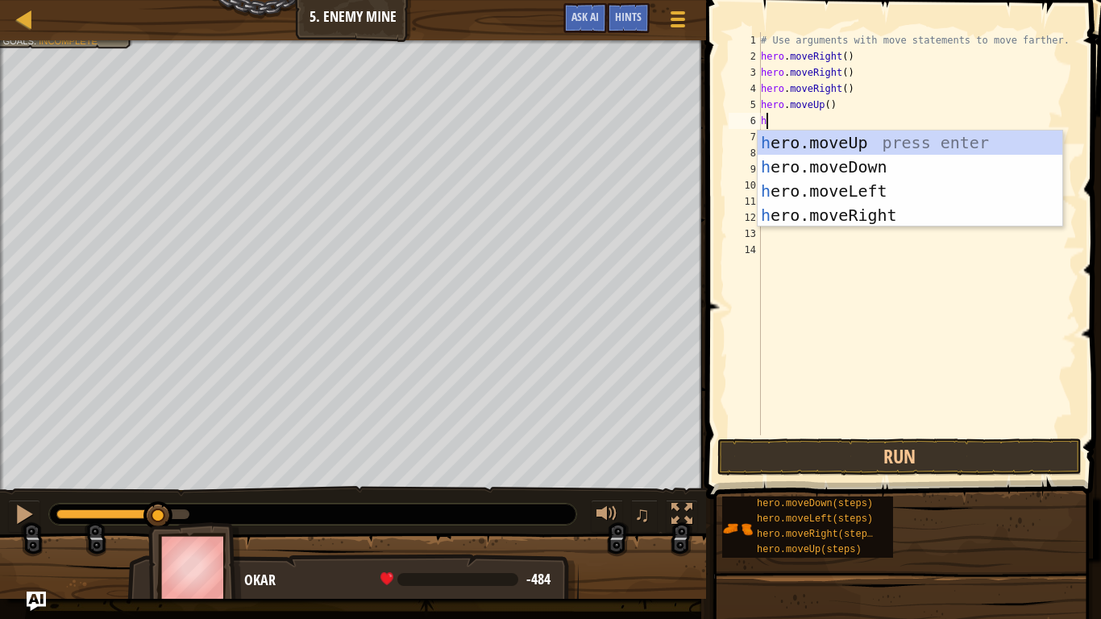
type textarea "he"
click at [874, 212] on div "he ro.moveUp press enter he ro.moveDown press enter he ro.moveLeft press enter …" at bounding box center [909, 203] width 305 height 145
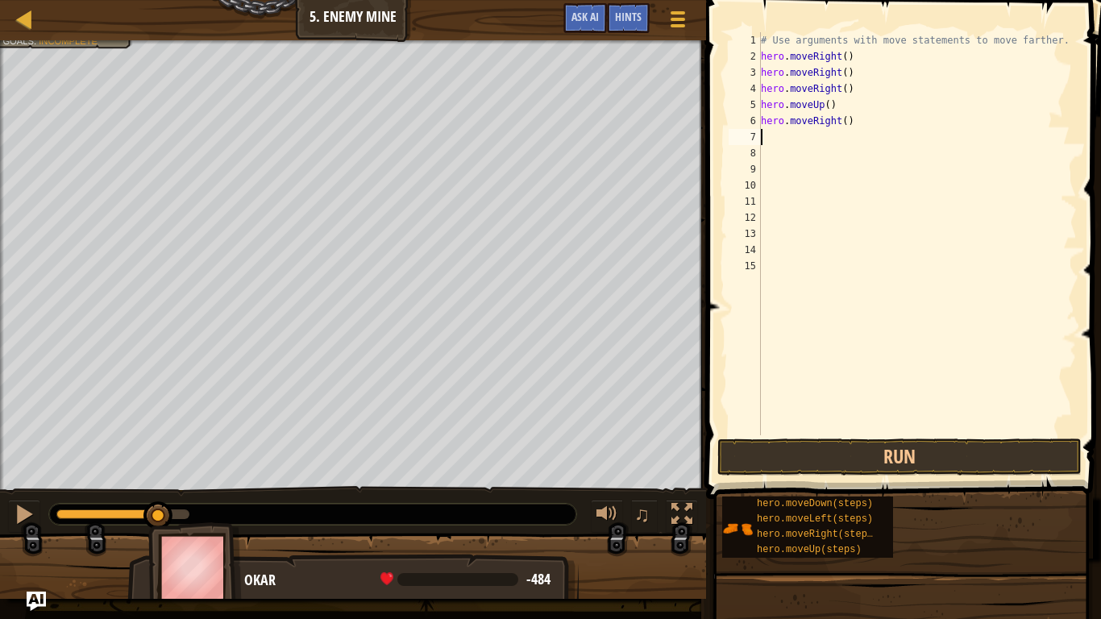
scroll to position [7, 0]
click at [850, 89] on div "# Use arguments with move statements to move farther. hero . moveRight ( ) hero…" at bounding box center [916, 249] width 319 height 435
type textarea "h"
click at [846, 57] on div "# Use arguments with move statements to move farther. hero . moveRight ( ) hero…" at bounding box center [916, 249] width 319 height 435
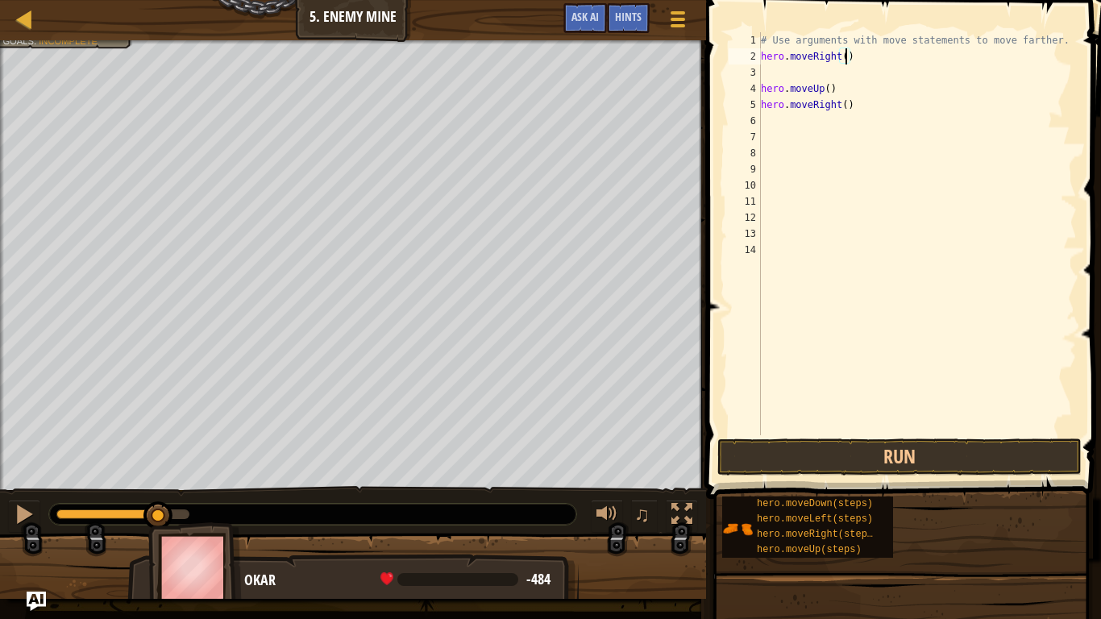
type textarea "hero.moveRight(3)"
click at [826, 72] on div "# Use arguments with move statements to move farther. hero . moveRight ( 3 ) he…" at bounding box center [916, 249] width 319 height 435
type textarea "hero.moveRight(3)"
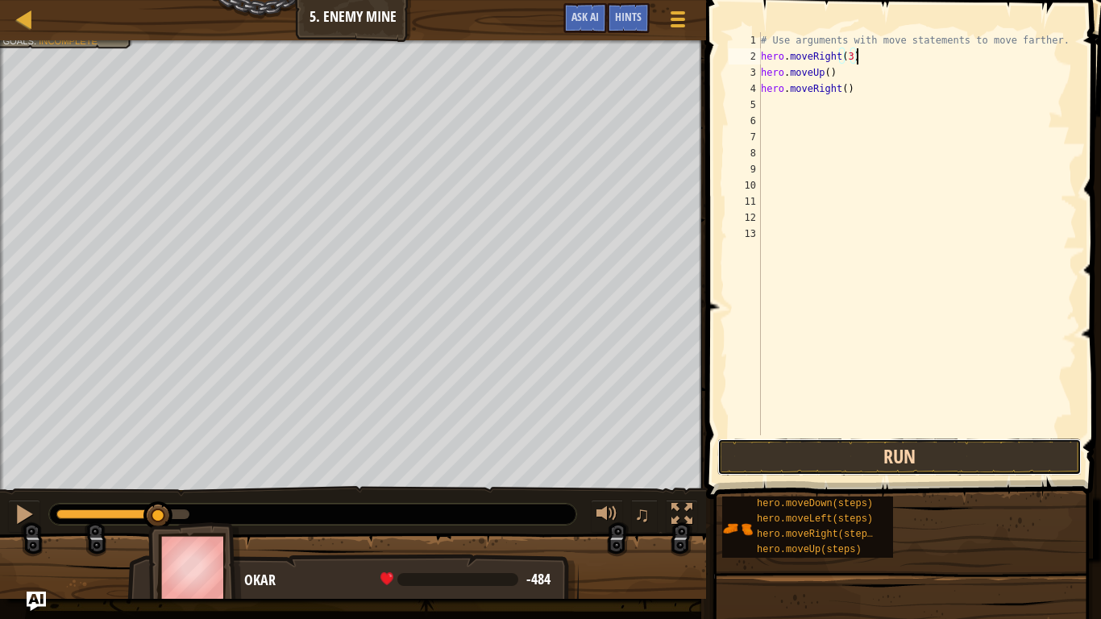
click at [753, 468] on button "Run" at bounding box center [899, 456] width 364 height 37
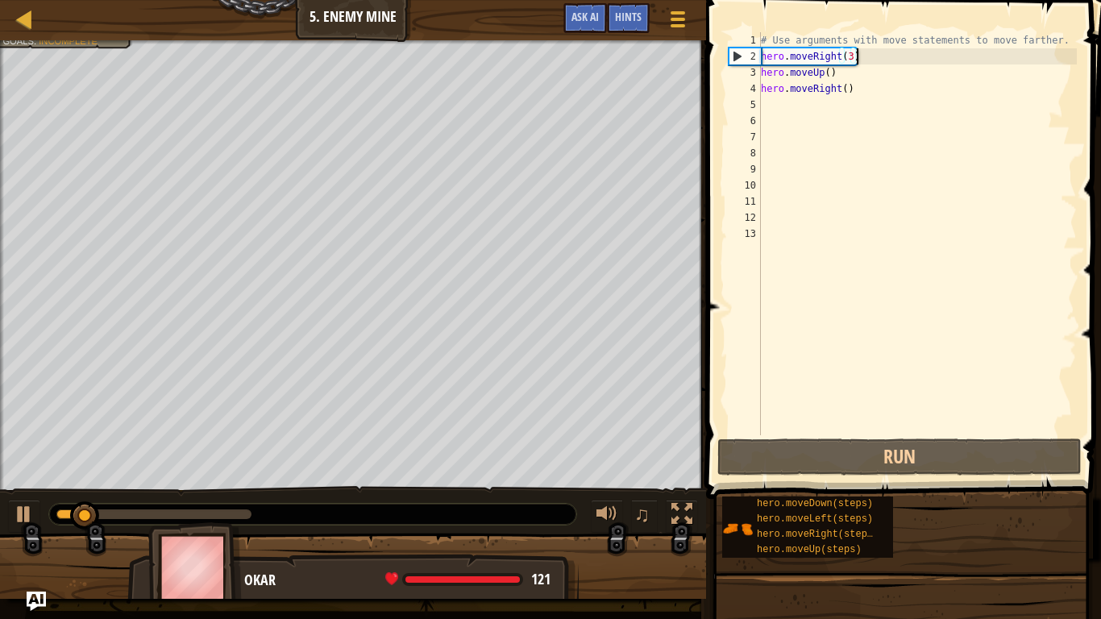
click at [782, 105] on div "# Use arguments with move statements to move farther. hero . moveRight ( 3 ) he…" at bounding box center [916, 249] width 319 height 435
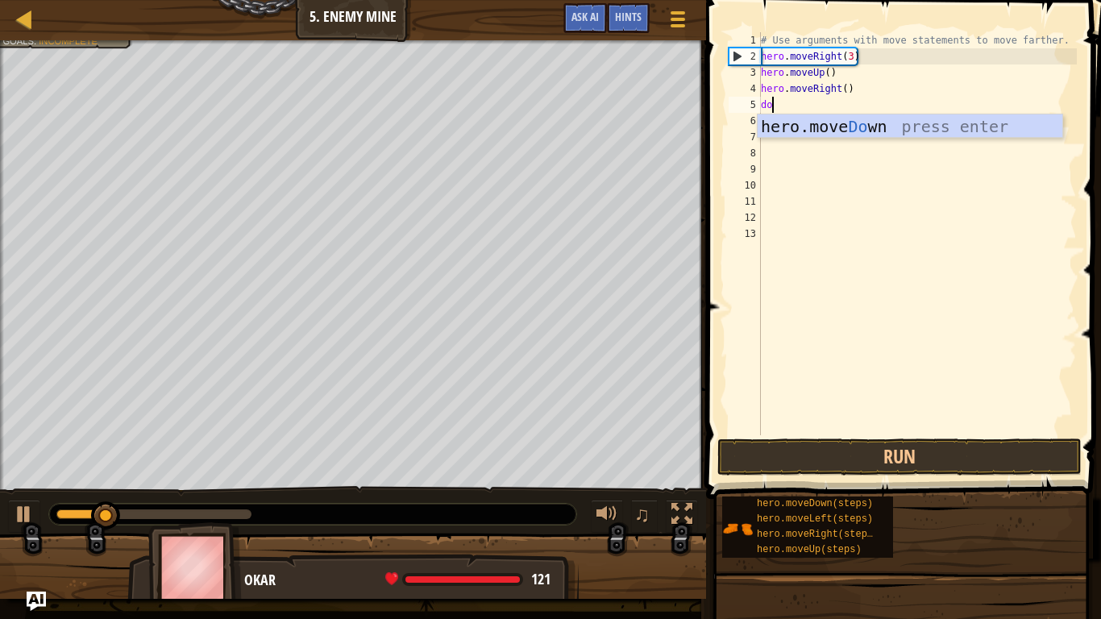
type textarea "d"
type textarea "dow"
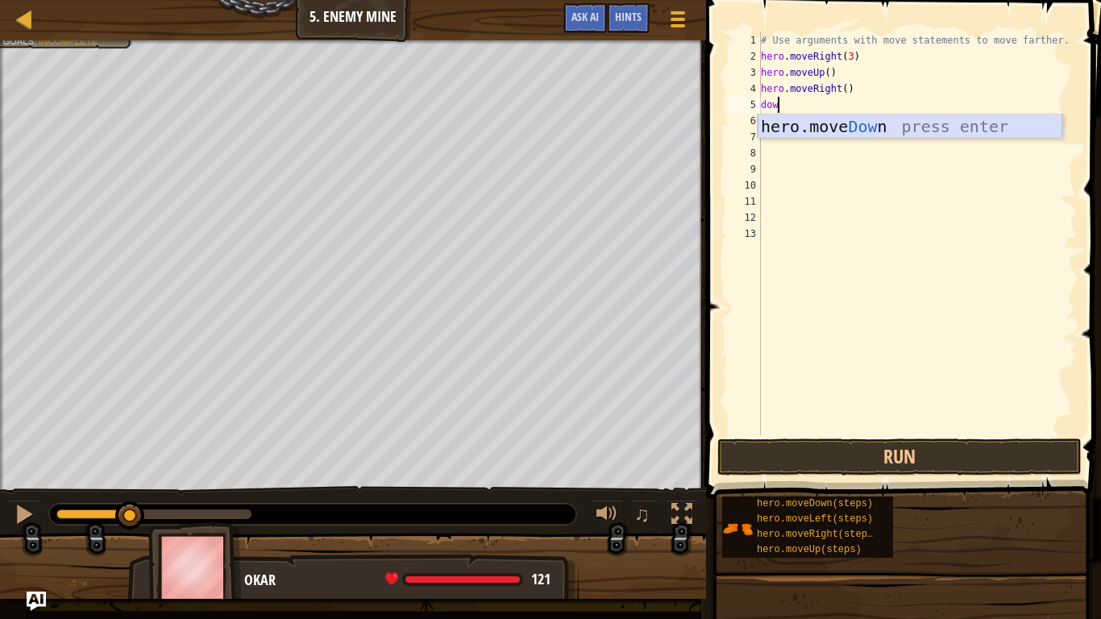
click at [812, 127] on div "hero.move Dow n press enter" at bounding box center [909, 150] width 305 height 73
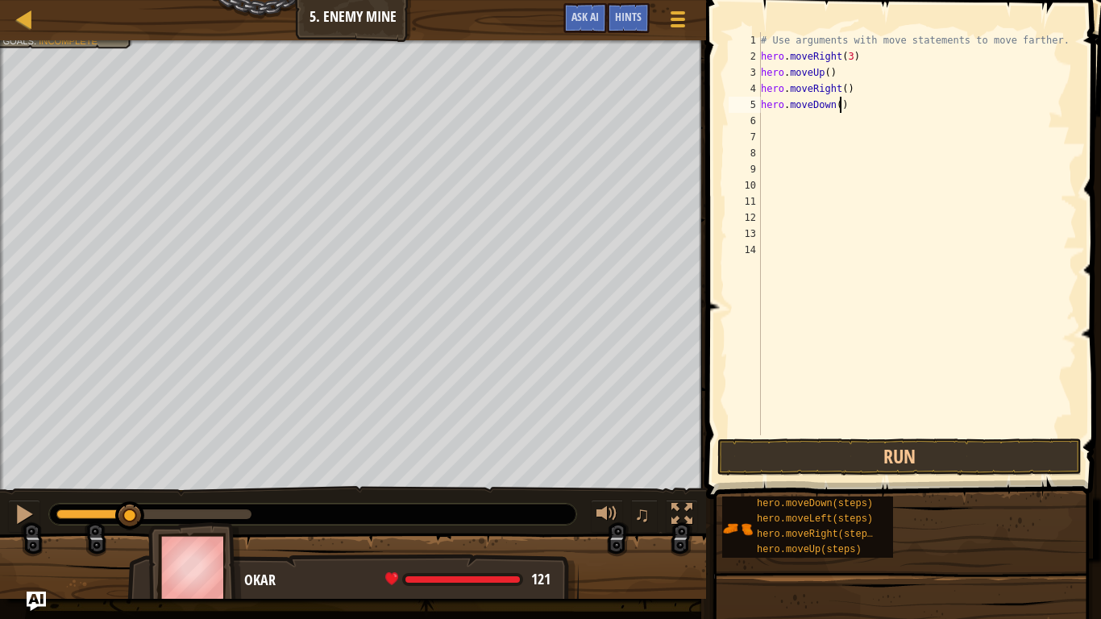
click at [842, 108] on div "# Use arguments with move statements to move farther. hero . moveRight ( 3 ) he…" at bounding box center [916, 249] width 319 height 435
type textarea "hero.moveDown(3)"
click at [786, 129] on div "# Use arguments with move statements to move farther. hero . moveRight ( 3 ) he…" at bounding box center [916, 249] width 319 height 435
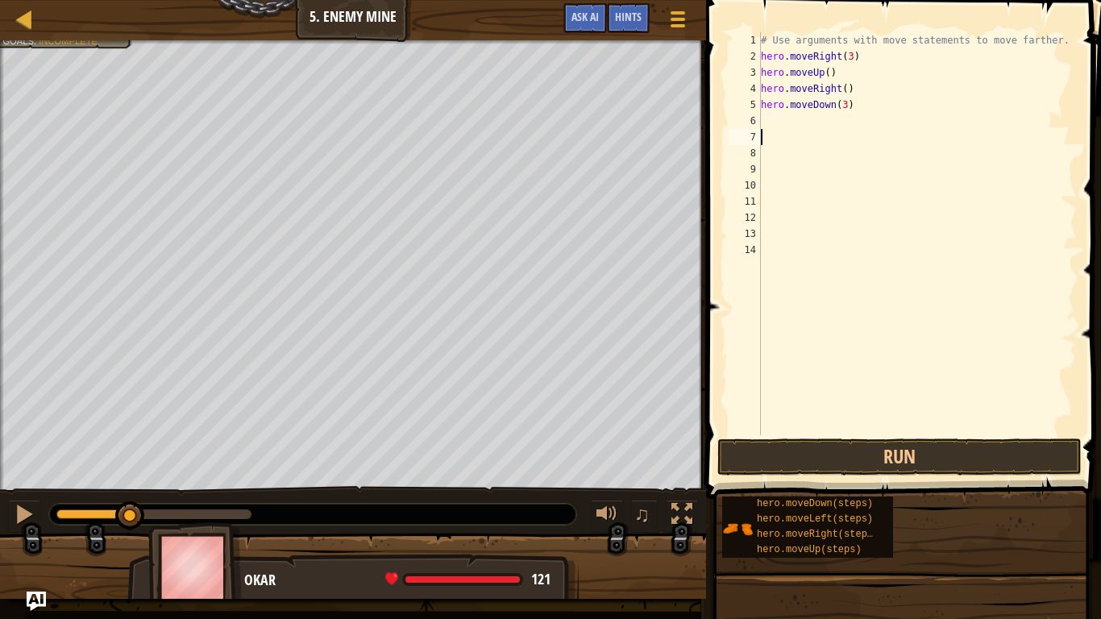
type textarea "r"
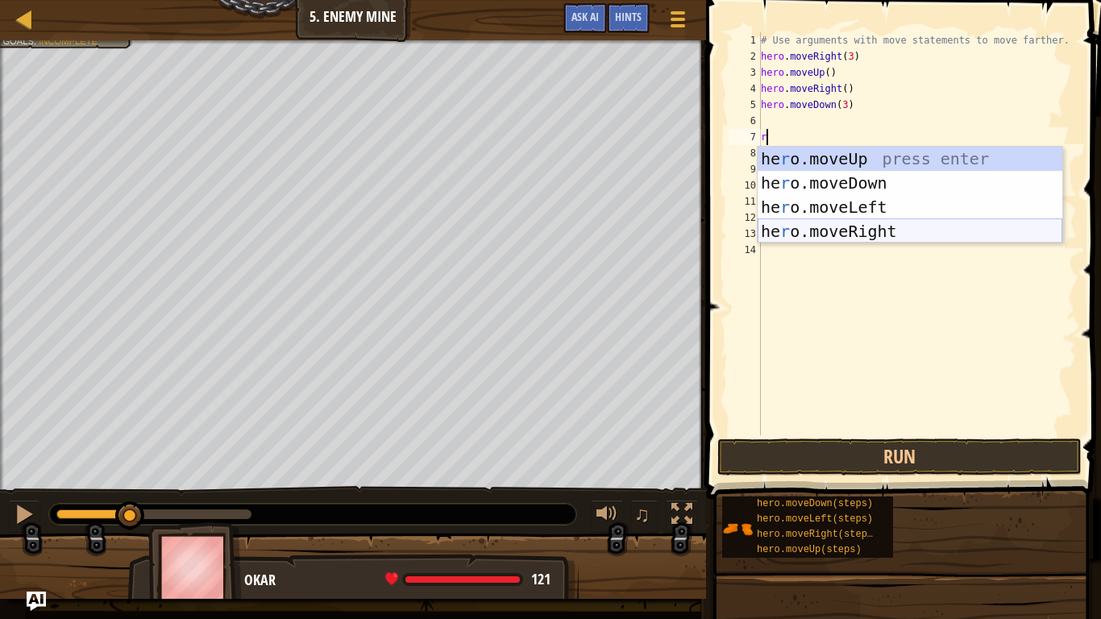
click at [834, 222] on div "he r o.moveUp press enter he r o.moveDown press enter he r o.moveLeft press ent…" at bounding box center [909, 219] width 305 height 145
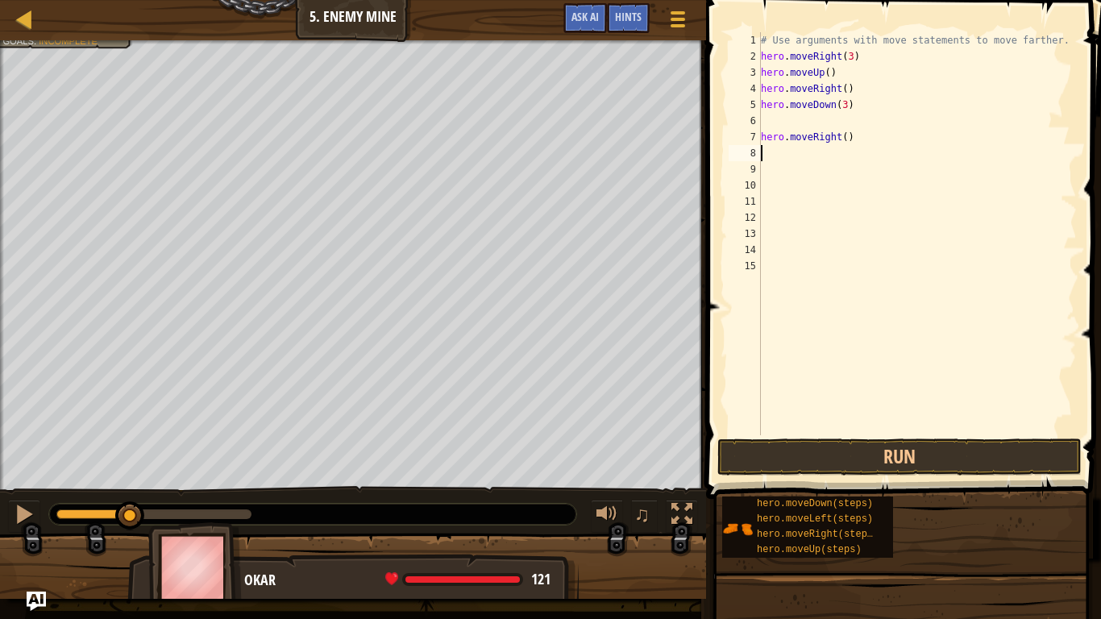
click at [849, 139] on div "# Use arguments with move statements to move farther. hero . moveRight ( 3 ) he…" at bounding box center [916, 249] width 319 height 435
click at [845, 143] on div "# Use arguments with move statements to move farther. hero . moveRight ( 3 ) he…" at bounding box center [916, 249] width 319 height 435
type textarea "hero.moveRight(3)"
click at [744, 447] on button "Run" at bounding box center [899, 456] width 364 height 37
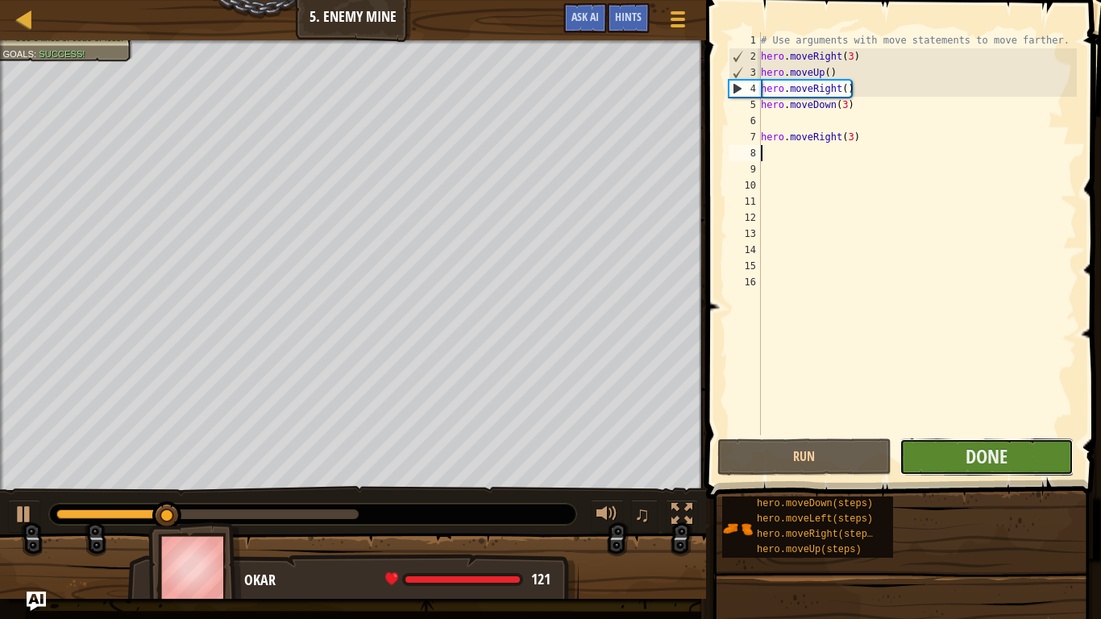
click at [961, 463] on button "Done" at bounding box center [986, 456] width 174 height 37
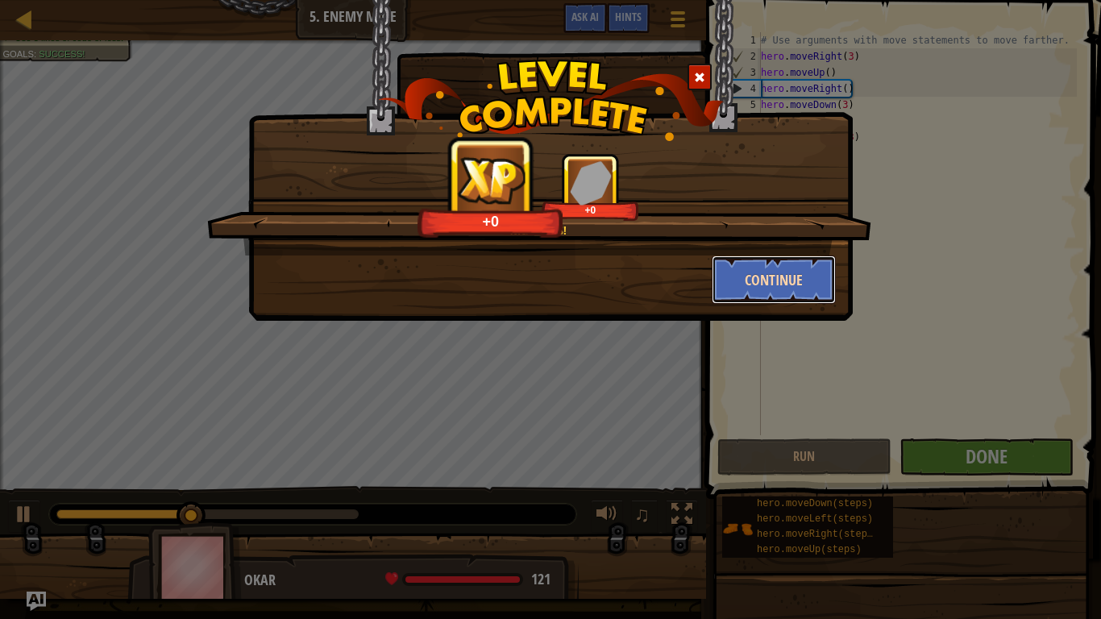
click at [786, 276] on button "Continue" at bounding box center [774, 279] width 125 height 48
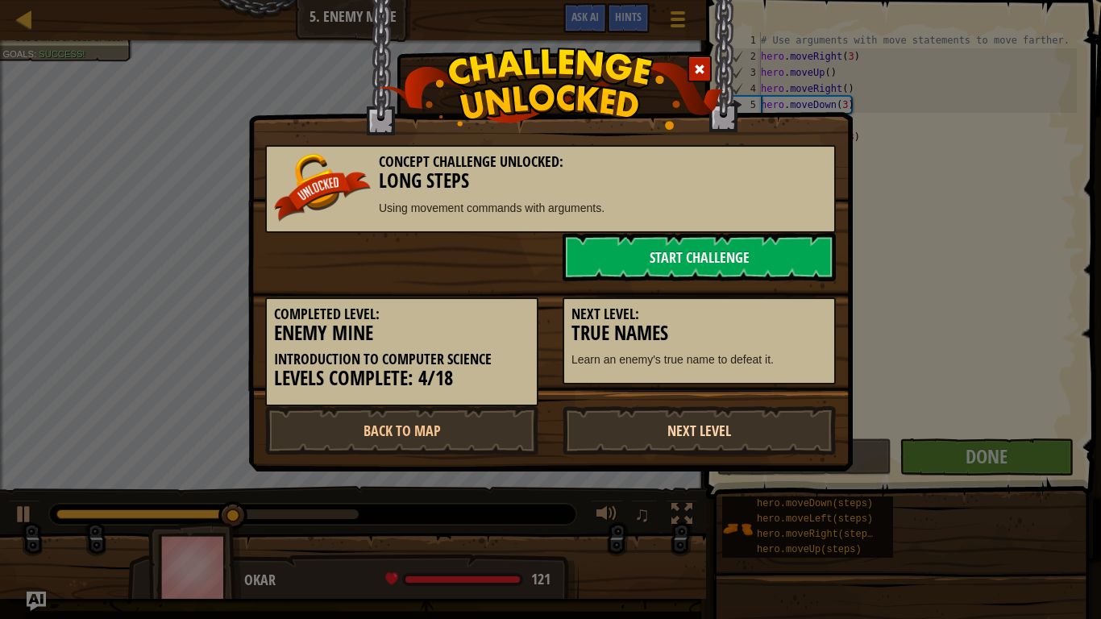
click at [604, 420] on link "Next Level" at bounding box center [698, 430] width 273 height 48
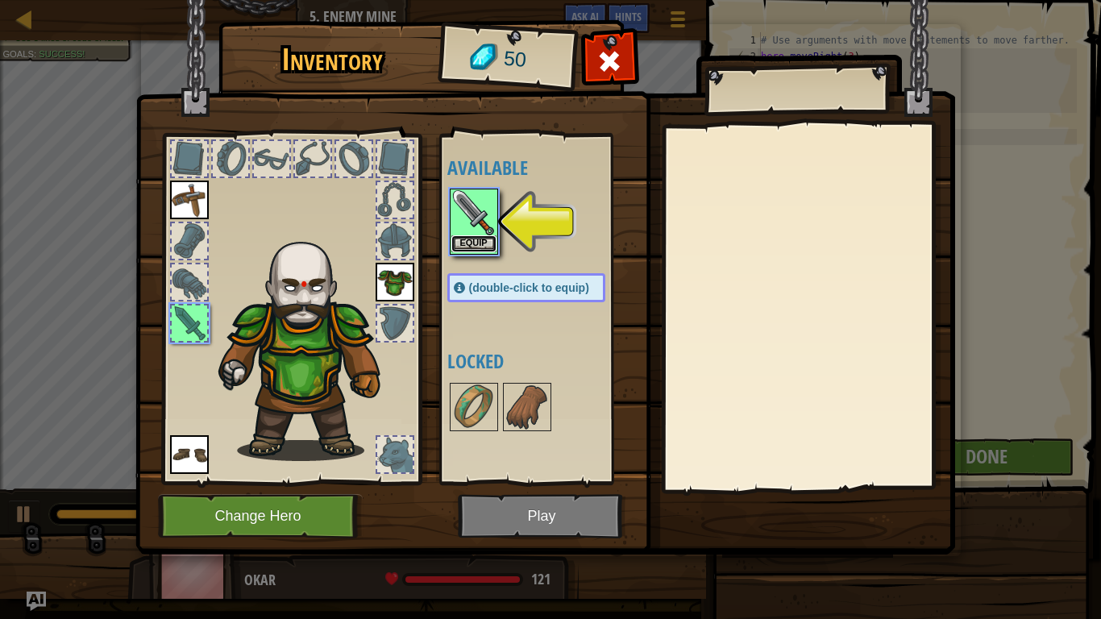
click at [454, 246] on button "Equip" at bounding box center [473, 243] width 45 height 17
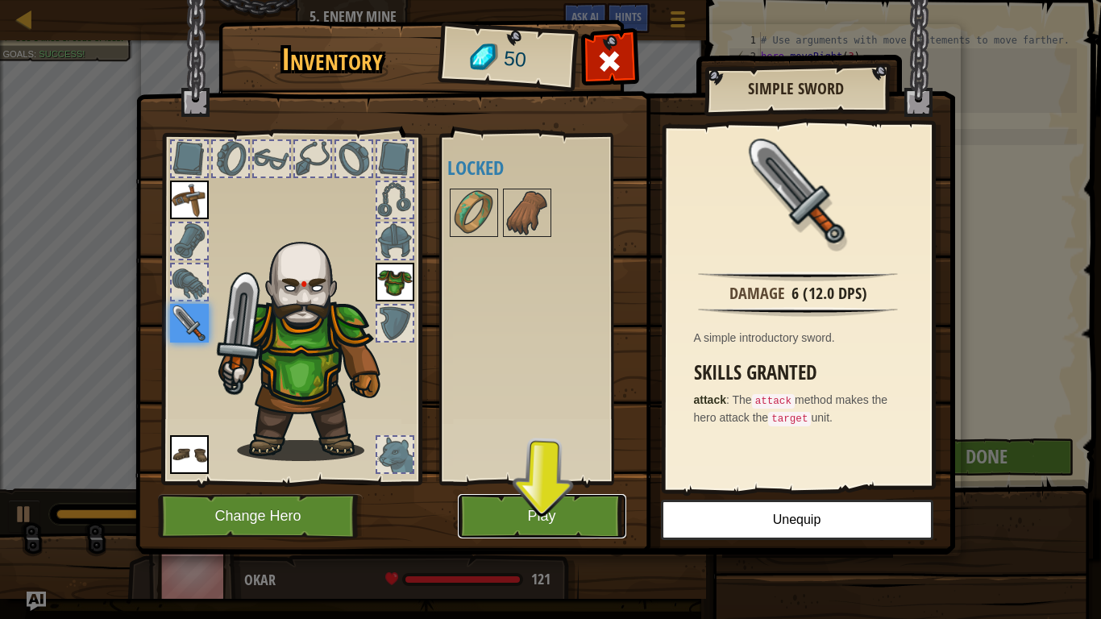
click at [596, 508] on button "Play" at bounding box center [542, 516] width 168 height 44
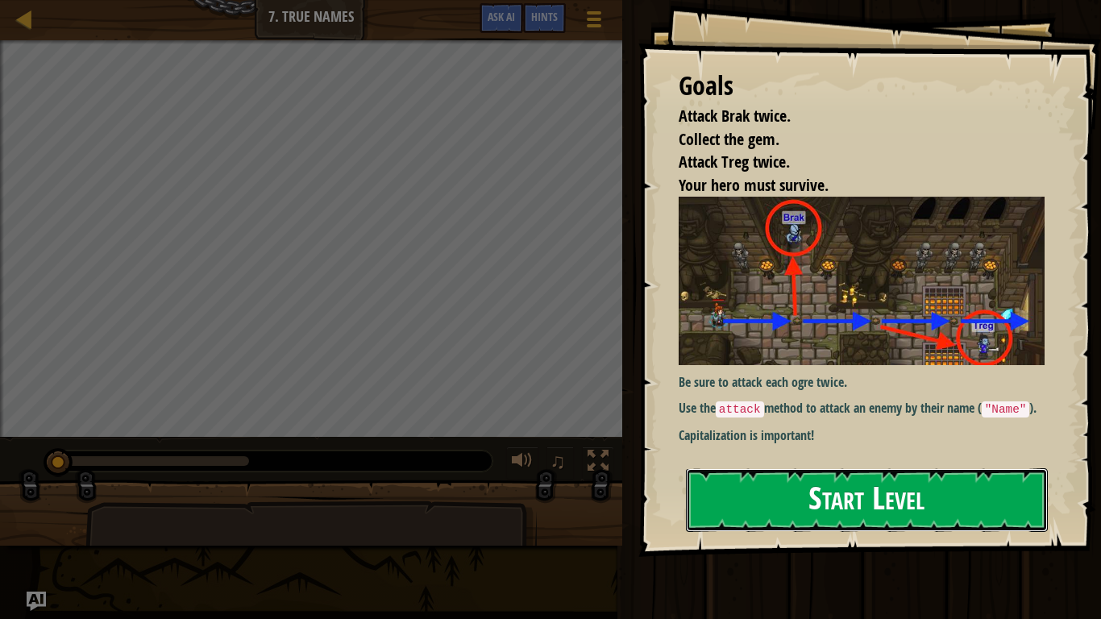
click at [712, 470] on button "Start Level" at bounding box center [867, 500] width 362 height 64
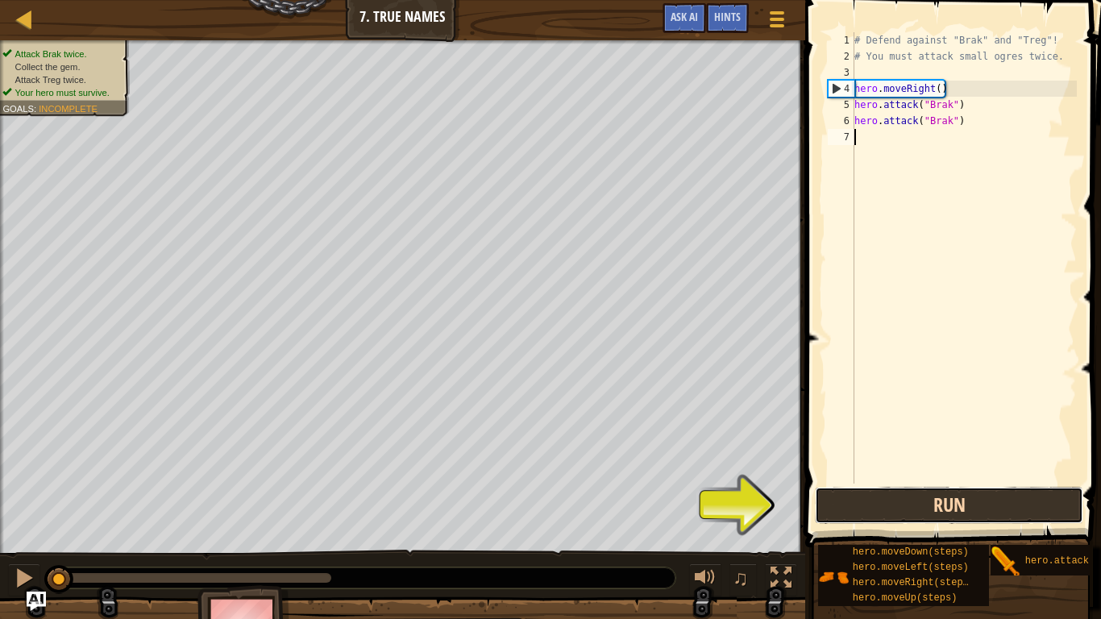
click at [874, 502] on button "Run" at bounding box center [949, 505] width 268 height 37
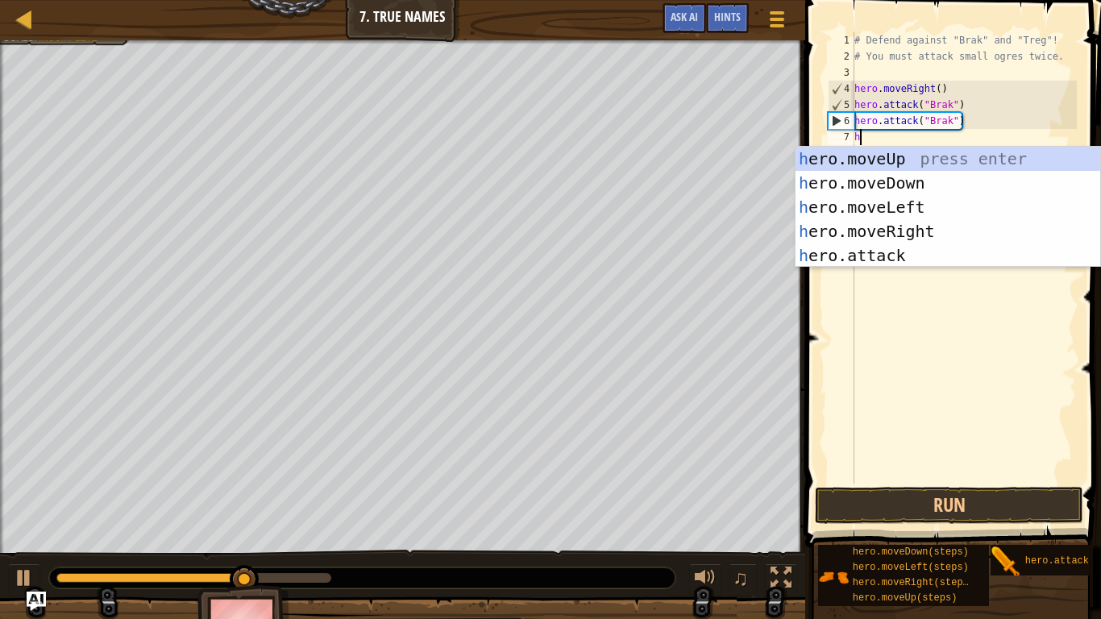
scroll to position [7, 0]
type textarea "hero"
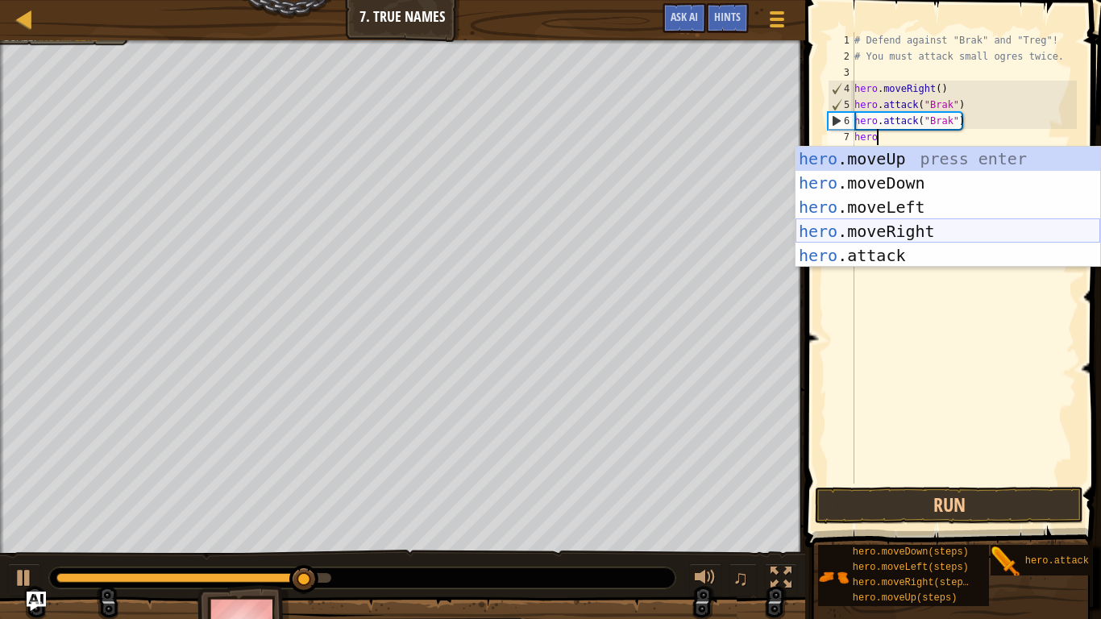
click at [877, 235] on div "hero .moveUp press enter hero .moveDown press enter hero .moveLeft press enter …" at bounding box center [947, 231] width 305 height 169
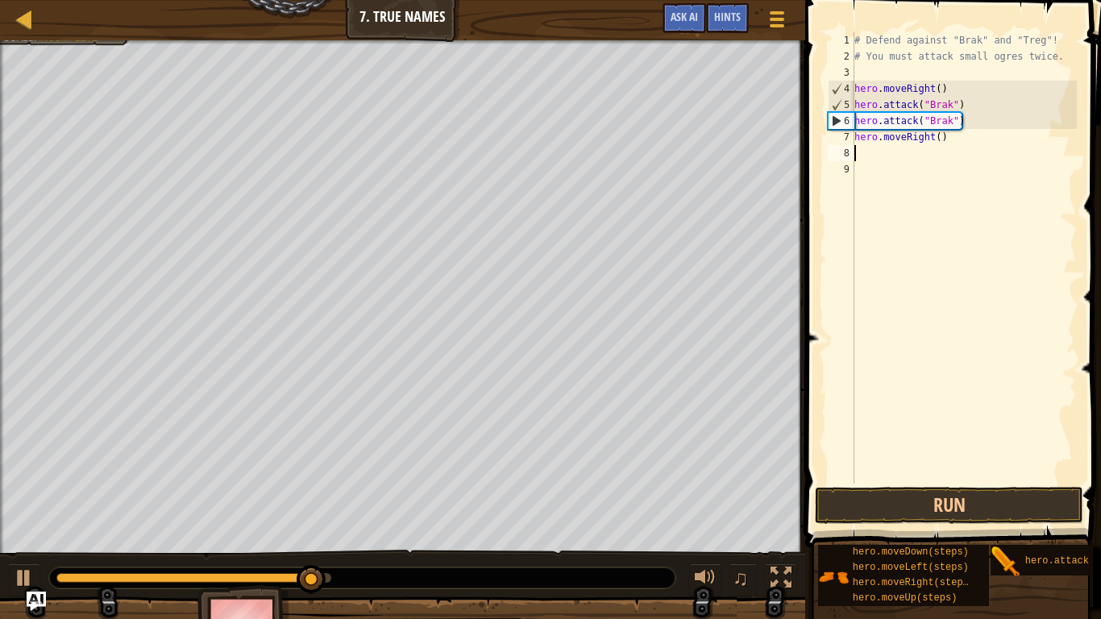
scroll to position [7, 0]
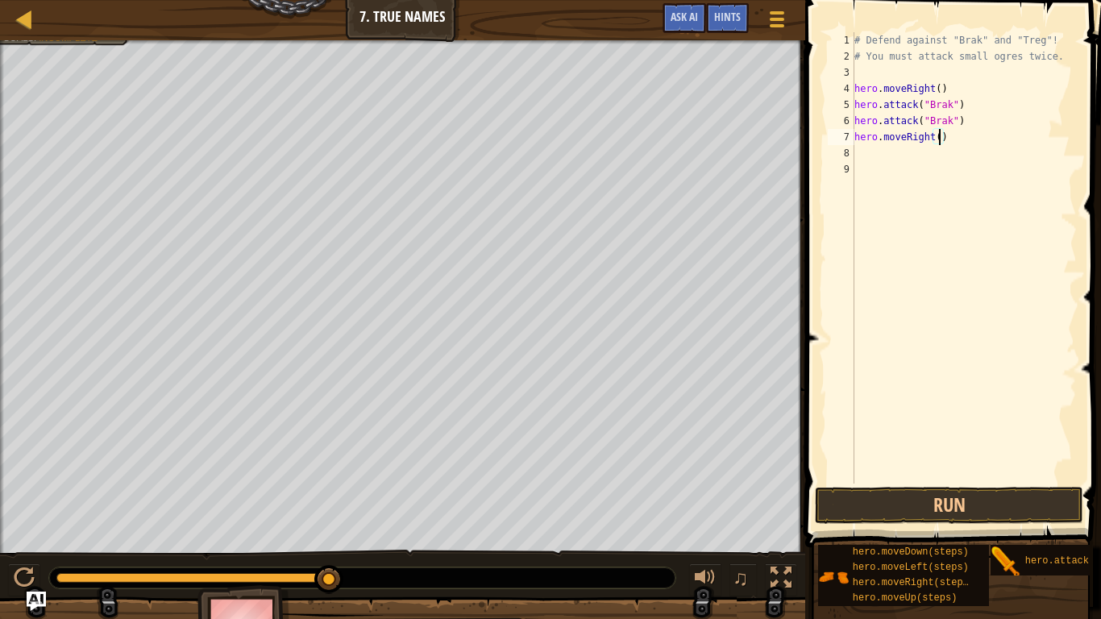
click at [939, 138] on div "# Defend against "Brak" and "Treg"! # You must attack small ogres twice. hero .…" at bounding box center [964, 273] width 226 height 483
type textarea "hero.moveRight(2)"
click at [892, 160] on div "# Defend against "Brak" and "Treg"! # You must attack small ogres twice. hero .…" at bounding box center [964, 273] width 226 height 483
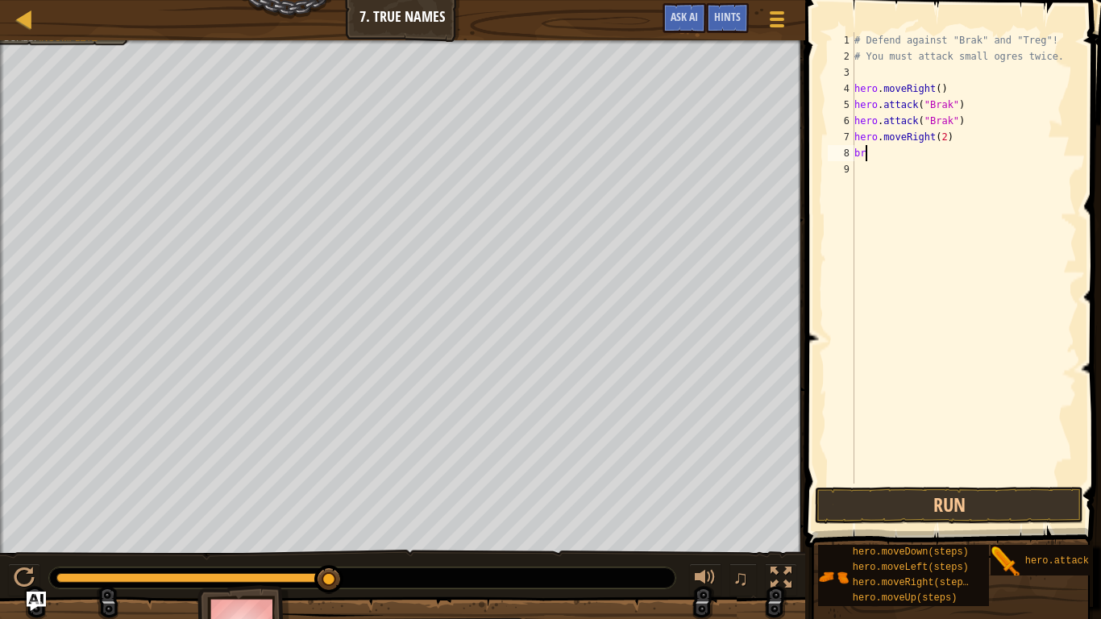
type textarea "b"
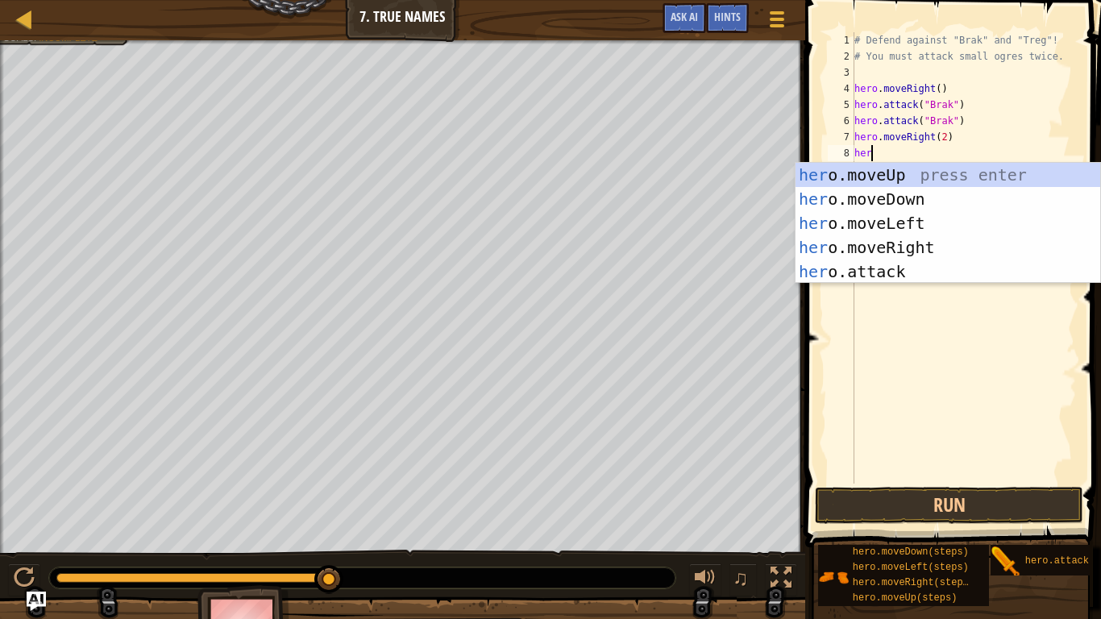
scroll to position [7, 2]
click at [866, 276] on div "her o.moveUp press enter her o.moveDown press enter her o.moveLeft press enter …" at bounding box center [947, 247] width 305 height 169
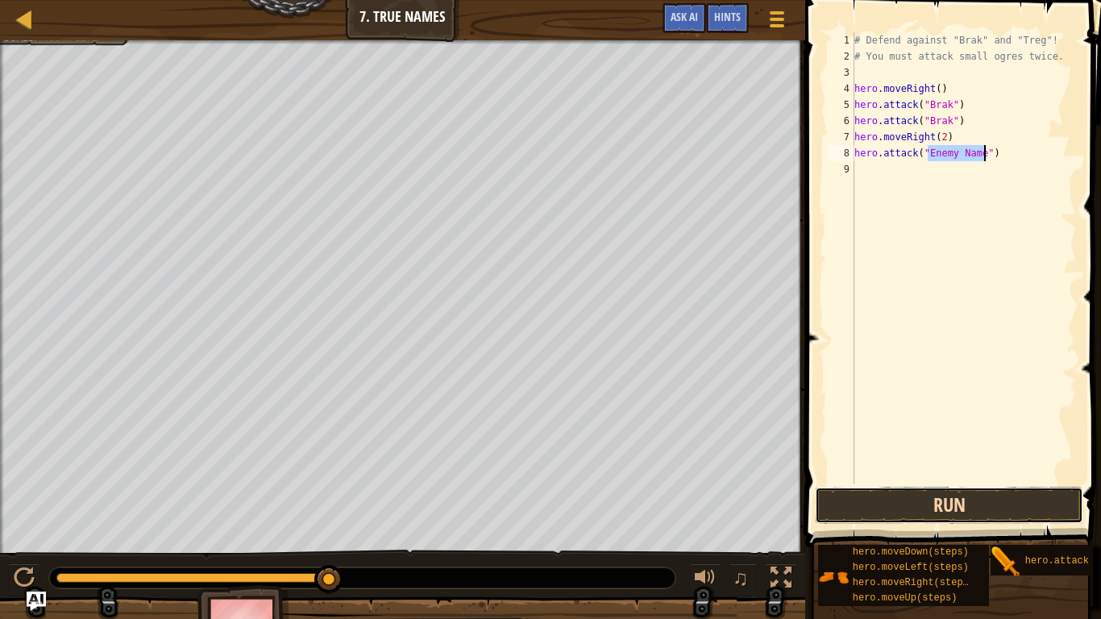
click at [864, 513] on button "Run" at bounding box center [949, 505] width 268 height 37
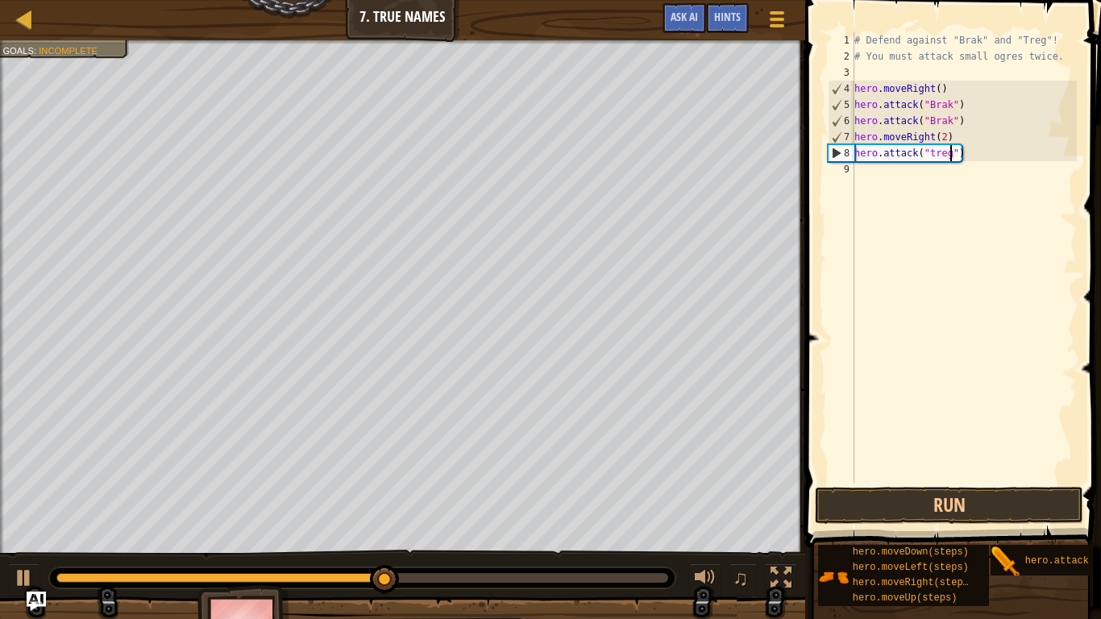
scroll to position [7, 14]
click at [932, 521] on button "Run" at bounding box center [949, 505] width 268 height 37
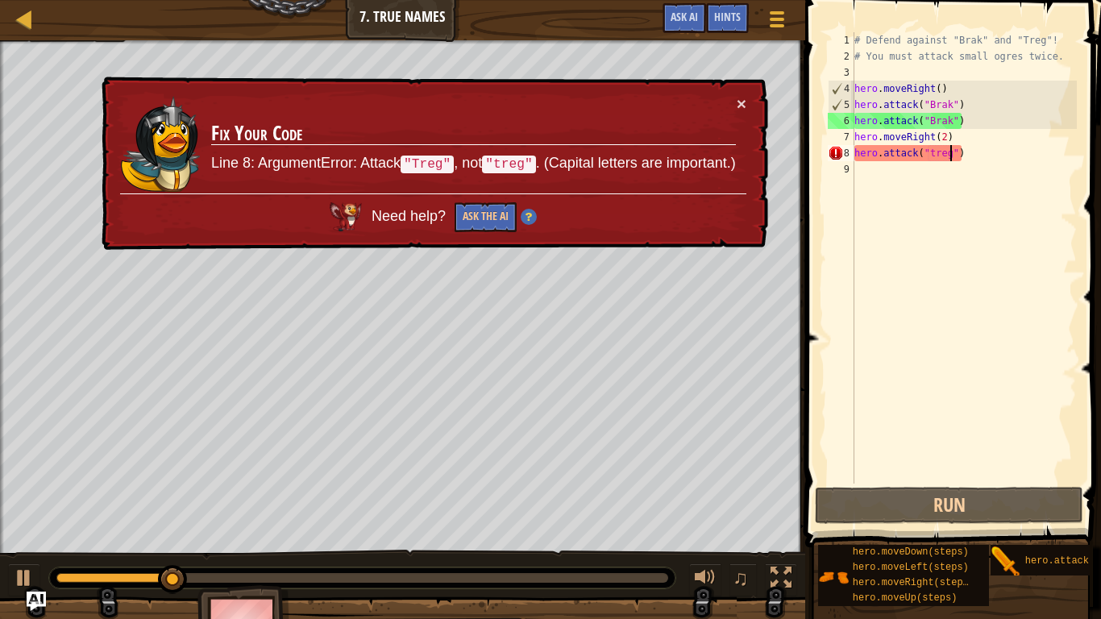
click at [932, 159] on div "# Defend against "Brak" and "Treg"! # You must attack small ogres twice. hero .…" at bounding box center [964, 273] width 226 height 483
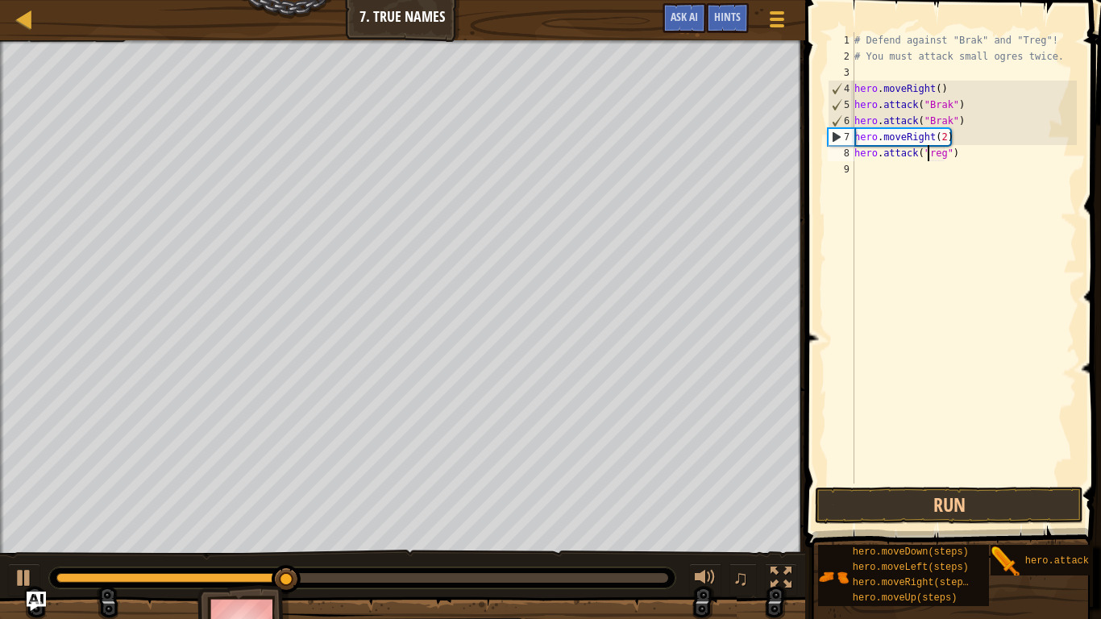
scroll to position [7, 11]
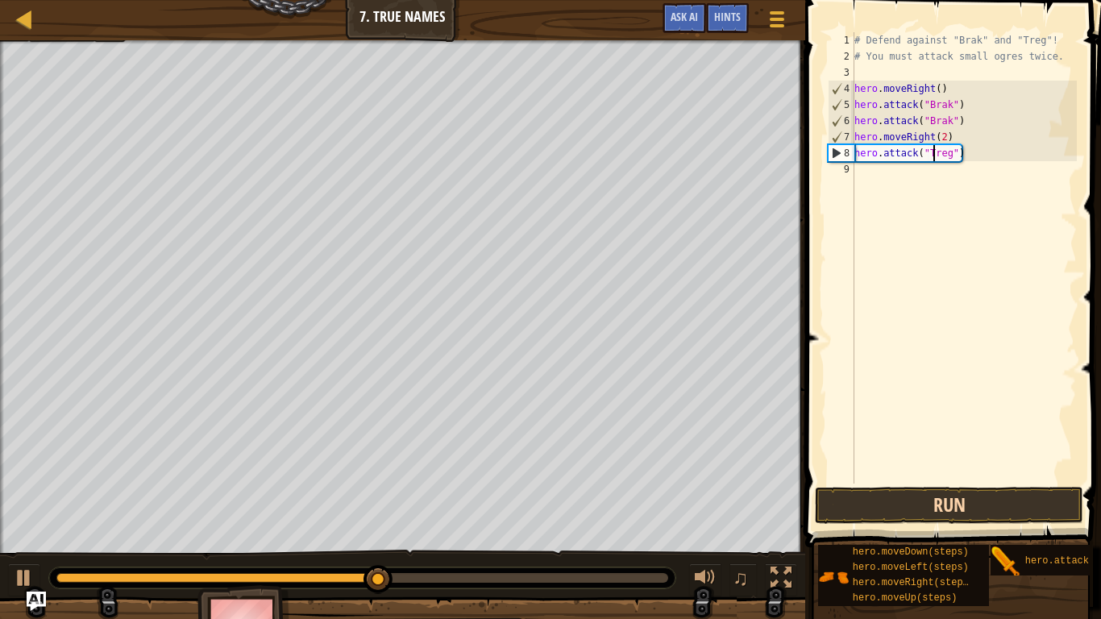
type textarea "hero.attack("Treg")"
click at [871, 495] on button "Run" at bounding box center [949, 505] width 268 height 37
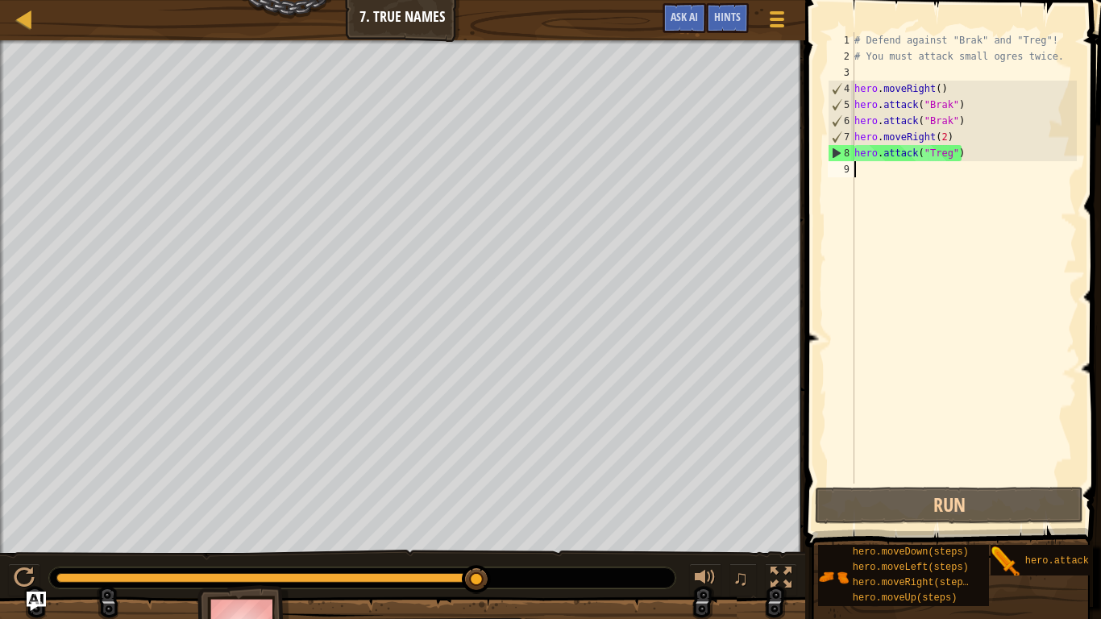
click at [887, 173] on div "# Defend against "Brak" and "Treg"! # You must attack small ogres twice. hero .…" at bounding box center [964, 273] width 226 height 483
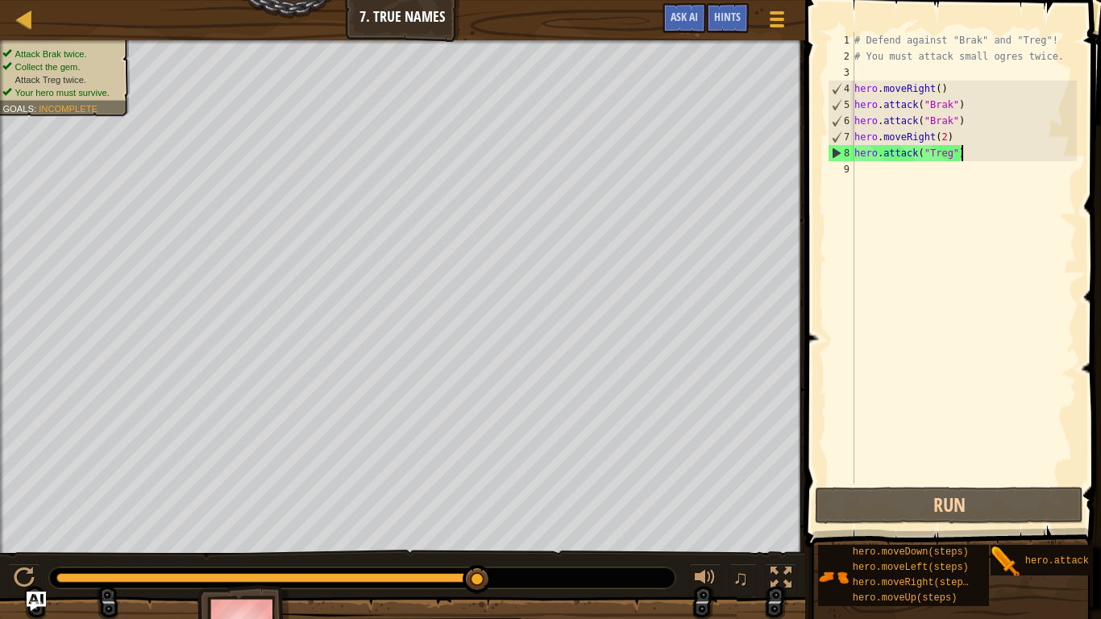
click at [962, 158] on div "# Defend against "Brak" and "Treg"! # You must attack small ogres twice. hero .…" at bounding box center [964, 273] width 226 height 483
type textarea "hero.attack("Treg")"
click at [871, 170] on div "# Defend against "Brak" and "Treg"! # You must attack small ogres twice. hero .…" at bounding box center [964, 273] width 226 height 483
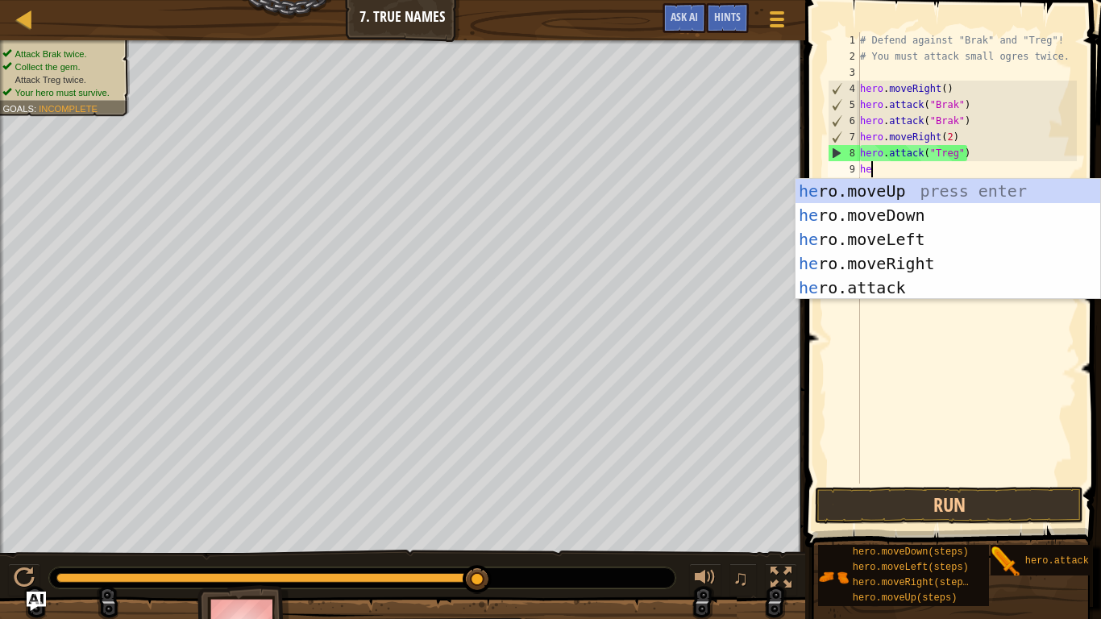
scroll to position [7, 1]
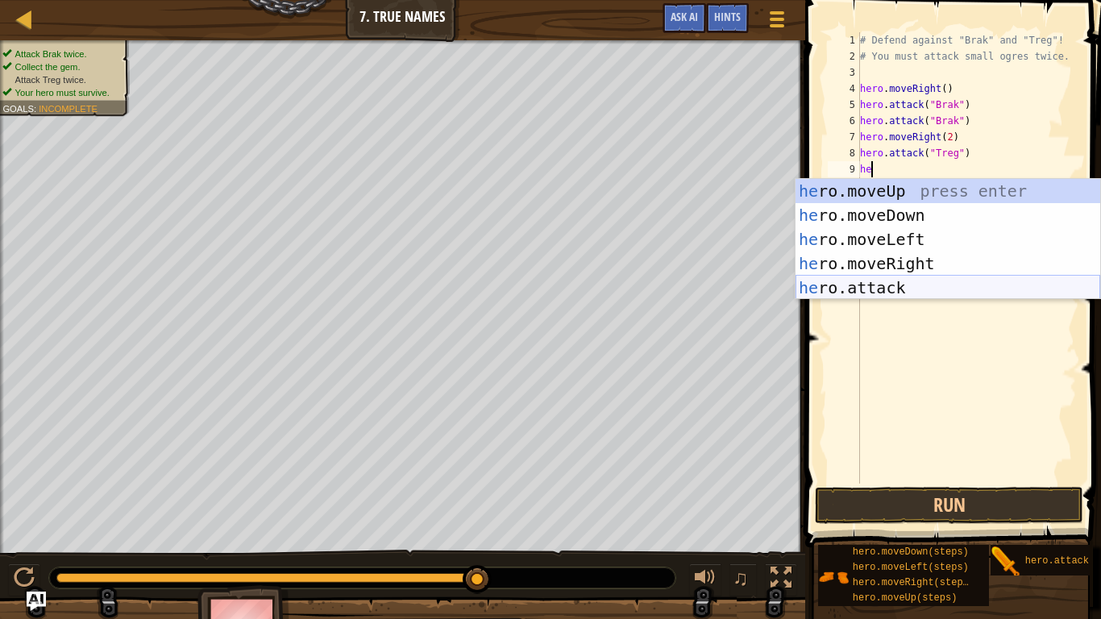
click at [863, 285] on div "he ro.moveUp press enter he ro.moveDown press enter he ro.moveLeft press enter …" at bounding box center [947, 263] width 305 height 169
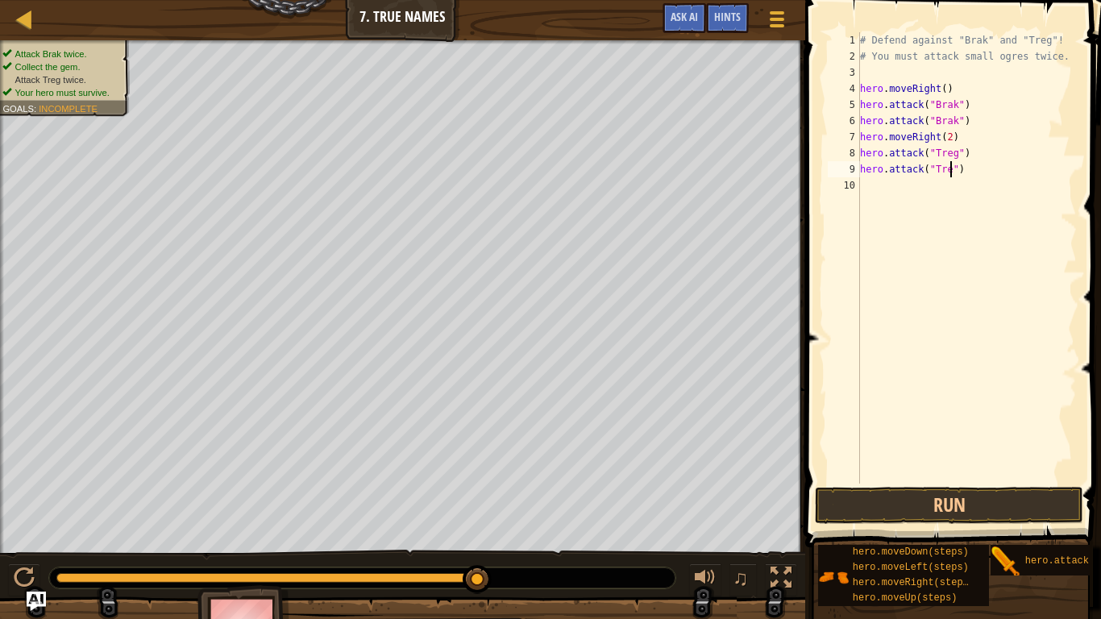
scroll to position [7, 14]
type textarea "hero.attack("Treg")"
click at [911, 201] on div "# Defend against "Brak" and "Treg"! # You must attack small ogres twice. hero .…" at bounding box center [967, 273] width 220 height 483
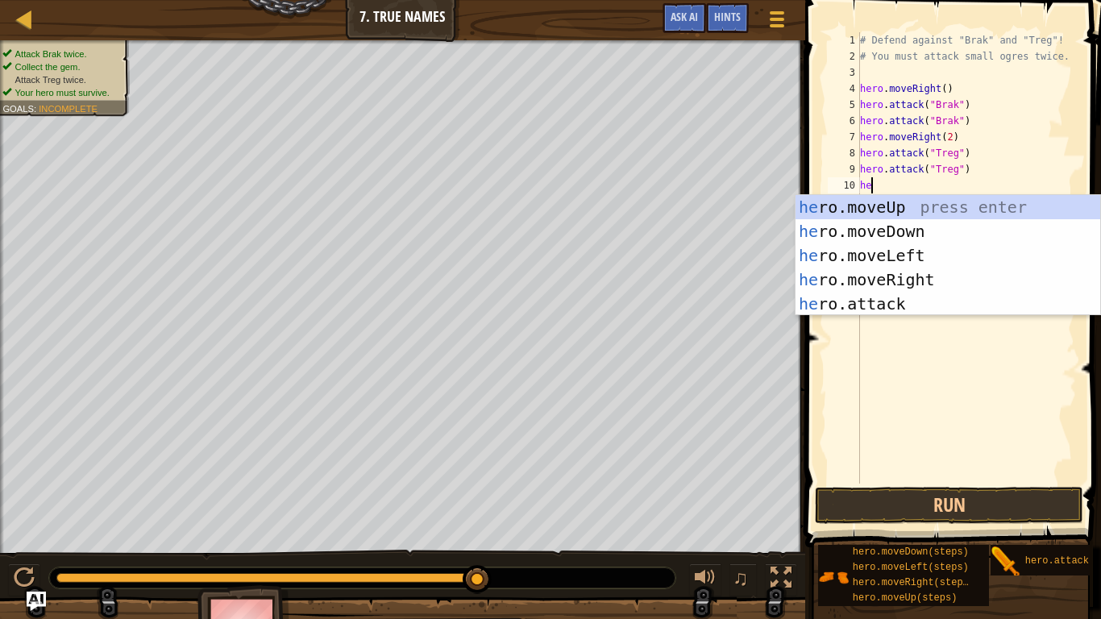
scroll to position [7, 1]
click at [857, 306] on div "he ro.moveUp press enter he ro.moveDown press enter he ro.moveLeft press enter …" at bounding box center [947, 279] width 305 height 169
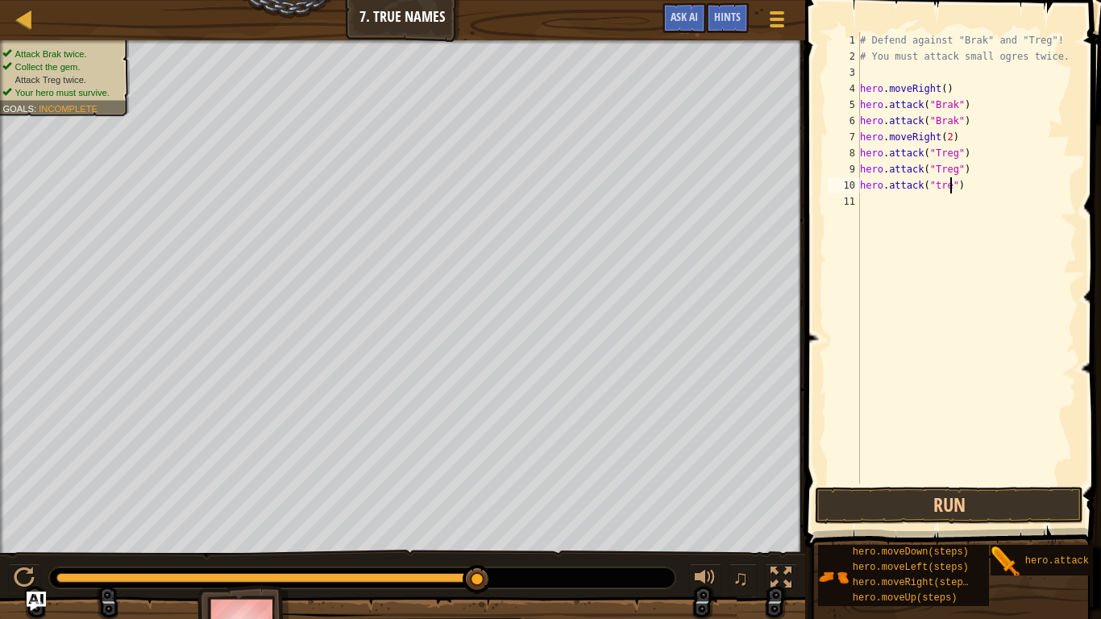
scroll to position [7, 14]
click at [937, 188] on div "# Defend against "Brak" and "Treg"! # You must attack small ogres twice. hero .…" at bounding box center [967, 273] width 220 height 483
type textarea "hero.attack("Treg")"
click at [890, 203] on div "# Defend against "Brak" and "Treg"! # You must attack small ogres twice. hero .…" at bounding box center [967, 273] width 220 height 483
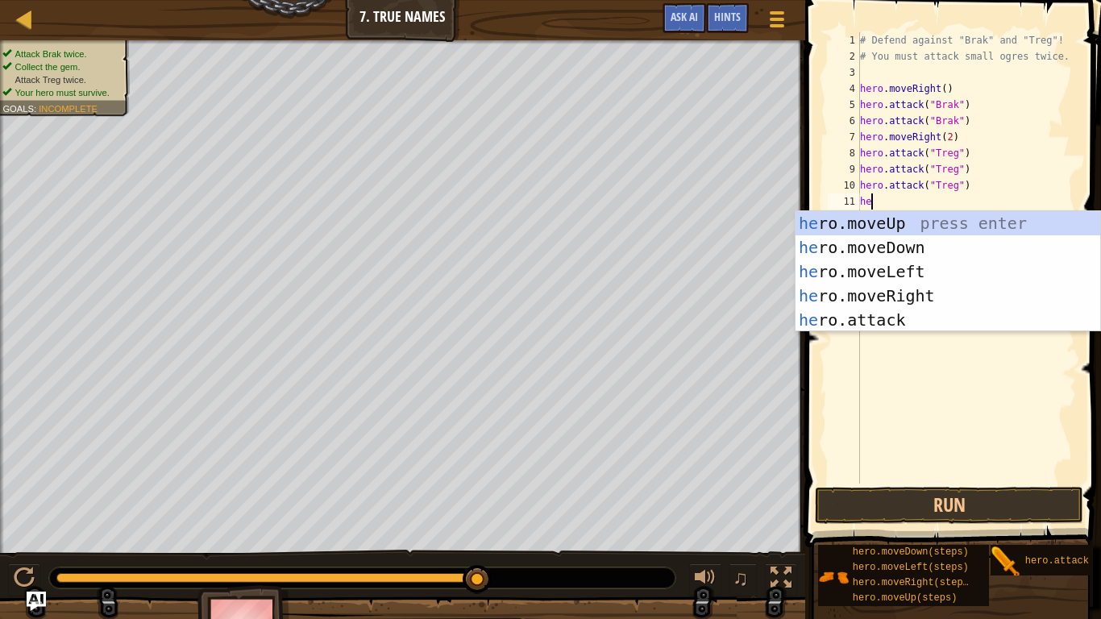
scroll to position [7, 1]
click at [824, 326] on div "he ro.moveUp press enter he ro.moveDown press enter he ro.moveLeft press enter …" at bounding box center [947, 295] width 305 height 169
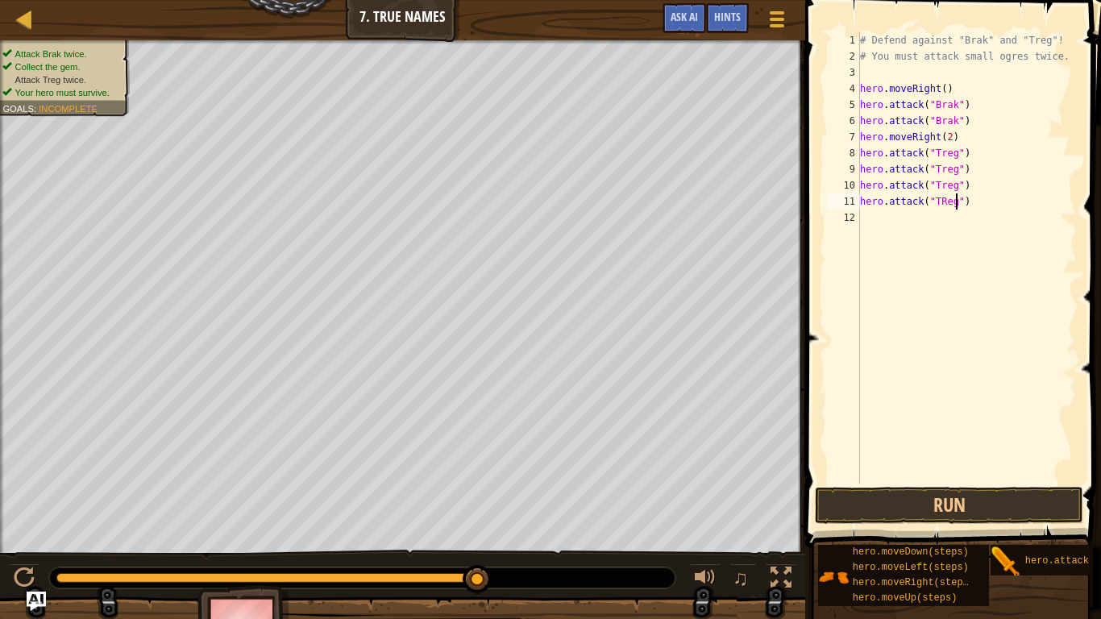
scroll to position [7, 14]
click at [943, 204] on div "# Defend against "Brak" and "Treg"! # You must attack small ogres twice. hero .…" at bounding box center [967, 273] width 220 height 483
click at [844, 500] on button "Run" at bounding box center [949, 505] width 268 height 37
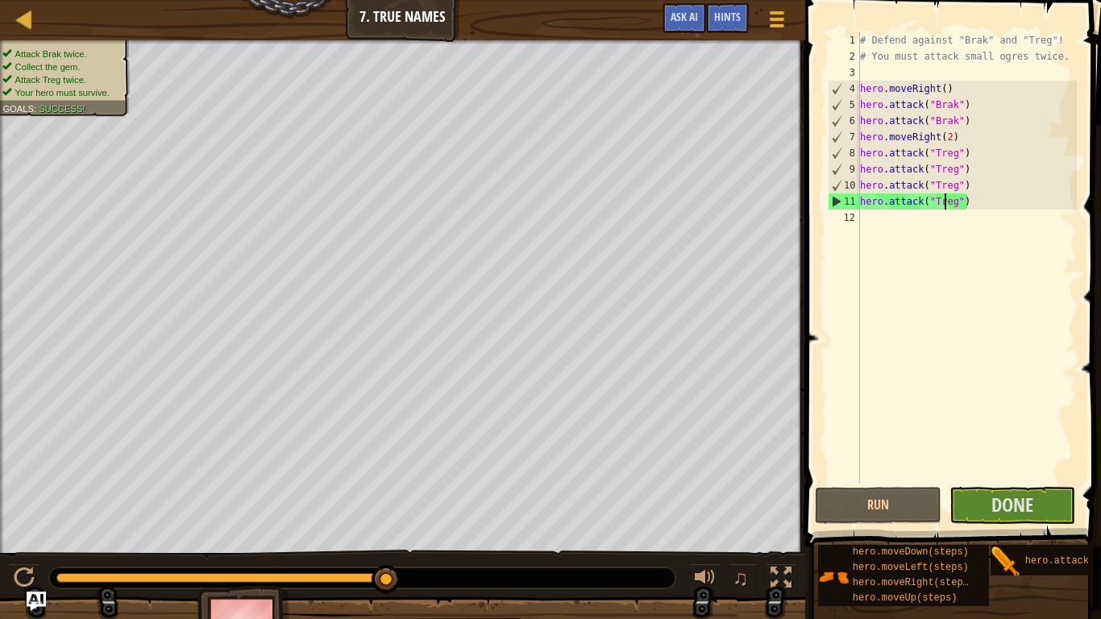
click at [974, 205] on div "# Defend against "Brak" and "Treg"! # You must attack small ogres twice. hero .…" at bounding box center [967, 273] width 220 height 483
type textarea "h"
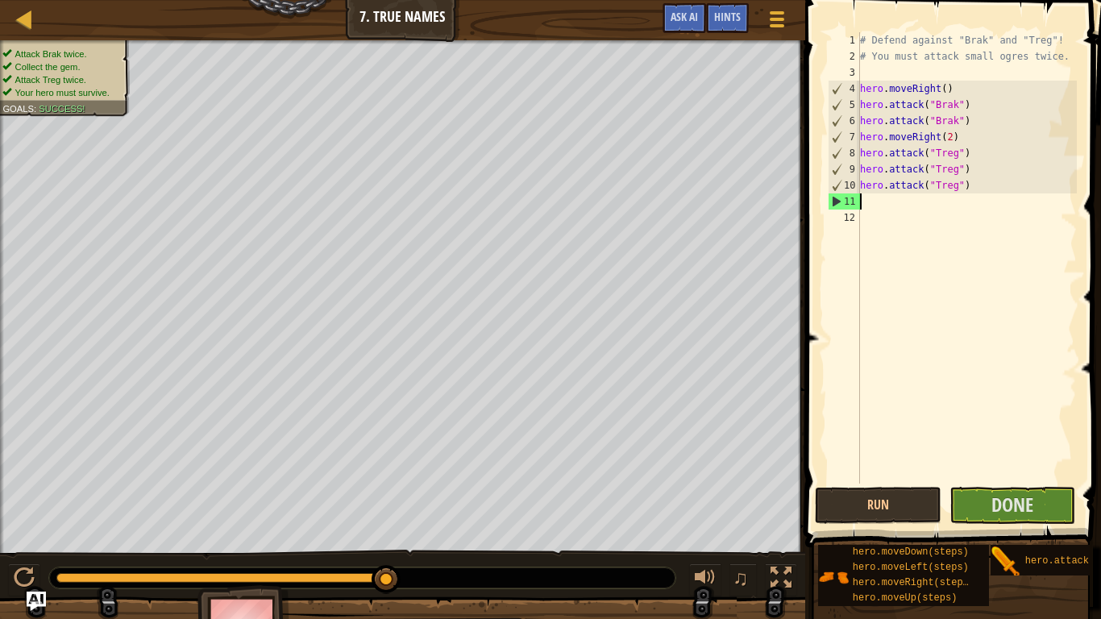
scroll to position [7, 0]
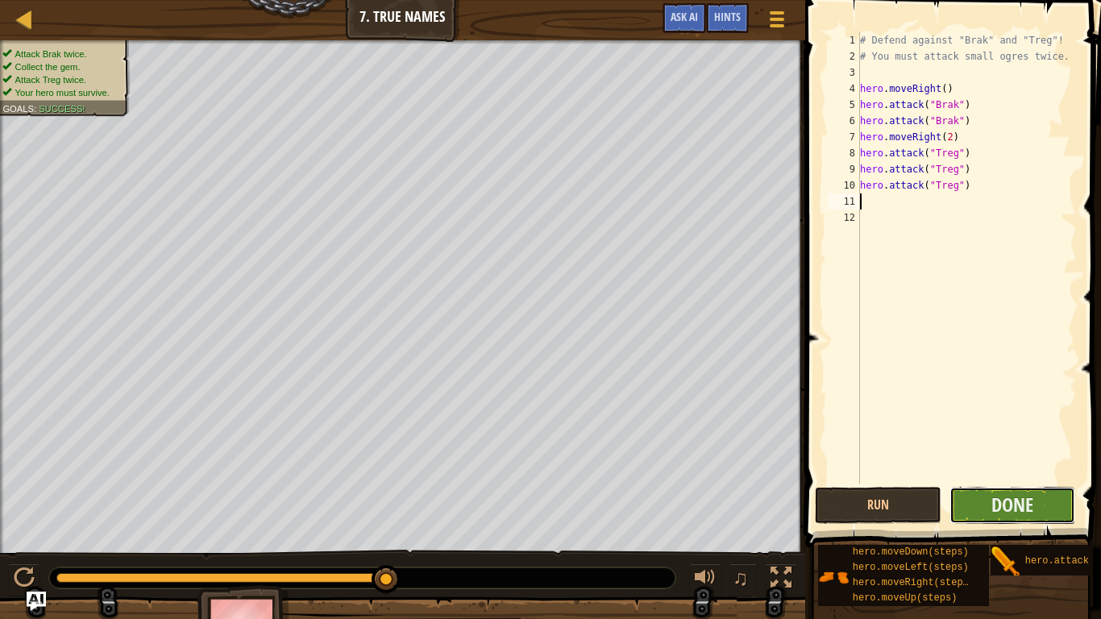
click at [972, 507] on button "Done" at bounding box center [1012, 505] width 127 height 37
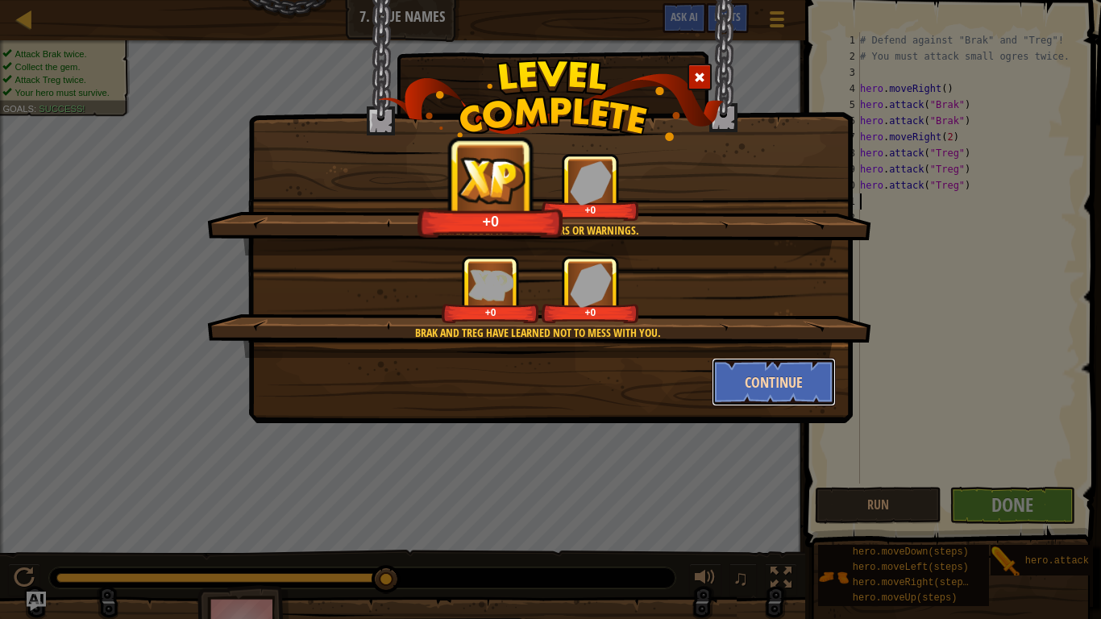
click at [749, 380] on button "Continue" at bounding box center [774, 382] width 125 height 48
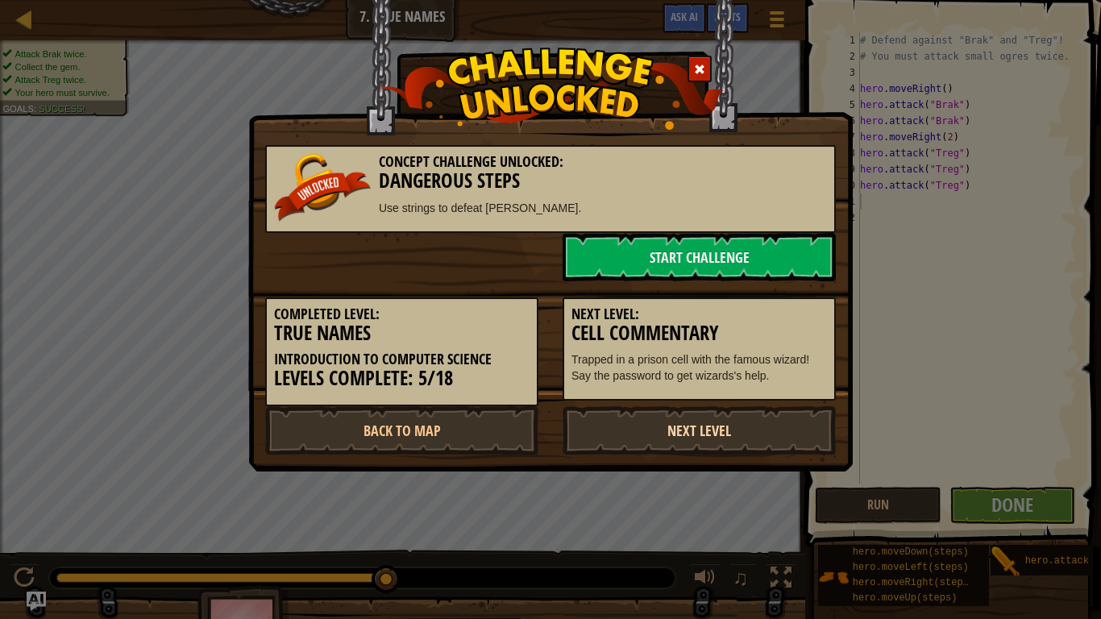
click at [691, 421] on link "Next Level" at bounding box center [698, 430] width 273 height 48
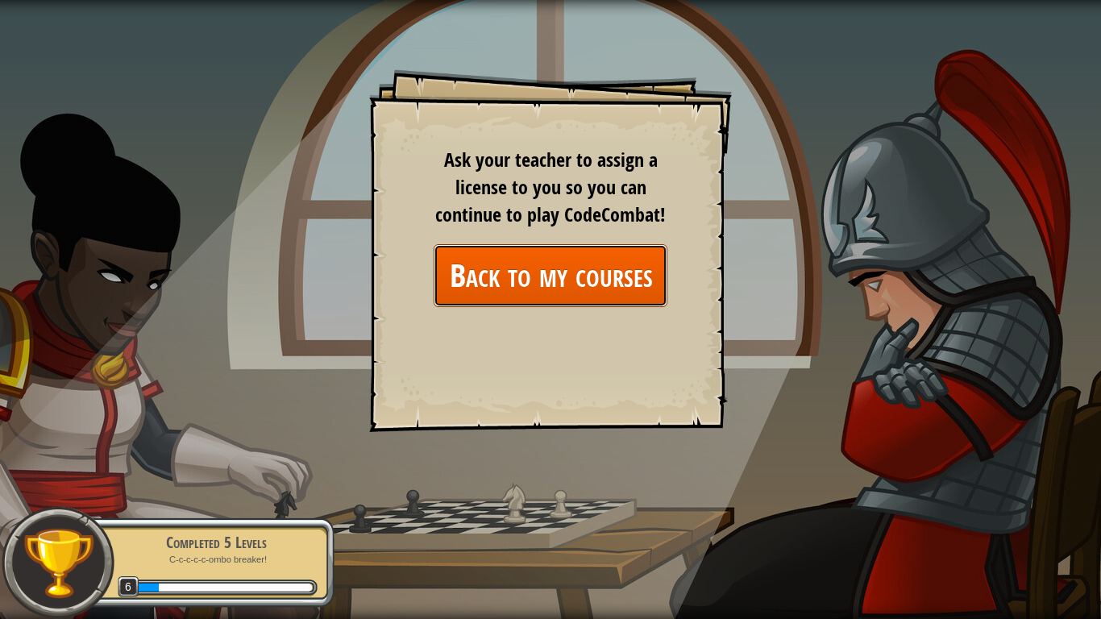
click at [537, 269] on link "Back to my courses" at bounding box center [551, 275] width 234 height 62
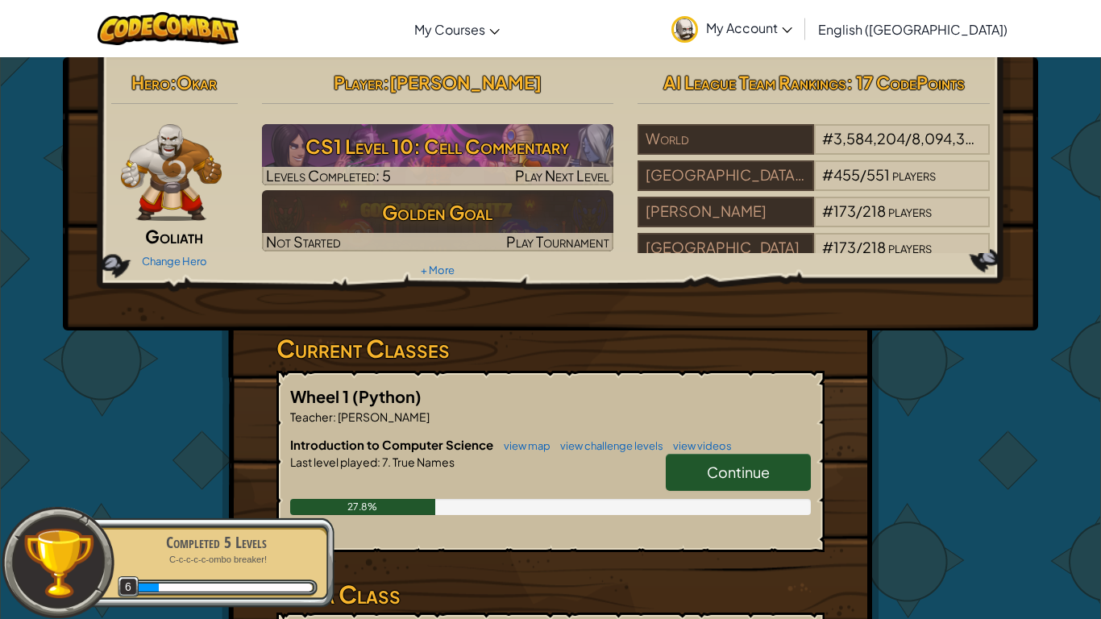
click at [716, 489] on link "Continue" at bounding box center [738, 472] width 145 height 37
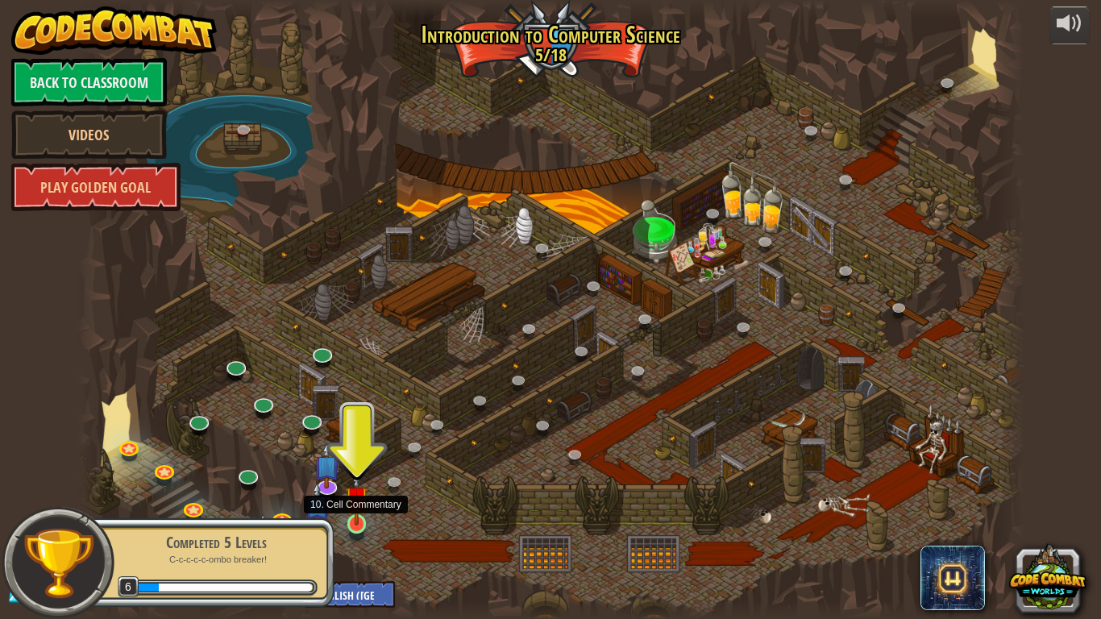
click at [368, 521] on img at bounding box center [357, 498] width 24 height 55
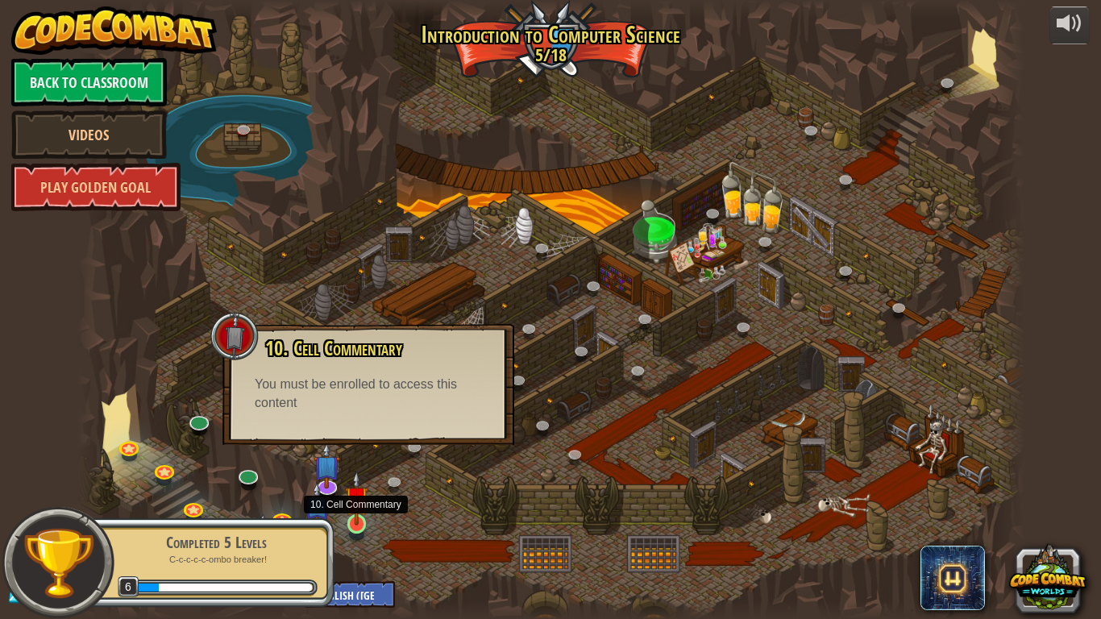
click at [356, 513] on img at bounding box center [357, 498] width 24 height 55
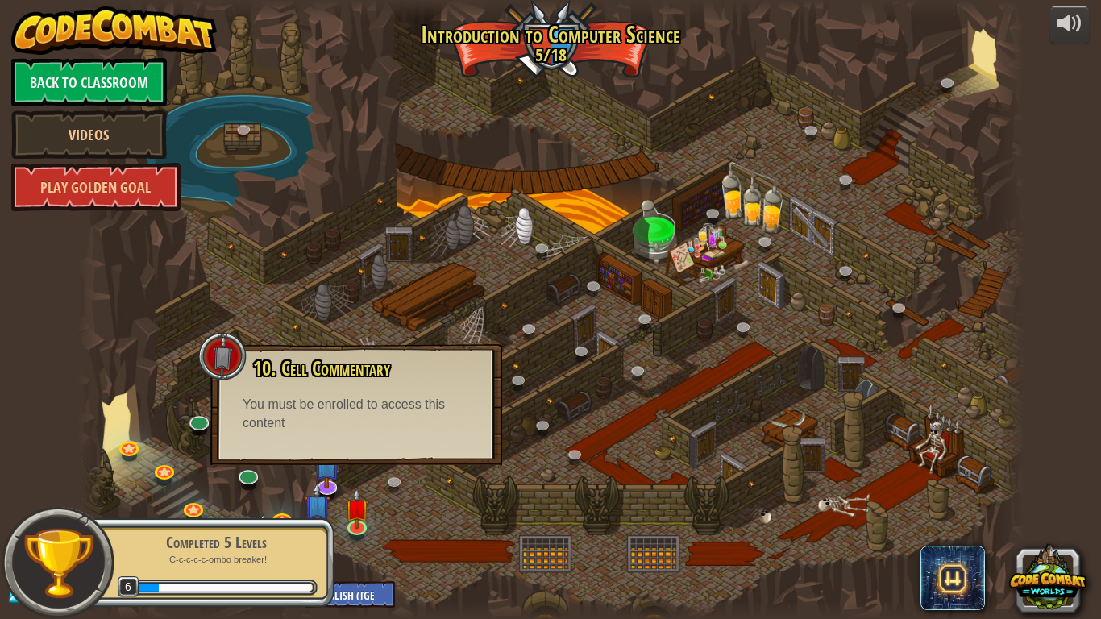
click at [330, 352] on div "10. Cell Commentary Trapped in a prison cell with the famous wizard! Say the pa…" at bounding box center [356, 404] width 292 height 121
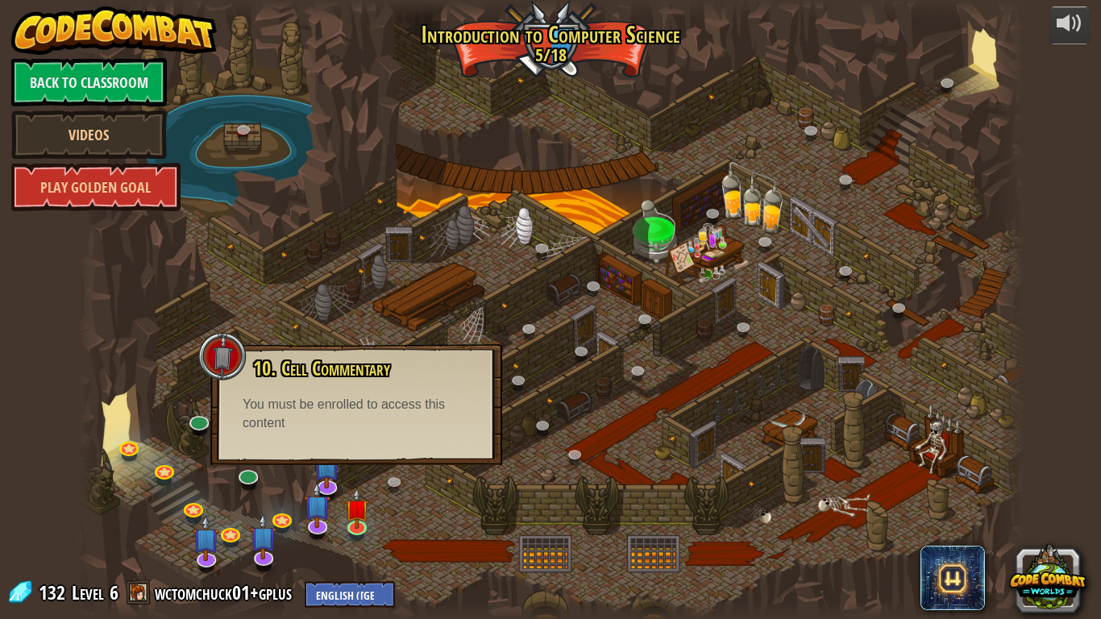
click at [238, 358] on div at bounding box center [222, 356] width 48 height 48
click at [319, 492] on img at bounding box center [317, 493] width 27 height 61
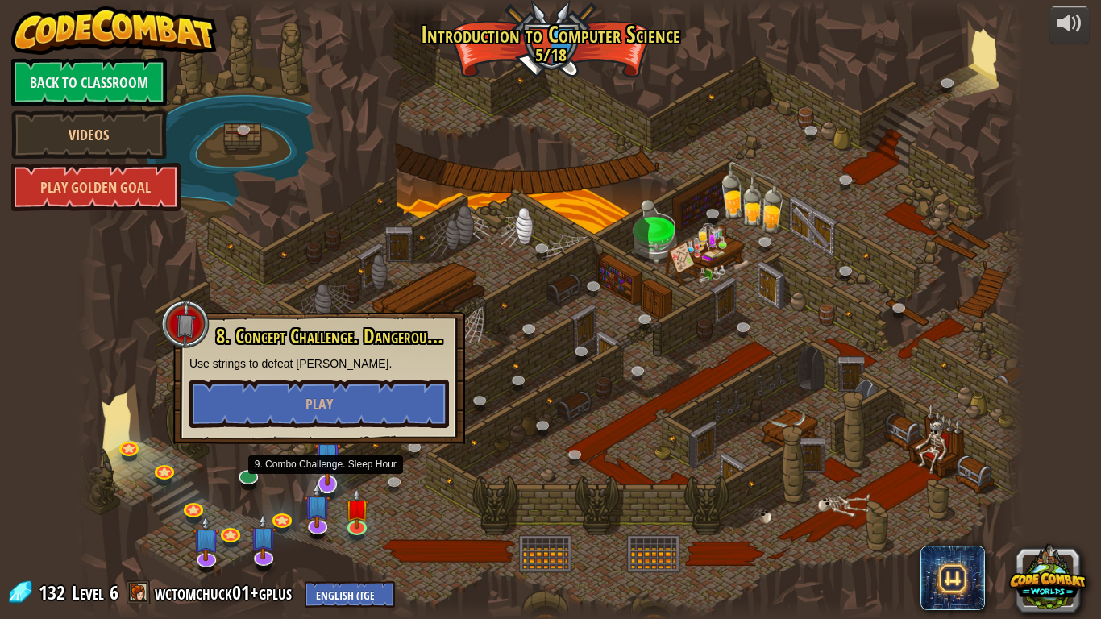
click at [322, 475] on img at bounding box center [327, 455] width 27 height 61
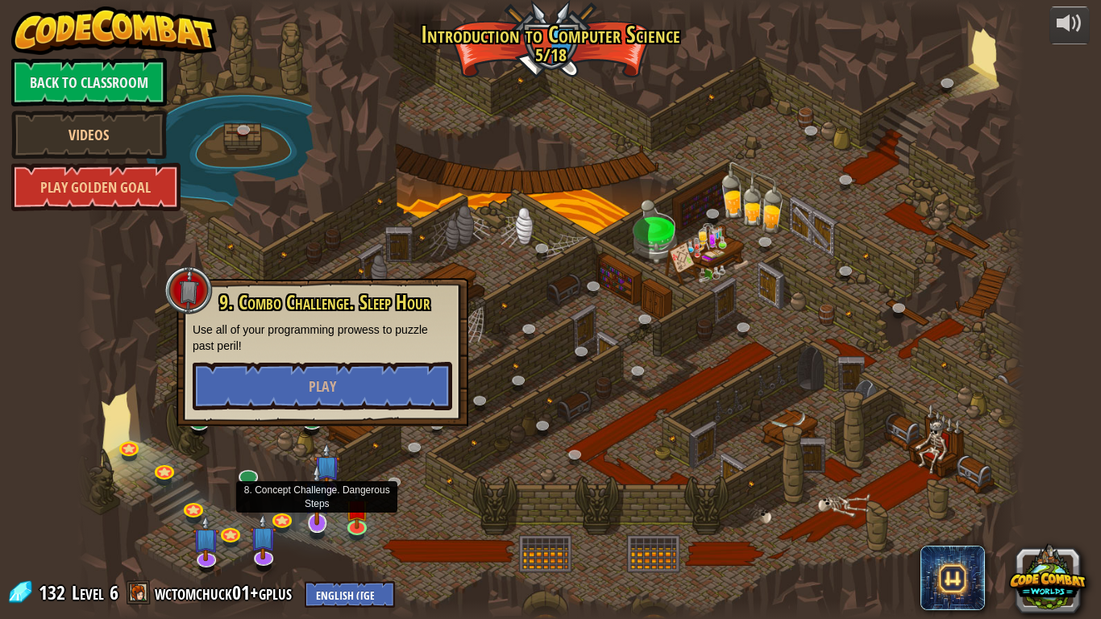
click at [317, 494] on img at bounding box center [317, 493] width 27 height 61
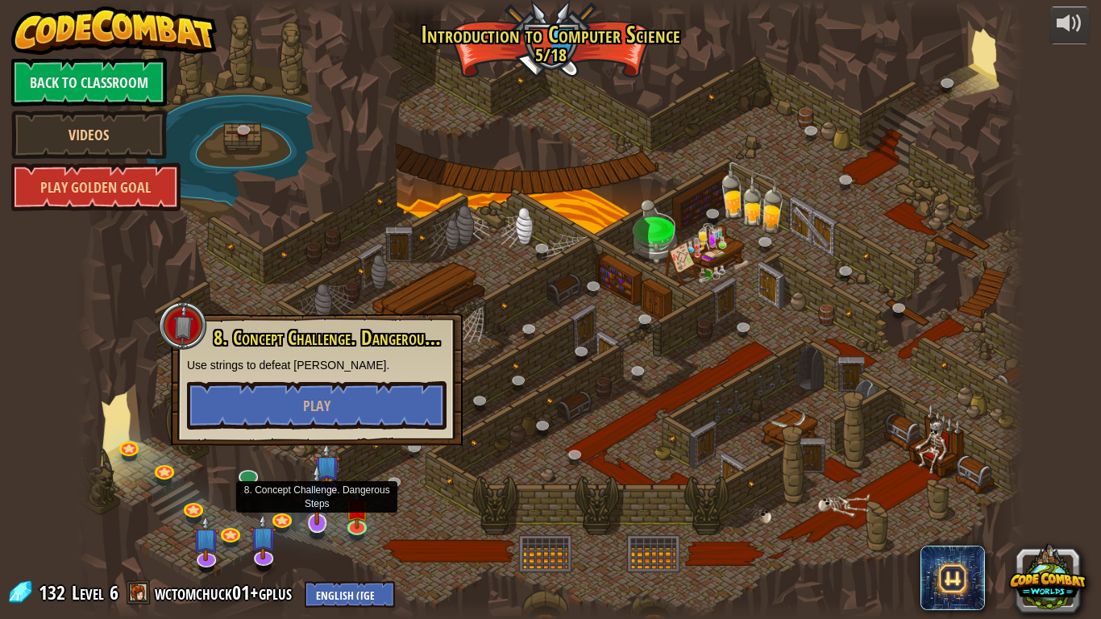
click at [318, 481] on img at bounding box center [317, 493] width 27 height 61
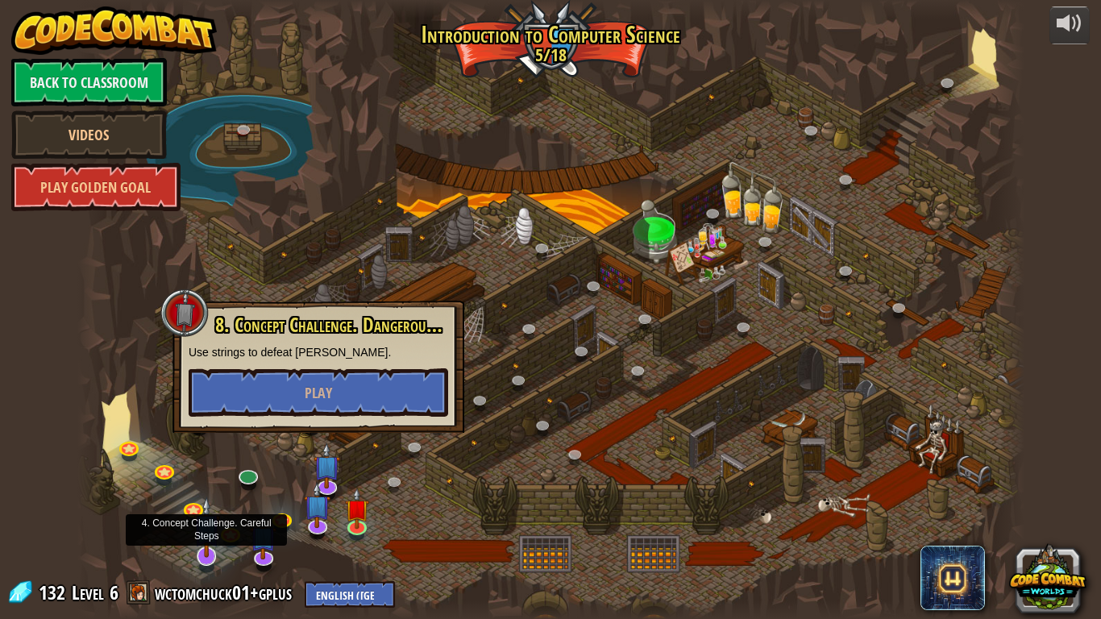
click at [210, 553] on img at bounding box center [206, 526] width 27 height 61
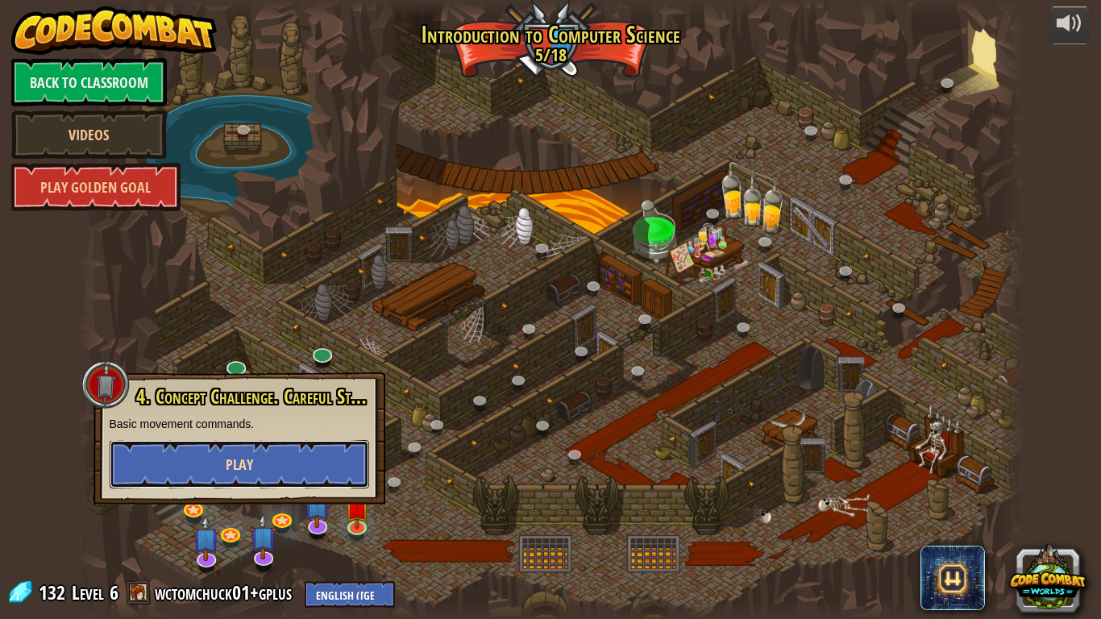
click at [252, 464] on button "Play" at bounding box center [239, 464] width 259 height 48
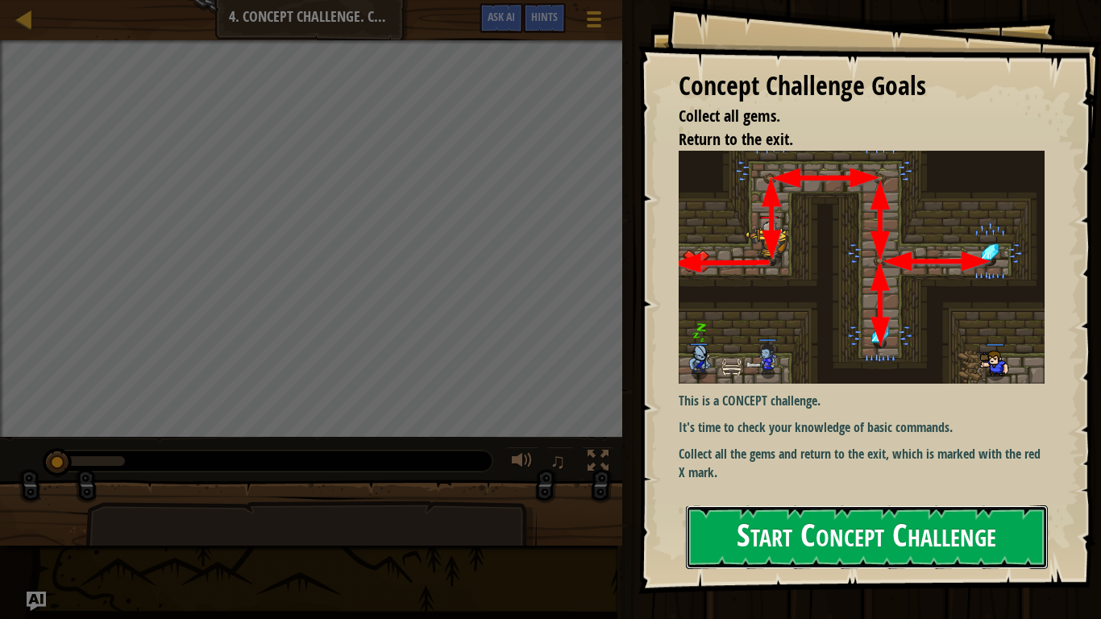
click at [807, 539] on button "Start Concept Challenge" at bounding box center [867, 537] width 362 height 64
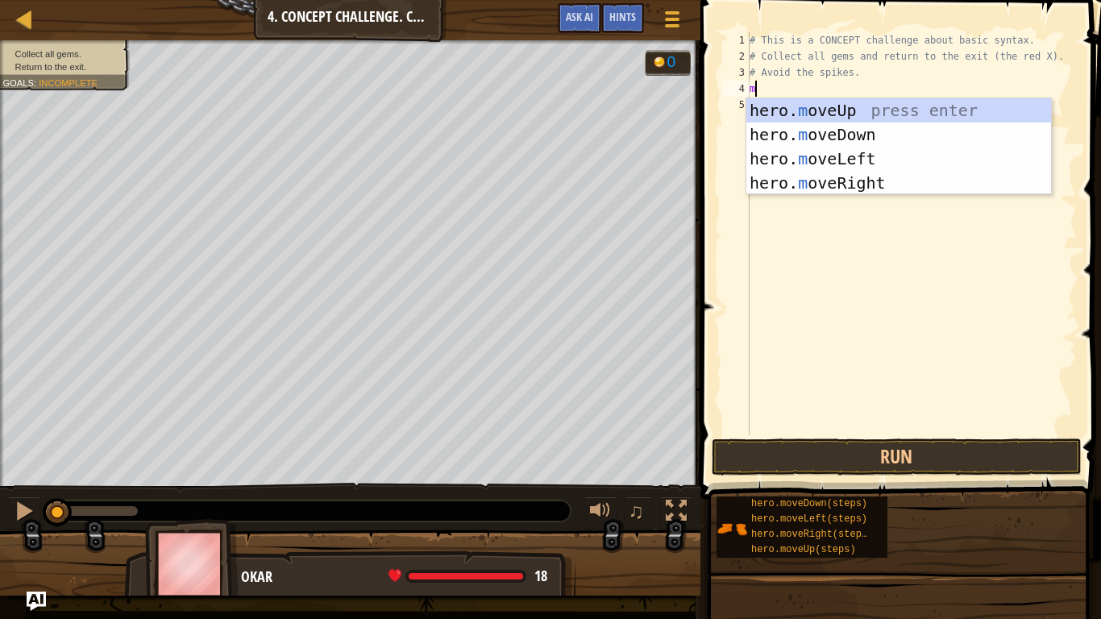
scroll to position [7, 0]
type textarea "mo"
click at [872, 110] on div "hero. mo veUp press enter hero. mo veDown press enter hero. mo veLeft press ent…" at bounding box center [898, 170] width 305 height 145
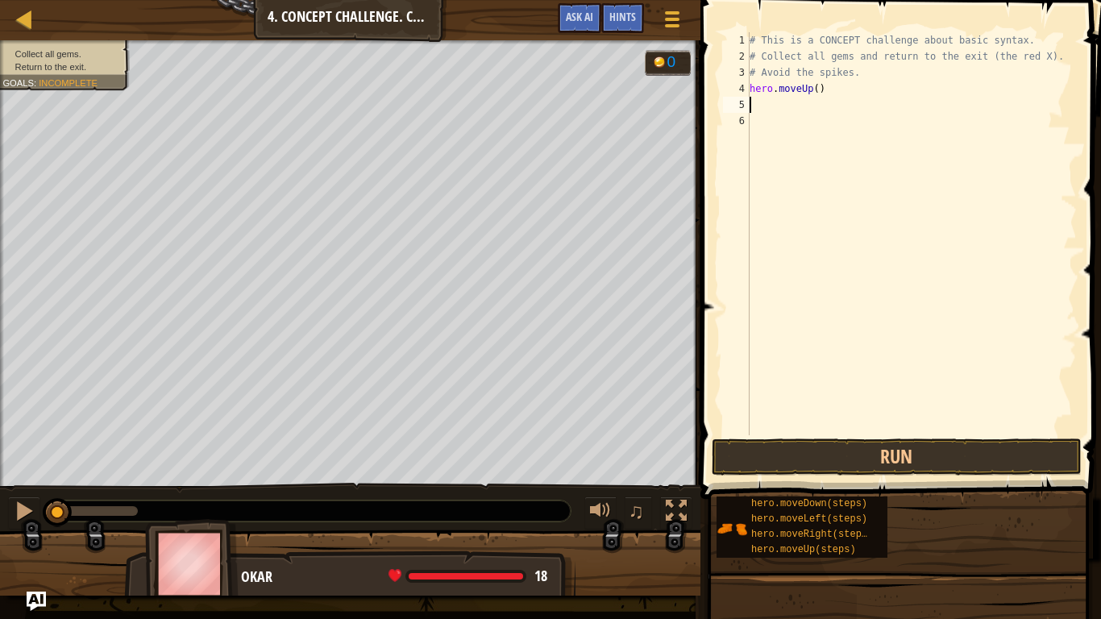
scroll to position [7, 0]
type textarea "m"
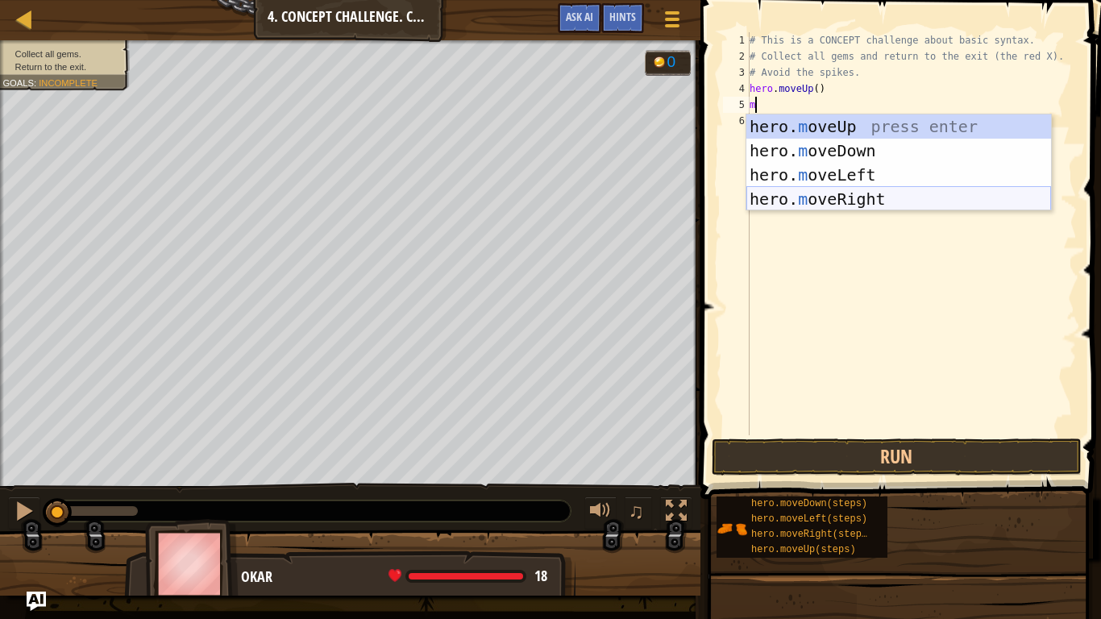
click at [860, 203] on div "hero. m oveUp press enter hero. m oveDown press enter hero. m oveLeft press ent…" at bounding box center [898, 186] width 305 height 145
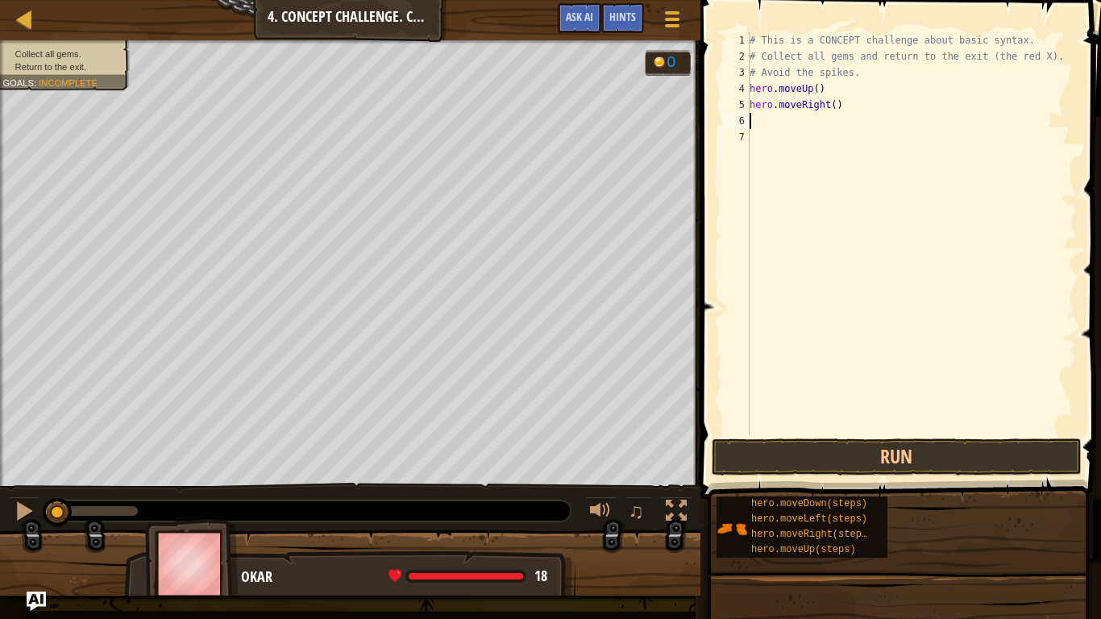
click at [835, 109] on div "# This is a CONCEPT challenge about basic syntax. # Collect all gems and return…" at bounding box center [911, 249] width 330 height 435
type textarea "hero.moveRight(2)"
click at [807, 128] on div "# This is a CONCEPT challenge about basic syntax. # Collect all gems and return…" at bounding box center [911, 249] width 330 height 435
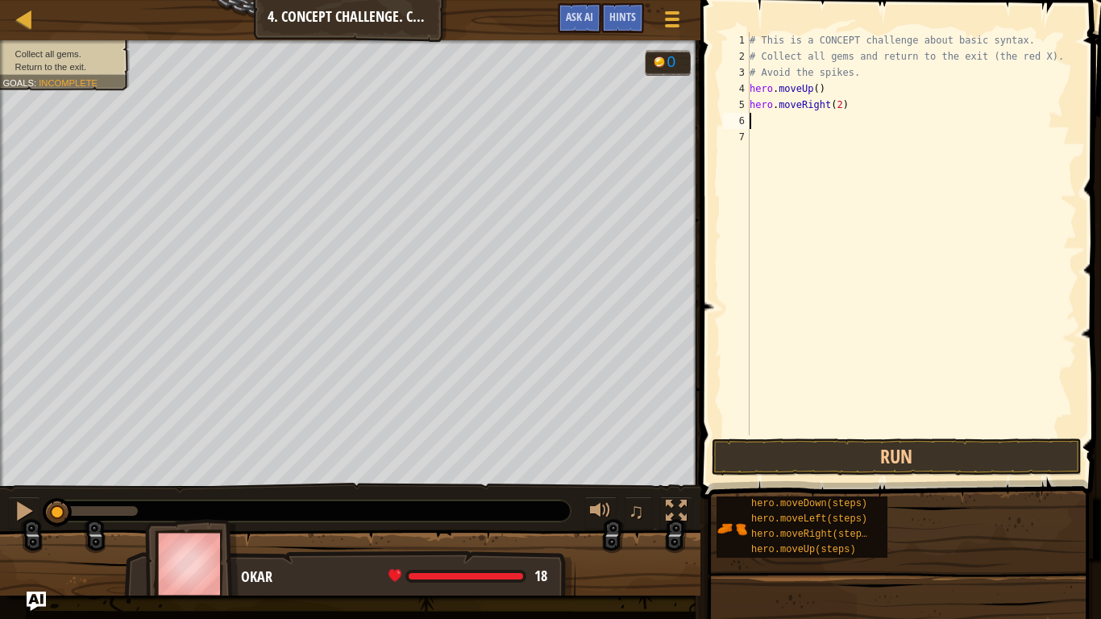
click at [837, 104] on div "# This is a CONCEPT challenge about basic syntax. # Collect all gems and return…" at bounding box center [911, 249] width 330 height 435
type textarea "hero.moveRight()"
click at [793, 125] on div "# This is a CONCEPT challenge about basic syntax. # Collect all gems and return…" at bounding box center [911, 249] width 330 height 435
type textarea "do"
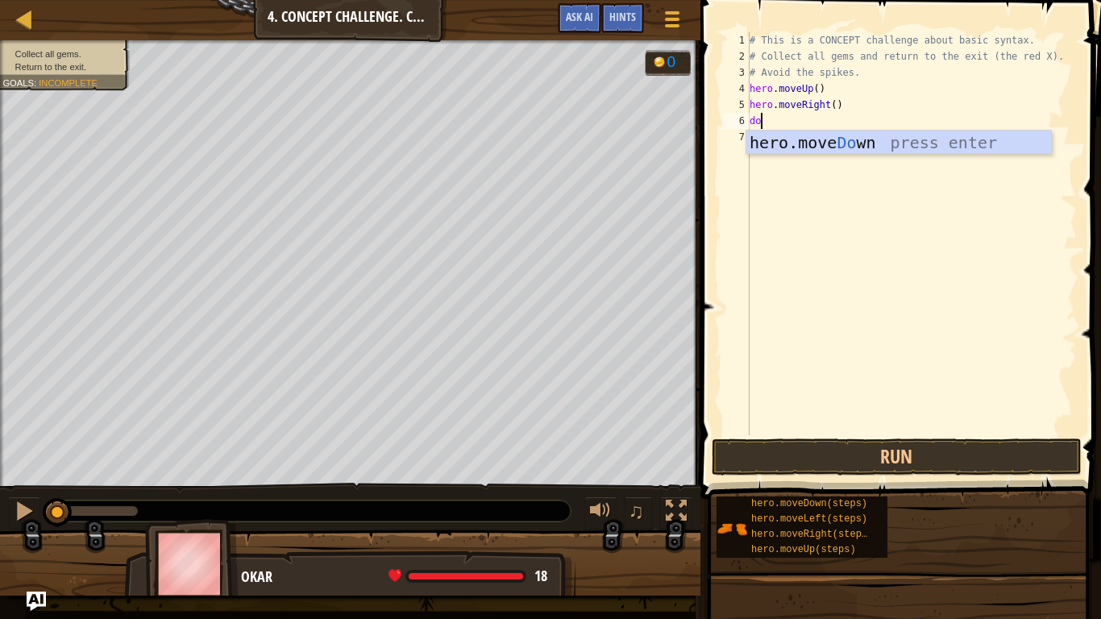
scroll to position [7, 1]
click at [810, 134] on div "hero.move Do wn press enter" at bounding box center [898, 167] width 305 height 73
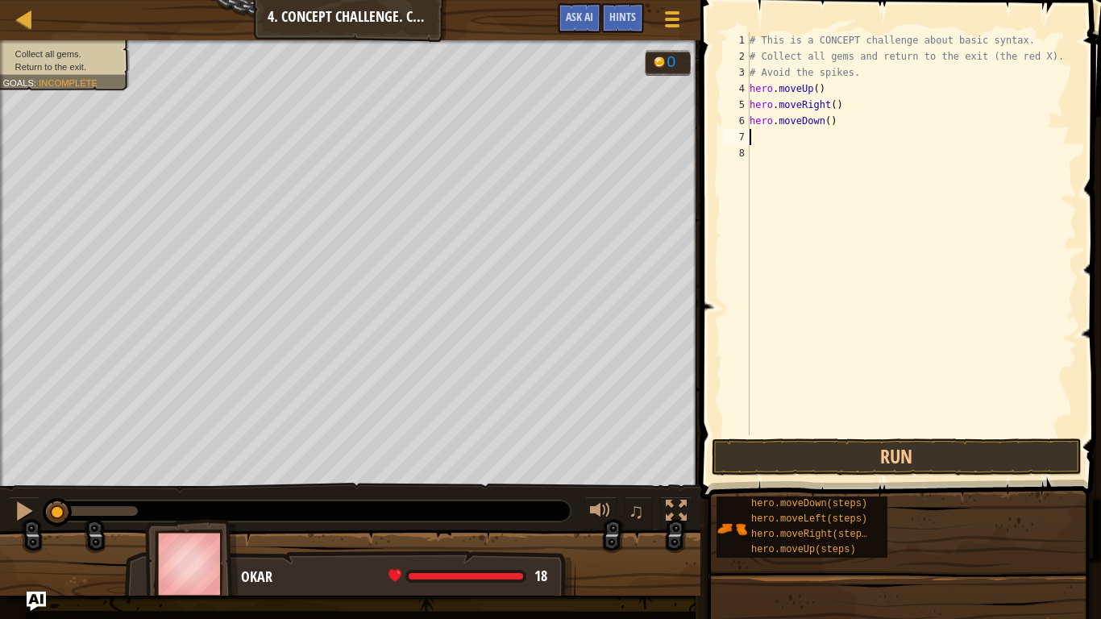
scroll to position [7, 0]
click at [828, 124] on div "# This is a CONCEPT challenge about basic syntax. # Collect all gems and return…" at bounding box center [911, 249] width 330 height 435
type textarea "hero.moveDown(2)"
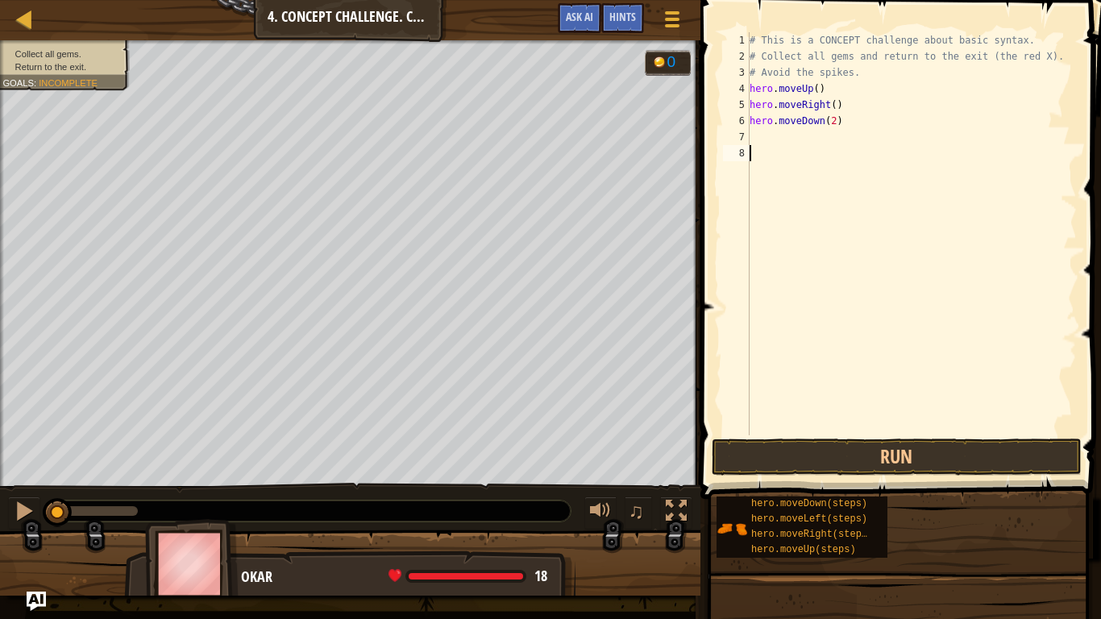
click at [793, 148] on div "# This is a CONCEPT challenge about basic syntax. # Collect all gems and return…" at bounding box center [911, 249] width 330 height 435
click at [793, 141] on div "# This is a CONCEPT challenge about basic syntax. # Collect all gems and return…" at bounding box center [911, 249] width 330 height 435
type textarea "u"
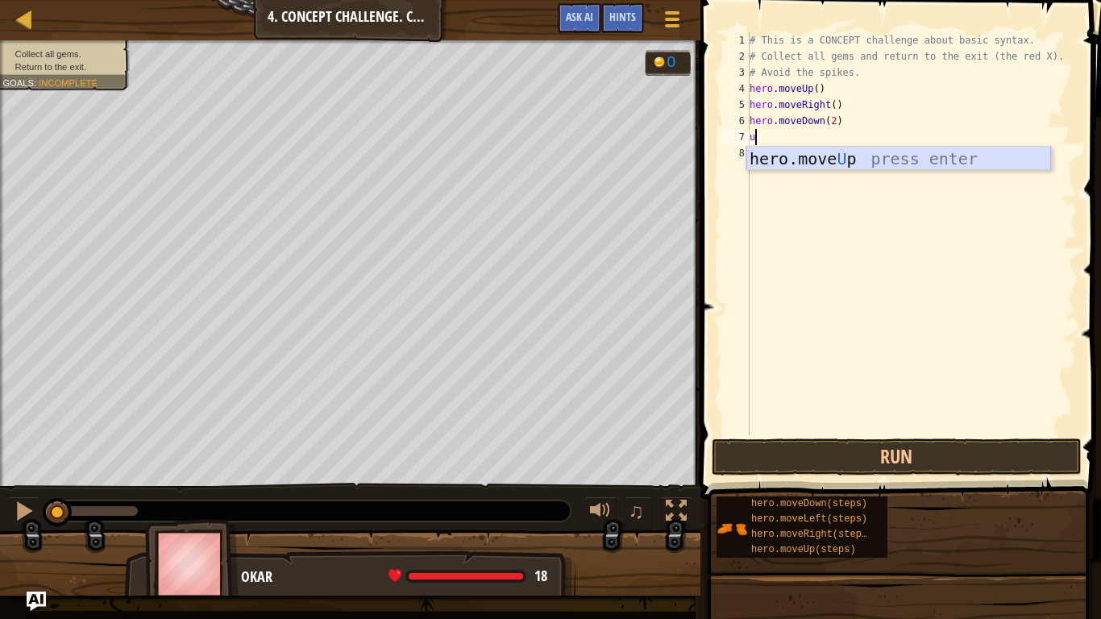
click at [807, 156] on div "hero.move U p press enter" at bounding box center [898, 183] width 305 height 73
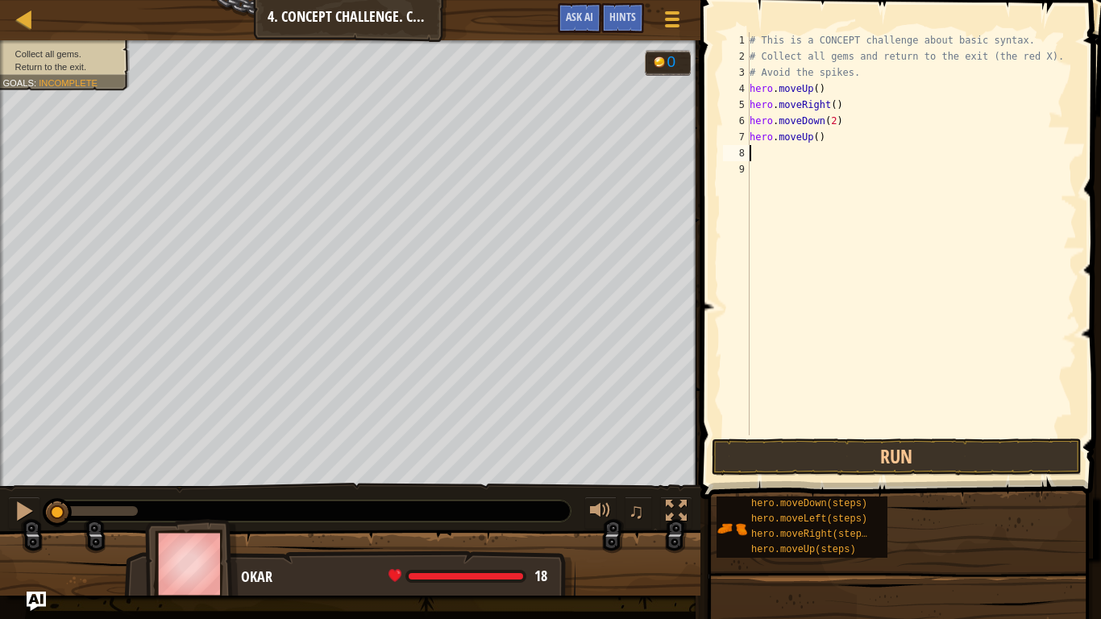
type textarea "r"
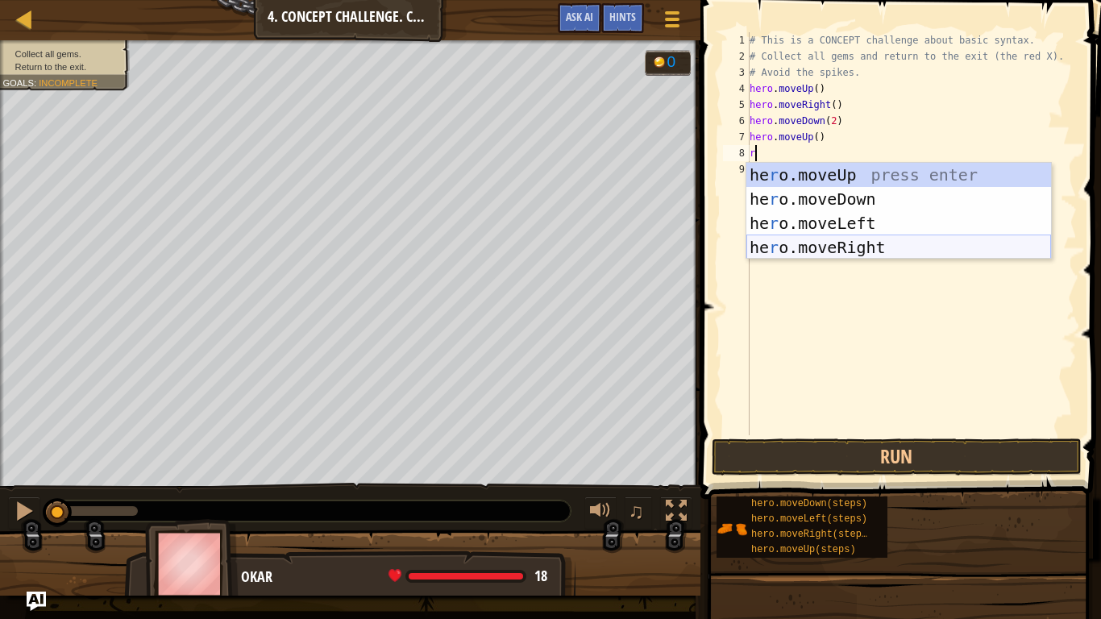
click at [827, 244] on div "he r o.moveUp press enter he r o.moveDown press enter he r o.moveLeft press ent…" at bounding box center [898, 235] width 305 height 145
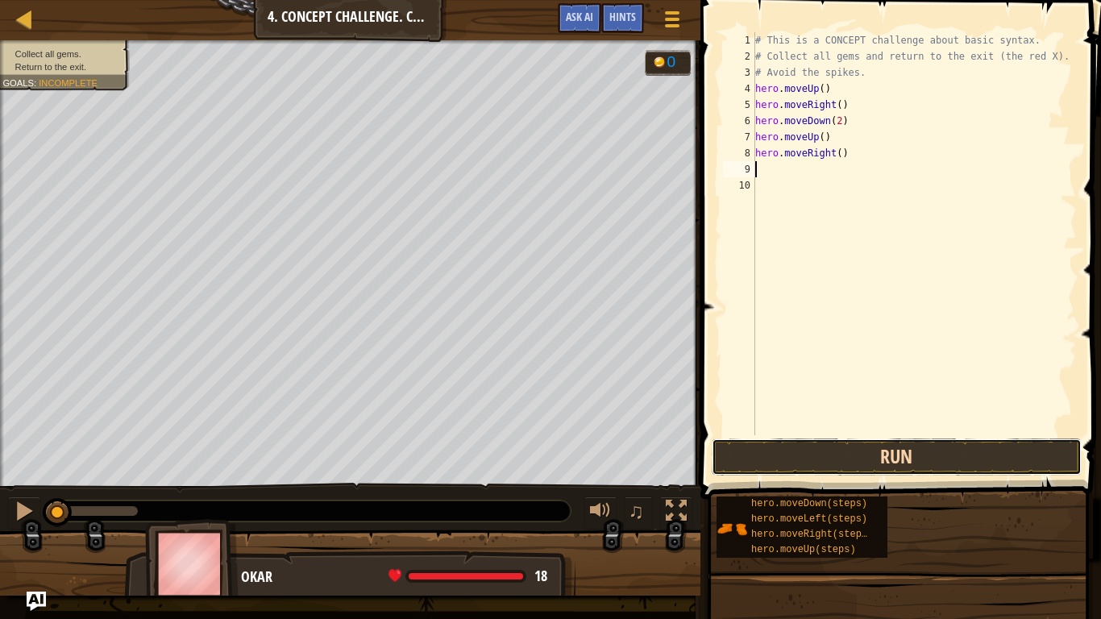
click at [832, 450] on button "Run" at bounding box center [897, 456] width 370 height 37
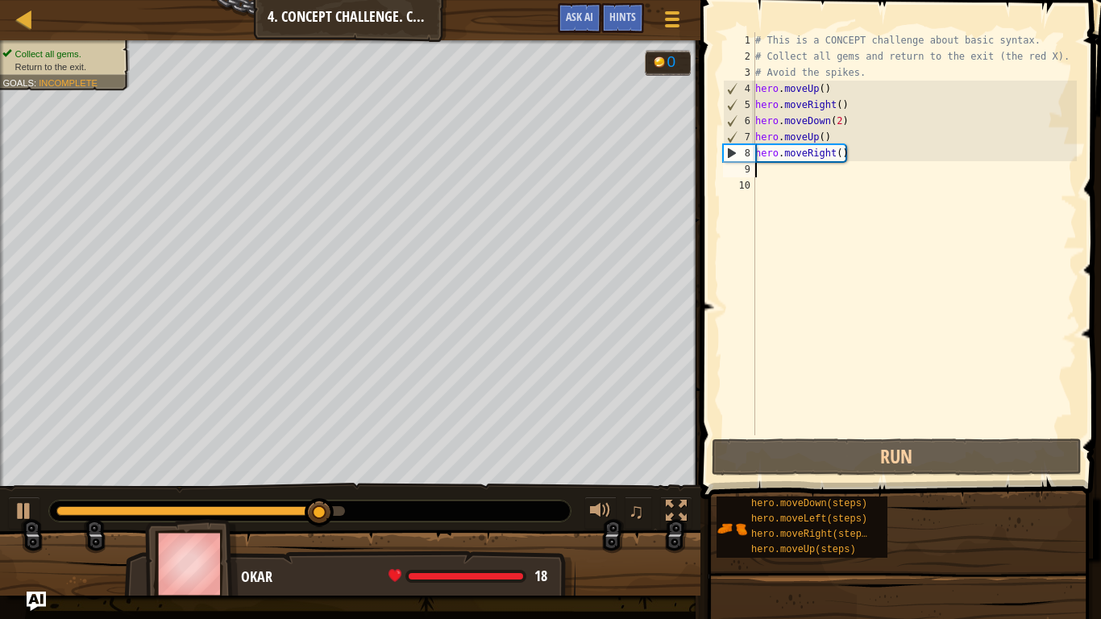
click at [106, 60] on li "Return to the exit." at bounding box center [61, 66] width 118 height 13
click at [800, 171] on div "# This is a CONCEPT challenge about basic syntax. # Collect all gems and return…" at bounding box center [914, 249] width 325 height 435
type textarea "l"
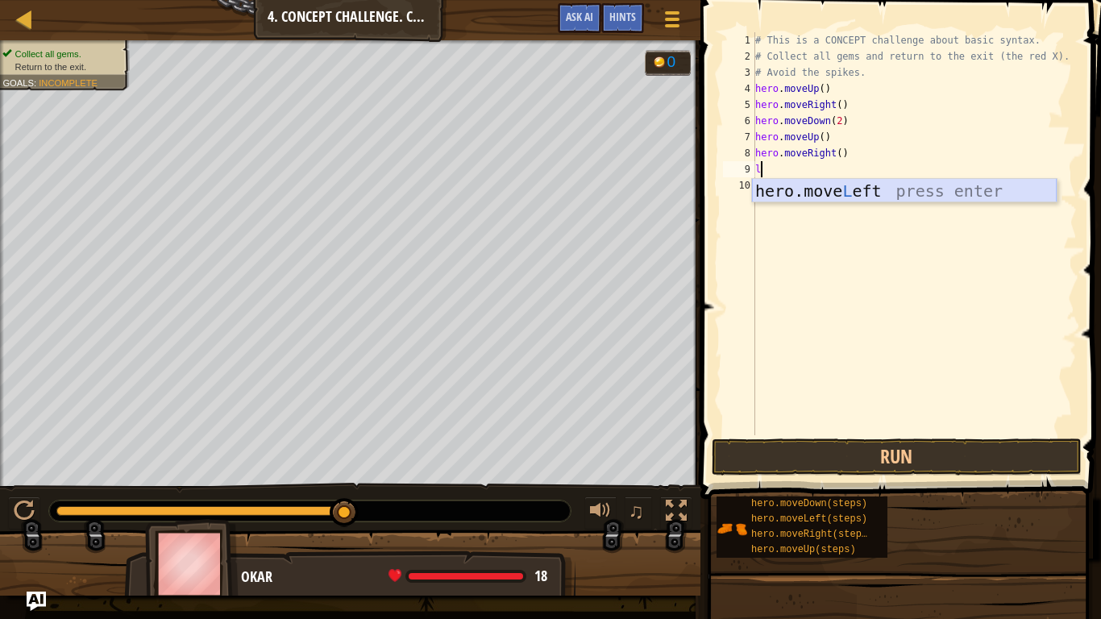
click at [871, 186] on div "hero.move L eft press enter" at bounding box center [904, 215] width 305 height 73
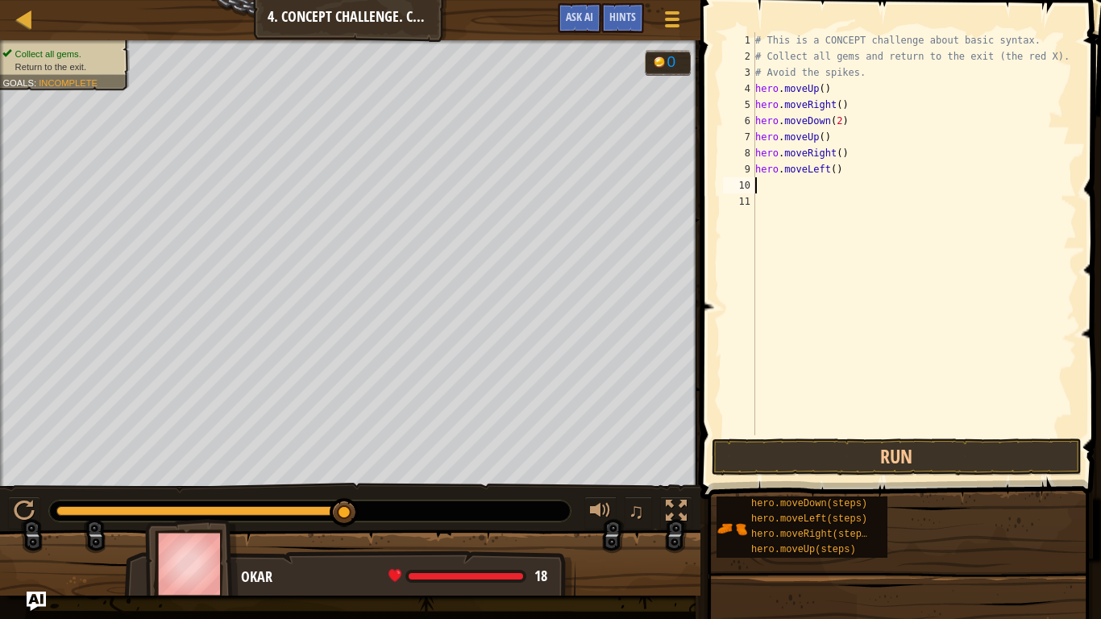
type textarea "u"
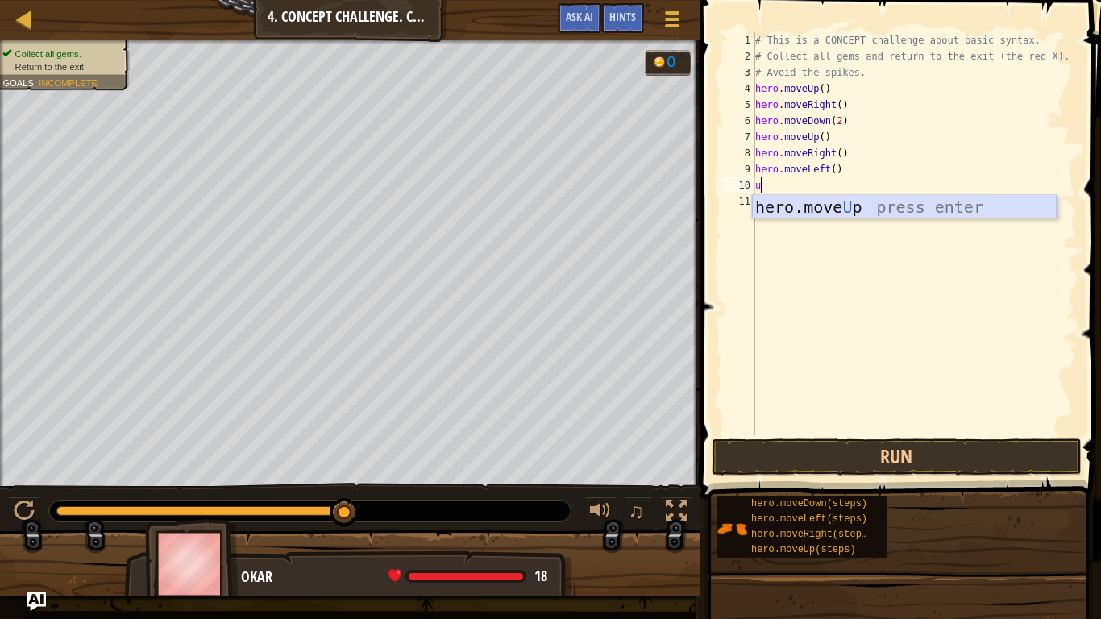
click at [835, 211] on div "hero.move U p press enter" at bounding box center [904, 231] width 305 height 73
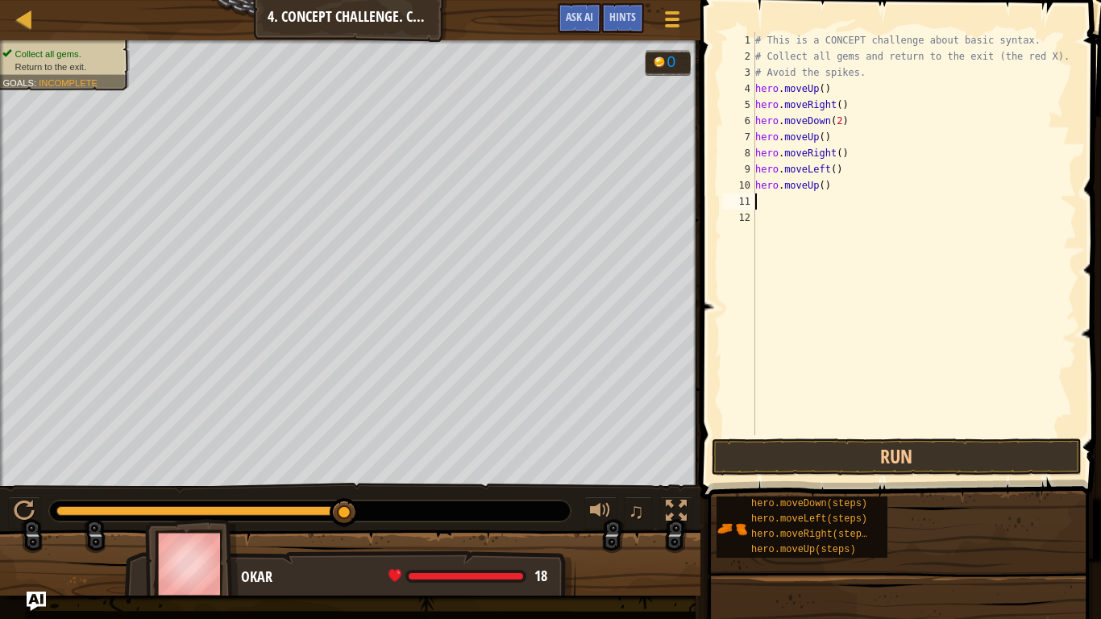
type textarea "r"
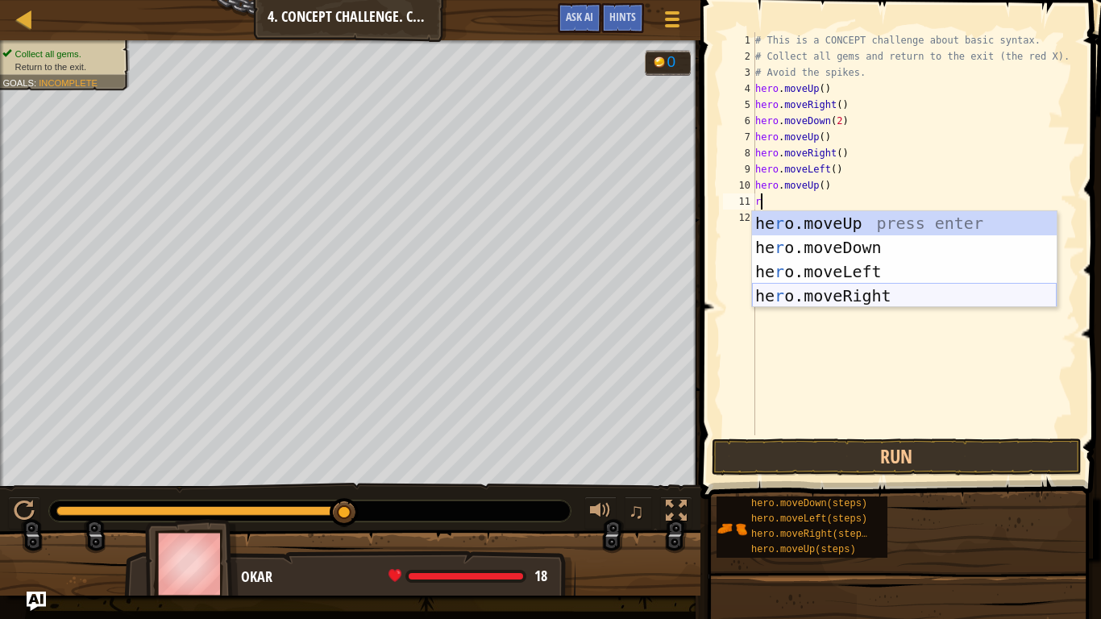
click at [811, 288] on div "he r o.moveUp press enter he r o.moveDown press enter he r o.moveLeft press ent…" at bounding box center [904, 283] width 305 height 145
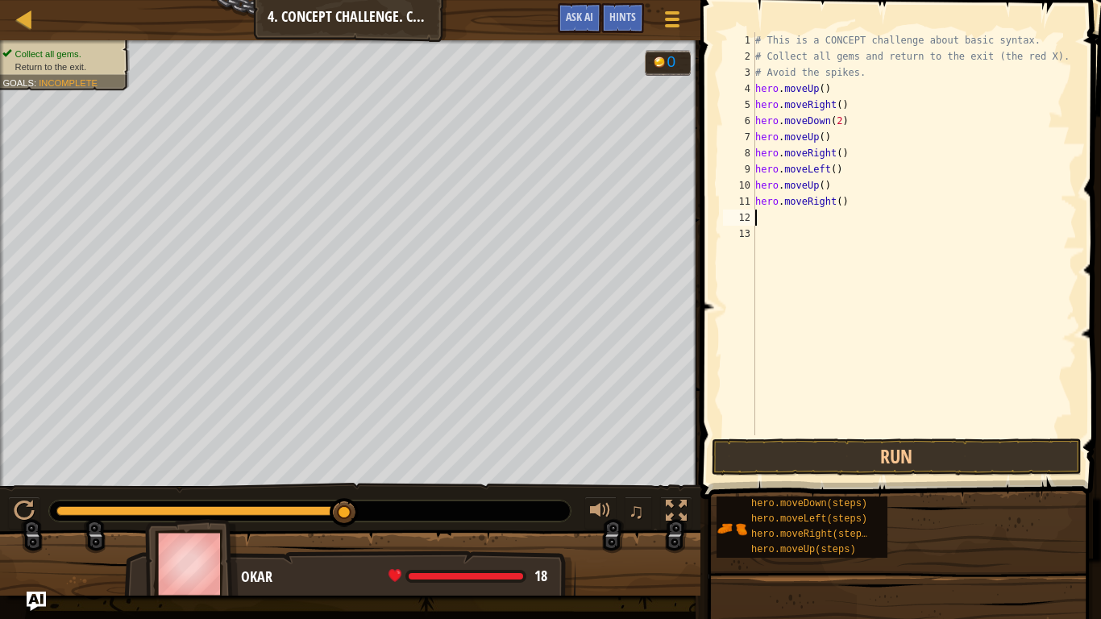
type textarea "d"
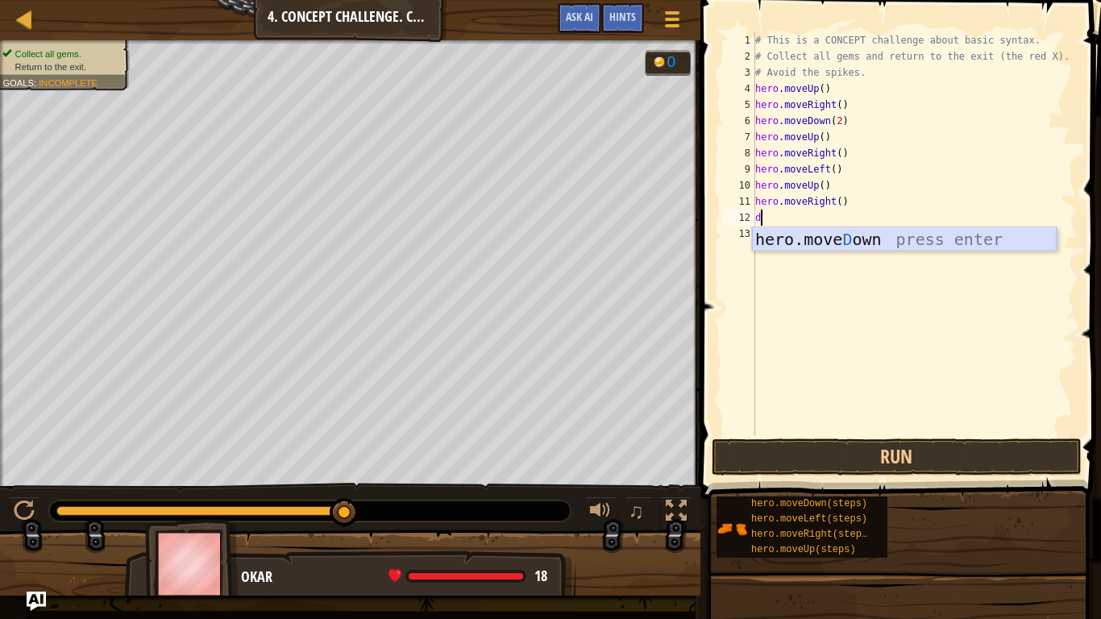
click at [773, 246] on div "hero.[PERSON_NAME] own press enter" at bounding box center [904, 263] width 305 height 73
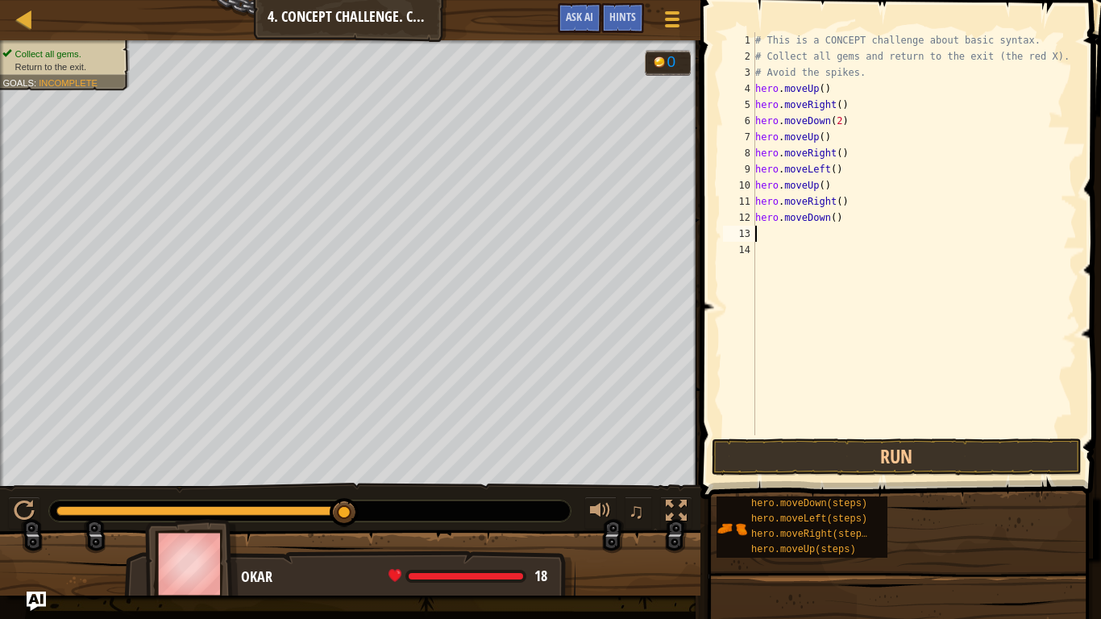
type textarea "l"
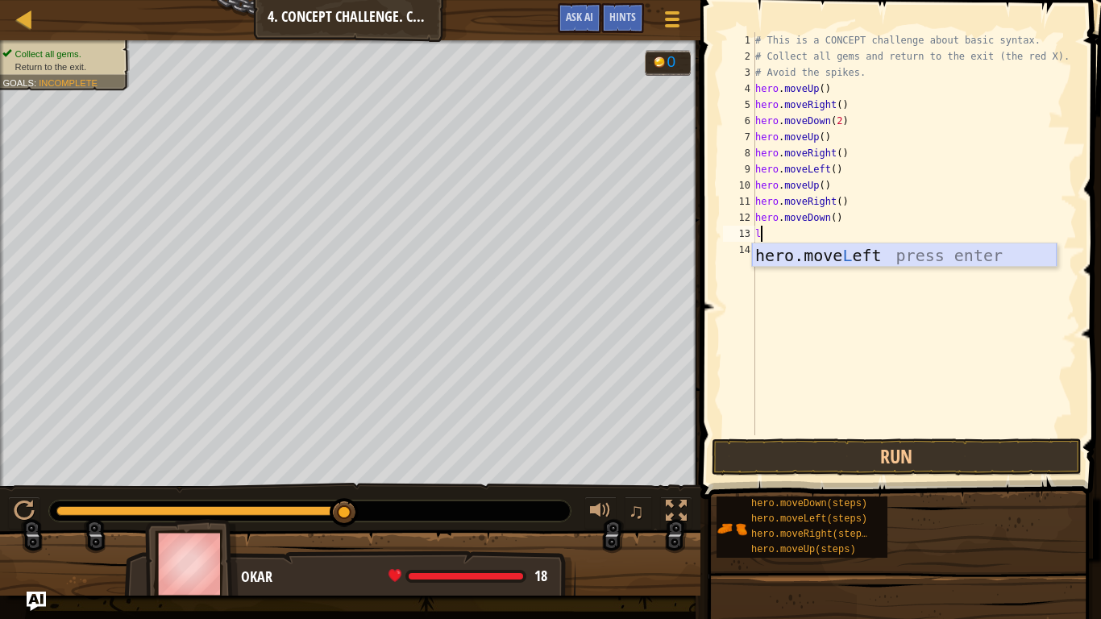
click at [809, 251] on div "hero.move L eft press enter" at bounding box center [904, 279] width 305 height 73
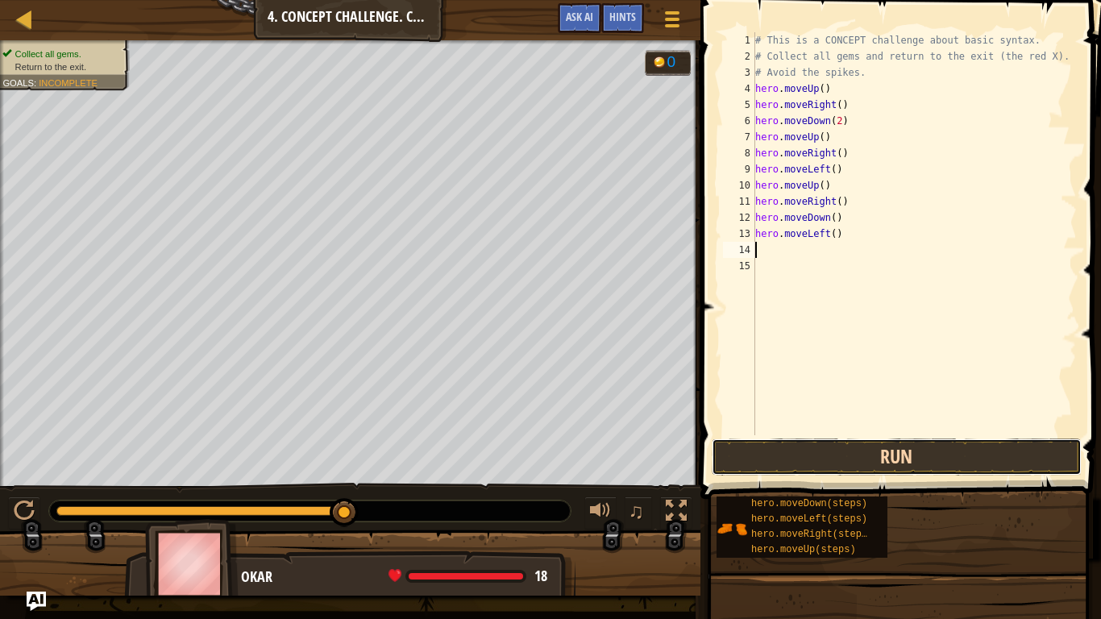
click at [775, 446] on button "Run" at bounding box center [897, 456] width 370 height 37
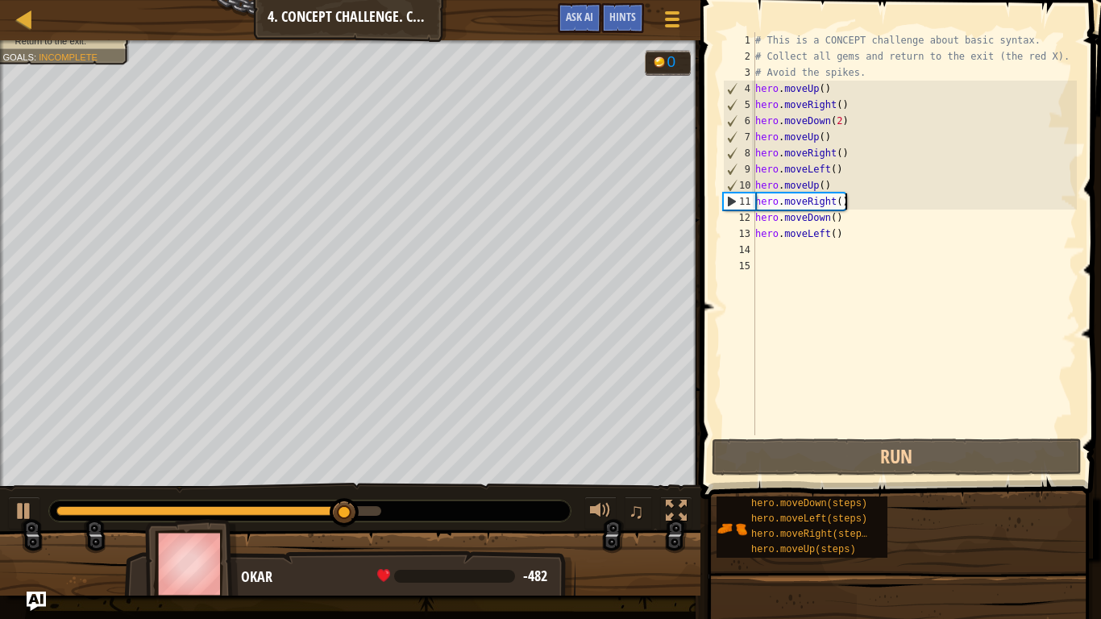
click at [882, 203] on div "# This is a CONCEPT challenge about basic syntax. # Collect all gems and return…" at bounding box center [914, 249] width 325 height 435
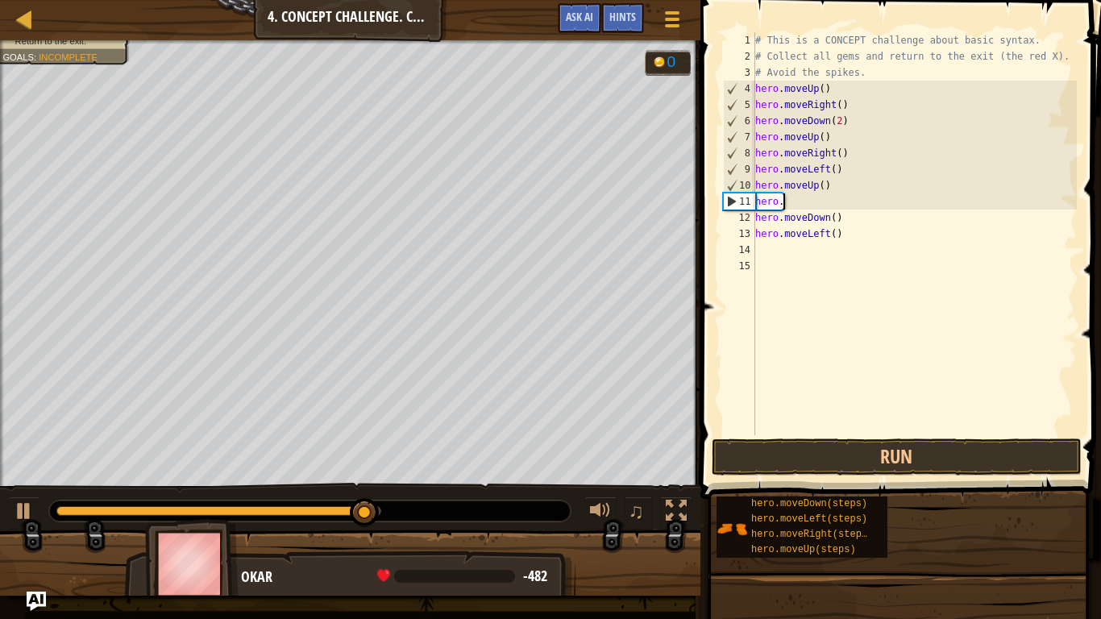
type textarea "h"
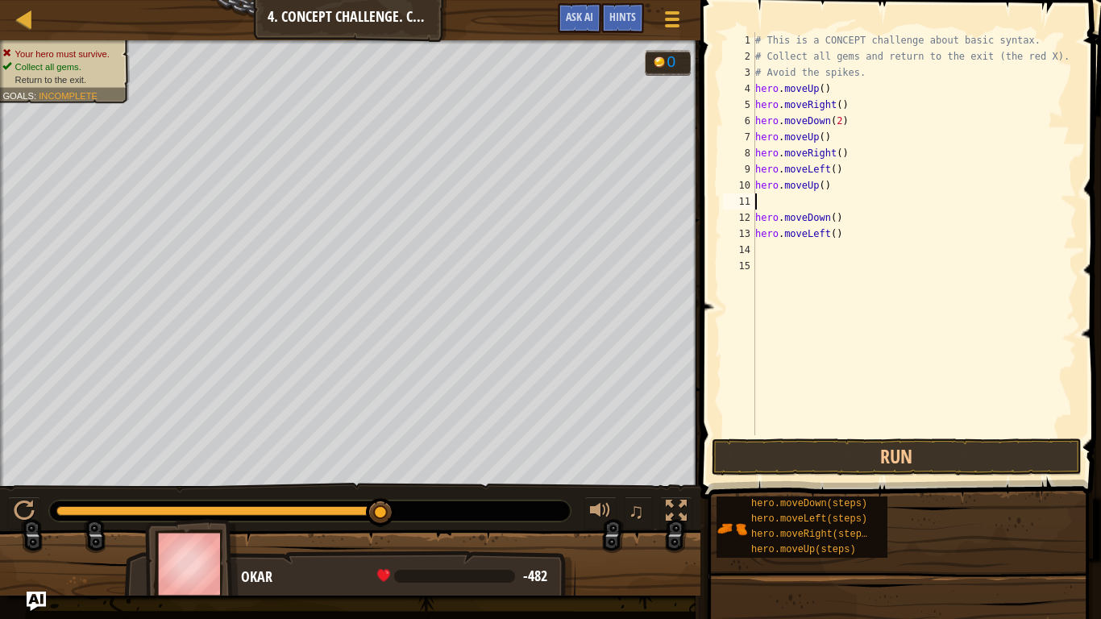
type textarea "l"
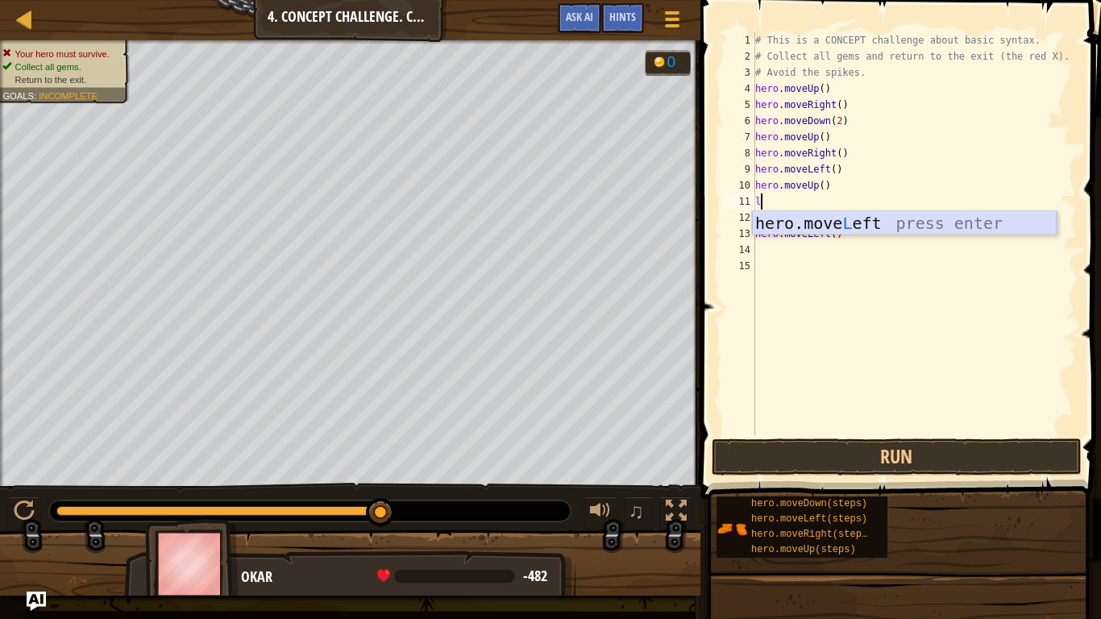
click at [880, 214] on div "hero.move L eft press enter" at bounding box center [904, 247] width 305 height 73
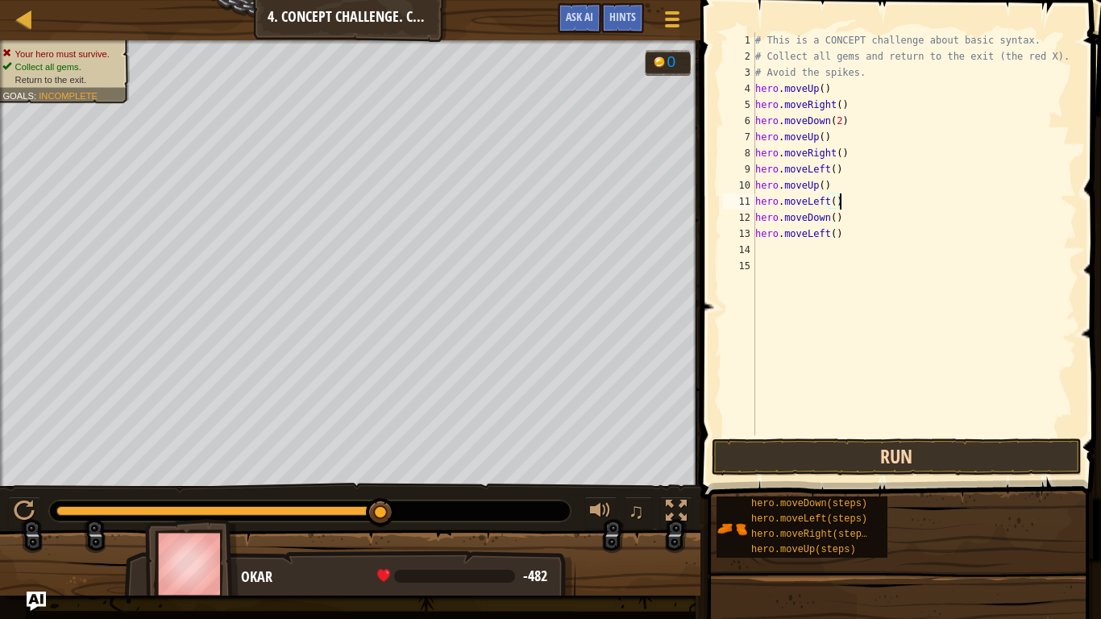
type textarea "hero.moveLeft()"
click at [766, 451] on button "Run" at bounding box center [897, 456] width 370 height 37
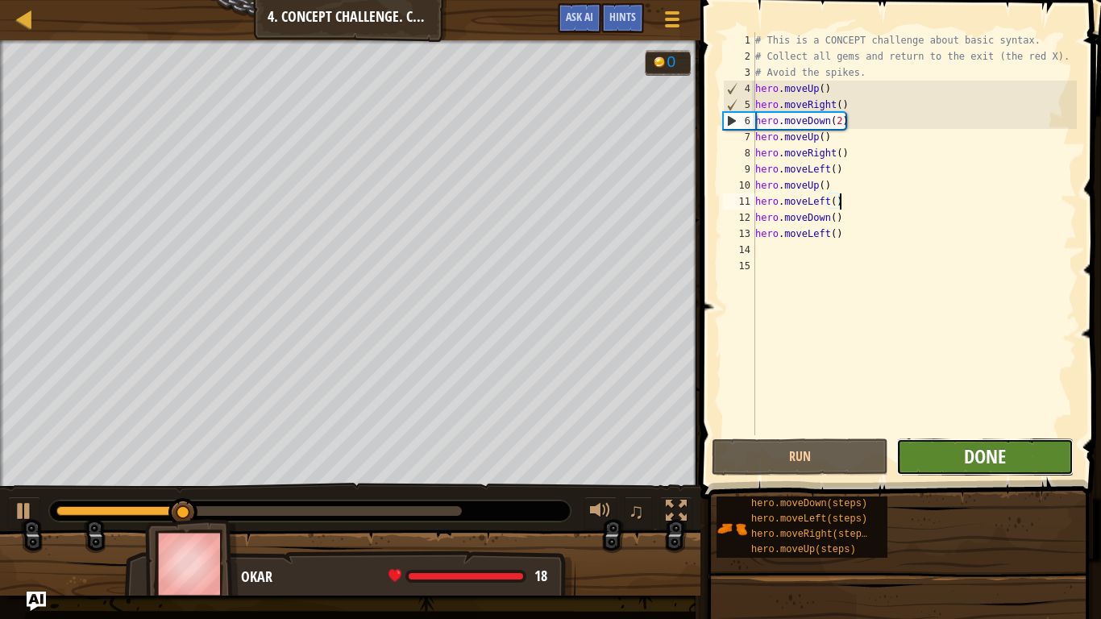
click at [999, 454] on span "Done" at bounding box center [985, 456] width 42 height 26
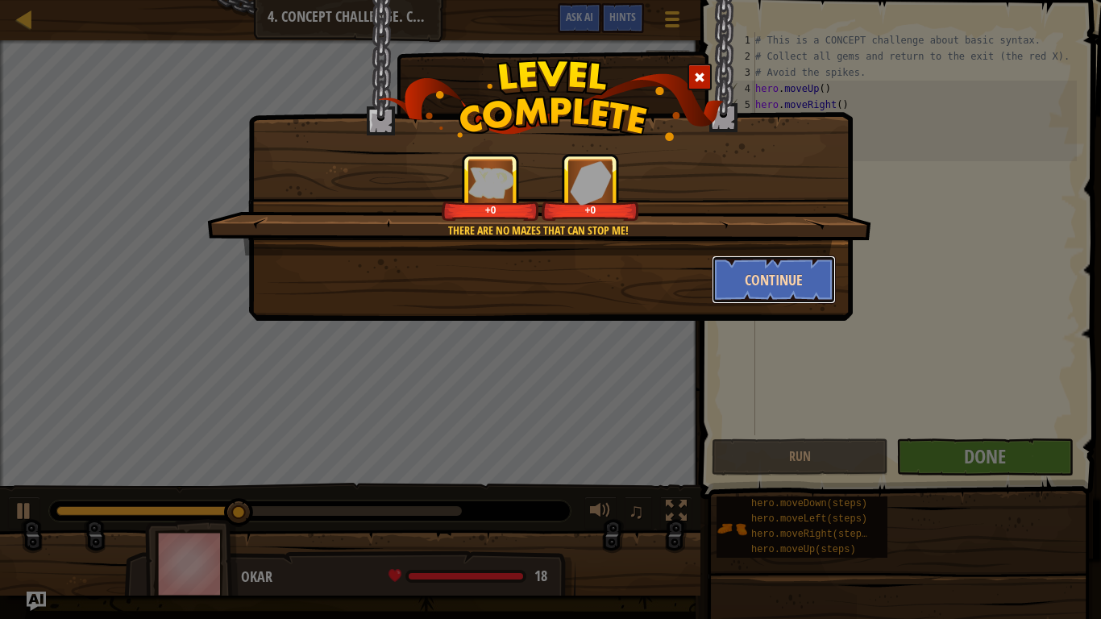
click at [770, 276] on button "Continue" at bounding box center [774, 279] width 125 height 48
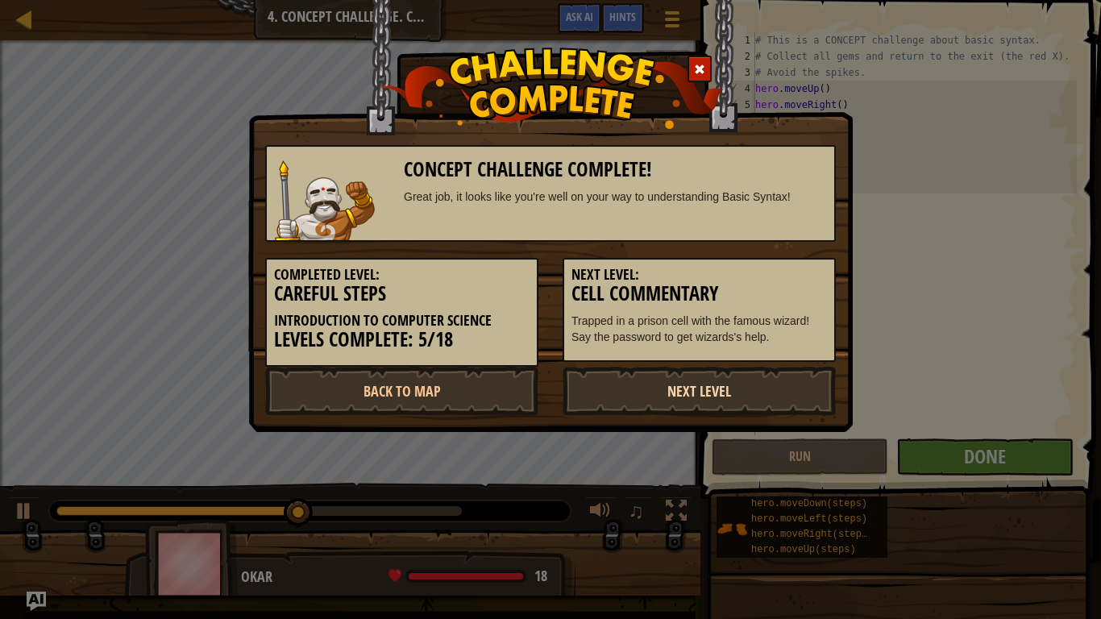
click at [688, 378] on link "Next Level" at bounding box center [698, 391] width 273 height 48
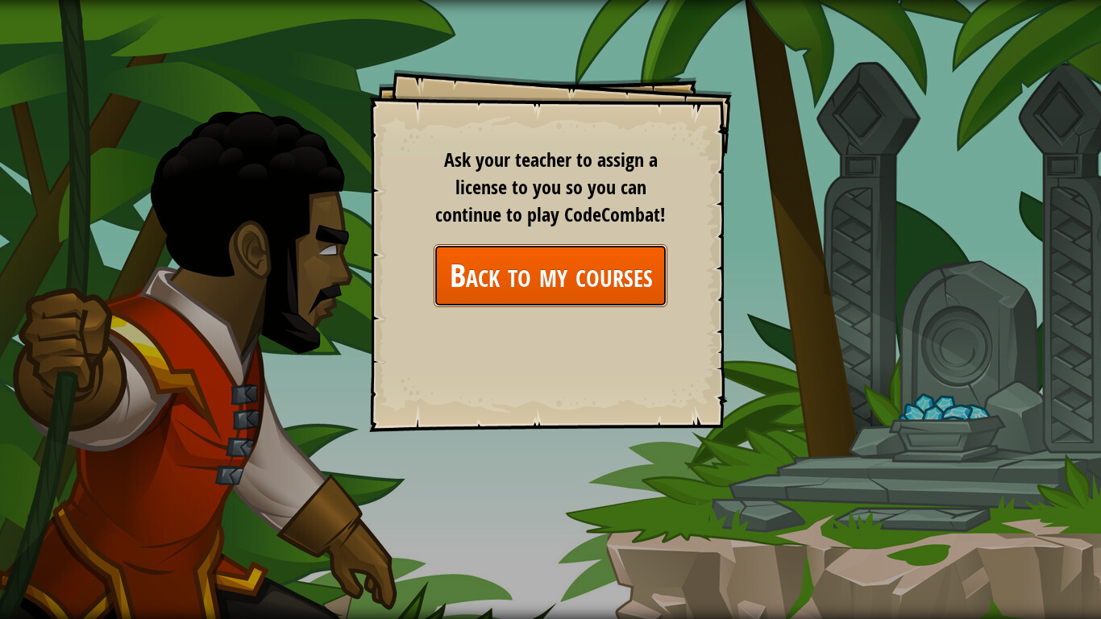
click at [474, 257] on link "Back to my courses" at bounding box center [551, 275] width 234 height 62
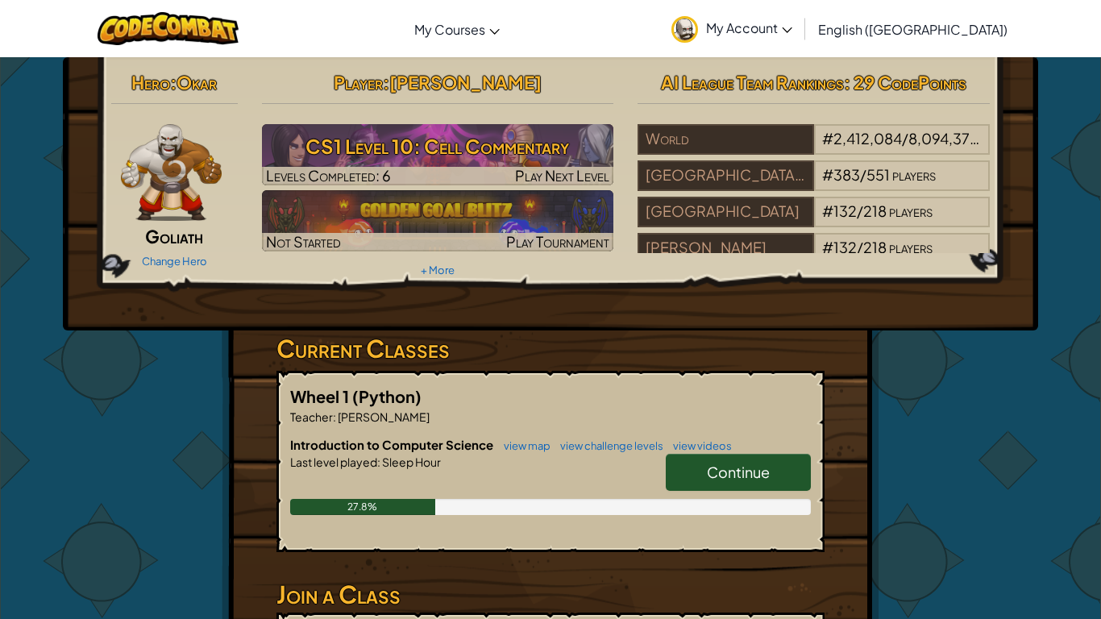
click at [626, 485] on div at bounding box center [550, 484] width 521 height 29
click at [692, 483] on link "Continue" at bounding box center [738, 472] width 145 height 37
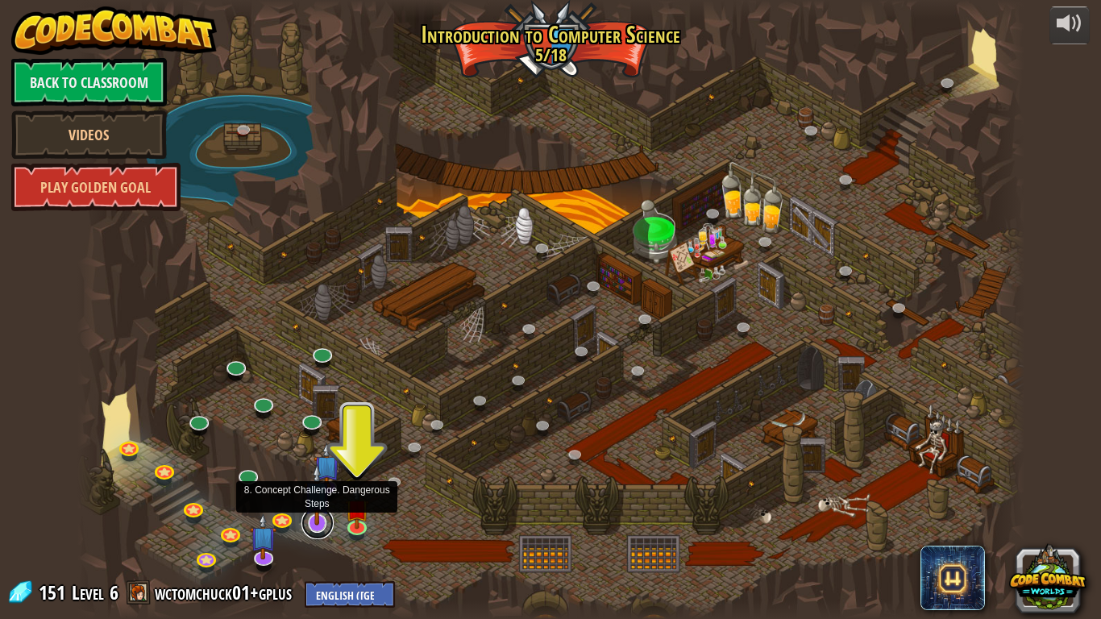
click at [303, 527] on link at bounding box center [317, 523] width 32 height 32
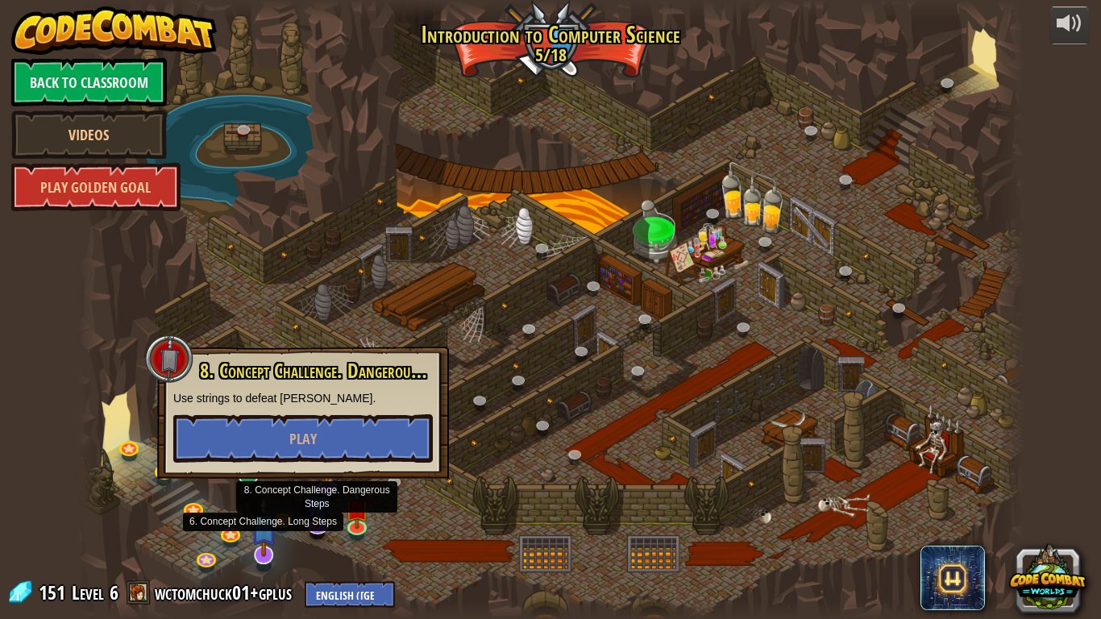
click at [268, 546] on img at bounding box center [264, 526] width 27 height 61
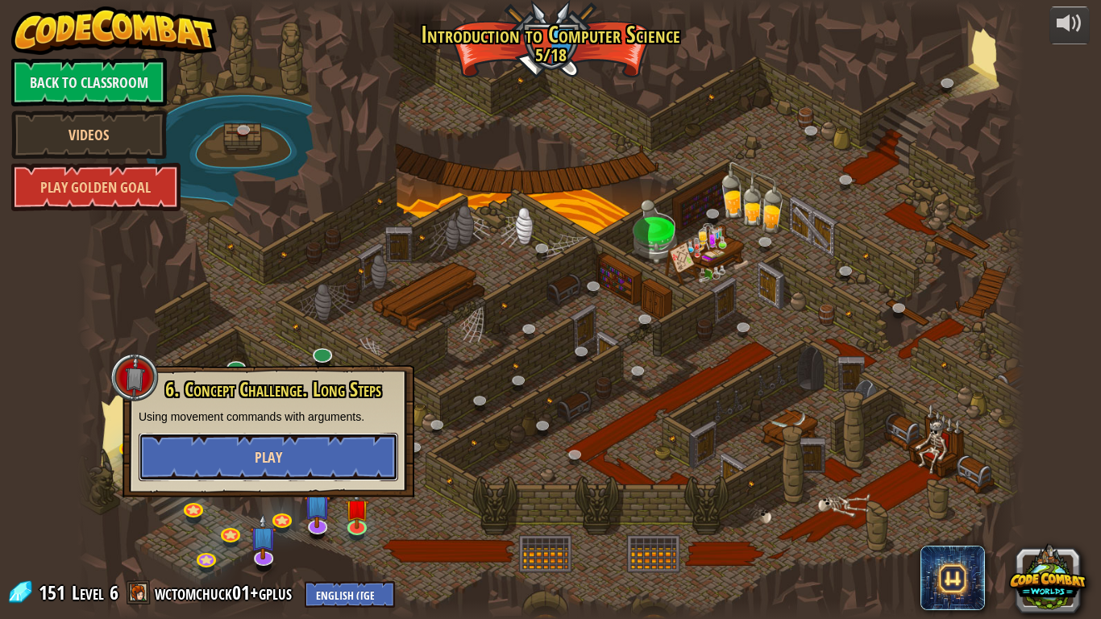
click at [293, 463] on button "Play" at bounding box center [268, 457] width 259 height 48
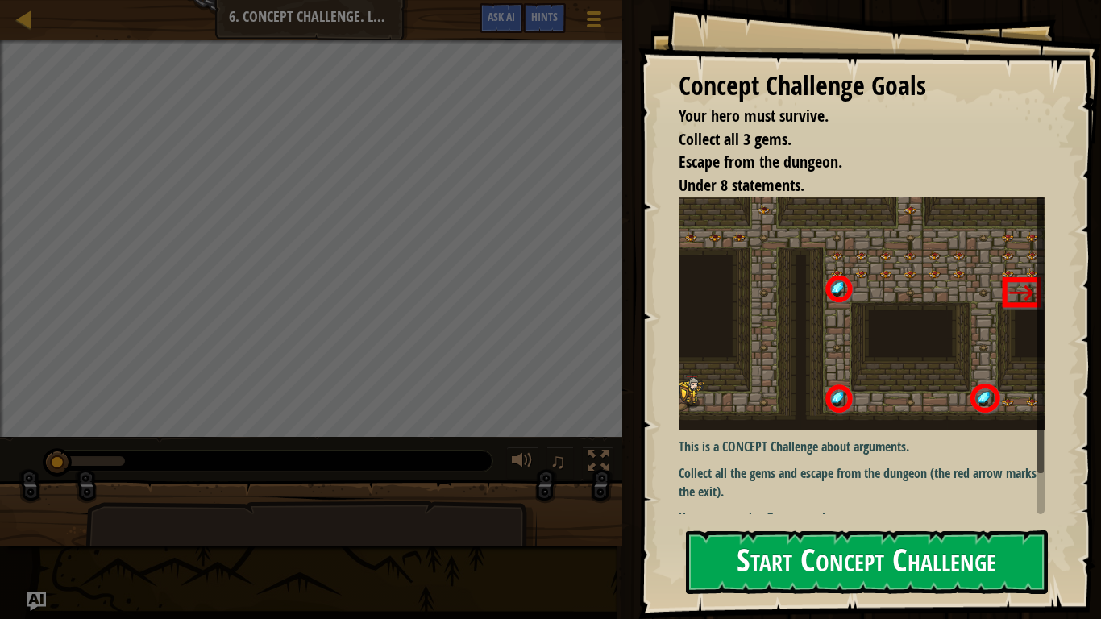
click at [743, 350] on img at bounding box center [862, 313] width 366 height 233
click at [721, 586] on button "Start Concept Challenge" at bounding box center [867, 562] width 362 height 64
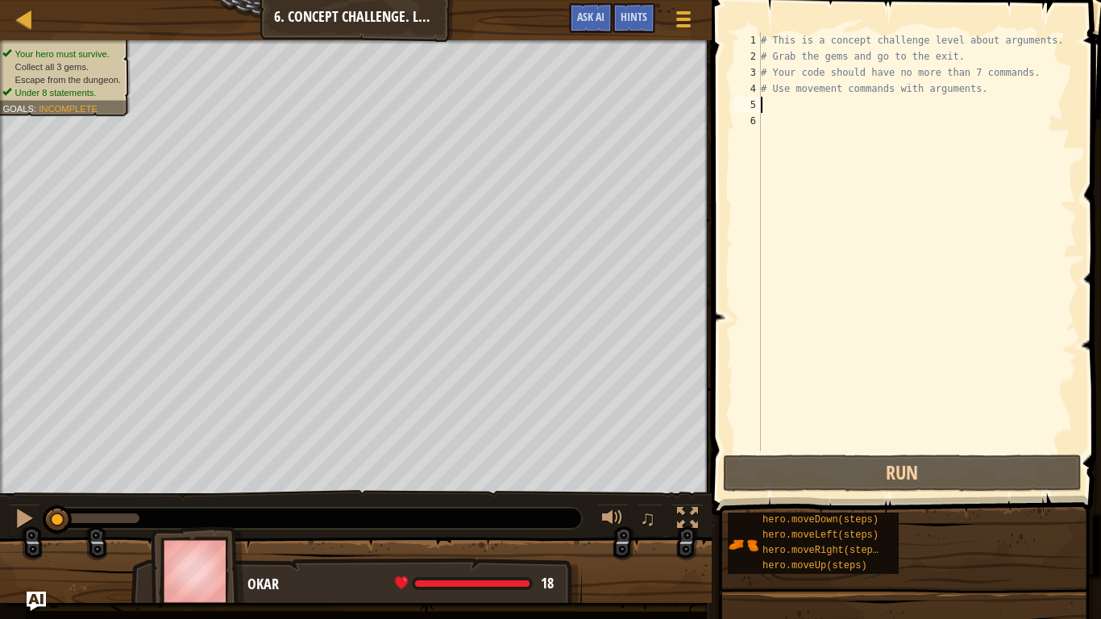
click at [794, 108] on div "# This is a concept challenge level about arguments. # Grab the gems and go to …" at bounding box center [916, 257] width 319 height 451
type textarea "m"
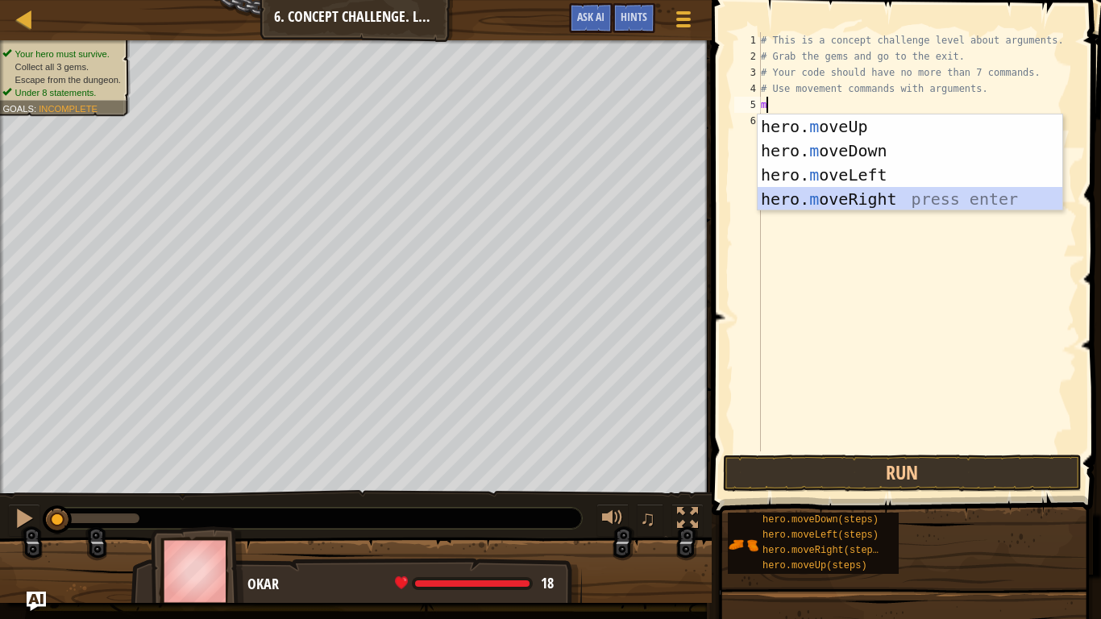
click at [808, 200] on div "hero. m oveUp press enter hero. m oveDown press enter hero. m oveLeft press ent…" at bounding box center [909, 186] width 305 height 145
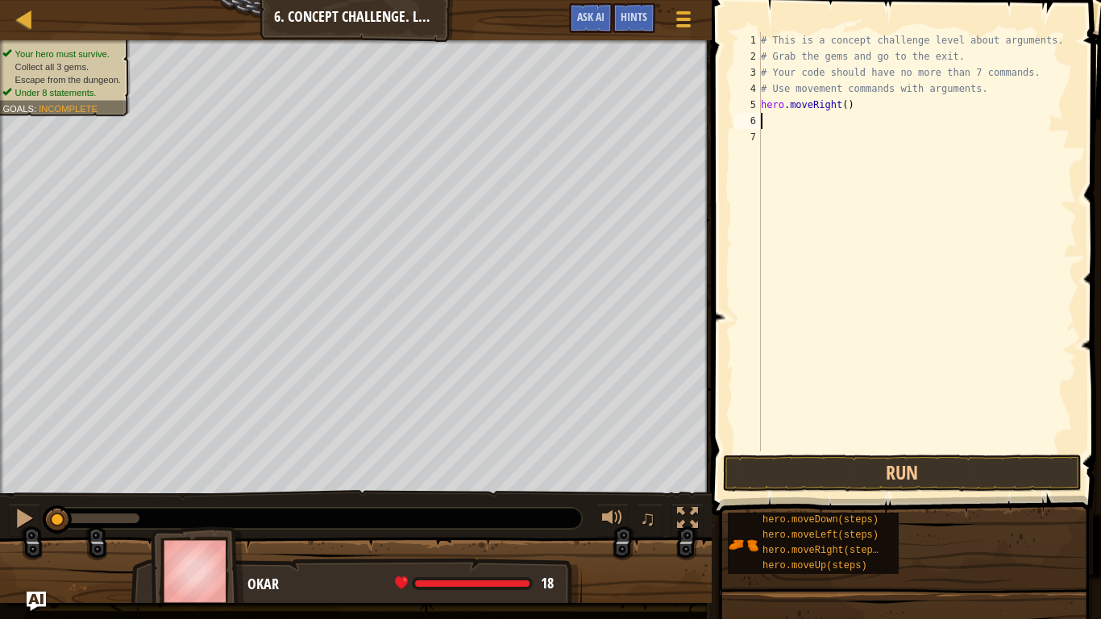
type textarea "m"
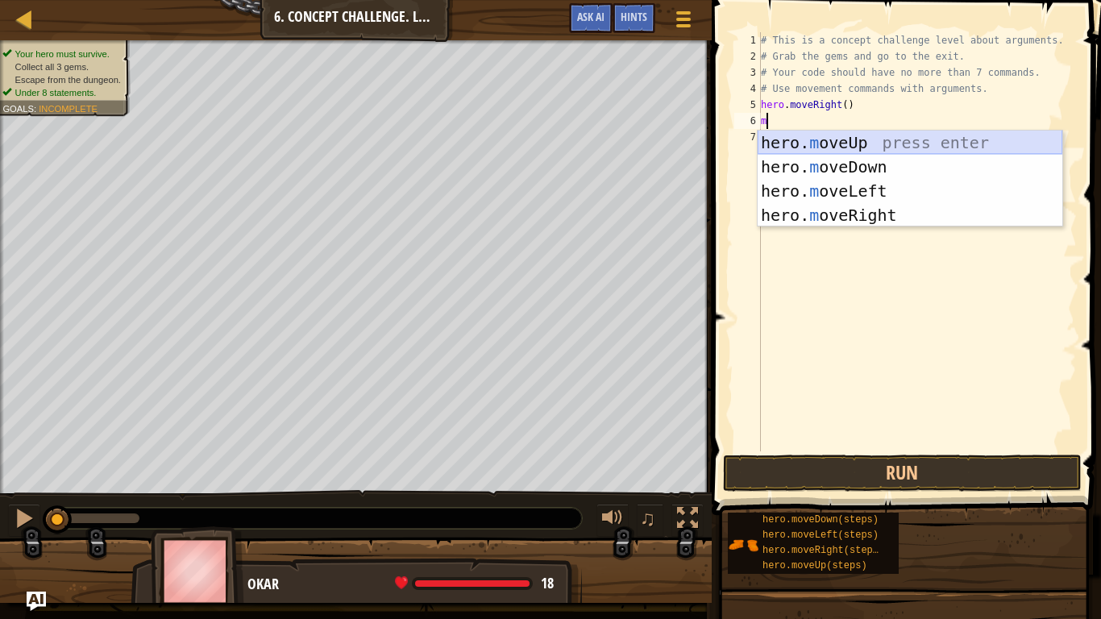
click at [874, 142] on div "hero. m oveUp press enter hero. m oveDown press enter hero. m oveLeft press ent…" at bounding box center [909, 203] width 305 height 145
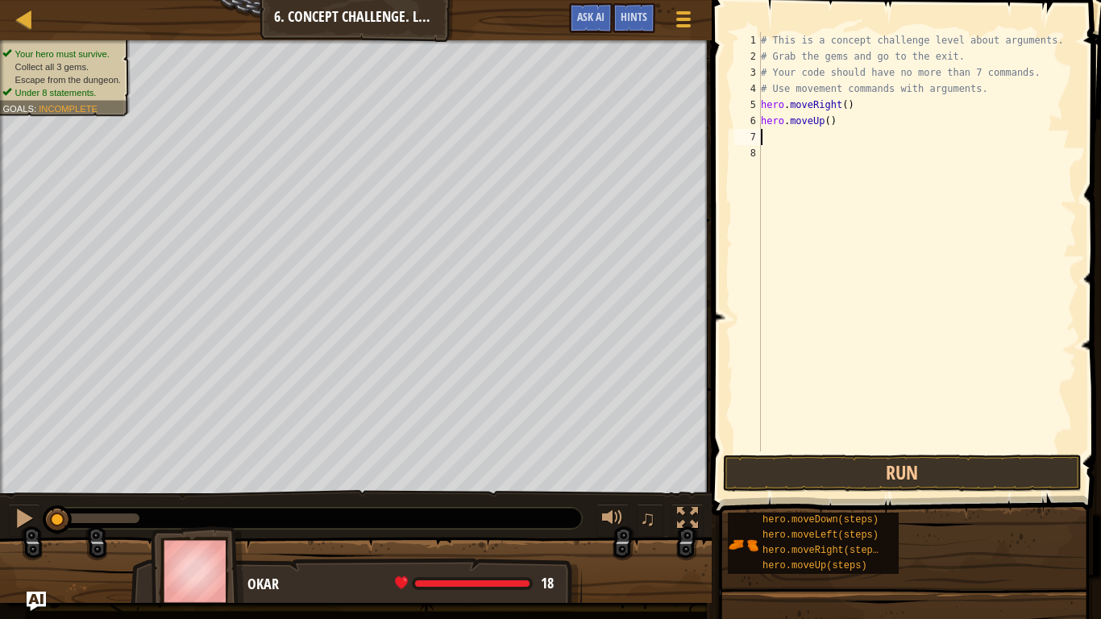
type textarea "m"
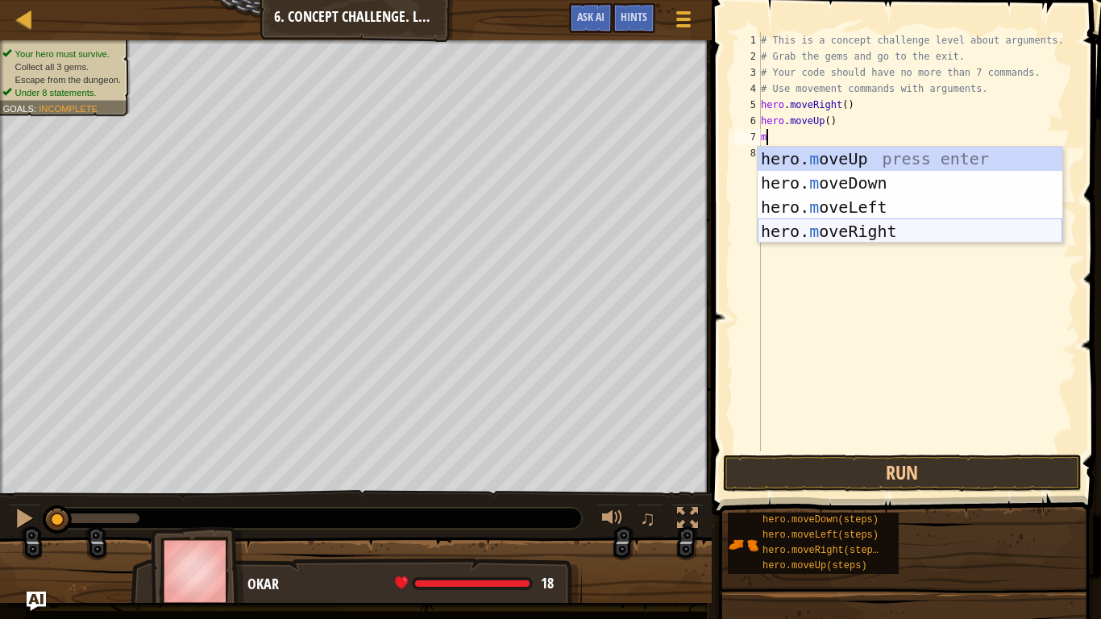
click at [865, 225] on div "hero. m oveUp press enter hero. m oveDown press enter hero. m oveLeft press ent…" at bounding box center [909, 219] width 305 height 145
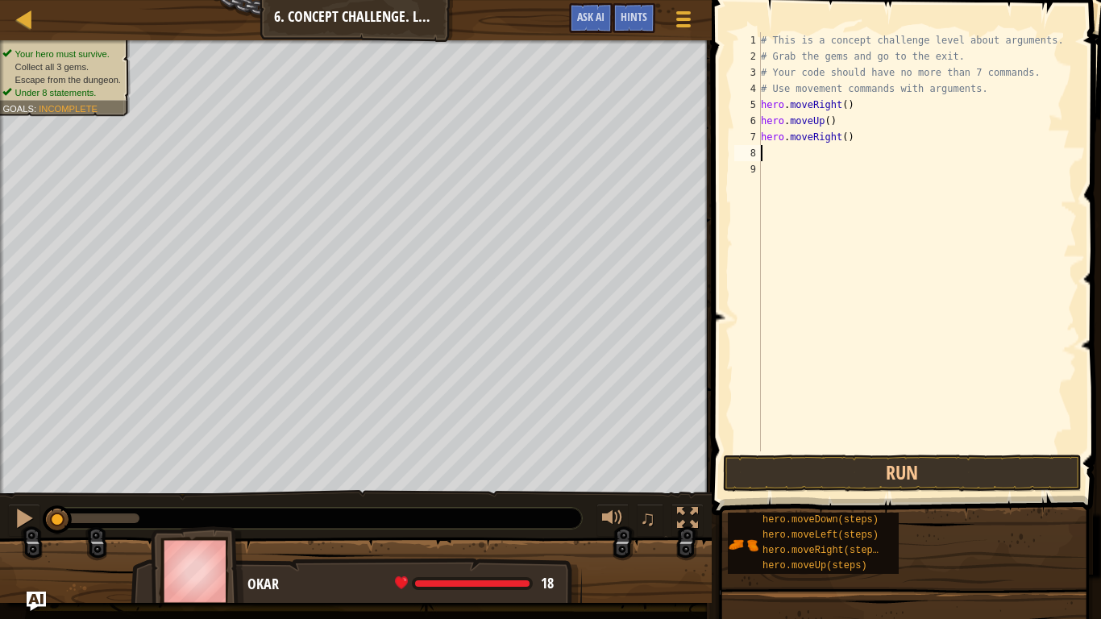
type textarea "m"
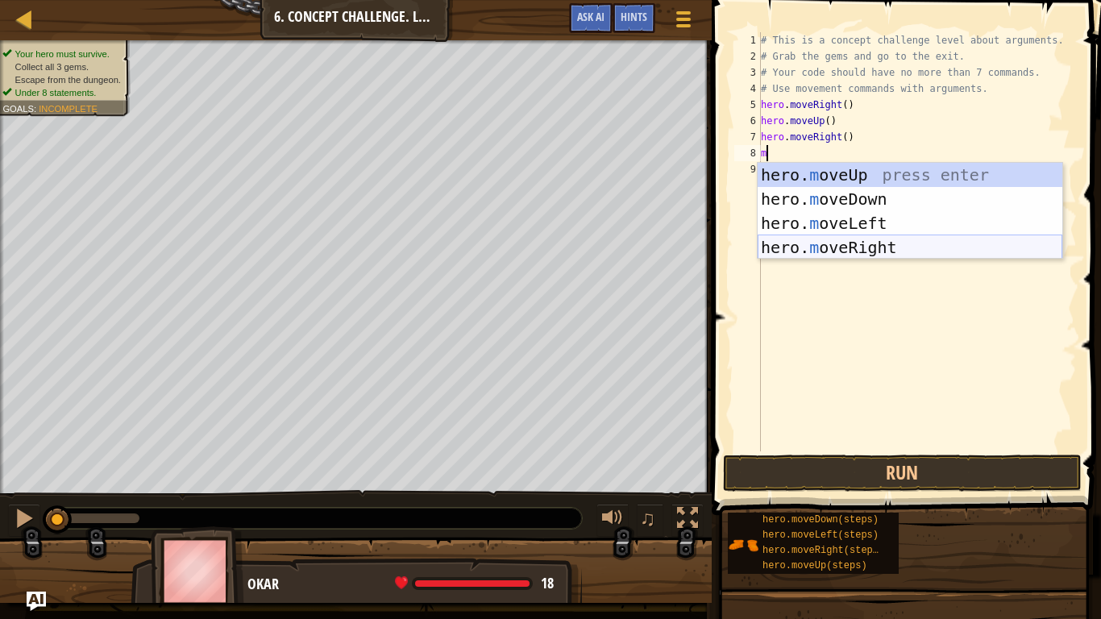
click at [866, 245] on div "hero. m oveUp press enter hero. m oveDown press enter hero. m oveLeft press ent…" at bounding box center [909, 235] width 305 height 145
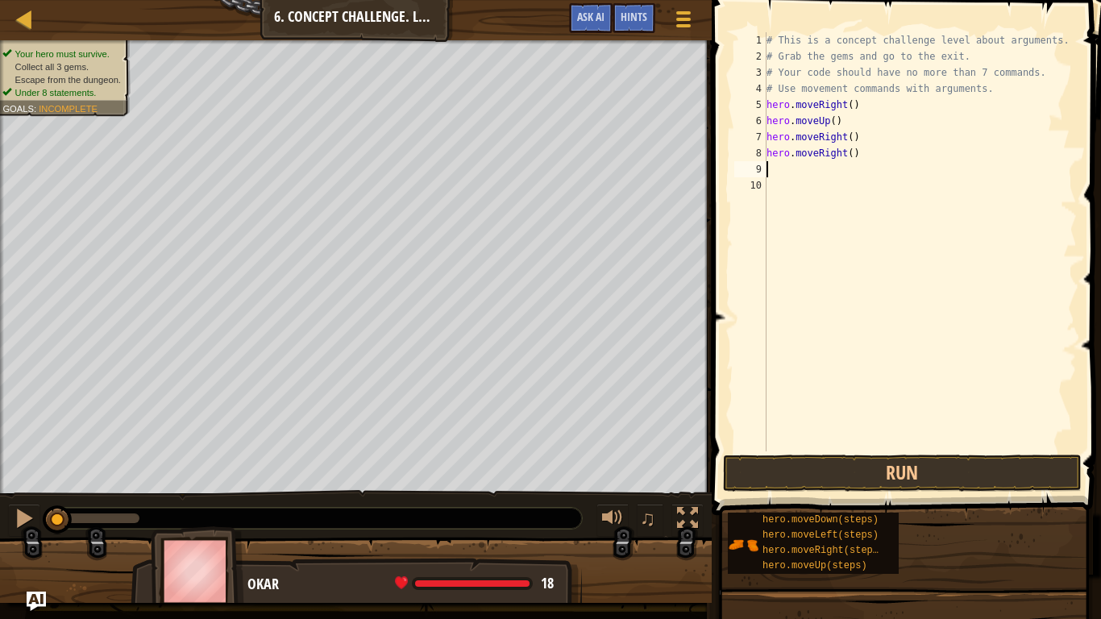
type textarea "m"
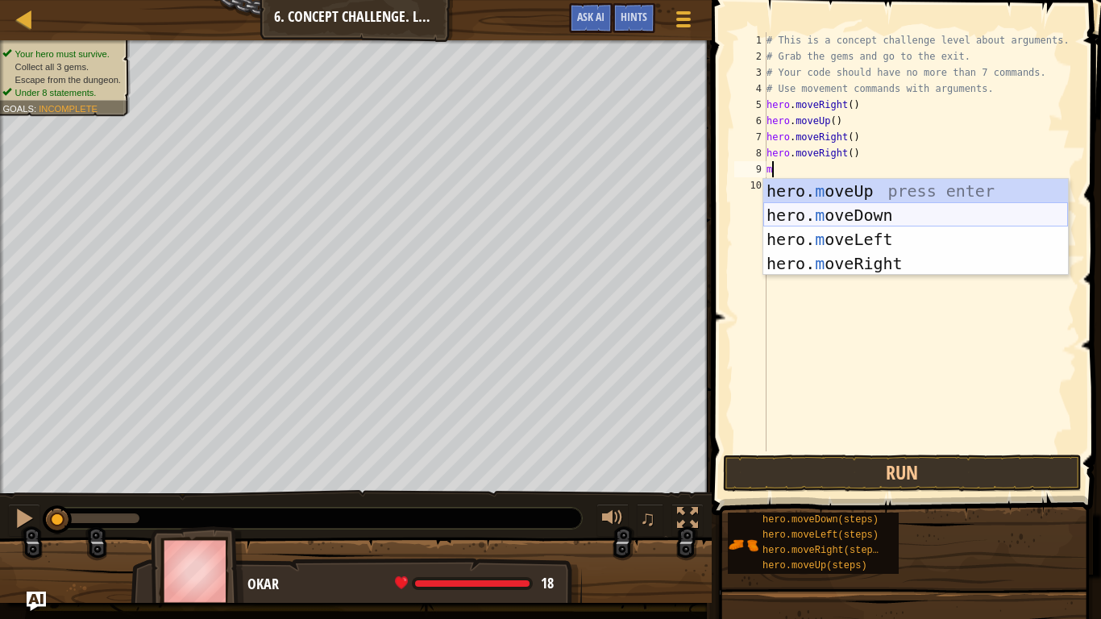
click at [846, 206] on div "hero. m oveUp press enter hero. m oveDown press enter hero. m oveLeft press ent…" at bounding box center [915, 251] width 305 height 145
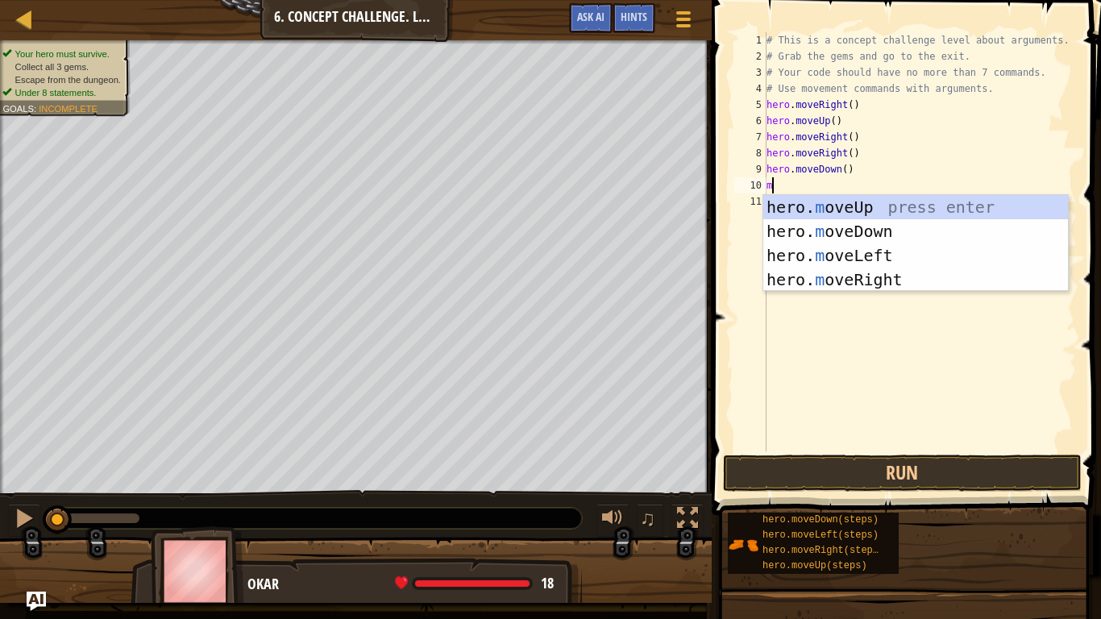
click at [846, 169] on div "# This is a concept challenge level about arguments. # Grab the gems and go to …" at bounding box center [919, 257] width 313 height 451
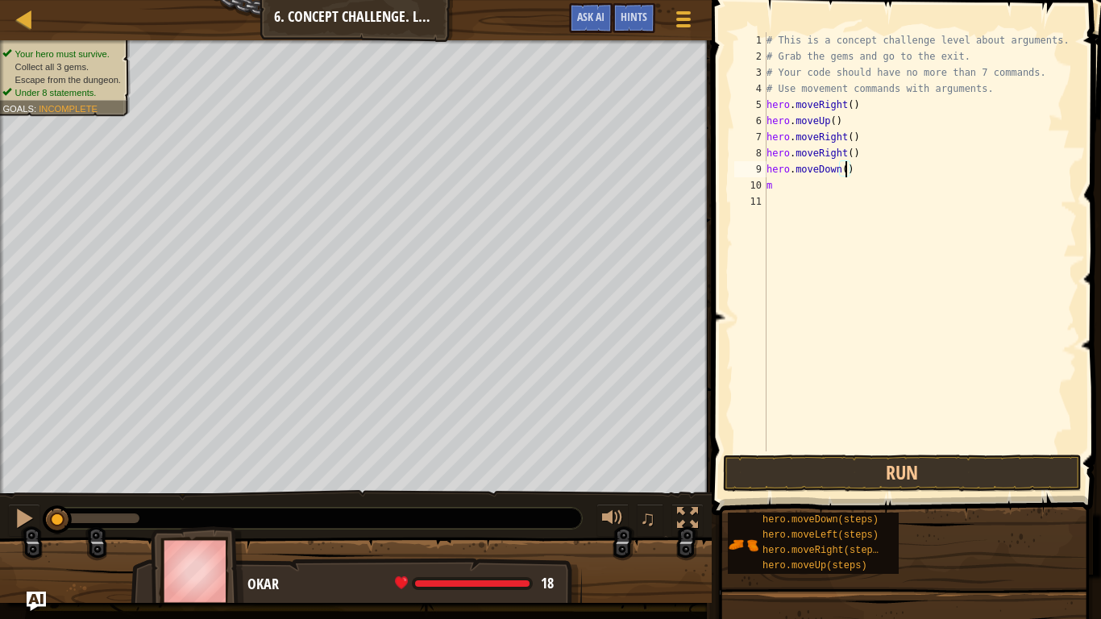
scroll to position [7, 12]
click at [781, 189] on div "# This is a concept challenge level about arguments. # Grab the gems and go to …" at bounding box center [919, 257] width 313 height 451
type textarea "m"
type textarea "l"
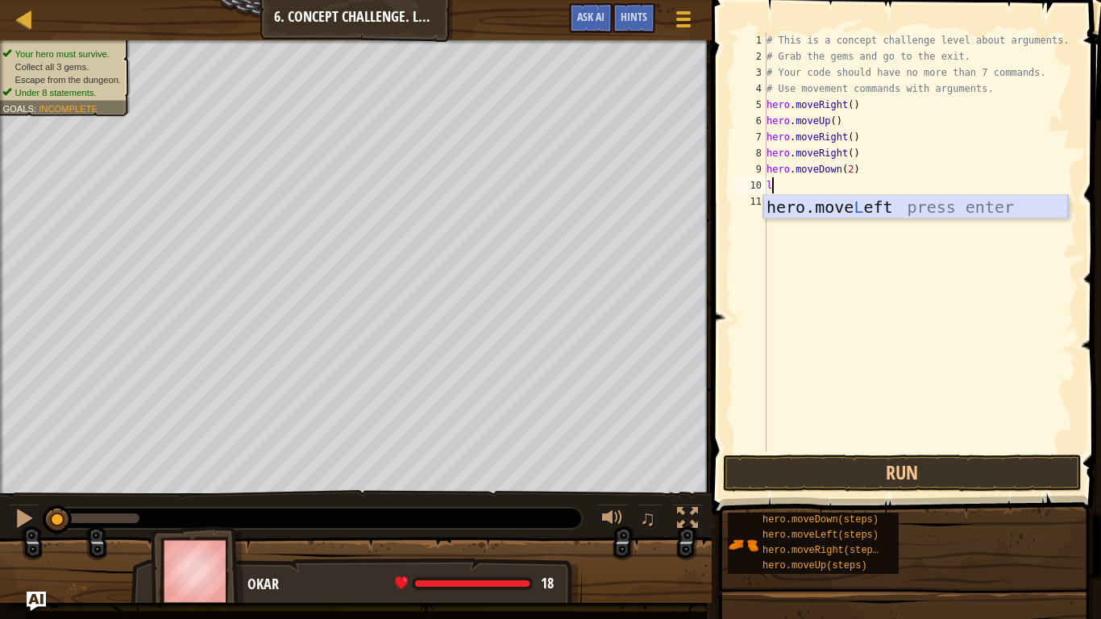
click at [791, 209] on div "hero.move L eft press enter" at bounding box center [915, 231] width 305 height 73
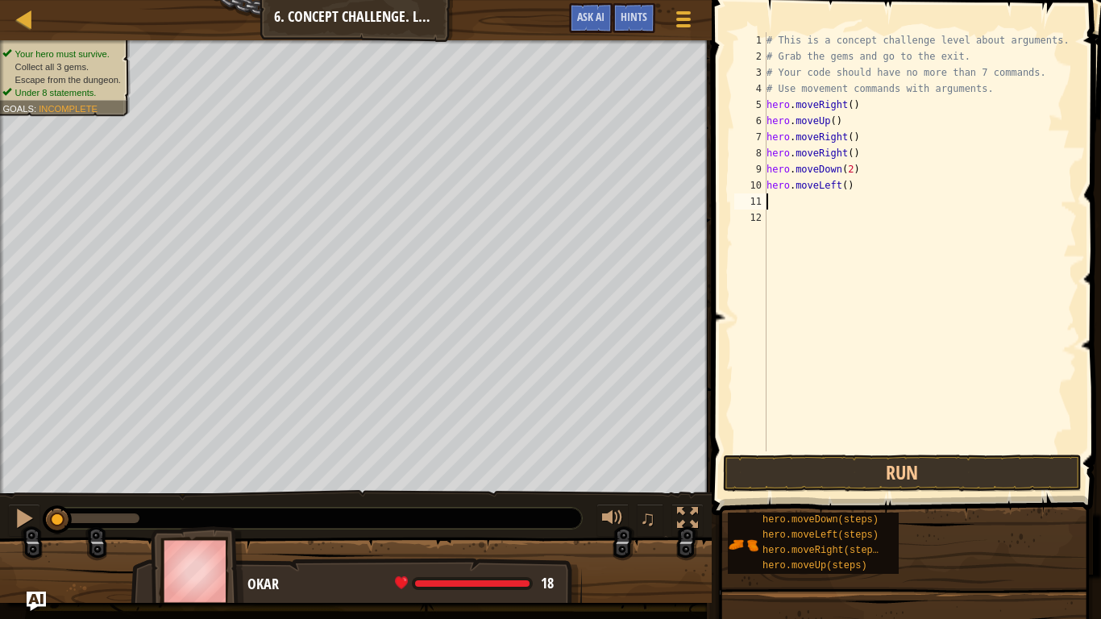
type textarea "u"
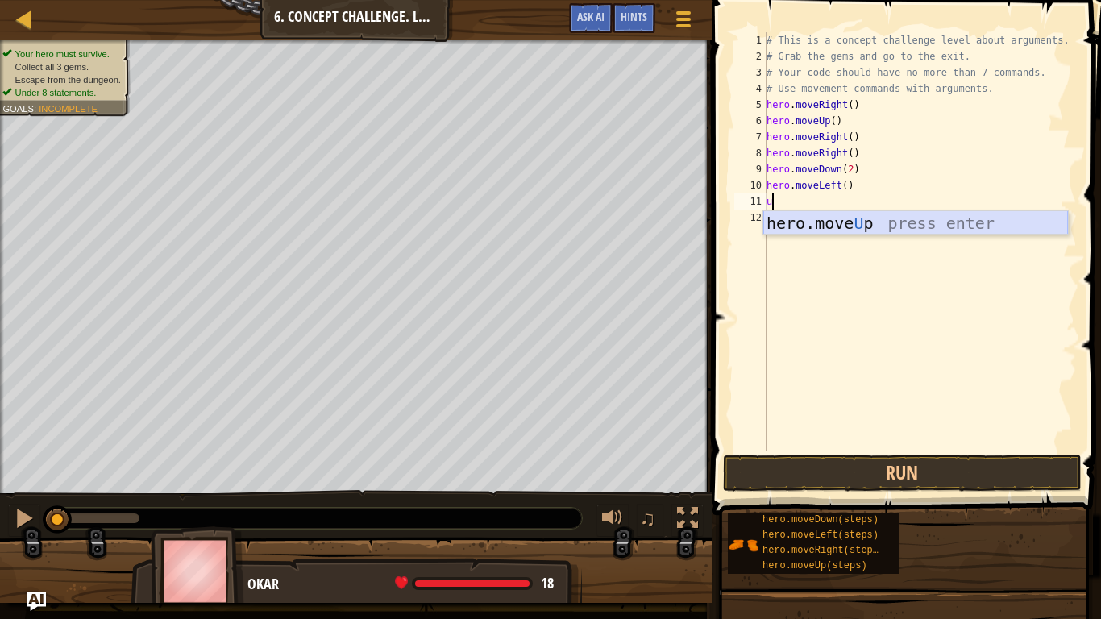
click at [803, 223] on div "hero.move U p press enter" at bounding box center [915, 247] width 305 height 73
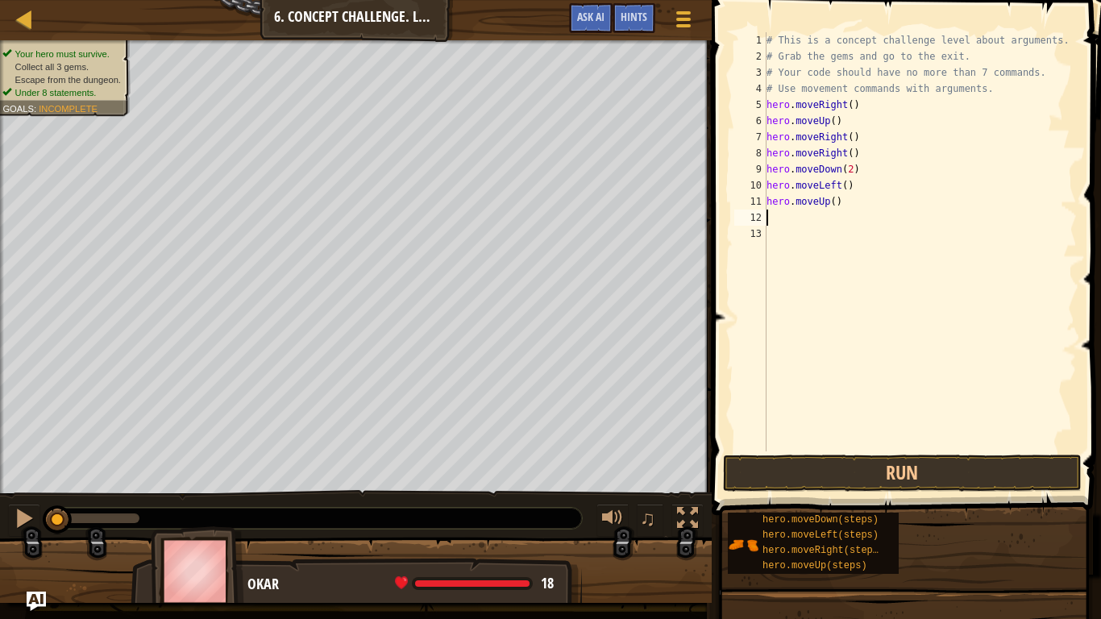
type textarea "r"
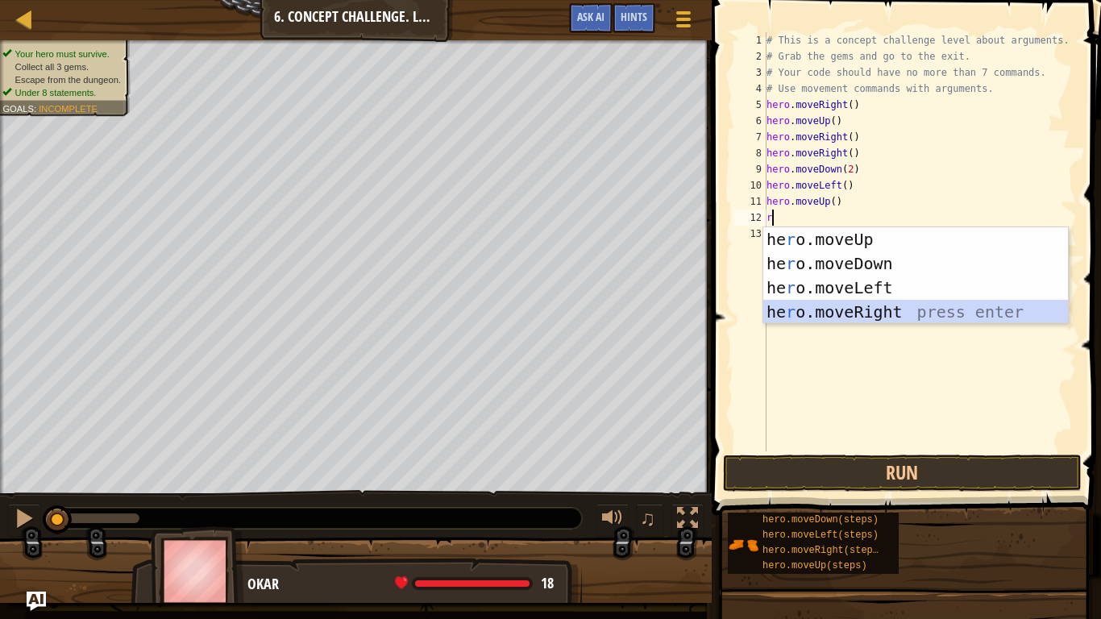
click at [833, 307] on div "he r o.moveUp press enter he r o.moveDown press enter he r o.moveLeft press ent…" at bounding box center [915, 299] width 305 height 145
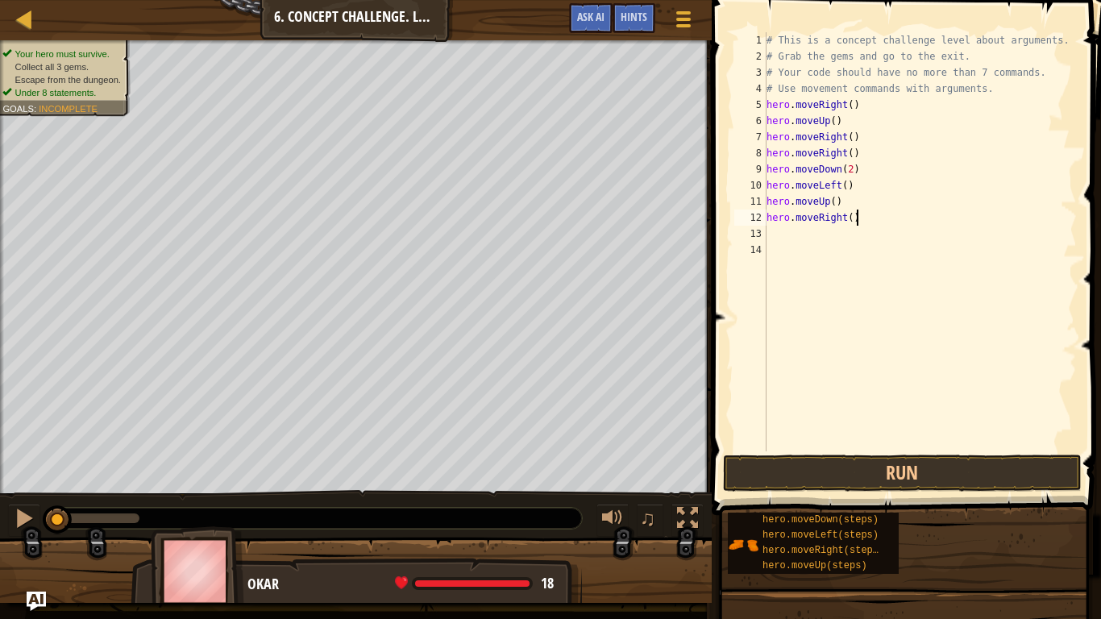
click at [854, 219] on div "# This is a concept challenge level about arguments. # Grab the gems and go to …" at bounding box center [919, 257] width 313 height 451
click at [851, 218] on div "# This is a concept challenge level about arguments. # Grab the gems and go to …" at bounding box center [919, 257] width 313 height 451
click at [791, 460] on button "Run" at bounding box center [902, 472] width 359 height 37
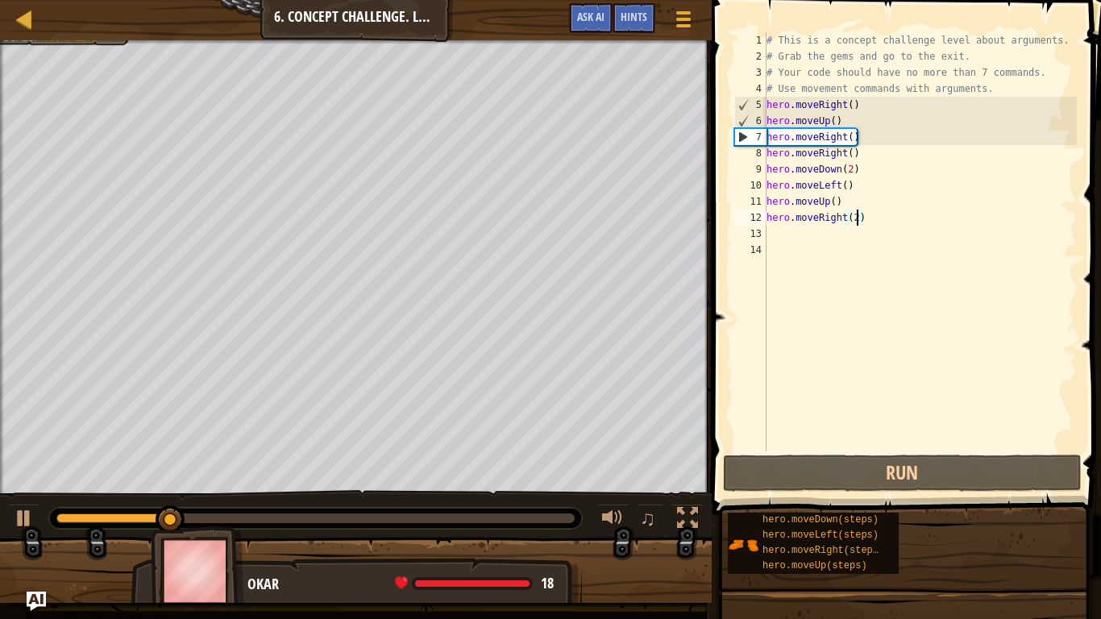
click at [832, 123] on div "# This is a concept challenge level about arguments. # Grab the gems and go to …" at bounding box center [919, 257] width 313 height 451
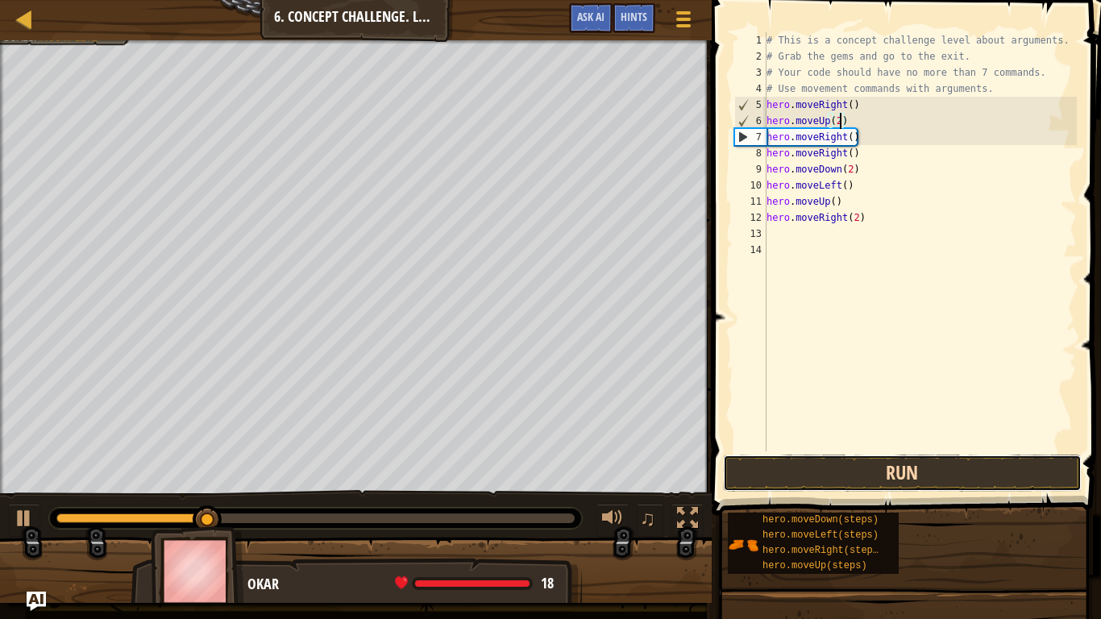
click at [778, 487] on button "Run" at bounding box center [902, 472] width 359 height 37
click at [792, 467] on button "Run" at bounding box center [902, 472] width 359 height 37
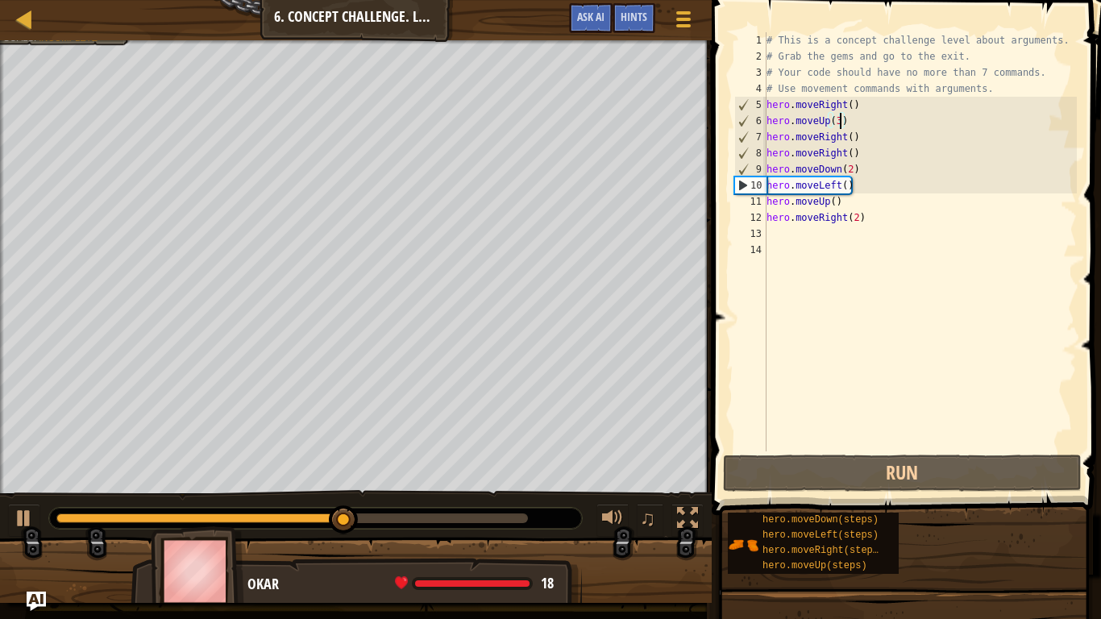
click at [849, 170] on div "# This is a concept challenge level about arguments. # Grab the gems and go to …" at bounding box center [919, 257] width 313 height 451
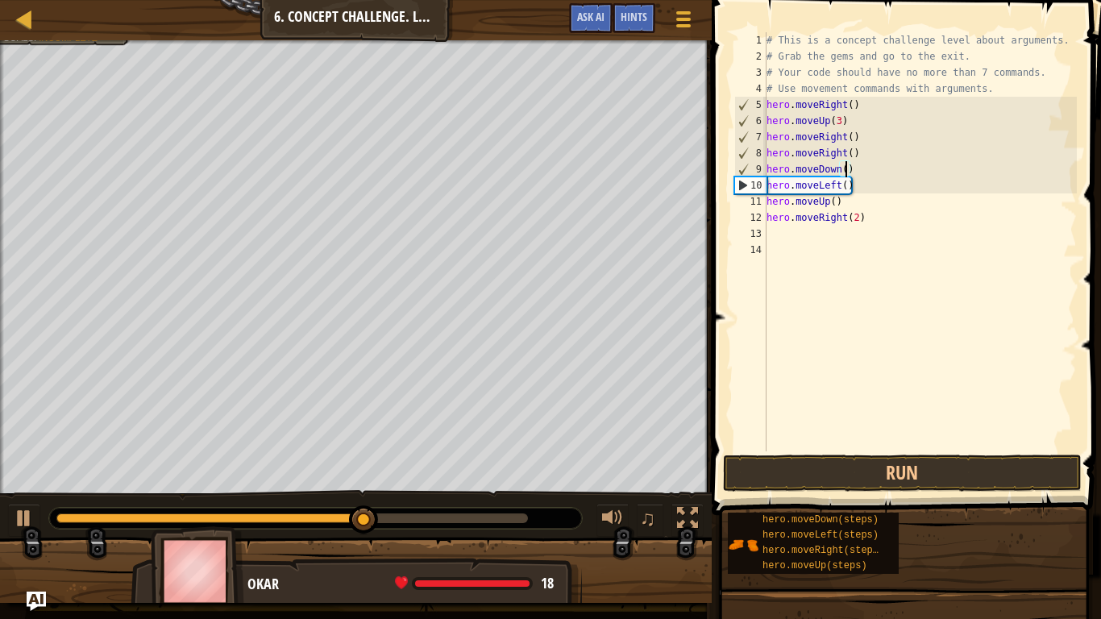
type textarea "hero.moveDown(3)"
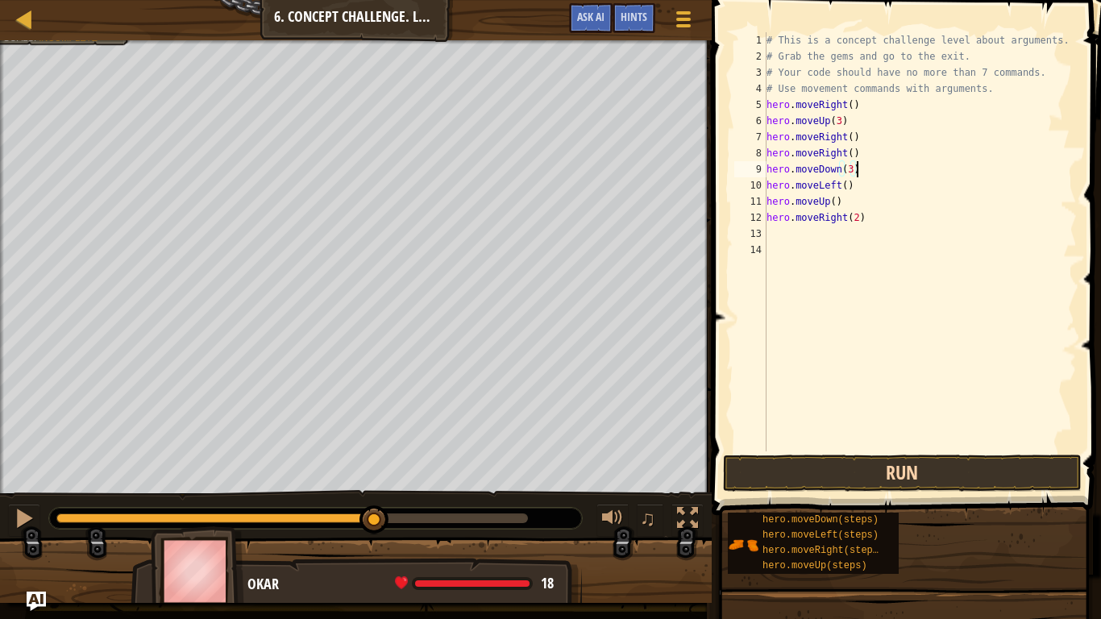
type textarea "hero.moveDown(3)"
click at [799, 469] on button "Run" at bounding box center [902, 472] width 359 height 37
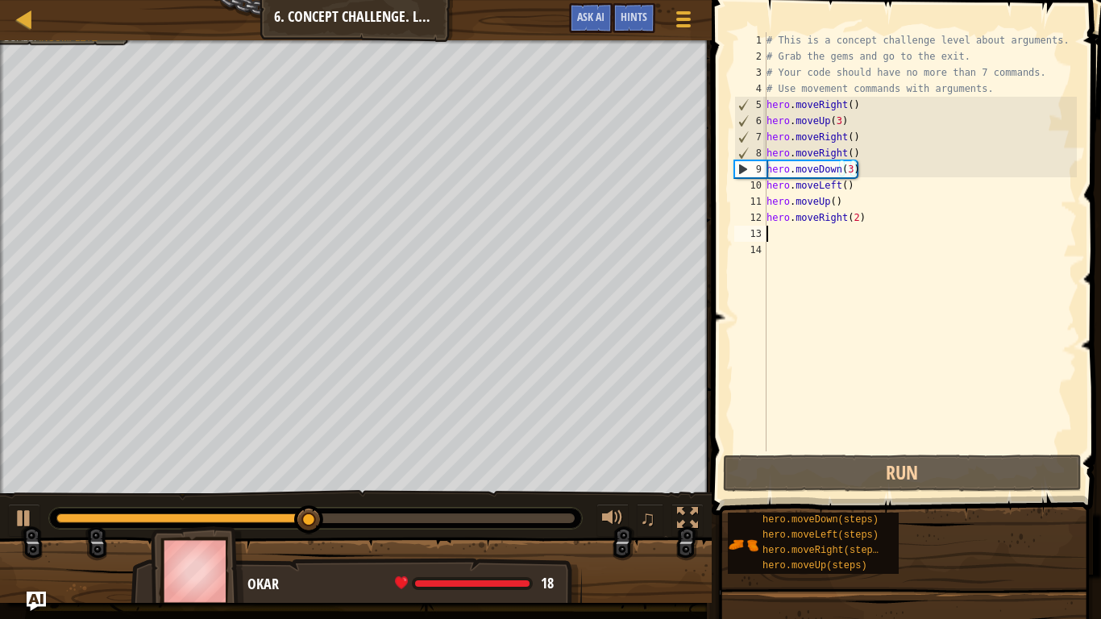
click at [810, 234] on div "# This is a concept challenge level about arguments. # Grab the gems and go to …" at bounding box center [919, 257] width 313 height 451
type textarea "u"
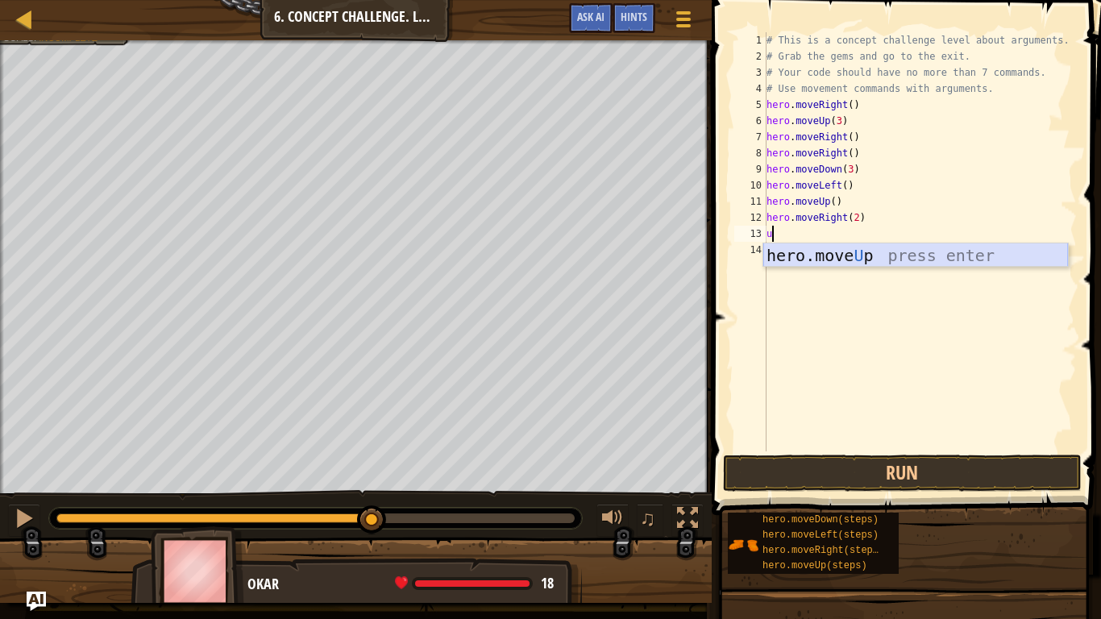
click at [840, 255] on div "hero.move U p press enter" at bounding box center [915, 279] width 305 height 73
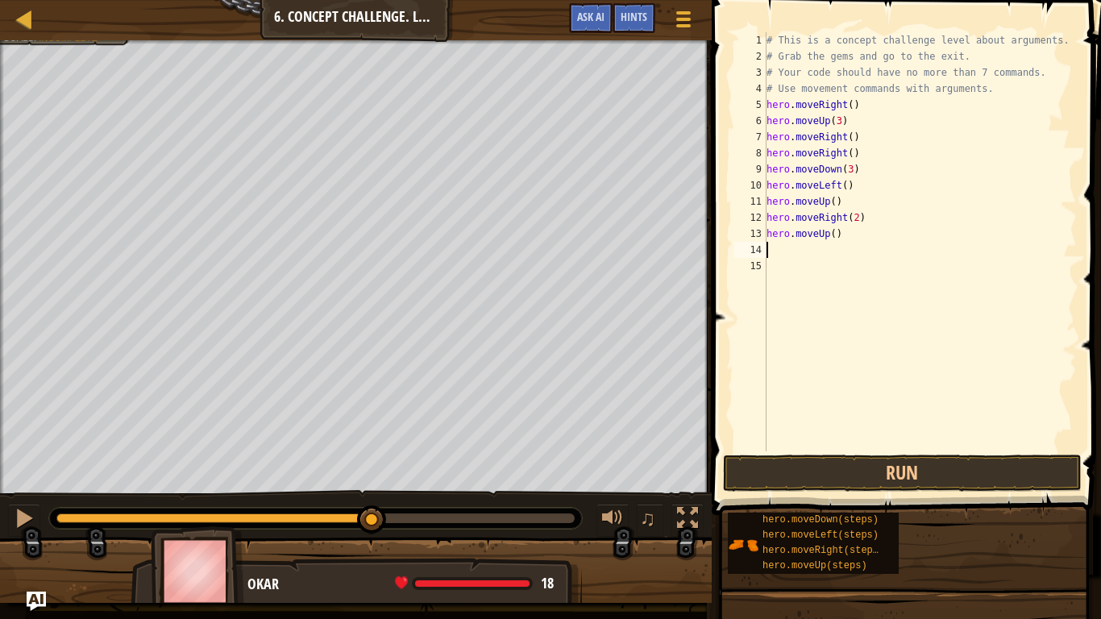
type textarea "r"
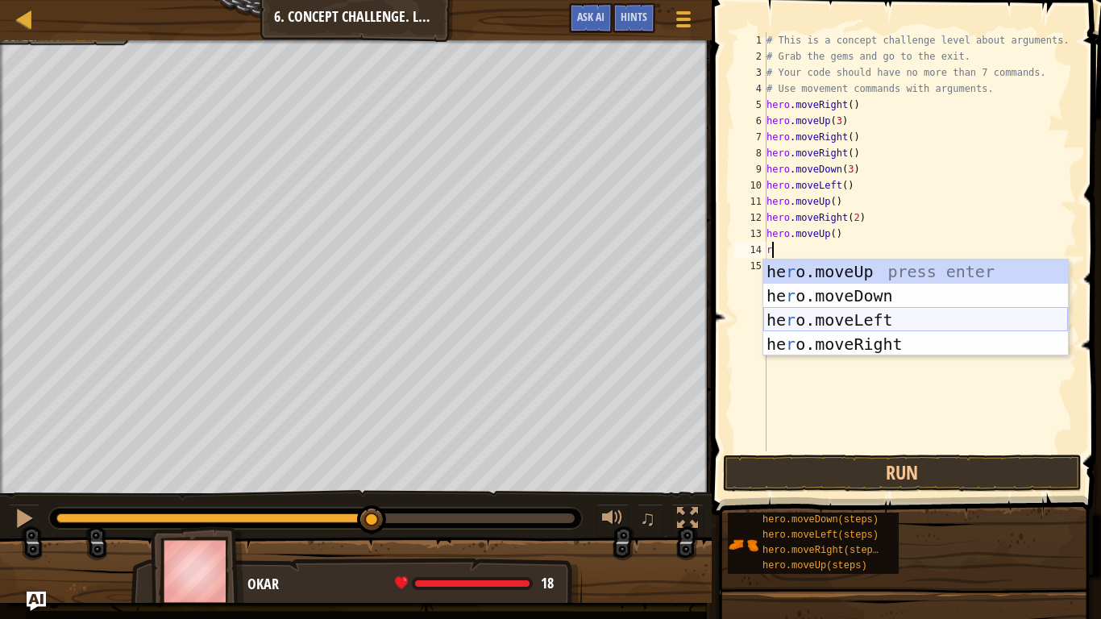
click at [835, 330] on div "he r o.moveUp press enter he r o.moveDown press enter he r o.moveLeft press ent…" at bounding box center [915, 331] width 305 height 145
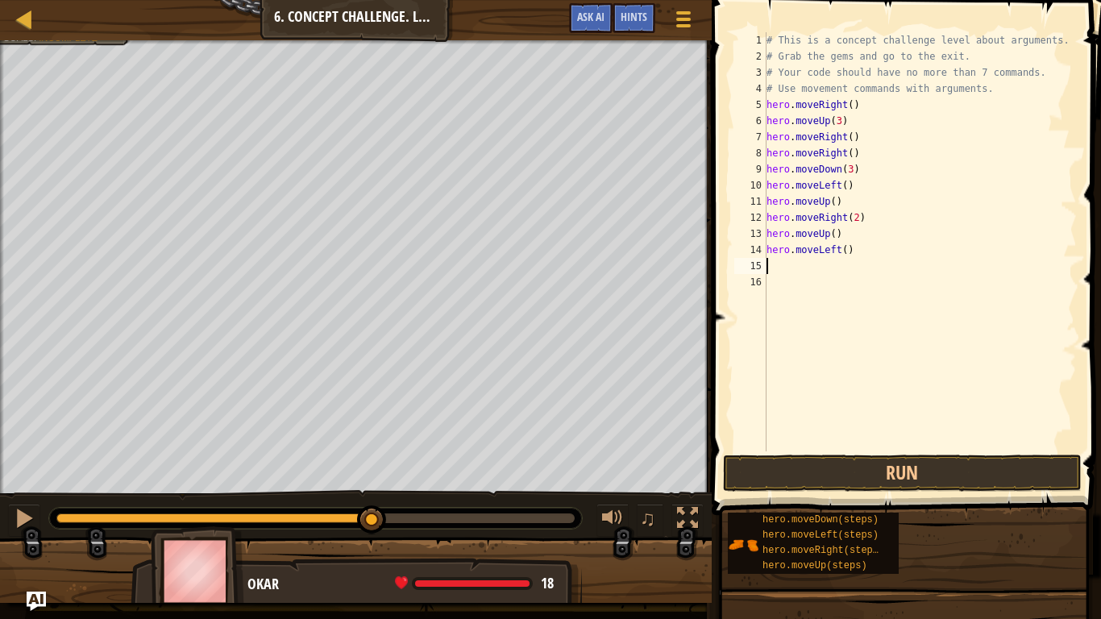
click at [843, 250] on div "# This is a concept challenge level about arguments. # Grab the gems and go to …" at bounding box center [919, 257] width 313 height 451
type textarea "hero.moveLeft(3)"
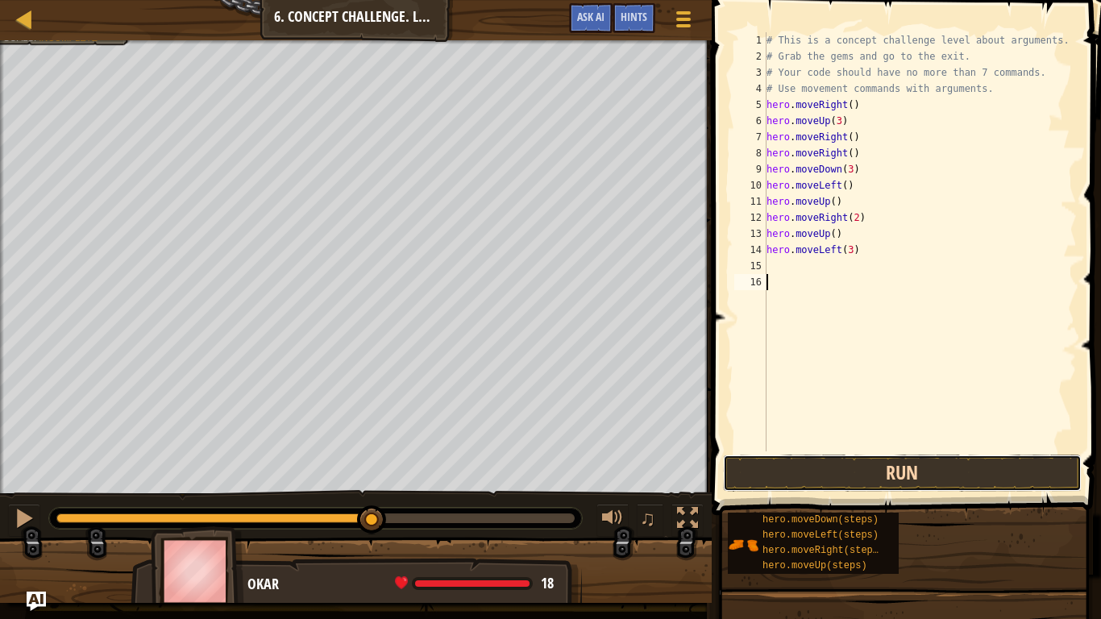
click at [738, 480] on button "Run" at bounding box center [902, 472] width 359 height 37
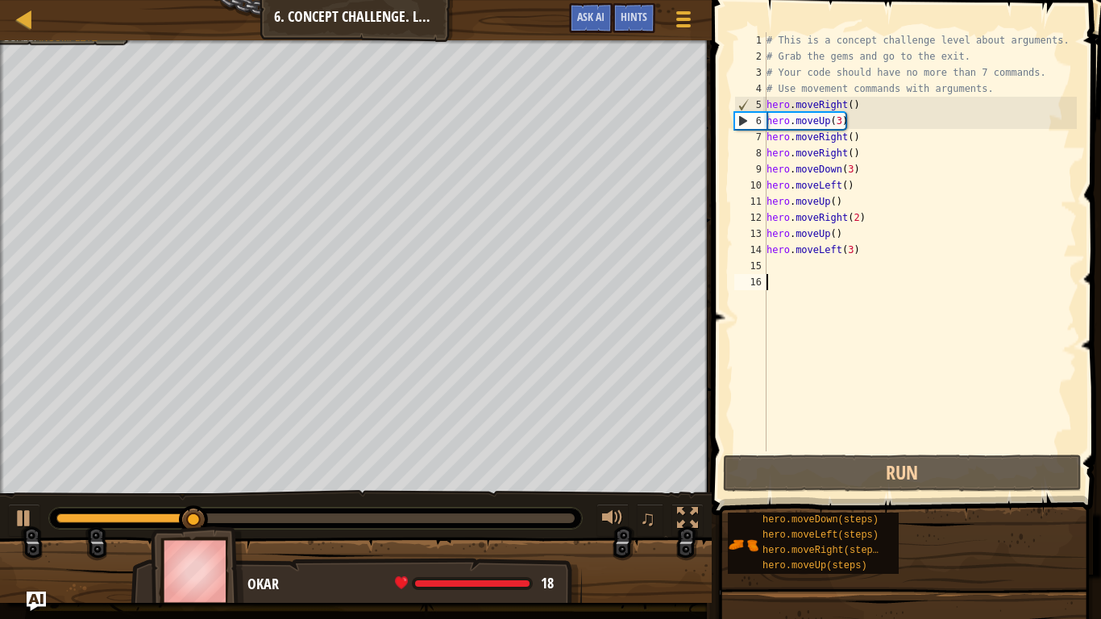
click at [851, 251] on div "# This is a concept challenge level about arguments. # Grab the gems and go to …" at bounding box center [919, 257] width 313 height 451
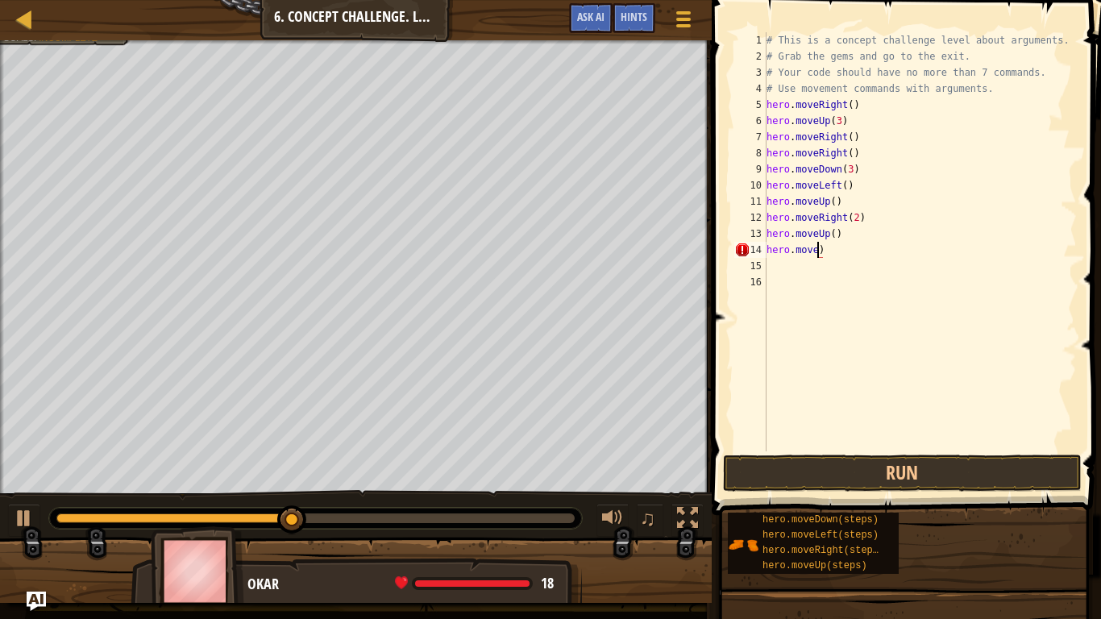
scroll to position [7, 8]
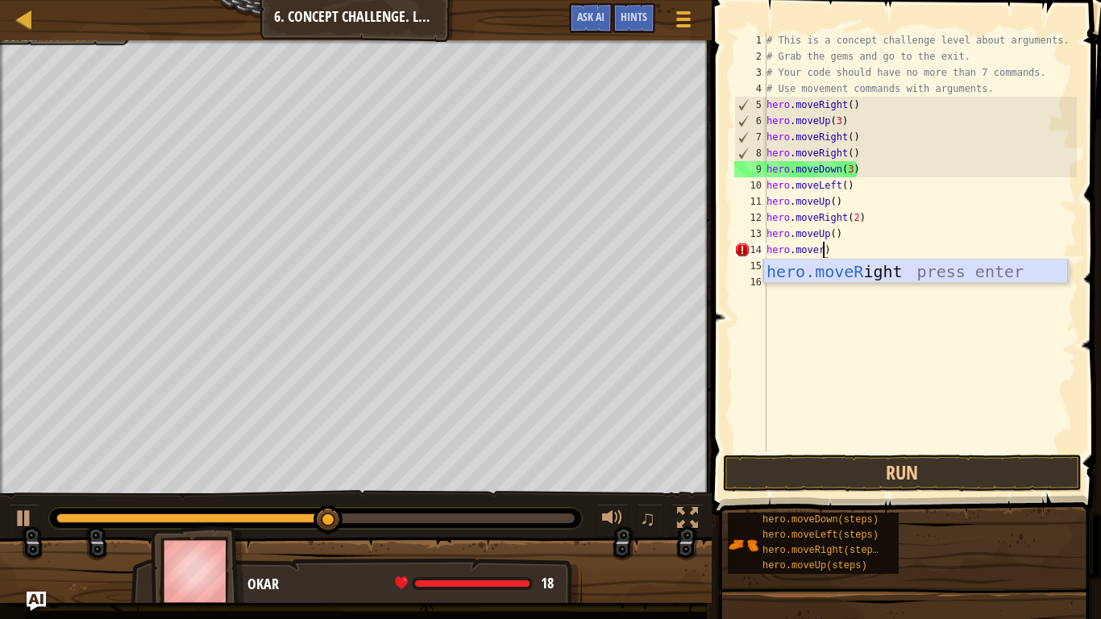
click at [857, 270] on div "hero.moveR ight press enter" at bounding box center [915, 295] width 305 height 73
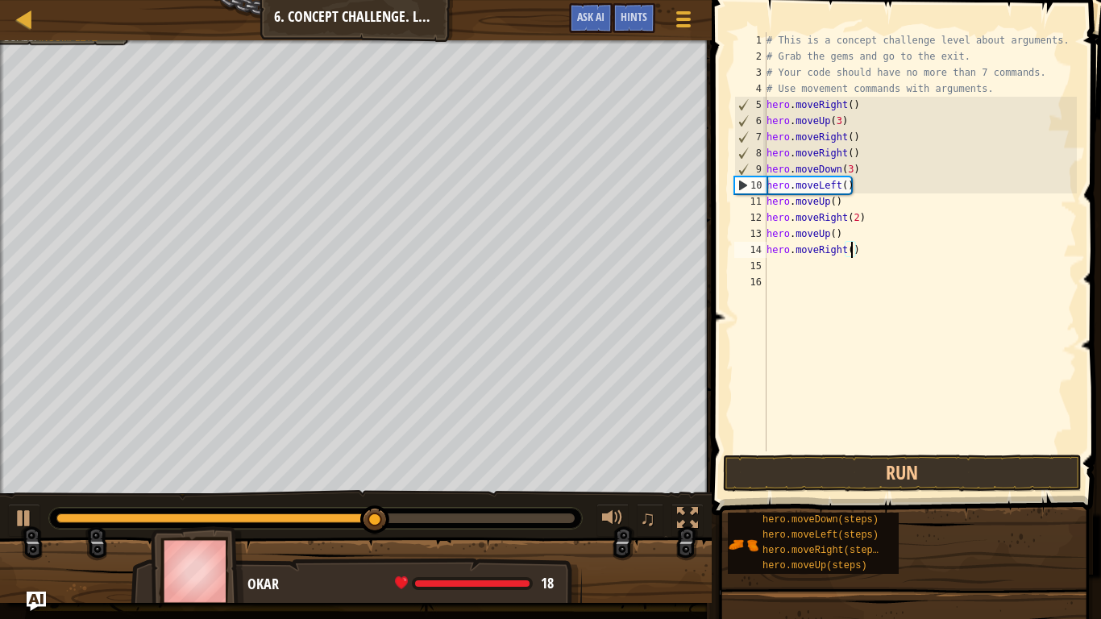
scroll to position [7, 13]
type textarea "hero.moveRight(3)"
click at [790, 464] on button "Run" at bounding box center [902, 472] width 359 height 37
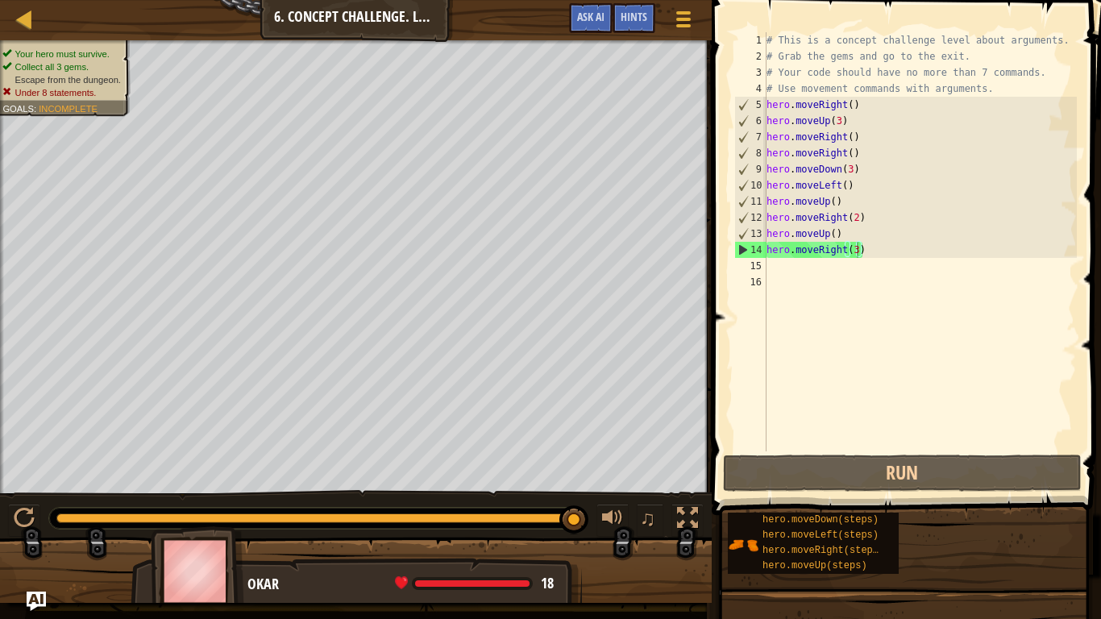
click at [831, 492] on span at bounding box center [908, 234] width 402 height 562
